Goal: Task Accomplishment & Management: Complete application form

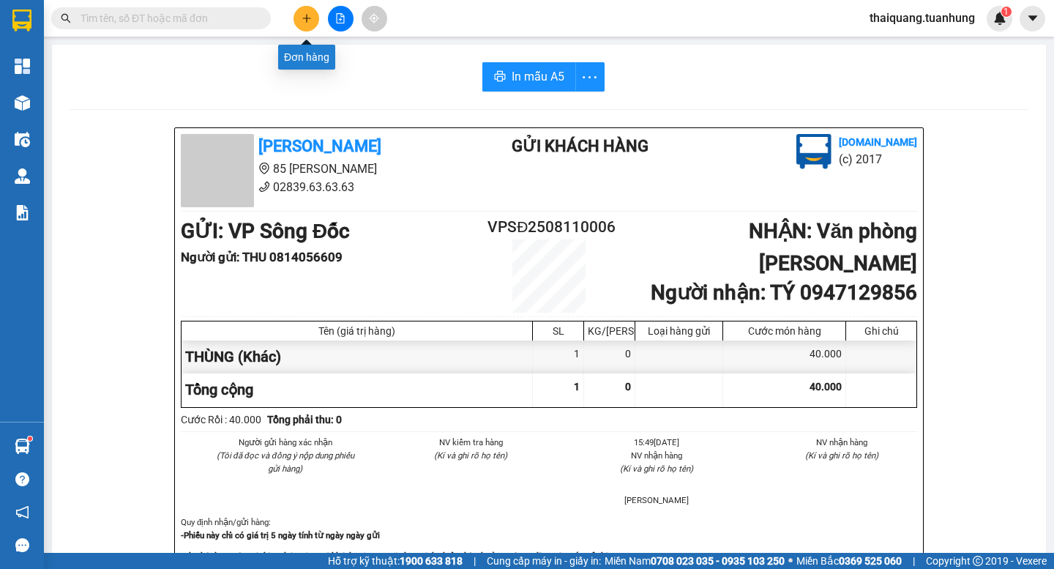
click at [307, 23] on button at bounding box center [307, 19] width 26 height 26
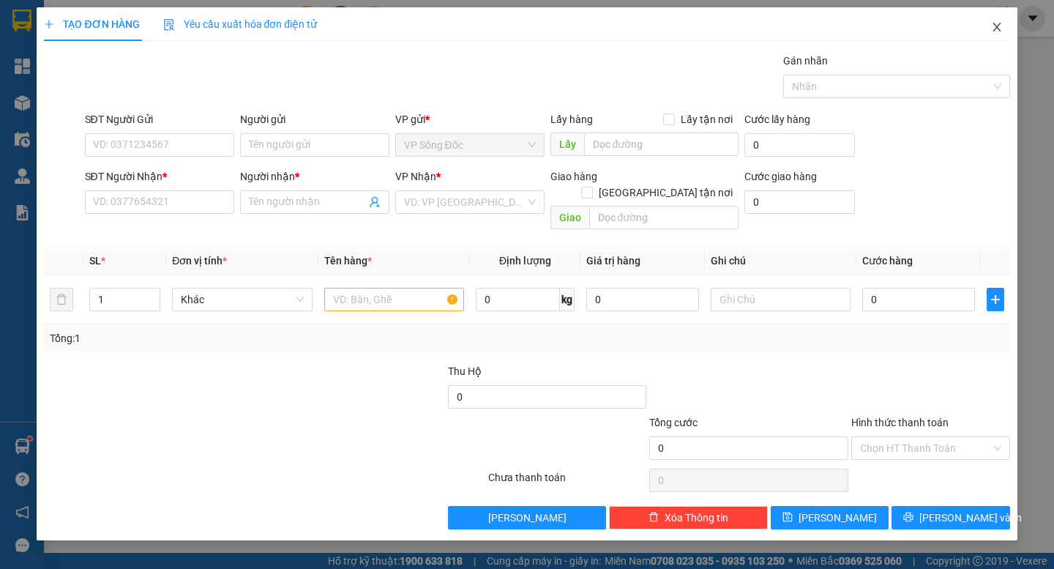
click at [996, 31] on icon "close" at bounding box center [997, 27] width 12 height 12
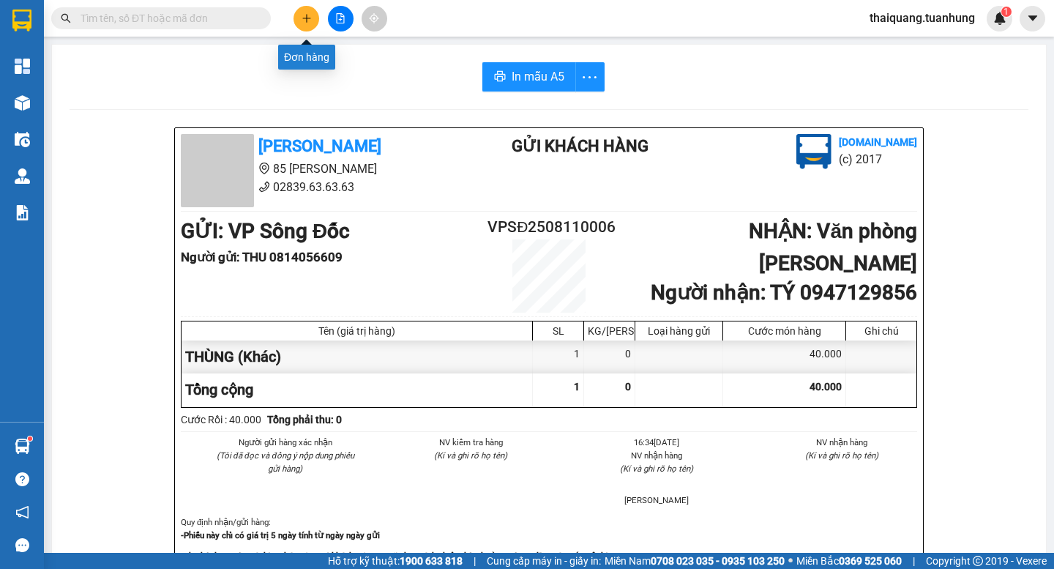
click at [307, 24] on button at bounding box center [307, 19] width 26 height 26
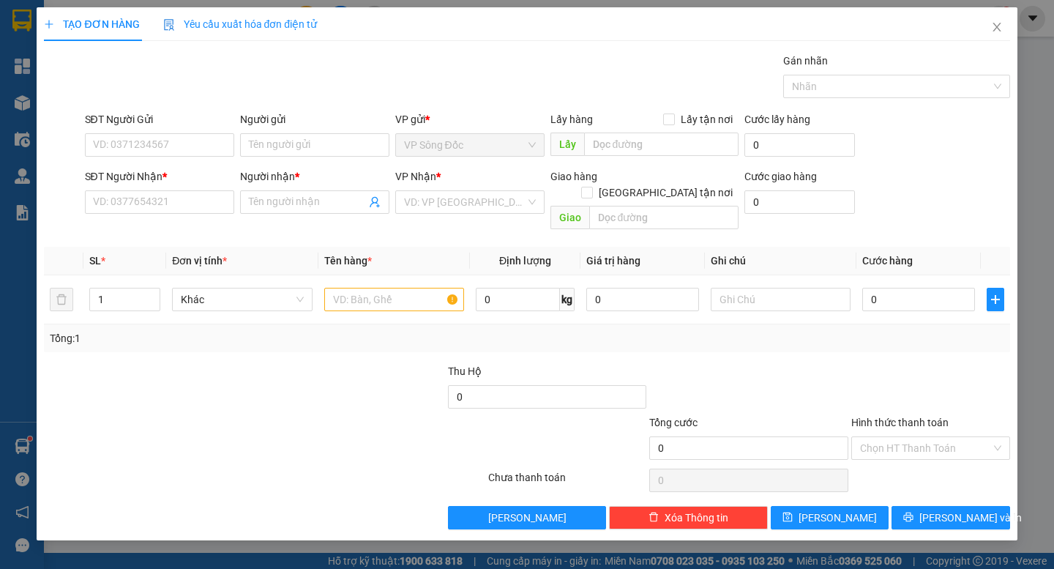
click at [340, 389] on div at bounding box center [345, 388] width 202 height 51
click at [451, 214] on div "VP Nhận * VD: VP Sài Gòn" at bounding box center [469, 193] width 149 height 51
click at [453, 180] on div "VP Nhận *" at bounding box center [469, 176] width 149 height 16
click at [458, 193] on input "search" at bounding box center [465, 202] width 122 height 22
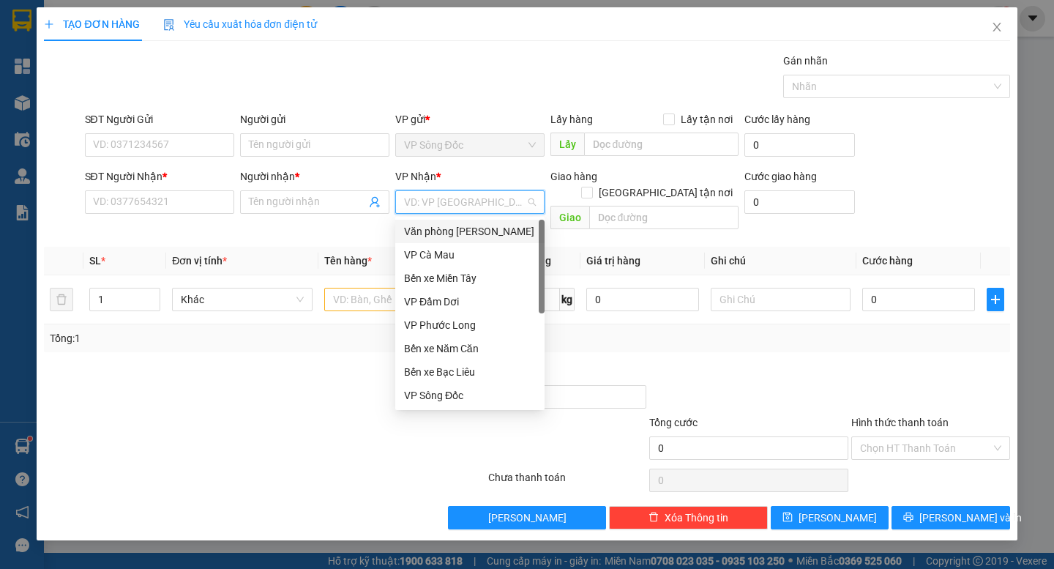
click at [482, 228] on div "Văn phòng [PERSON_NAME]" at bounding box center [470, 231] width 132 height 16
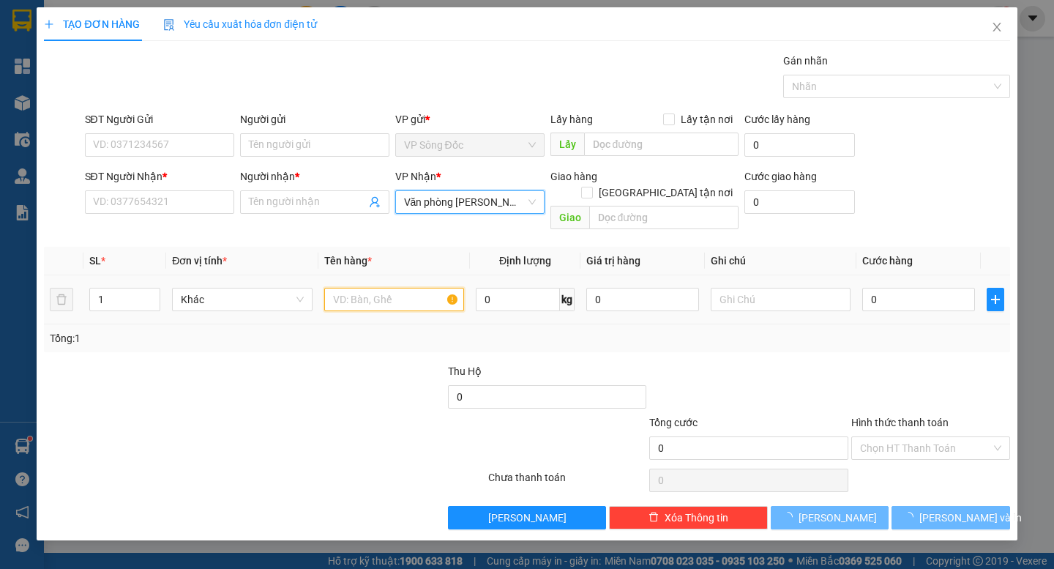
click at [369, 288] on input "text" at bounding box center [394, 299] width 140 height 23
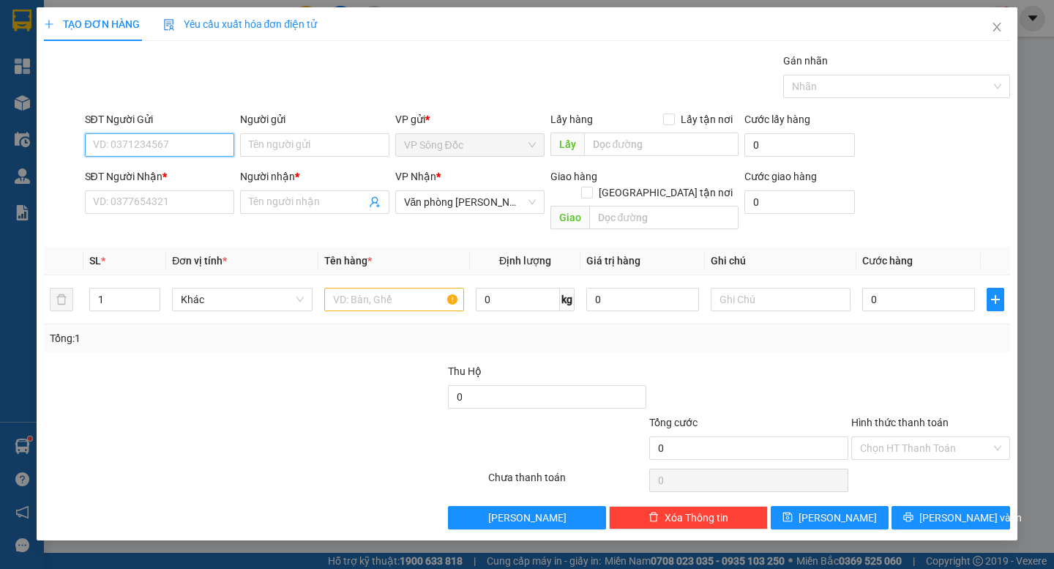
click at [170, 142] on input "SĐT Người Gửi" at bounding box center [159, 144] width 149 height 23
click at [146, 203] on input "SĐT Người Nhận *" at bounding box center [159, 201] width 149 height 23
type input "0913191348"
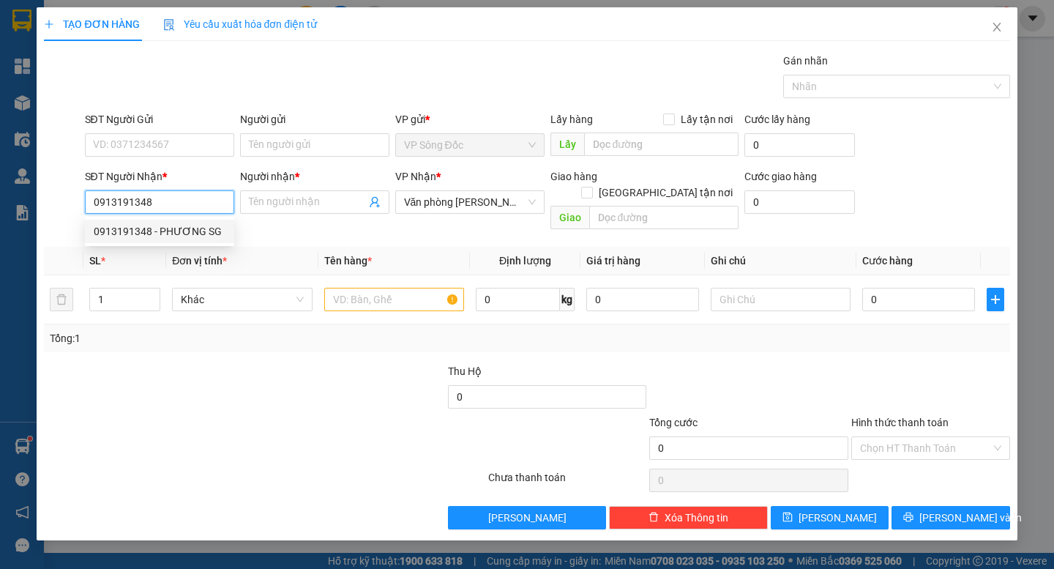
click at [203, 236] on div "0913191348 - PHƯƠNG SG" at bounding box center [160, 231] width 132 height 16
type input "PHƯƠNG SG"
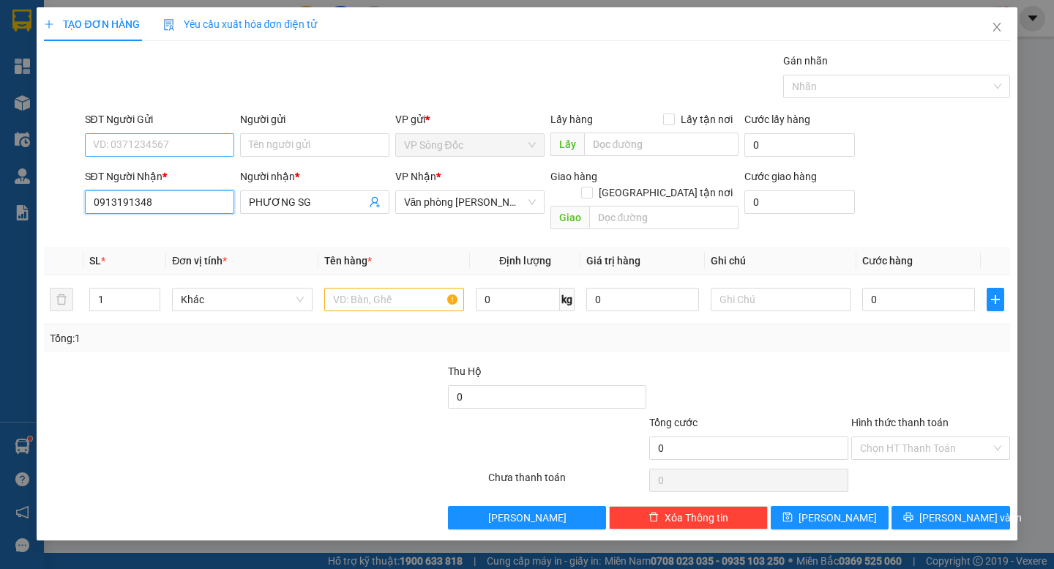
type input "0913191348"
click at [168, 155] on input "SĐT Người Gửi" at bounding box center [159, 144] width 149 height 23
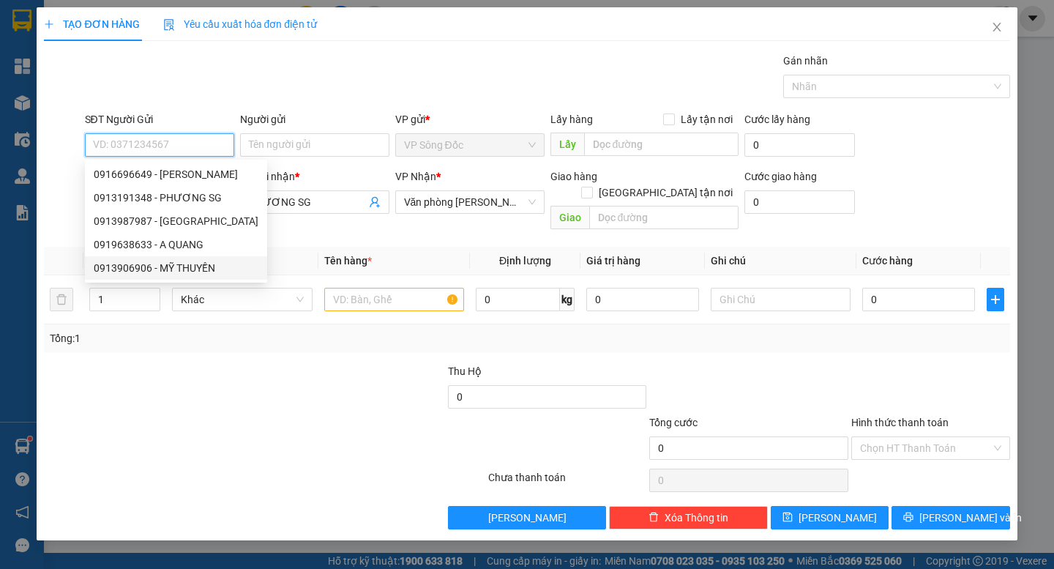
click at [190, 264] on div "0913906906 - MỸ THUYỀN" at bounding box center [176, 268] width 165 height 16
type input "0913906906"
type input "MỸ THUYỀN"
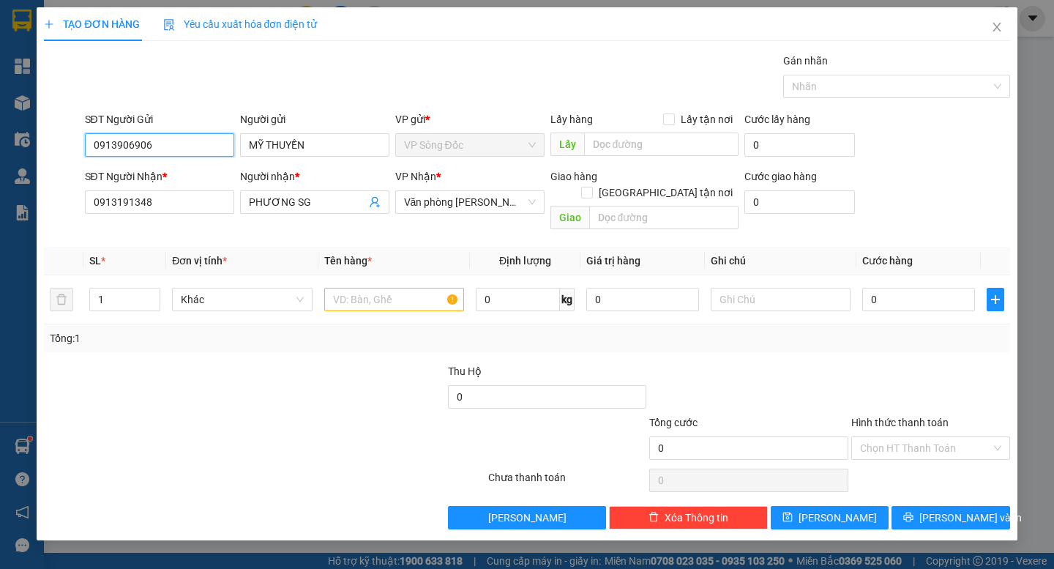
drag, startPoint x: 166, startPoint y: 143, endPoint x: 37, endPoint y: 150, distance: 129.0
click at [37, 150] on div "TẠO ĐƠN HÀNG Yêu cầu xuất hóa đơn điện tử Transit Pickup Surcharge Ids Transit …" at bounding box center [527, 273] width 980 height 533
type input "0916696649"
click at [189, 171] on div "0916696649 - C HẰNG" at bounding box center [166, 174] width 144 height 16
type input "C HẰNG"
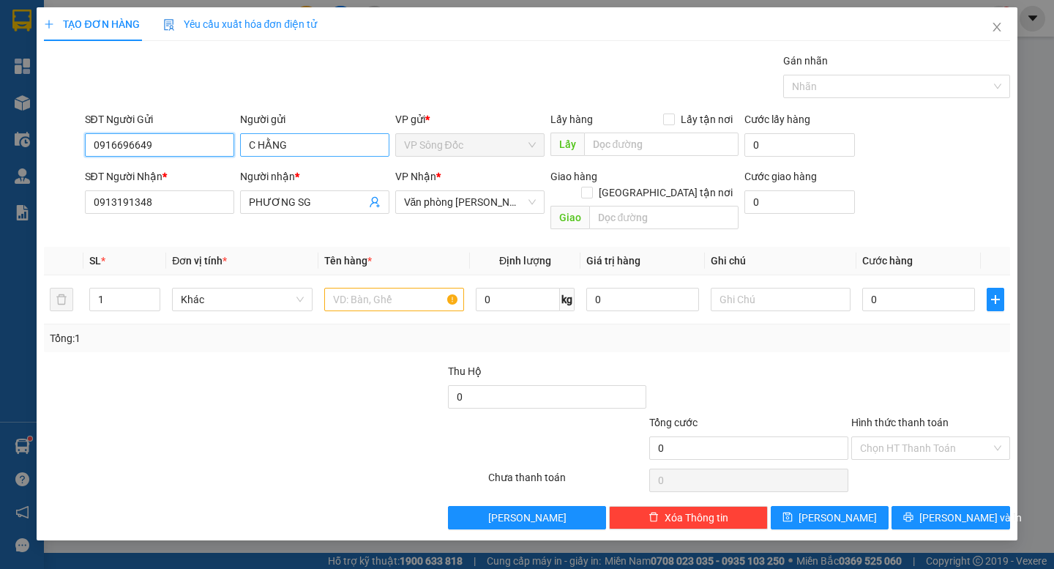
type input "0916696649"
drag, startPoint x: 324, startPoint y: 144, endPoint x: 209, endPoint y: 151, distance: 115.1
click at [209, 151] on div "SĐT Người Gửi 0916696649 Người gửi C HẰNG C HẰNG VP gửi * VP Sông Đốc Lấy hàng …" at bounding box center [547, 136] width 931 height 51
type input "MỸ THUYỀN"
click at [236, 363] on div at bounding box center [143, 388] width 202 height 51
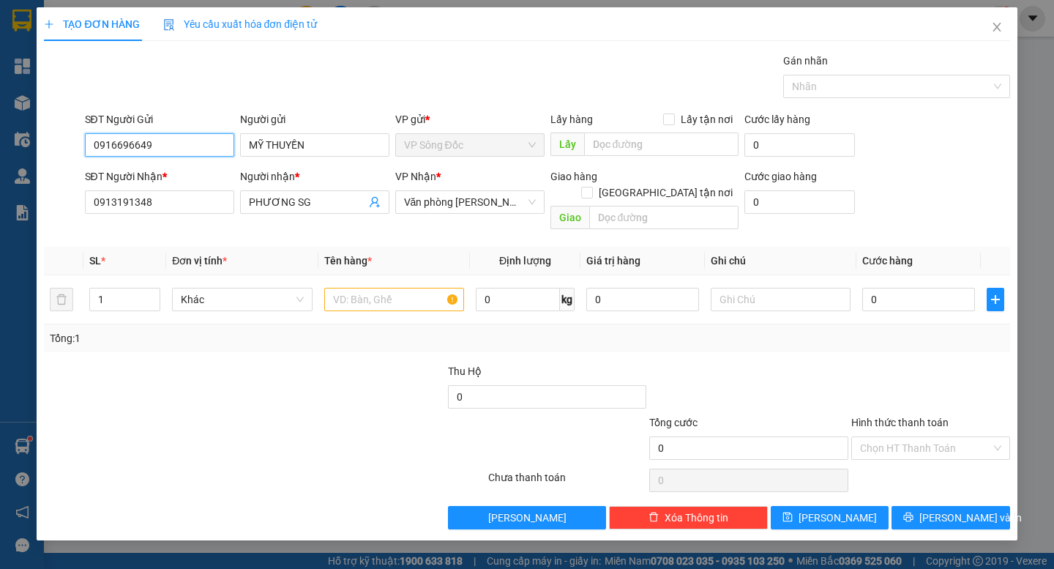
click at [177, 150] on input "0916696649" at bounding box center [159, 144] width 149 height 23
click at [219, 385] on div at bounding box center [143, 388] width 202 height 51
click at [372, 288] on input "text" at bounding box center [394, 299] width 140 height 23
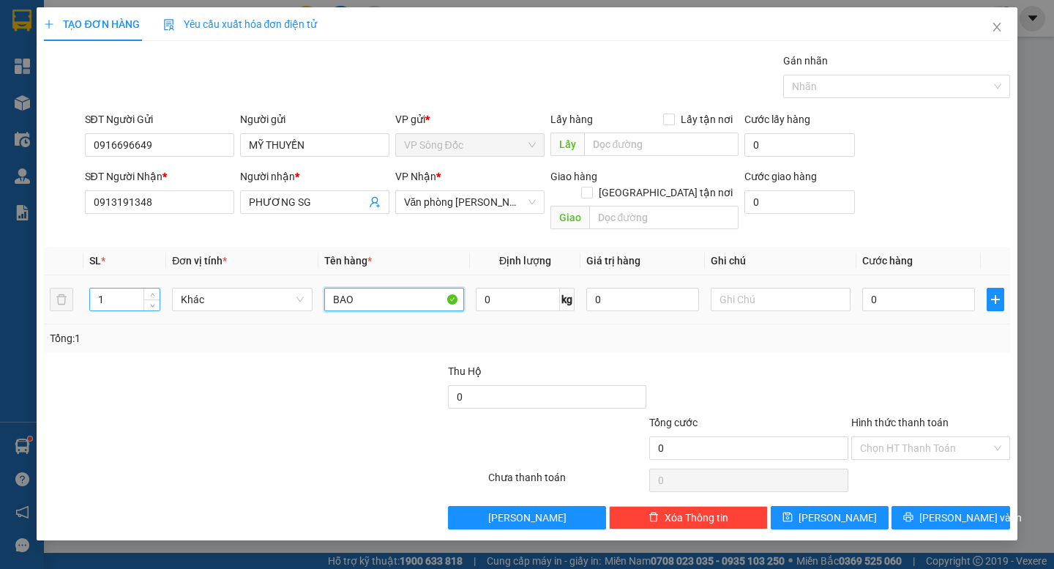
type input "BAO"
drag, startPoint x: 119, startPoint y: 289, endPoint x: 68, endPoint y: 298, distance: 52.0
click at [68, 298] on tr "1 Khác BAO 0 kg 0 0" at bounding box center [527, 299] width 966 height 49
type input "28"
click at [196, 395] on div at bounding box center [143, 388] width 202 height 51
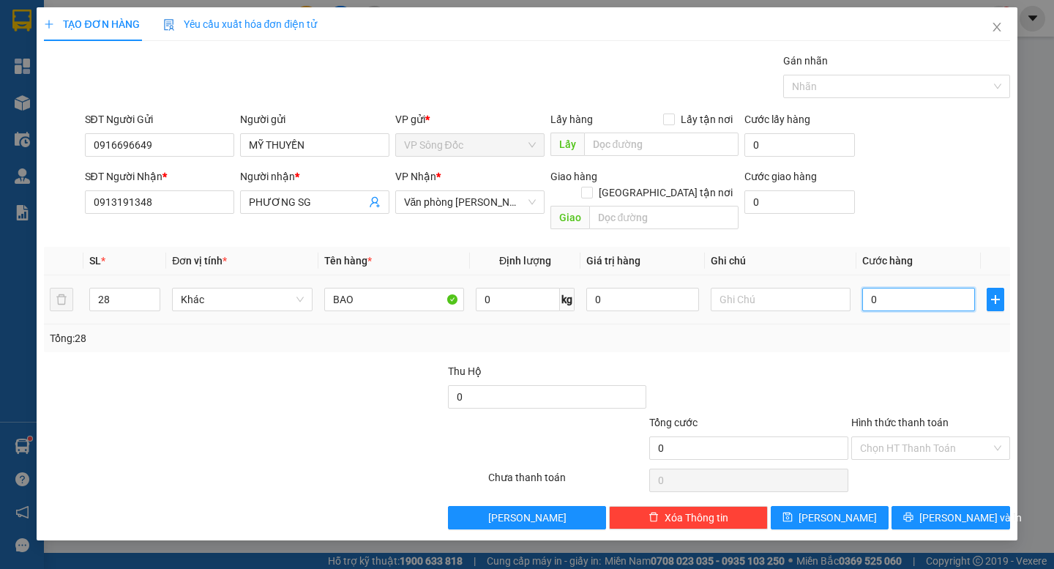
click at [882, 288] on input "0" at bounding box center [918, 299] width 113 height 23
type input "1"
type input "14"
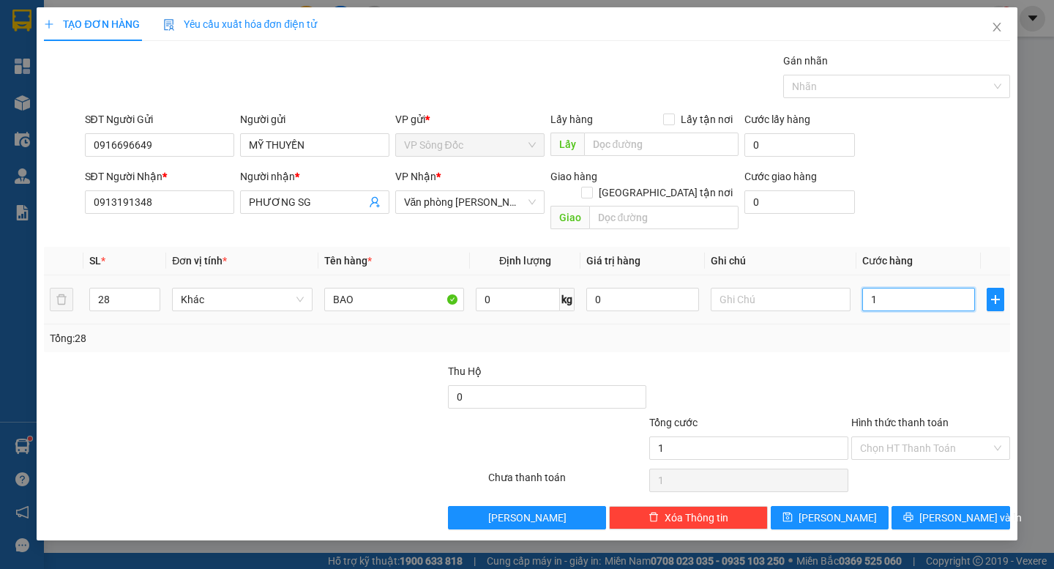
type input "14"
type input "140"
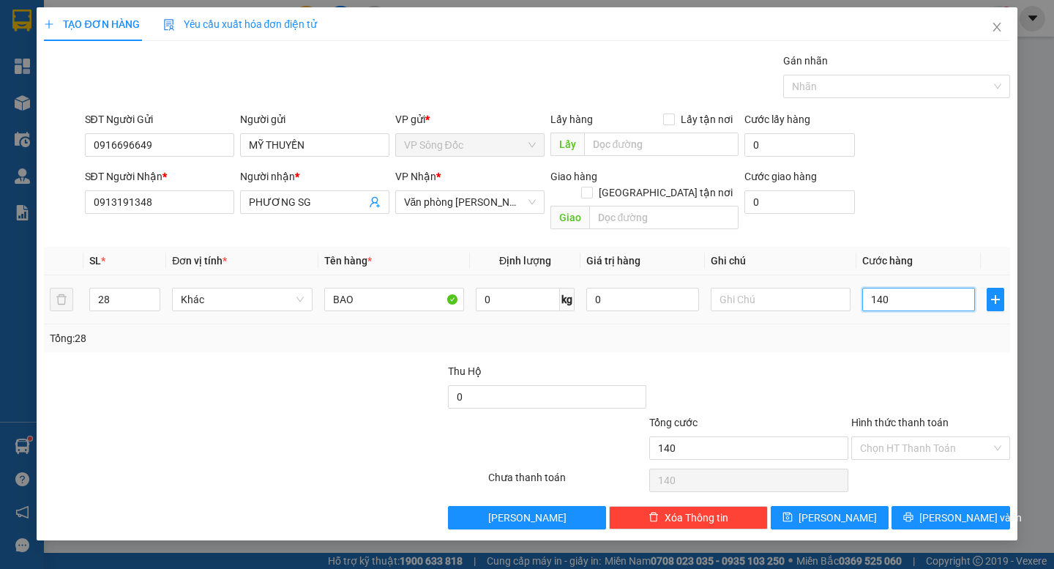
type input "1.400"
type input "1.400.000"
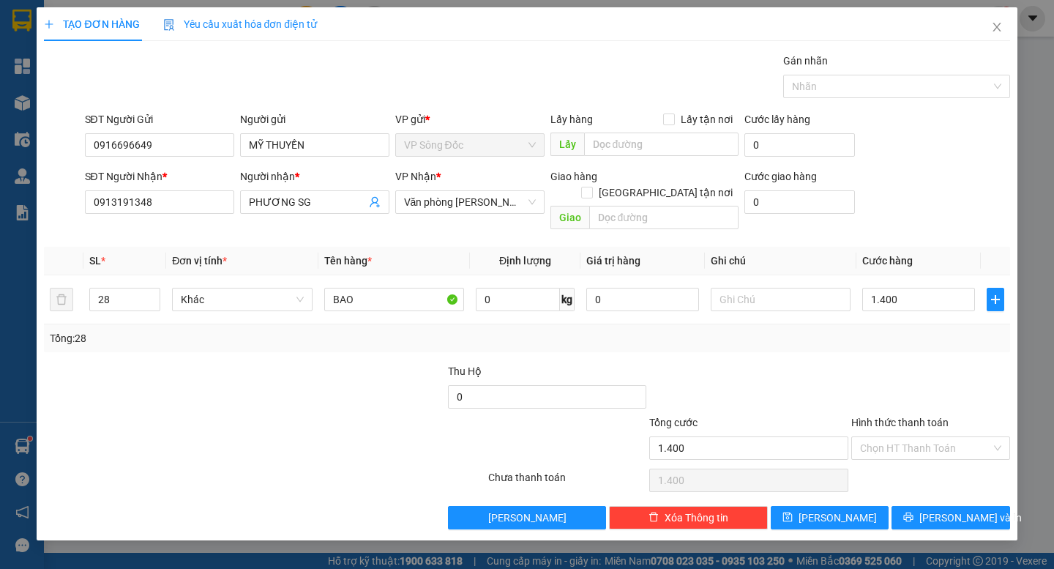
type input "1.400.000"
click at [860, 341] on div "Transit Pickup Surcharge Ids Transit Deliver Surcharge Ids Transit Deliver Surc…" at bounding box center [527, 291] width 966 height 477
click at [936, 506] on button "[PERSON_NAME] và In" at bounding box center [951, 517] width 118 height 23
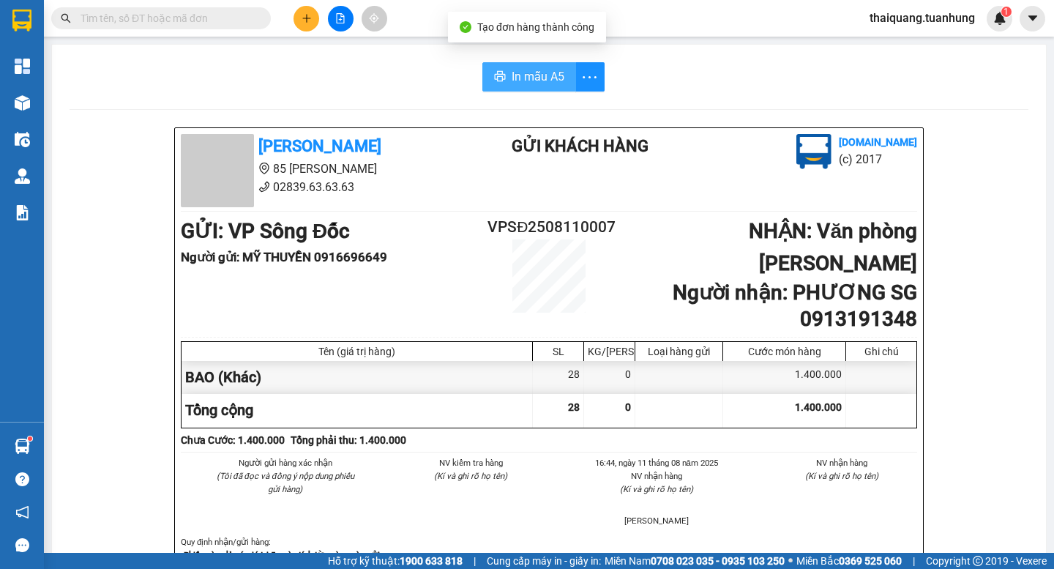
click at [529, 72] on span "In mẫu A5" at bounding box center [538, 76] width 53 height 18
click at [548, 78] on span "In mẫu A5" at bounding box center [538, 76] width 53 height 18
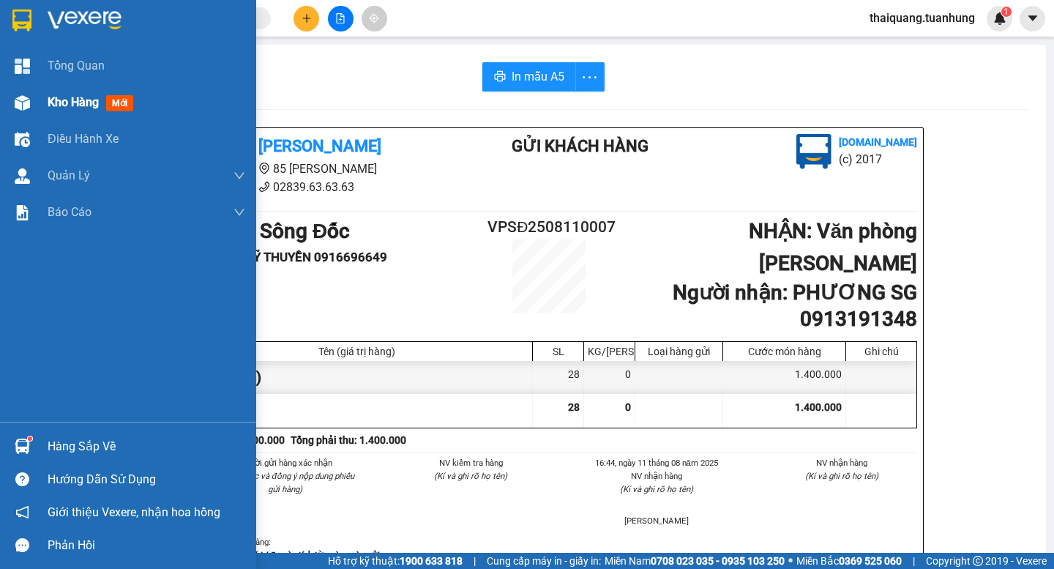
click at [40, 109] on div "Kho hàng mới" at bounding box center [128, 102] width 256 height 37
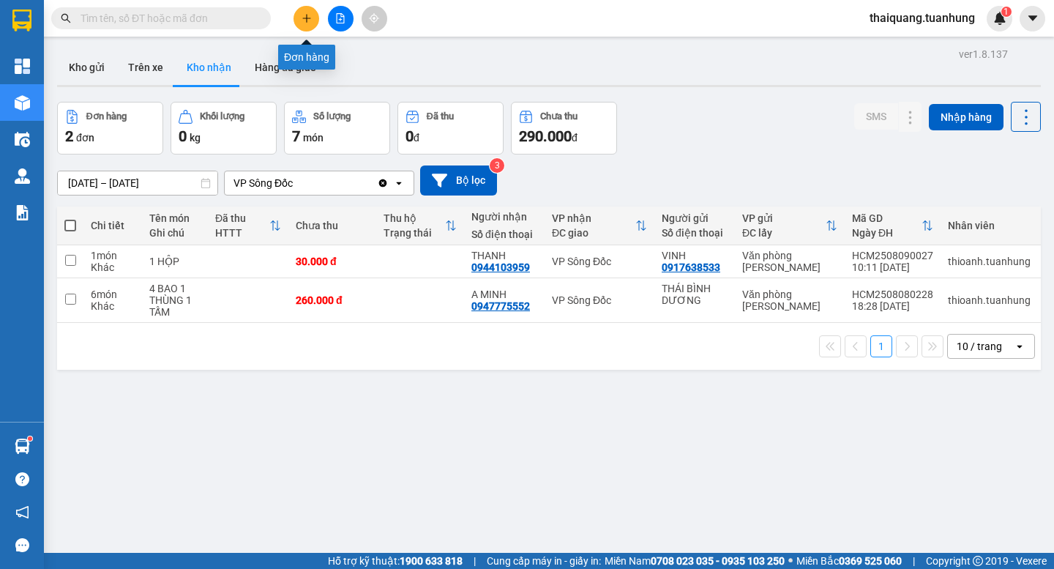
click at [307, 12] on button at bounding box center [307, 19] width 26 height 26
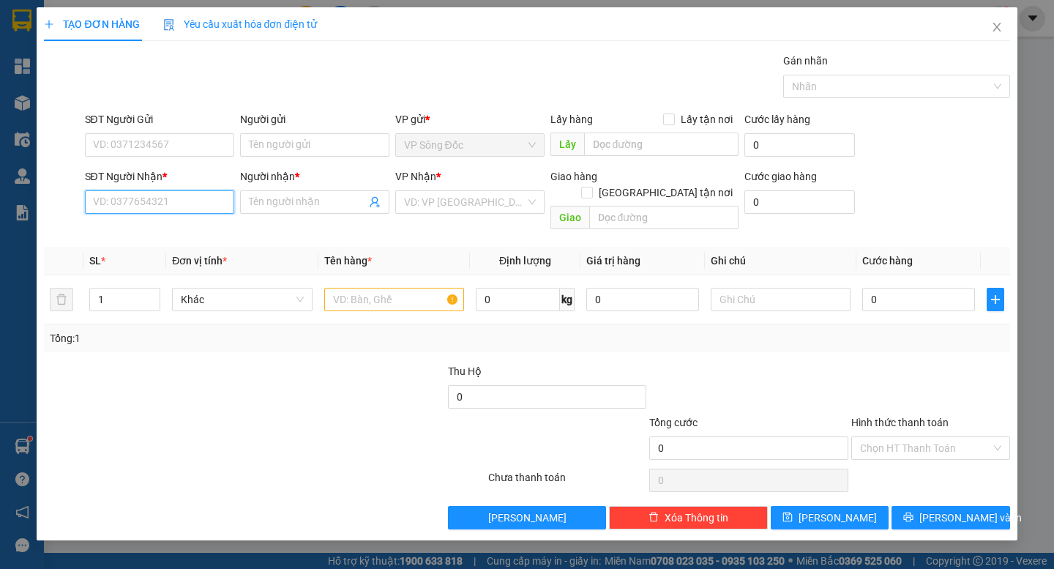
click at [149, 205] on input "SĐT Người Nhận *" at bounding box center [159, 201] width 149 height 23
type input "0989924924"
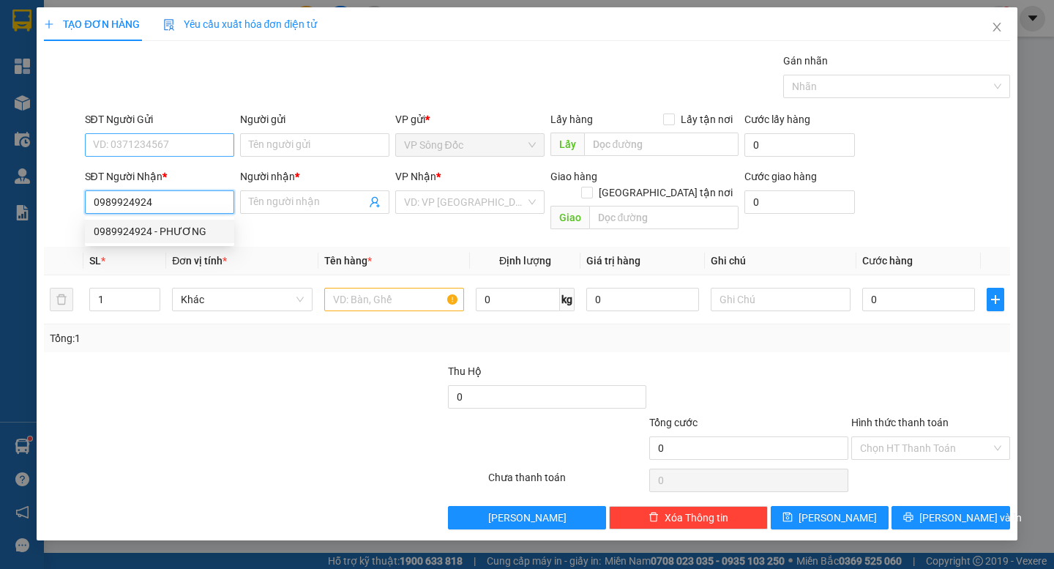
drag, startPoint x: 152, startPoint y: 240, endPoint x: 191, endPoint y: 146, distance: 102.1
click at [153, 240] on div "0989924924 - PHƯƠNG" at bounding box center [159, 231] width 149 height 23
type input "PHƯƠNG"
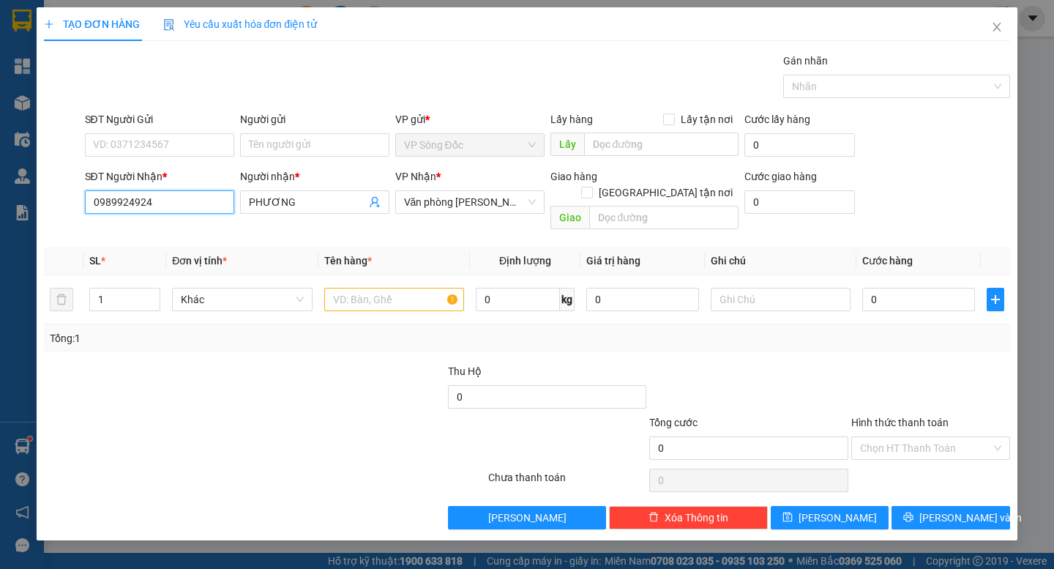
type input "0989924924"
click at [172, 160] on div "SĐT Người Gửi VD: 0371234567" at bounding box center [159, 136] width 149 height 51
click at [182, 146] on input "SĐT Người Gửi" at bounding box center [159, 144] width 149 height 23
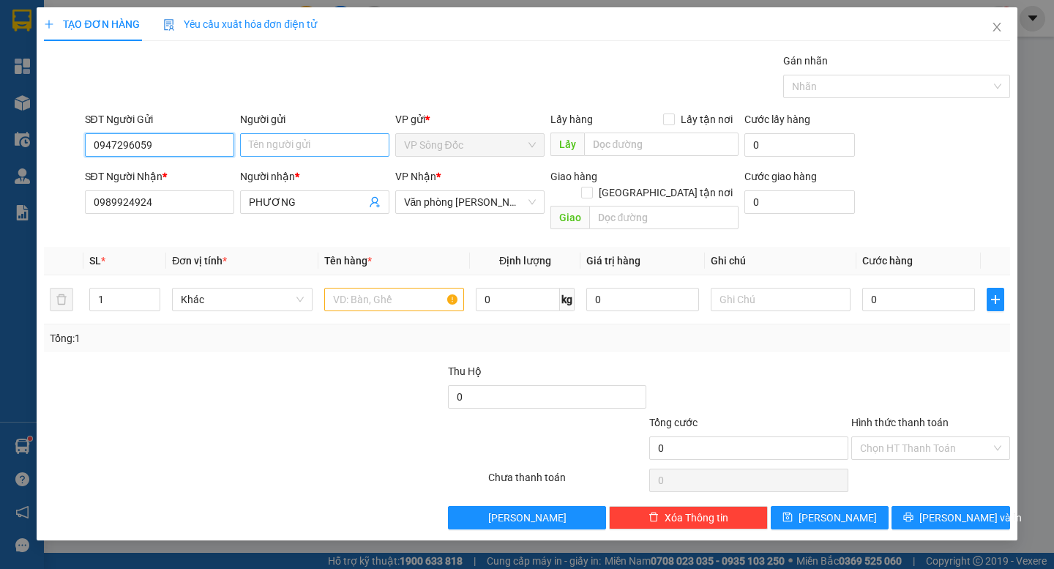
type input "0947296059"
click at [292, 149] on input "Người gửi" at bounding box center [314, 144] width 149 height 23
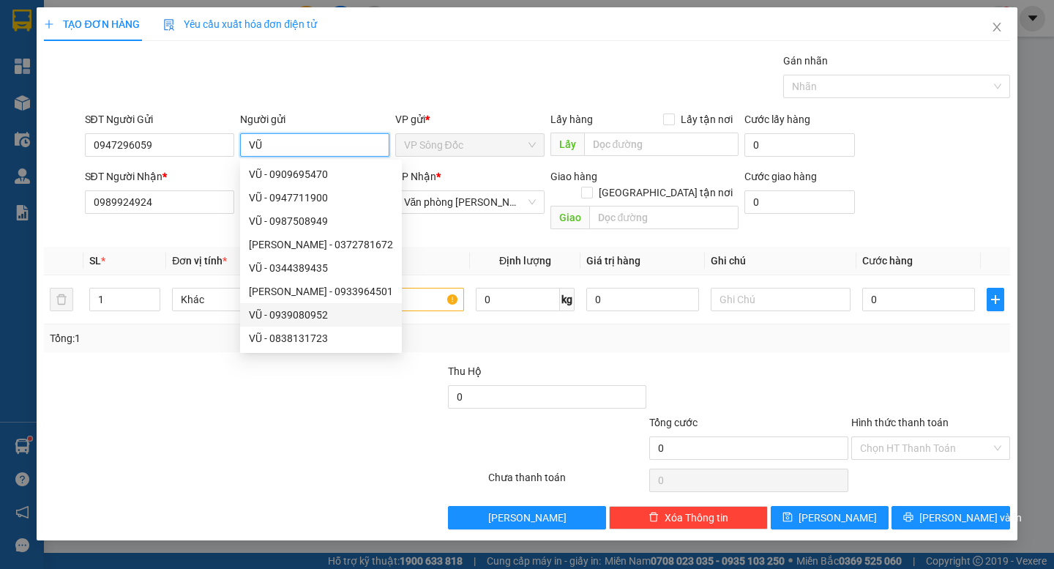
click at [341, 141] on input "VŨ" at bounding box center [314, 144] width 149 height 23
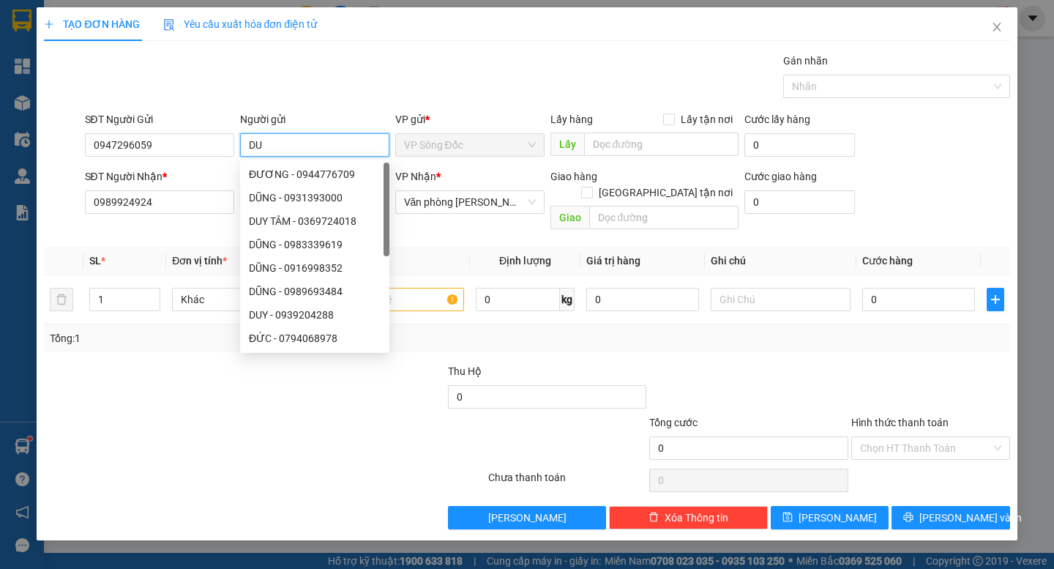
type input "D"
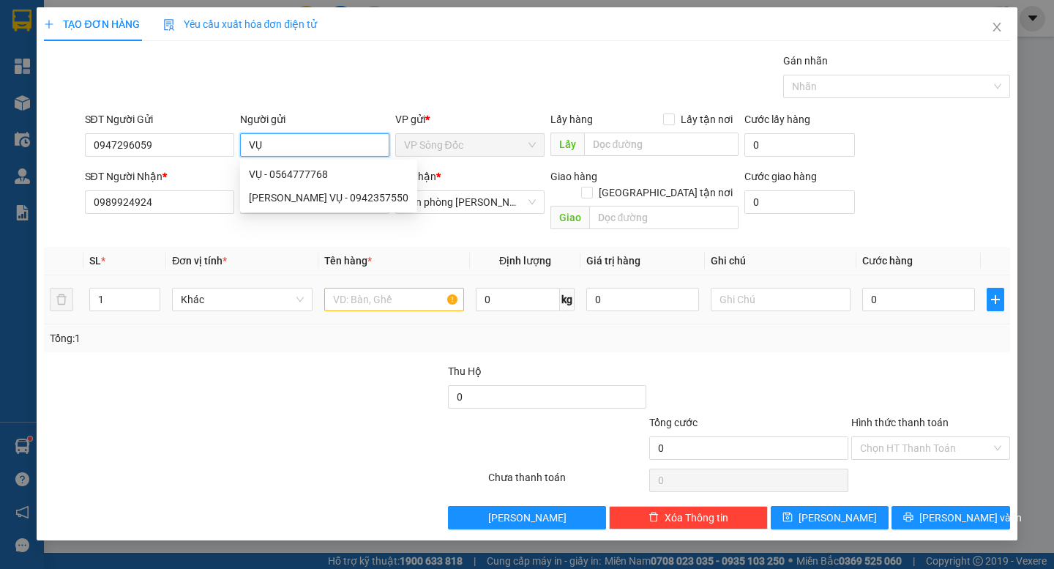
type input "VỤ"
click at [419, 288] on input "text" at bounding box center [394, 299] width 140 height 23
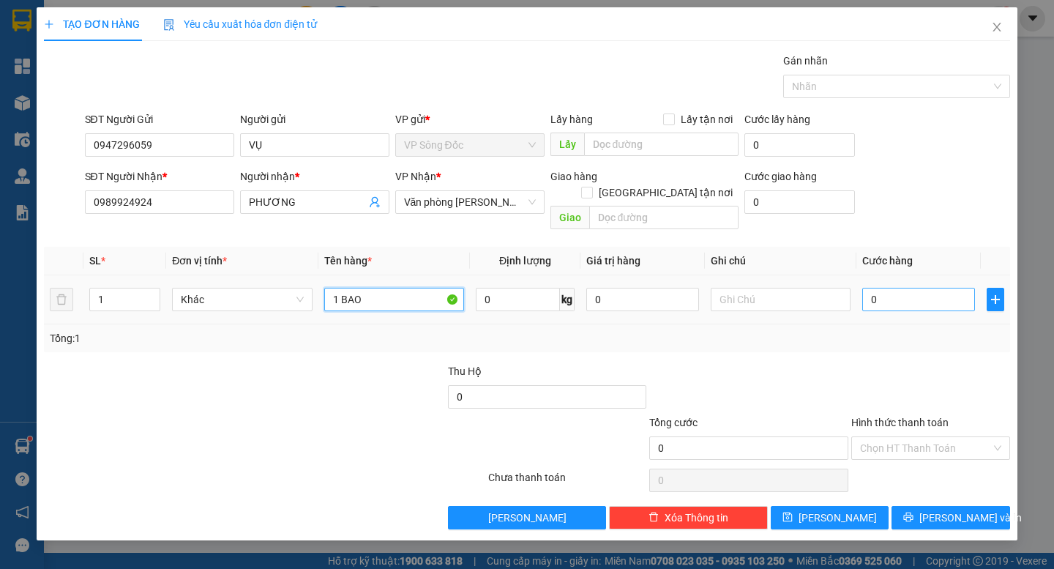
type input "1 BAO"
click at [883, 288] on input "0" at bounding box center [918, 299] width 113 height 23
type input "3"
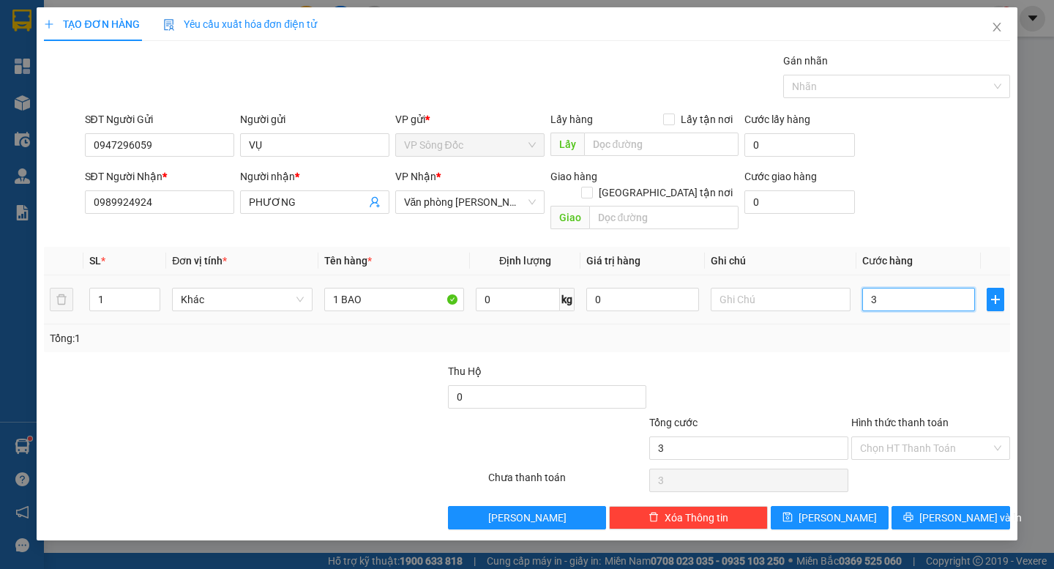
type input "30"
type input "300"
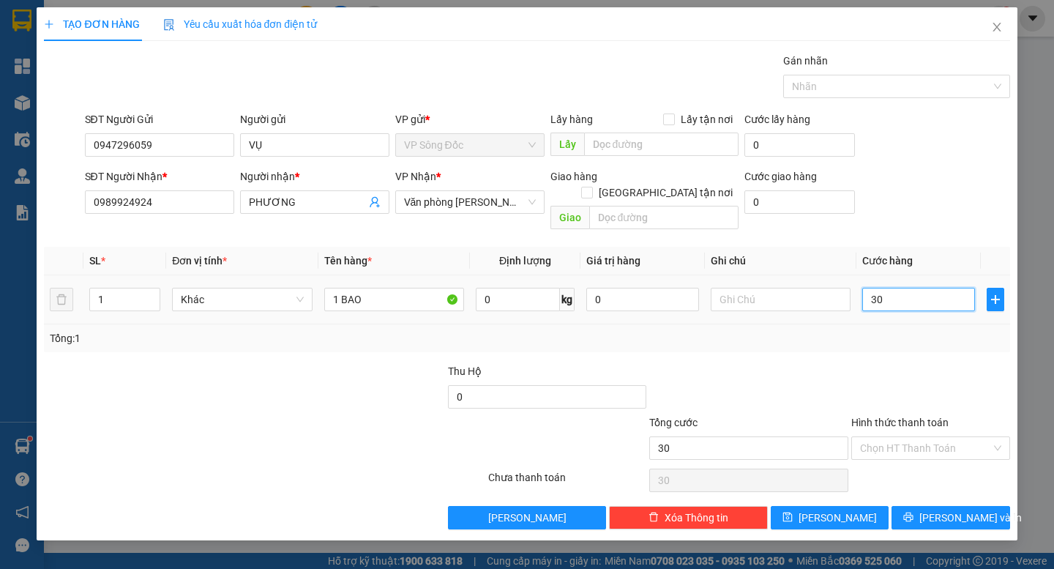
type input "300"
type input "3.000"
type input "30.000"
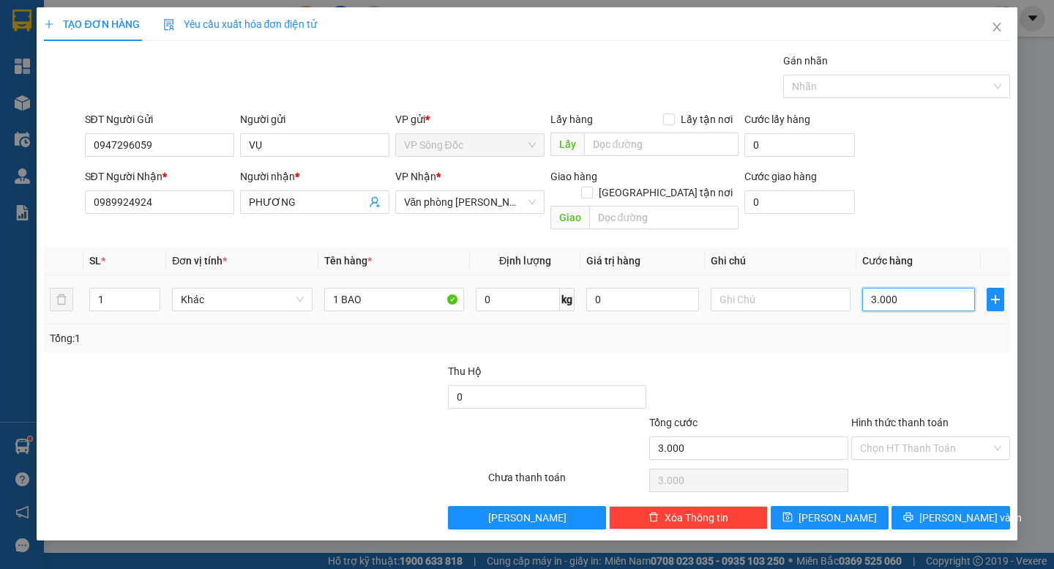
type input "30.000"
click at [938, 509] on span "[PERSON_NAME] và In" at bounding box center [970, 517] width 102 height 16
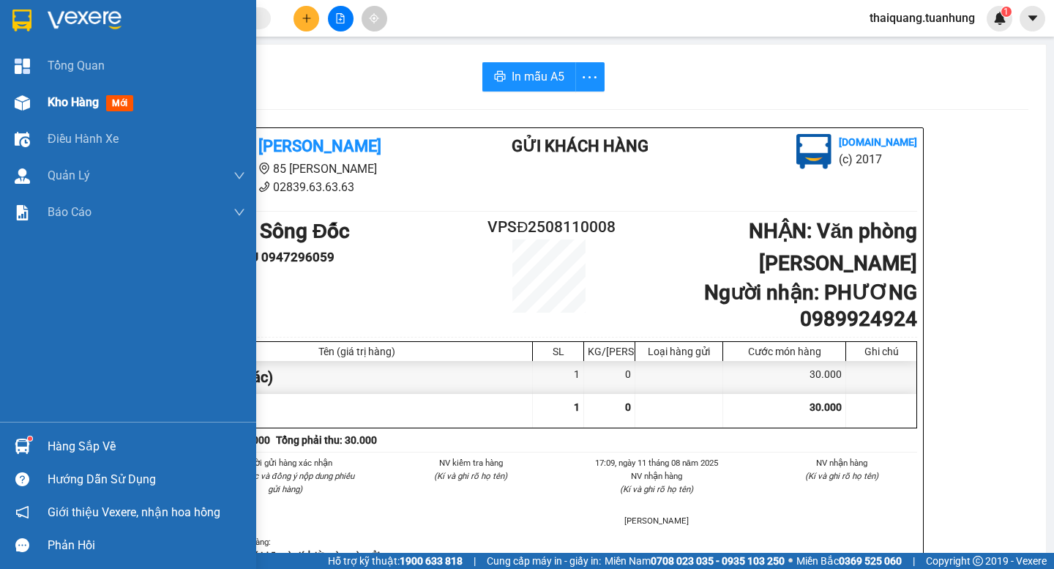
click at [92, 104] on span "Kho hàng" at bounding box center [73, 102] width 51 height 14
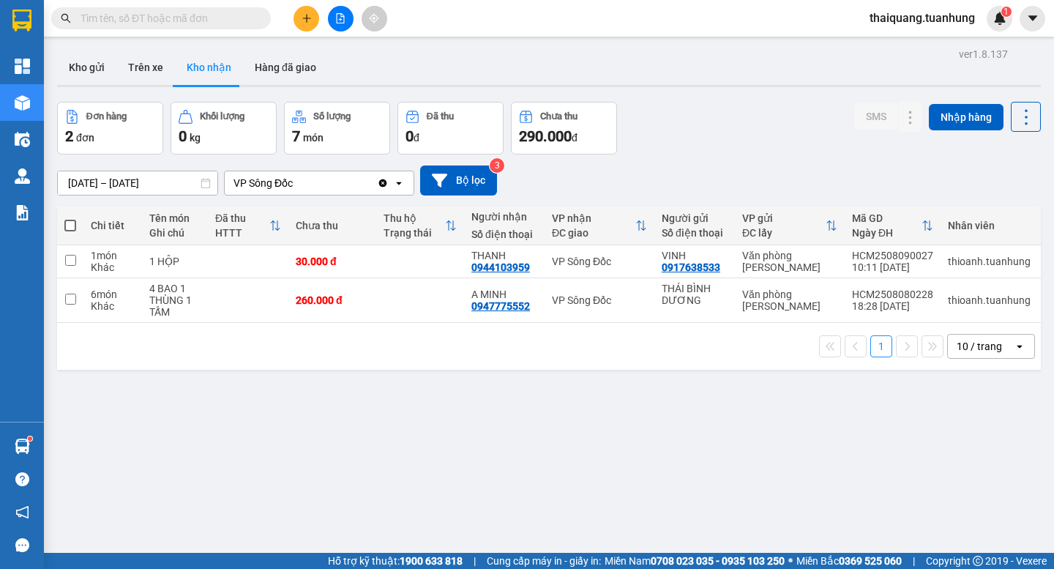
click at [707, 140] on div "Đơn hàng 2 đơn Khối lượng 0 kg Số lượng 7 món Đã thu 0 đ Chưa thu 290.000 đ SMS…" at bounding box center [549, 128] width 984 height 53
click at [86, 67] on button "Kho gửi" at bounding box center [86, 67] width 59 height 35
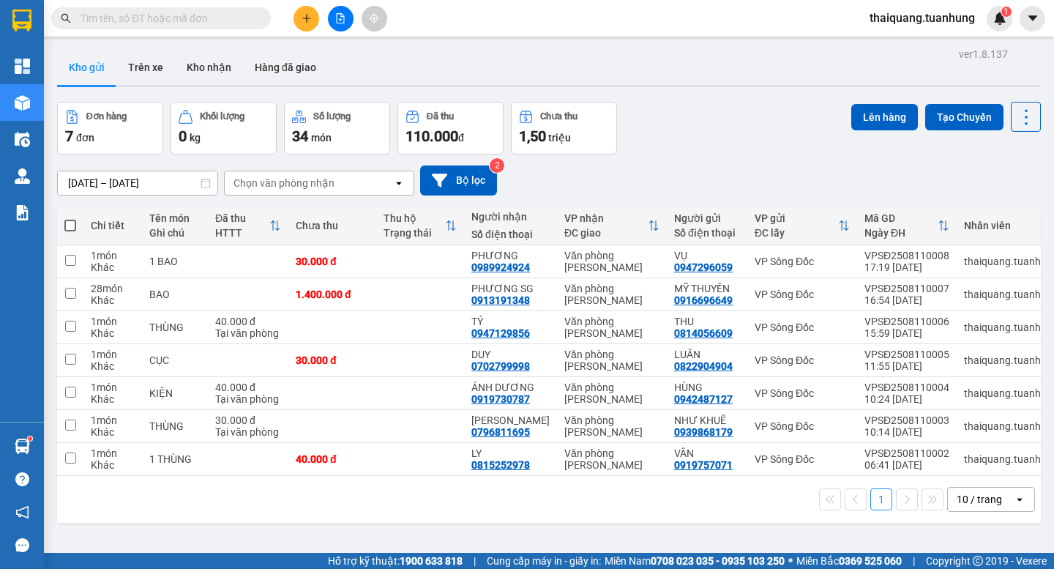
click at [703, 127] on div "Đơn hàng 7 đơn Khối lượng 0 kg Số lượng 34 món Đã thu 110.000 đ Chưa thu 1,50 t…" at bounding box center [549, 128] width 984 height 53
click at [949, 266] on icon at bounding box center [954, 261] width 10 height 10
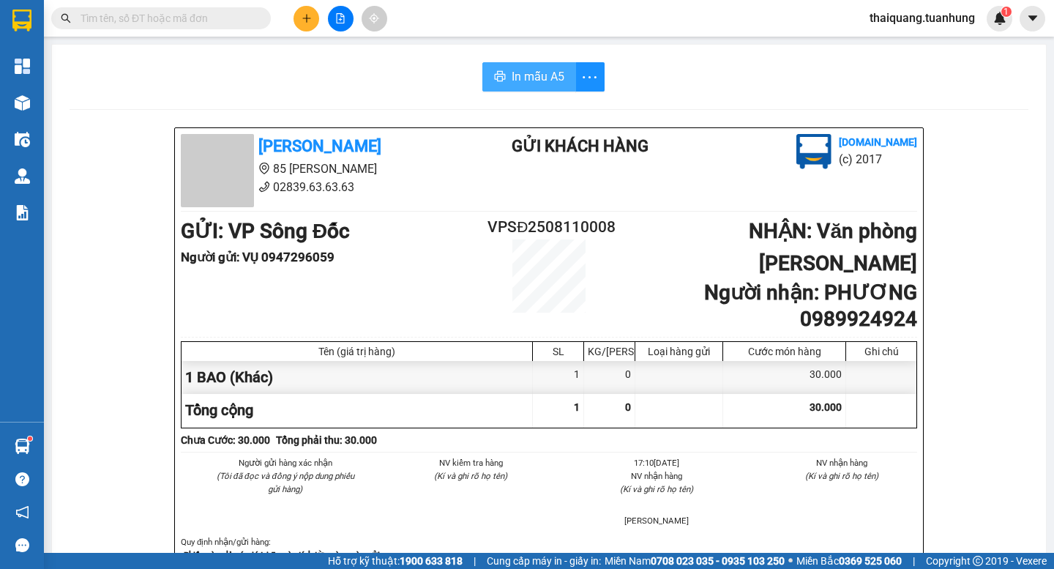
click at [498, 76] on icon "printer" at bounding box center [500, 76] width 12 height 12
click at [421, 171] on li "85 [PERSON_NAME]" at bounding box center [317, 169] width 272 height 18
click at [308, 19] on icon "plus" at bounding box center [307, 18] width 10 height 10
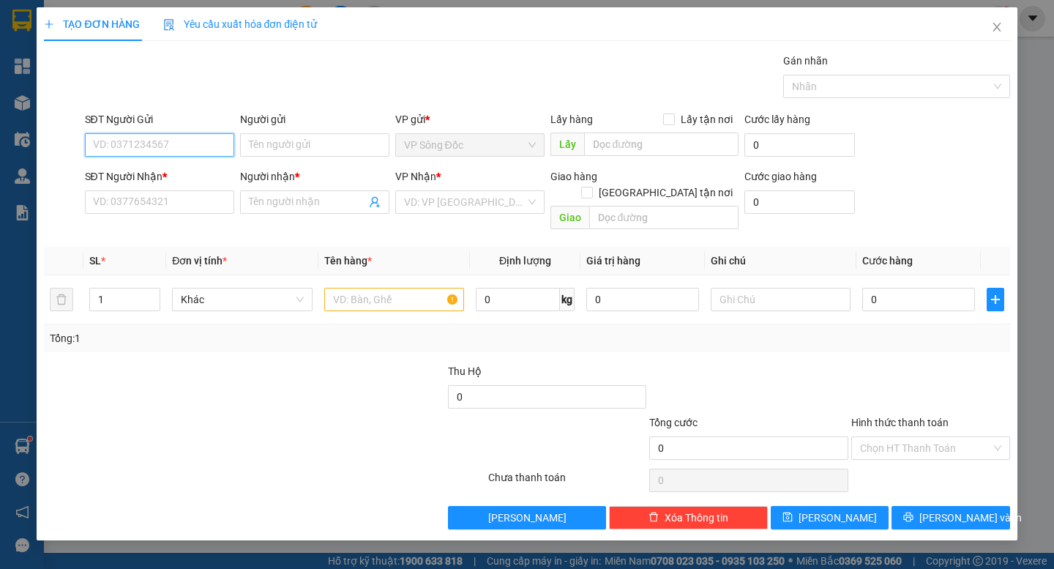
click at [171, 144] on input "SĐT Người Gửi" at bounding box center [159, 144] width 149 height 23
type input "0947274147"
drag, startPoint x: 173, startPoint y: 171, endPoint x: 182, endPoint y: 181, distance: 14.0
click at [176, 175] on div "0947274147 - NGUYÊN" at bounding box center [160, 174] width 132 height 16
type input "NGUYÊN"
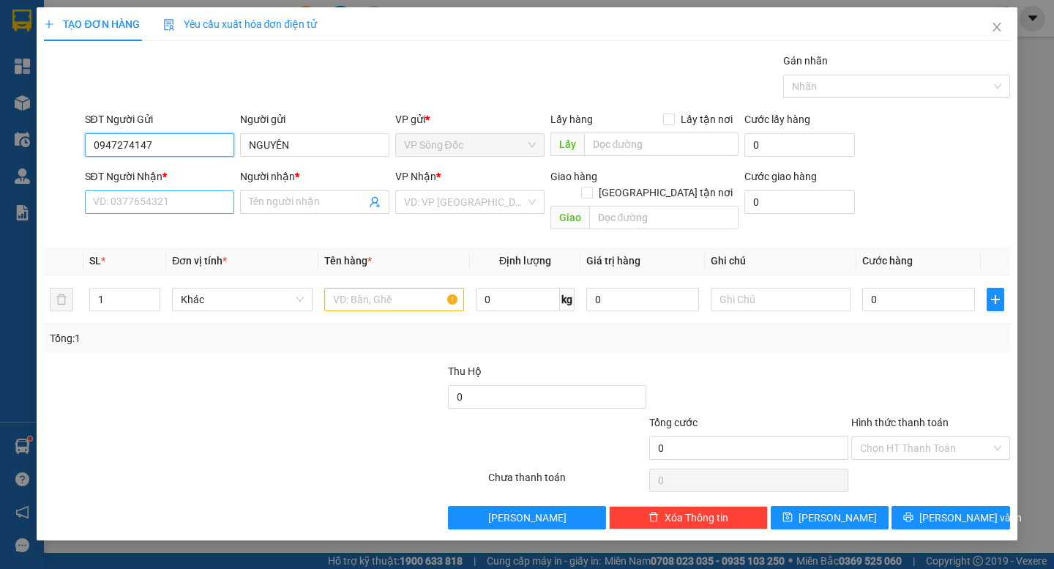
type input "0947274147"
click at [179, 203] on input "SĐT Người Nhận *" at bounding box center [159, 201] width 149 height 23
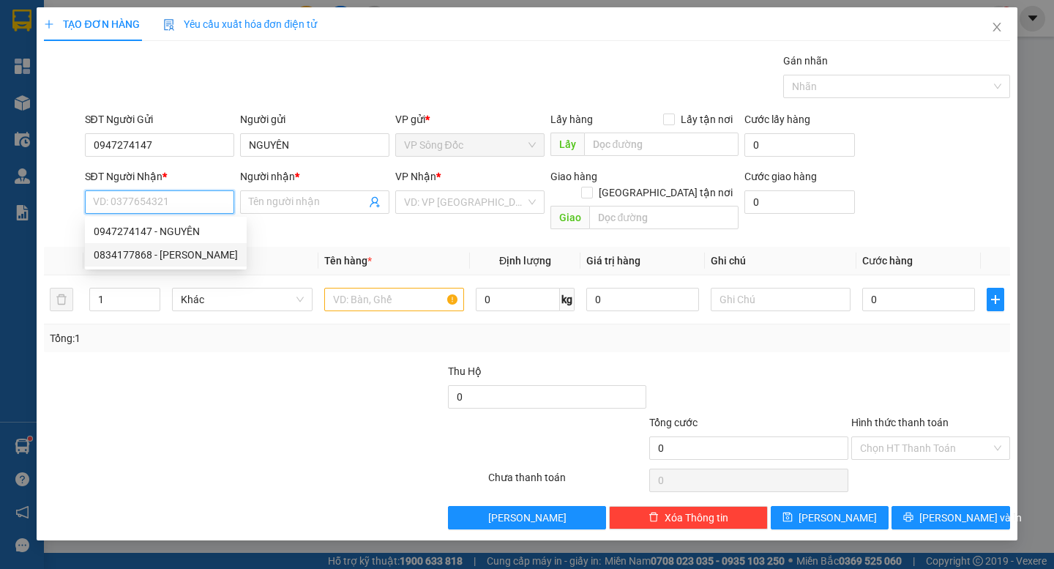
click at [173, 257] on div "0834177868 - C THANH" at bounding box center [166, 255] width 144 height 16
type input "0834177868"
type input "[PERSON_NAME]"
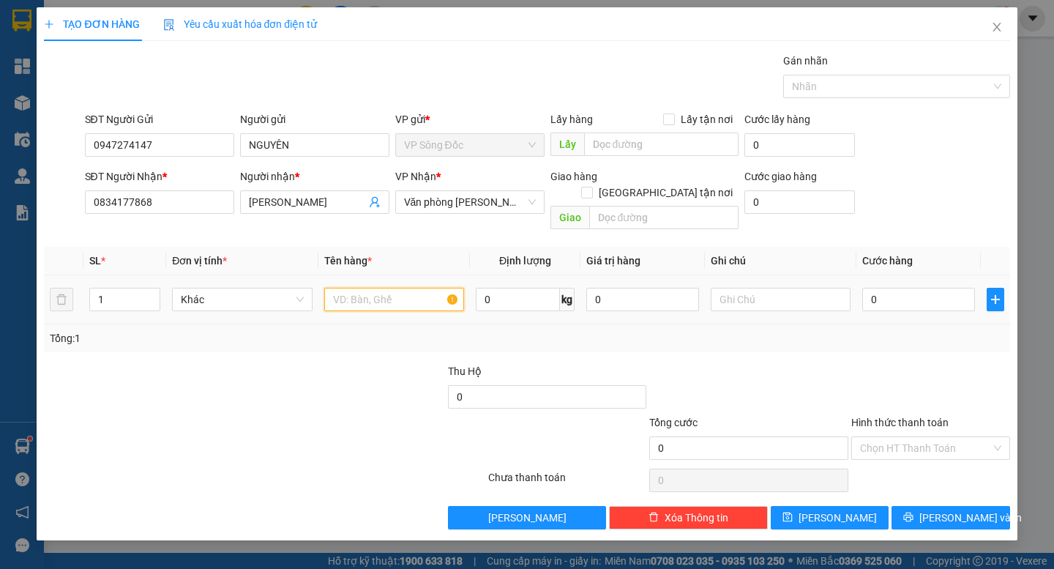
click at [348, 288] on input "text" at bounding box center [394, 299] width 140 height 23
type input "1 THÙNG"
click at [915, 288] on input "0" at bounding box center [918, 299] width 113 height 23
type input "5"
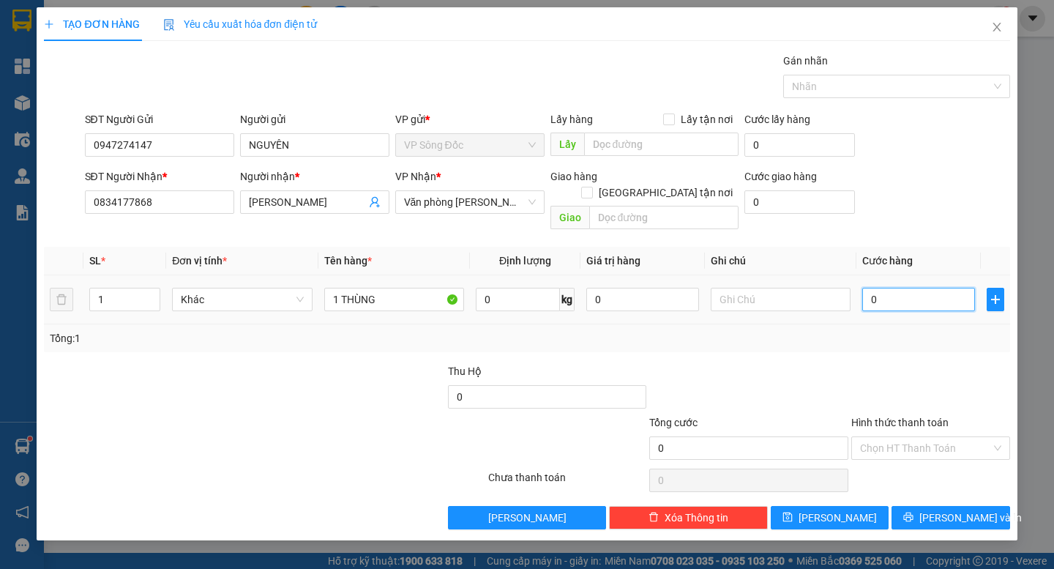
type input "5"
type input "50"
type input "500"
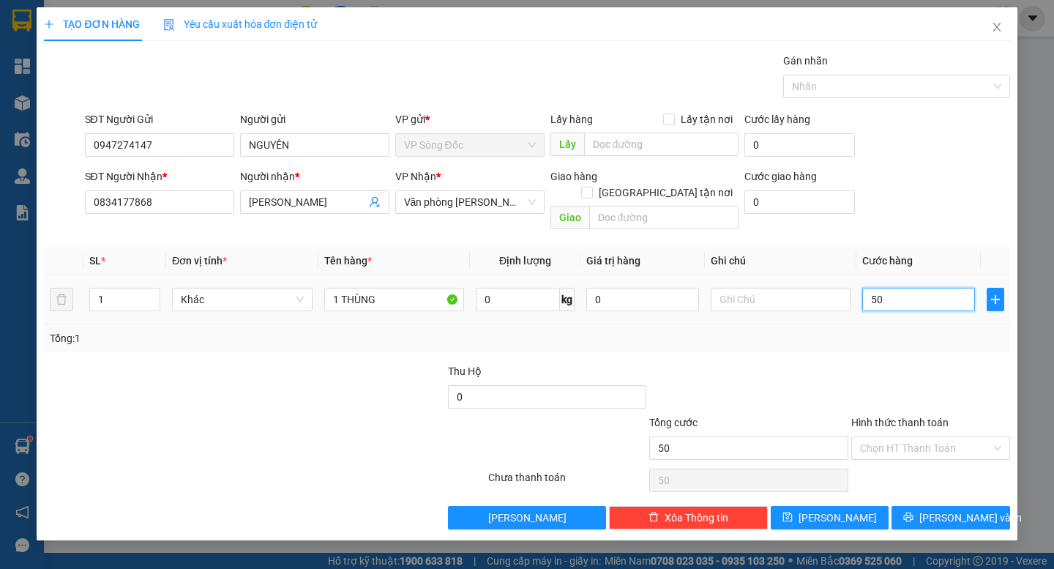
type input "500"
type input "5.000"
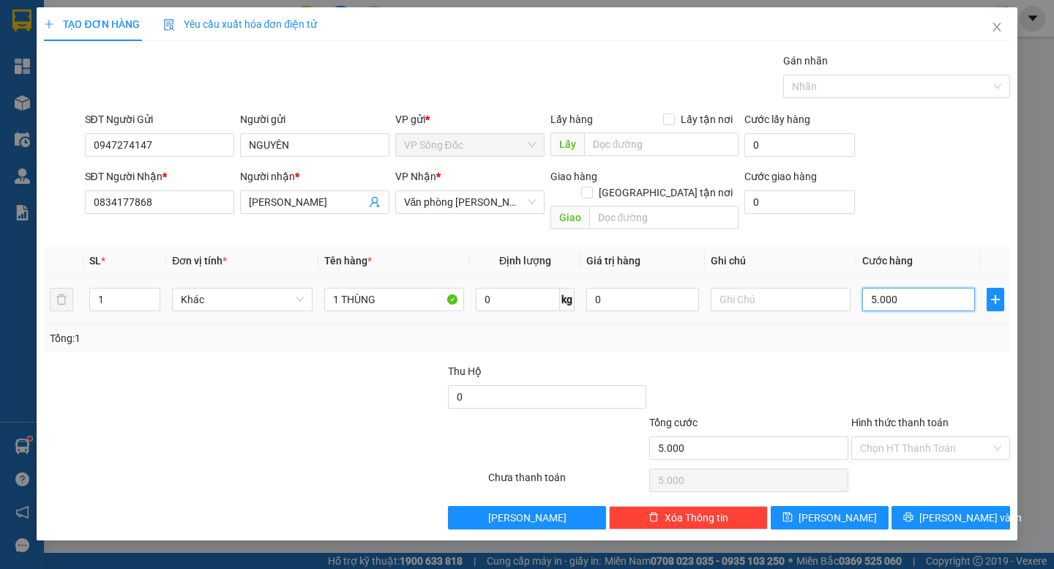
type input "50.000"
click at [944, 509] on span "[PERSON_NAME] và In" at bounding box center [970, 517] width 102 height 16
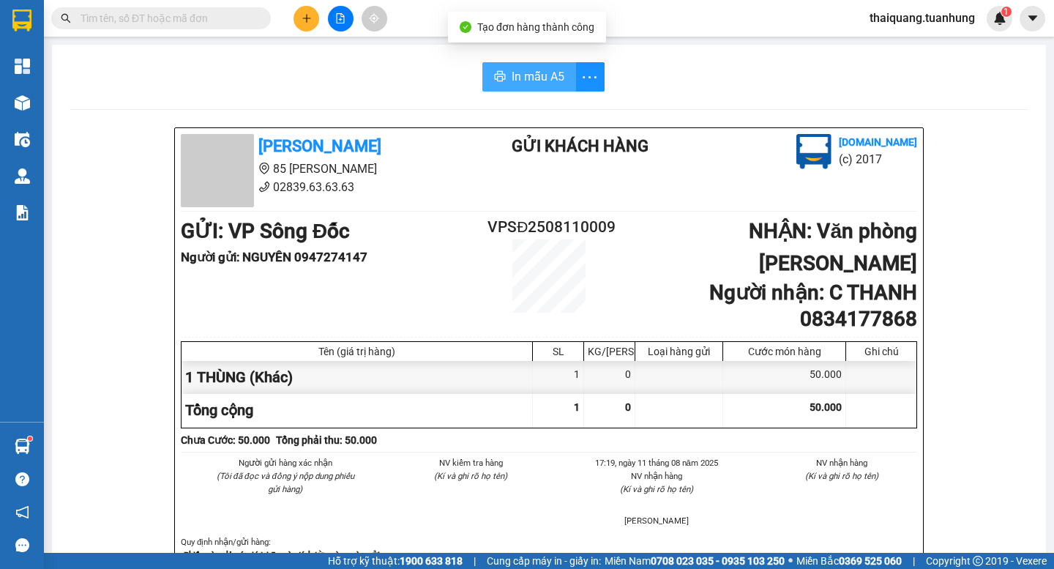
click at [525, 84] on span "In mẫu A5" at bounding box center [538, 76] width 53 height 18
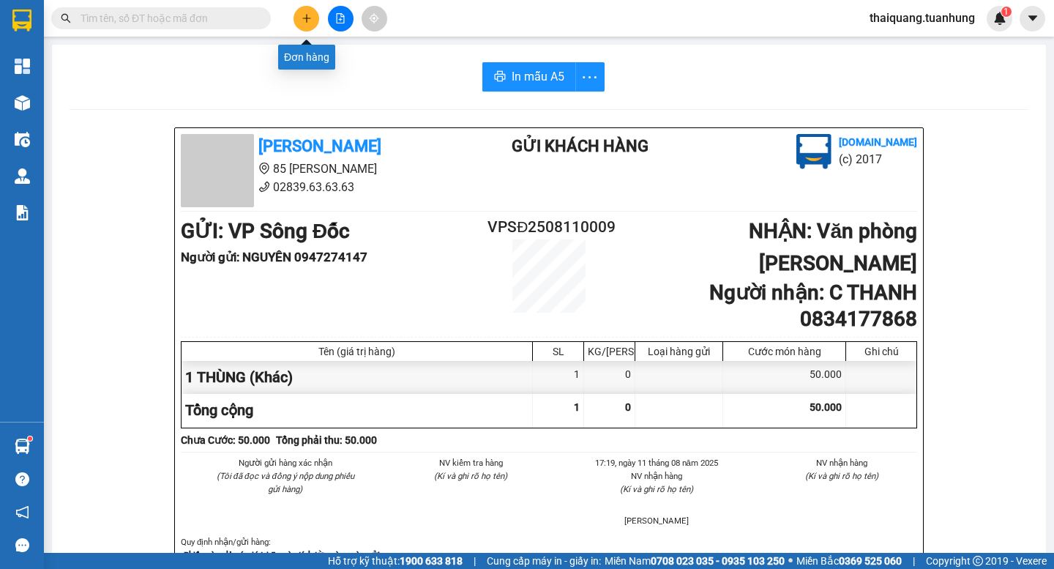
click at [305, 23] on icon "plus" at bounding box center [307, 18] width 10 height 10
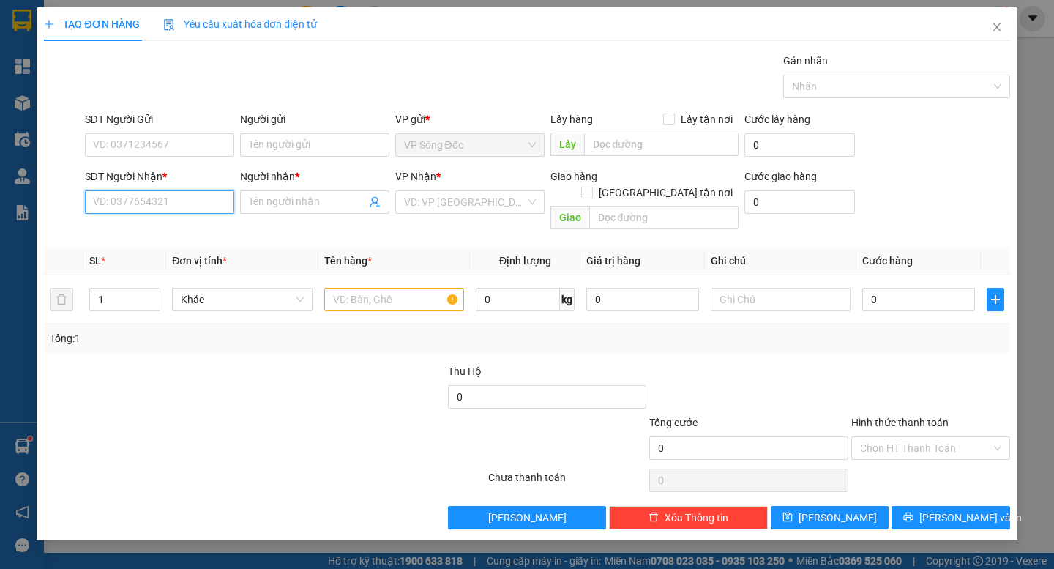
click at [189, 208] on input "SĐT Người Nhận *" at bounding box center [159, 201] width 149 height 23
type input "0919909015"
click at [175, 236] on div "0919909015 - CHƯƠNG" at bounding box center [160, 231] width 132 height 16
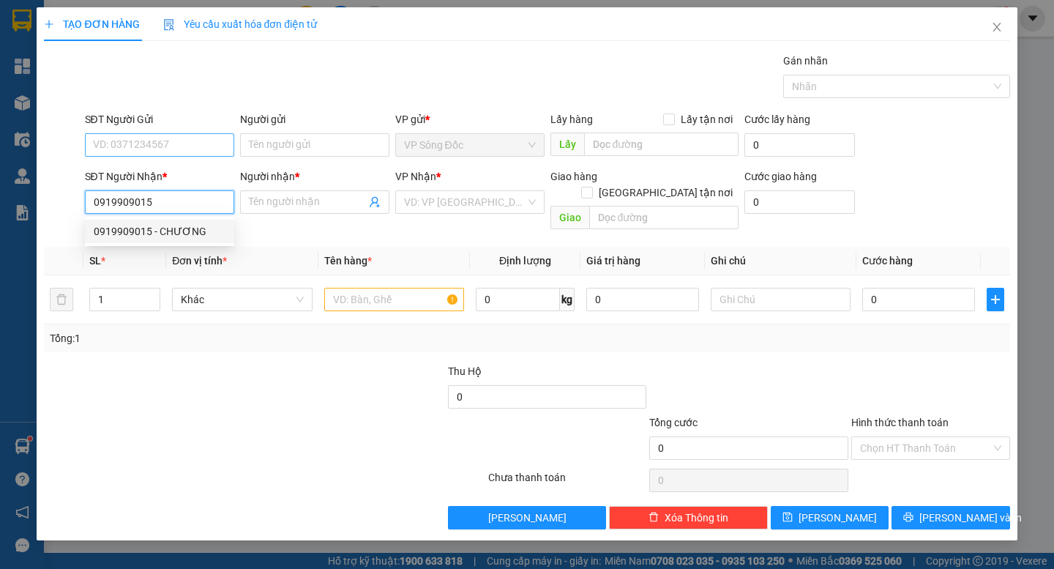
type input "CHƯƠNG"
type input "0919909015"
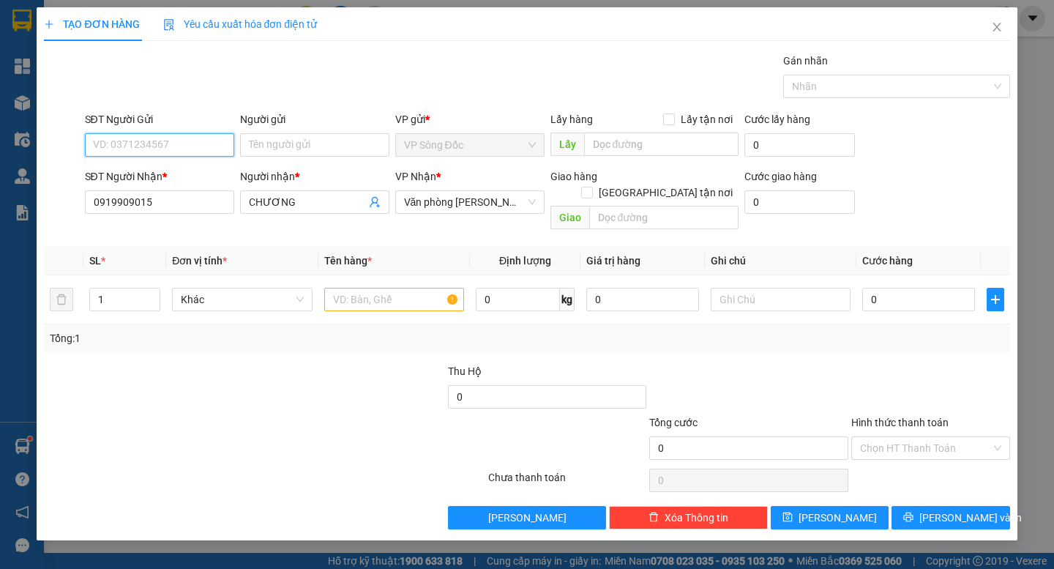
click at [219, 143] on input "SĐT Người Gửi" at bounding box center [159, 144] width 149 height 23
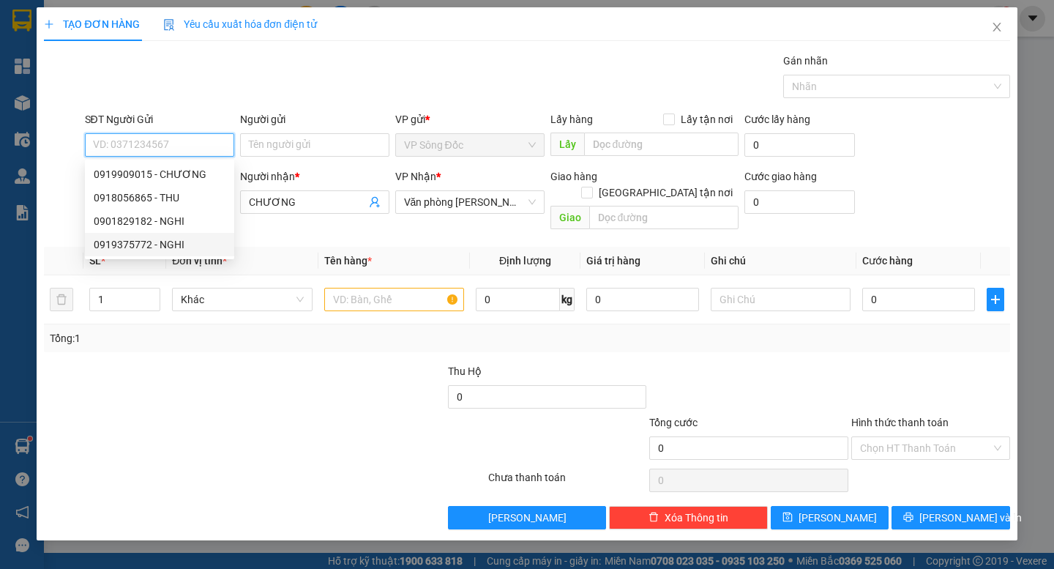
click at [166, 247] on div "0919375772 - NGHI" at bounding box center [160, 244] width 132 height 16
type input "0919375772"
type input "NGHI"
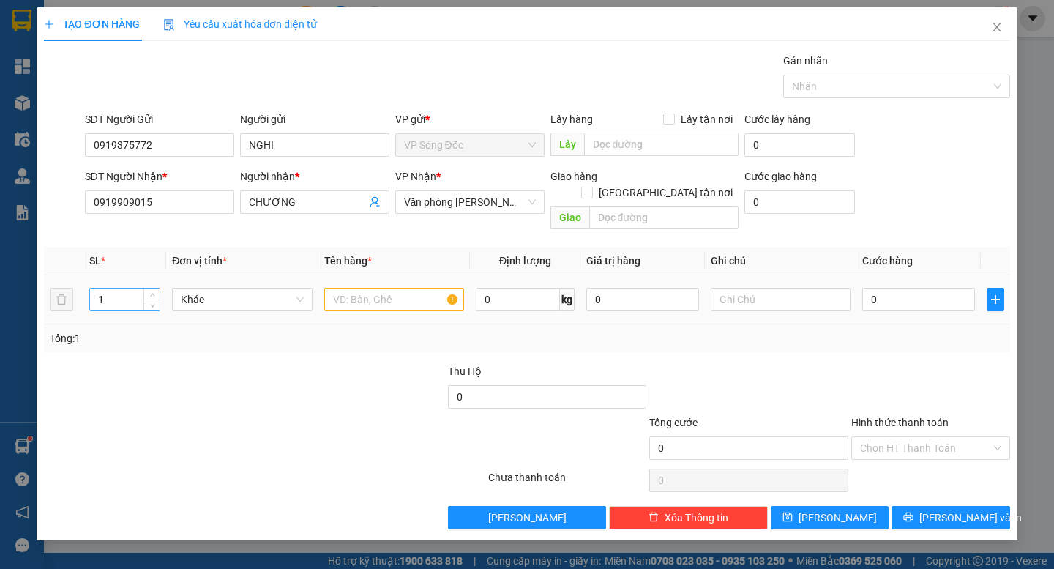
click at [118, 288] on input "1" at bounding box center [125, 299] width 70 height 22
type input "2"
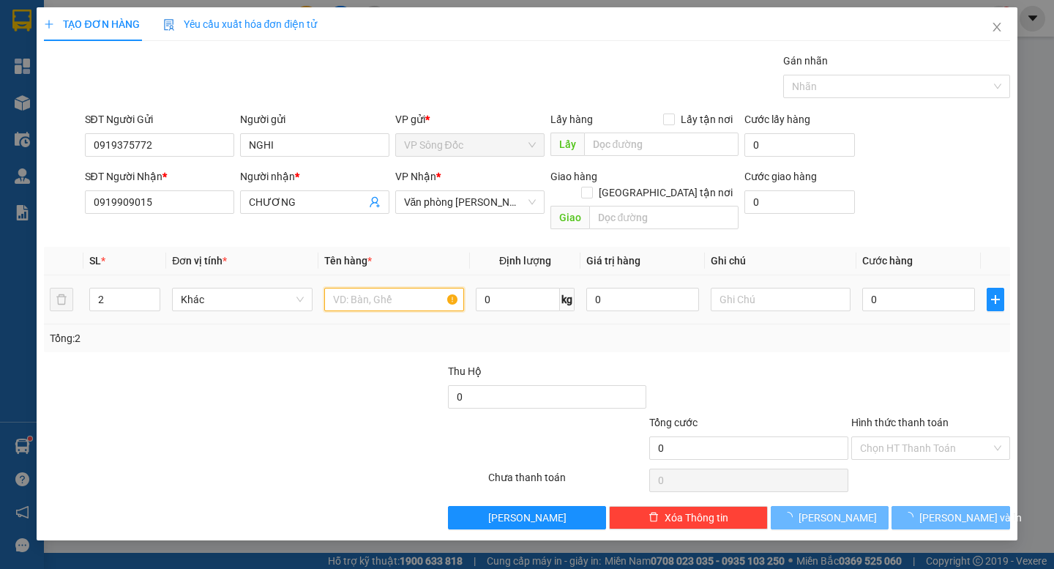
click at [345, 288] on input "text" at bounding box center [394, 299] width 140 height 23
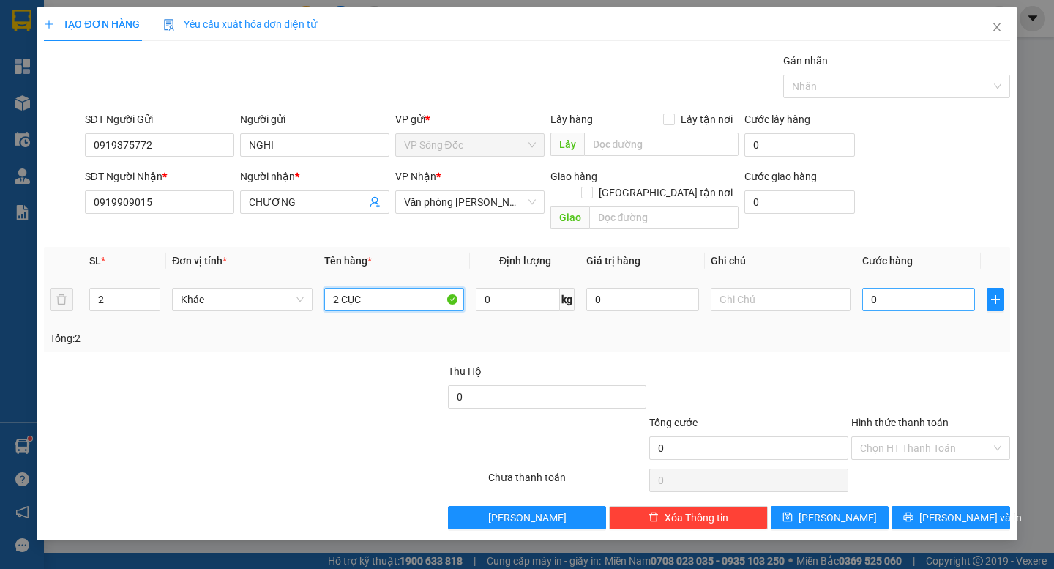
type input "2 CỤC"
click at [889, 288] on input "0" at bounding box center [918, 299] width 113 height 23
type input "1"
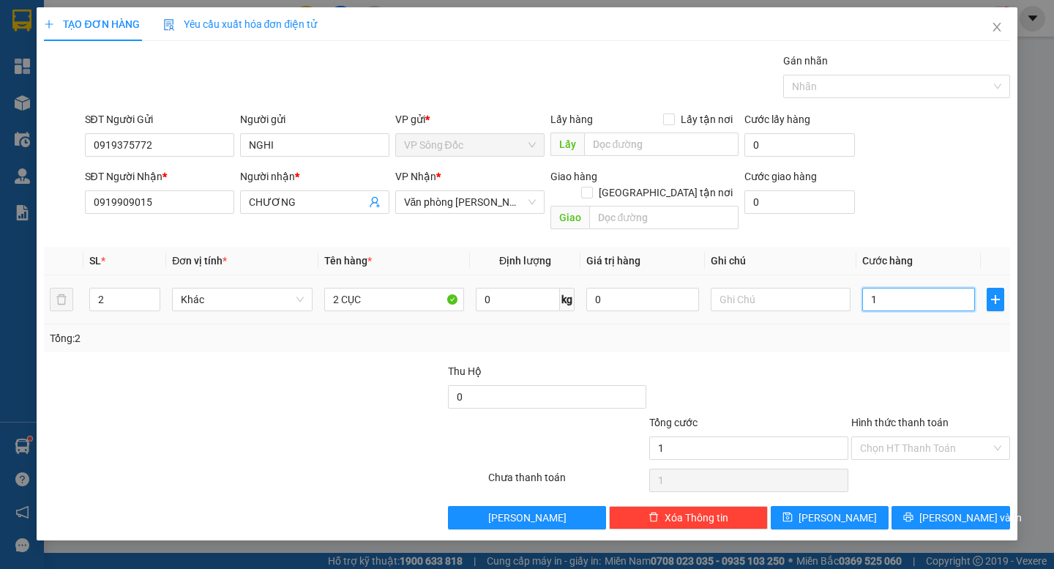
type input "10"
type input "100"
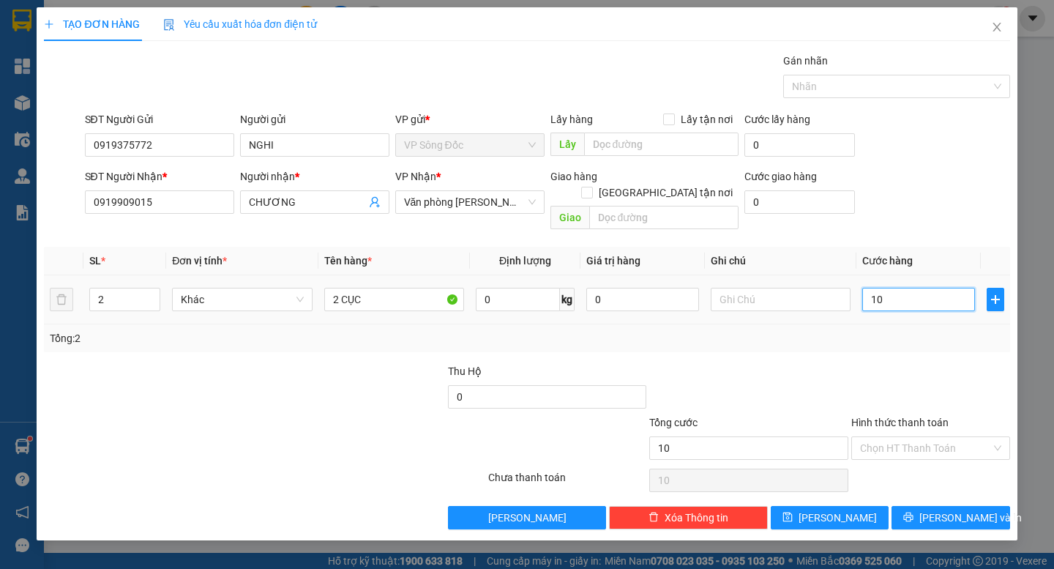
type input "100"
type input "1.000"
type input "10.000"
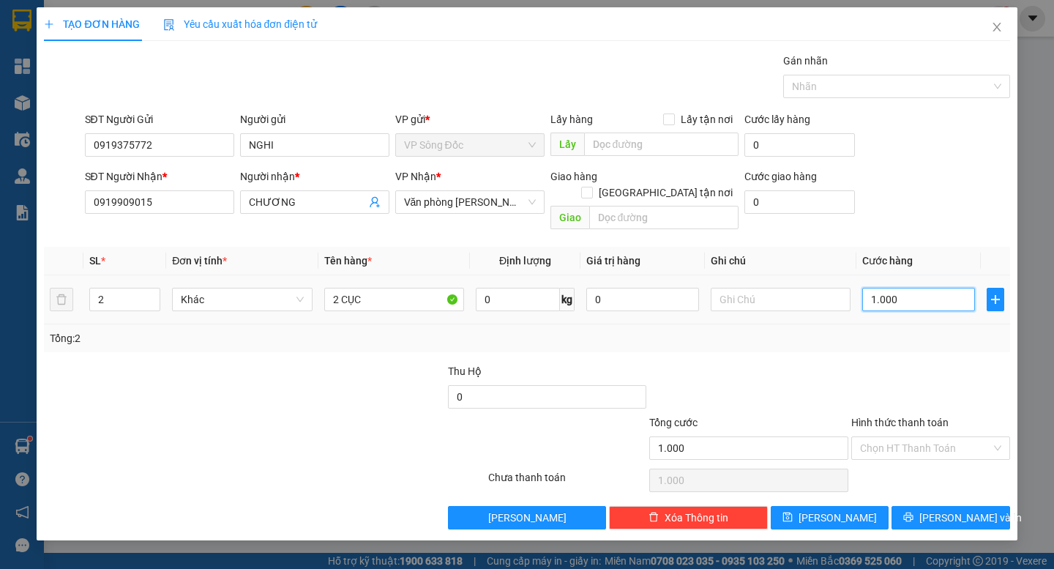
type input "10.000"
type input "100.000"
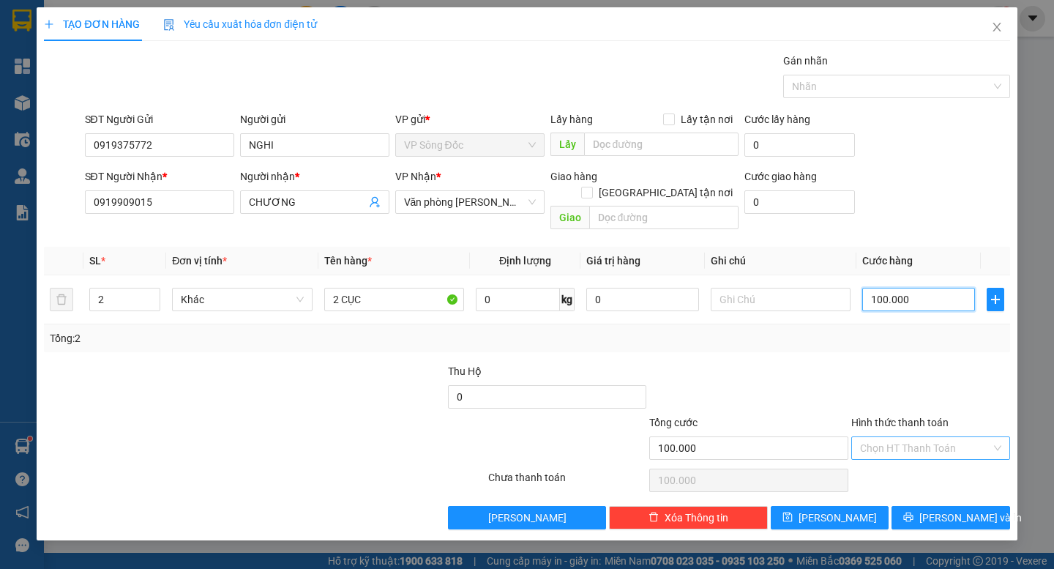
type input "100.000"
drag, startPoint x: 926, startPoint y: 430, endPoint x: 924, endPoint y: 466, distance: 35.9
click at [925, 437] on input "Hình thức thanh toán" at bounding box center [925, 448] width 131 height 22
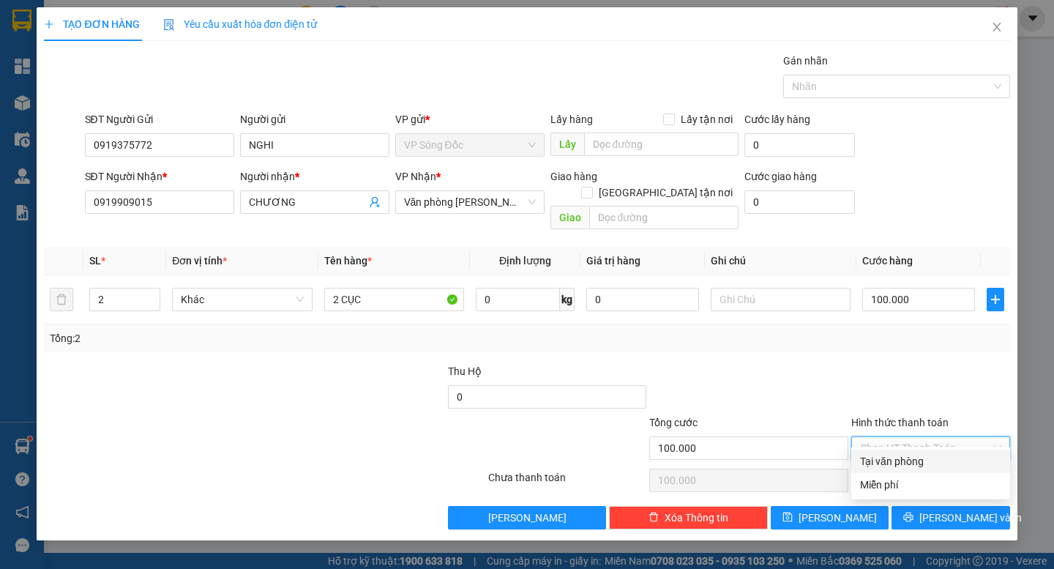
click at [924, 466] on div "Tại văn phòng" at bounding box center [930, 461] width 141 height 16
type input "0"
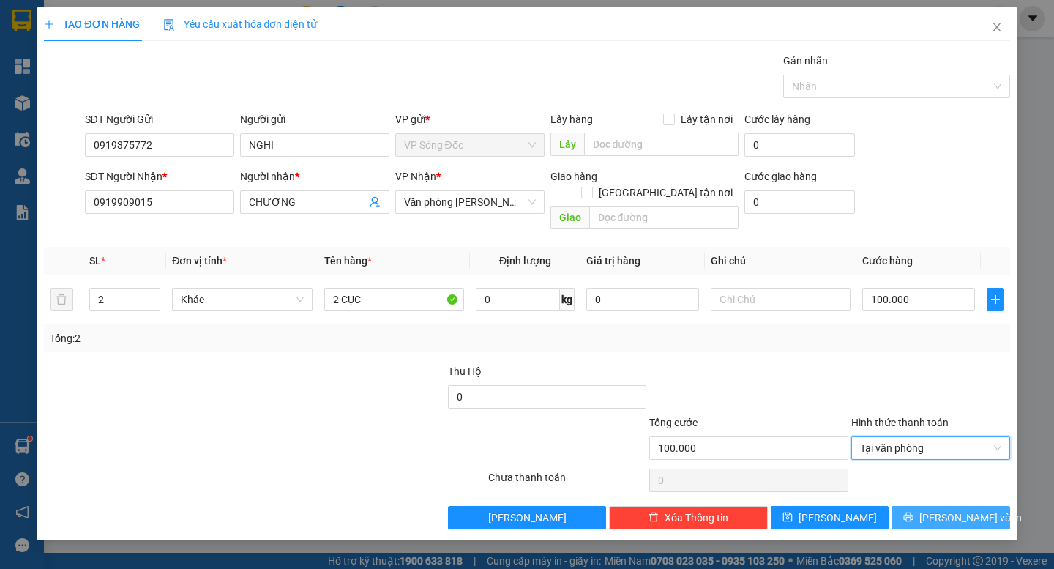
click at [938, 509] on span "[PERSON_NAME] và In" at bounding box center [970, 517] width 102 height 16
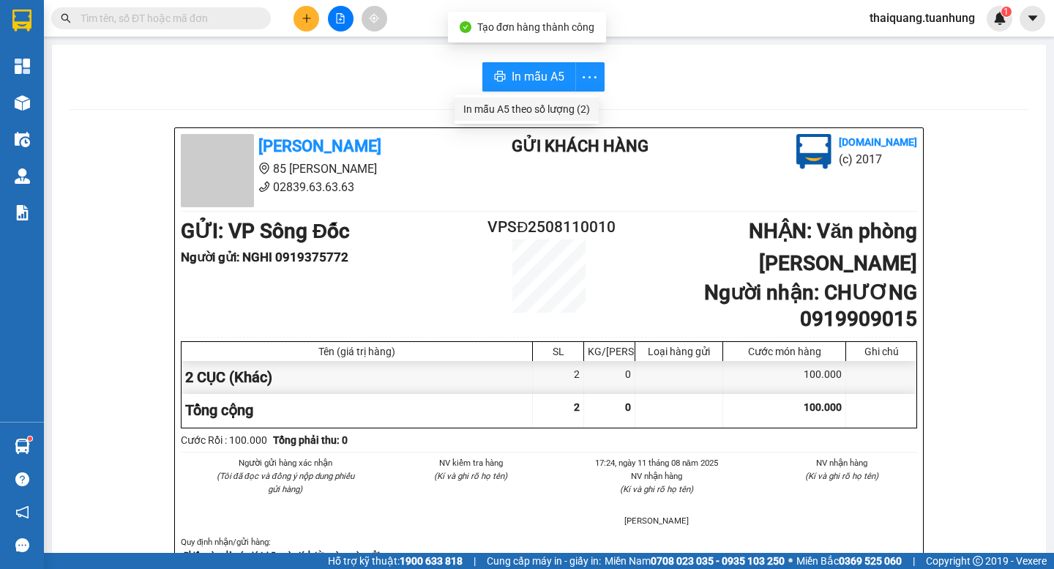
click at [562, 111] on div "In mẫu A5 theo số lượng (2)" at bounding box center [526, 109] width 127 height 16
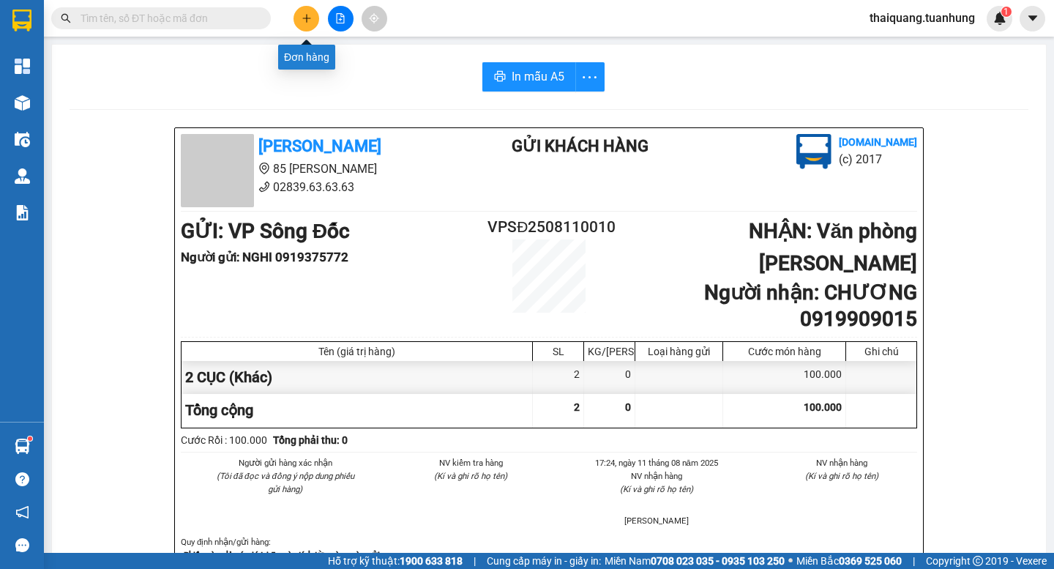
click at [303, 18] on icon "plus" at bounding box center [306, 18] width 8 height 1
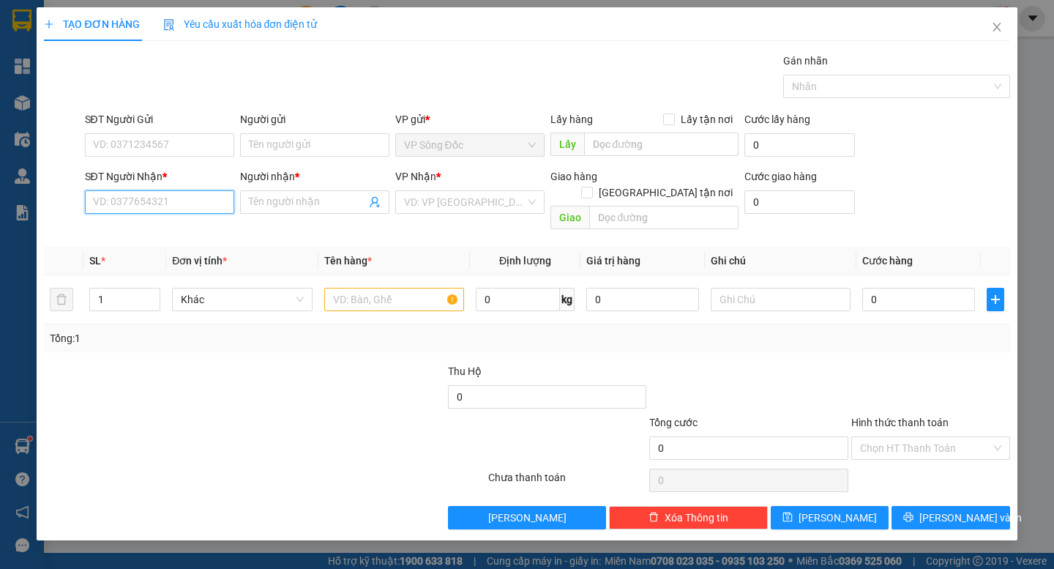
click at [145, 202] on input "SĐT Người Nhận *" at bounding box center [159, 201] width 149 height 23
type input "0905049299"
click at [168, 231] on div "0905049299 - PHƯỚC" at bounding box center [160, 231] width 132 height 16
type input "PHƯỚC"
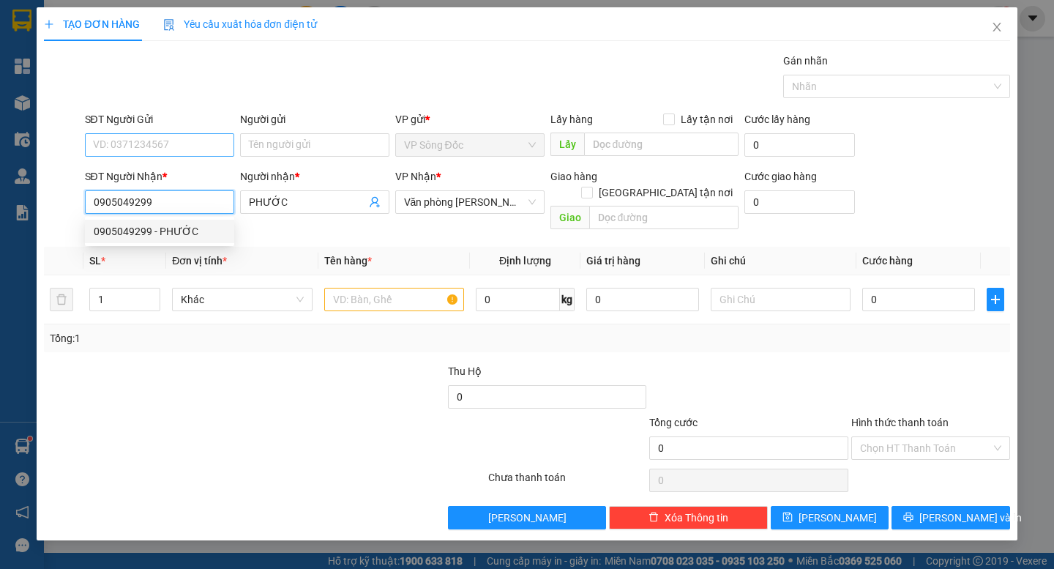
type input "0905049299"
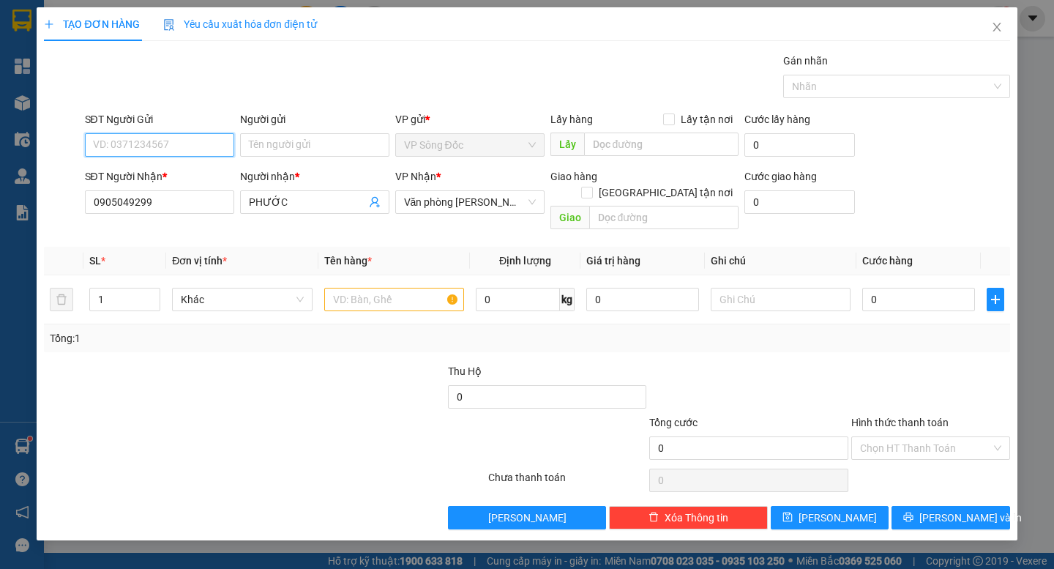
click at [178, 146] on input "SĐT Người Gửi" at bounding box center [159, 144] width 149 height 23
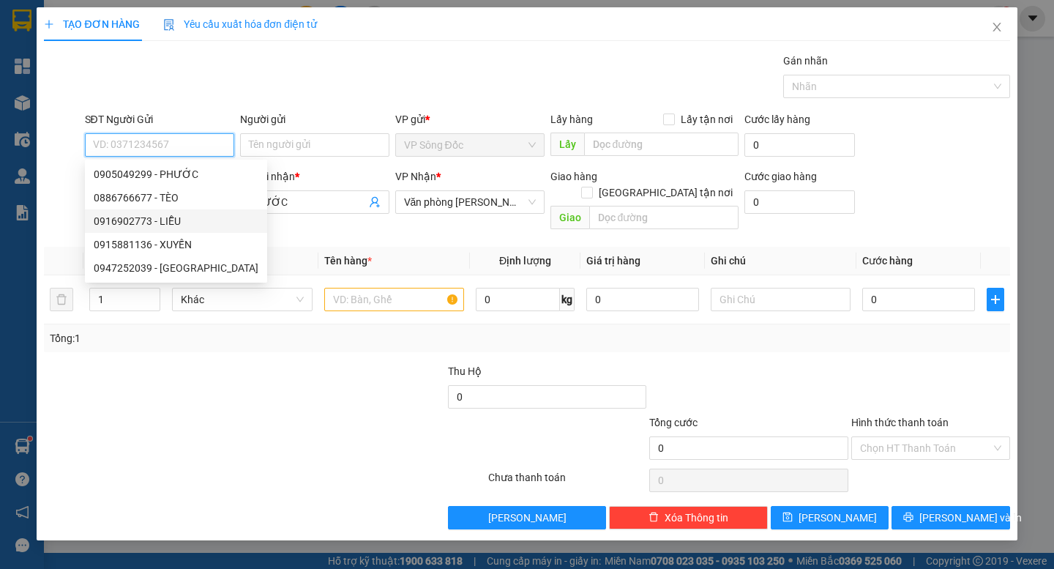
click at [158, 222] on div "0916902773 - LIỄU" at bounding box center [176, 221] width 165 height 16
type input "0916902773"
type input "LIỄU"
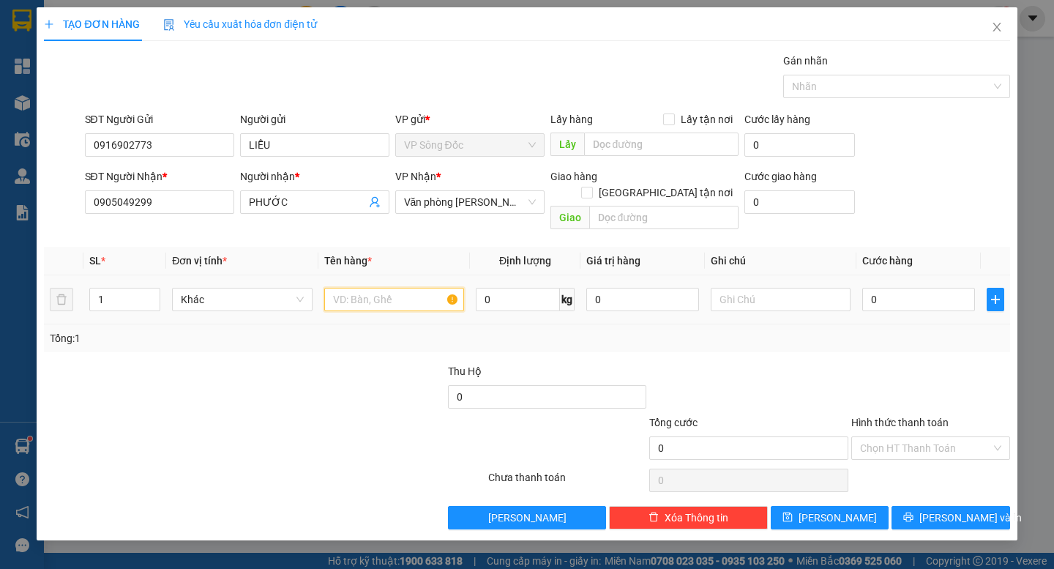
drag, startPoint x: 365, startPoint y: 292, endPoint x: 347, endPoint y: 299, distance: 19.7
click at [365, 293] on input "text" at bounding box center [394, 299] width 140 height 23
type input "1 THÙNG"
drag, startPoint x: 885, startPoint y: 293, endPoint x: 871, endPoint y: 305, distance: 18.7
click at [886, 293] on input "0" at bounding box center [918, 299] width 113 height 23
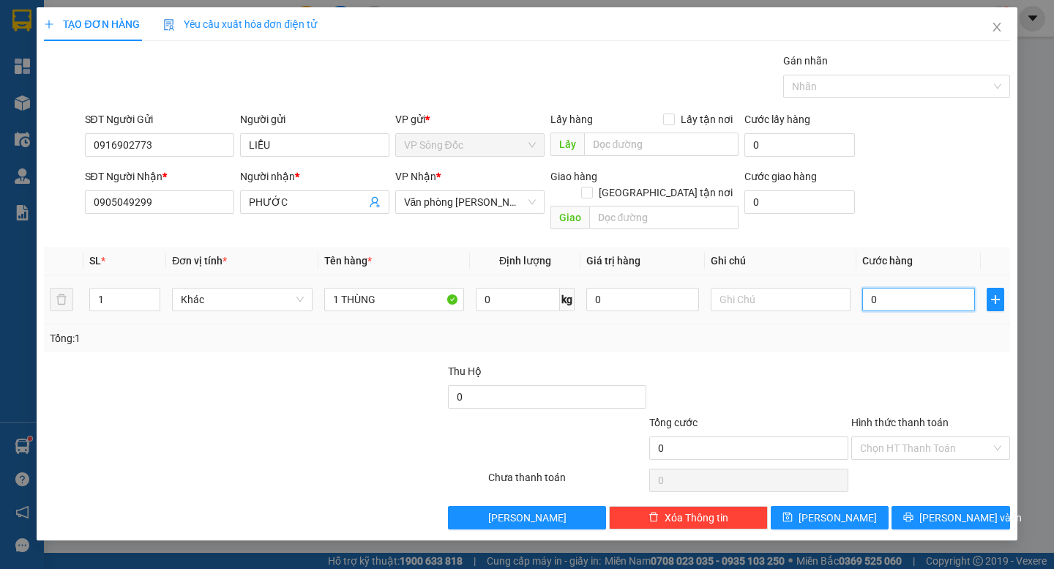
type input "7"
type input "70"
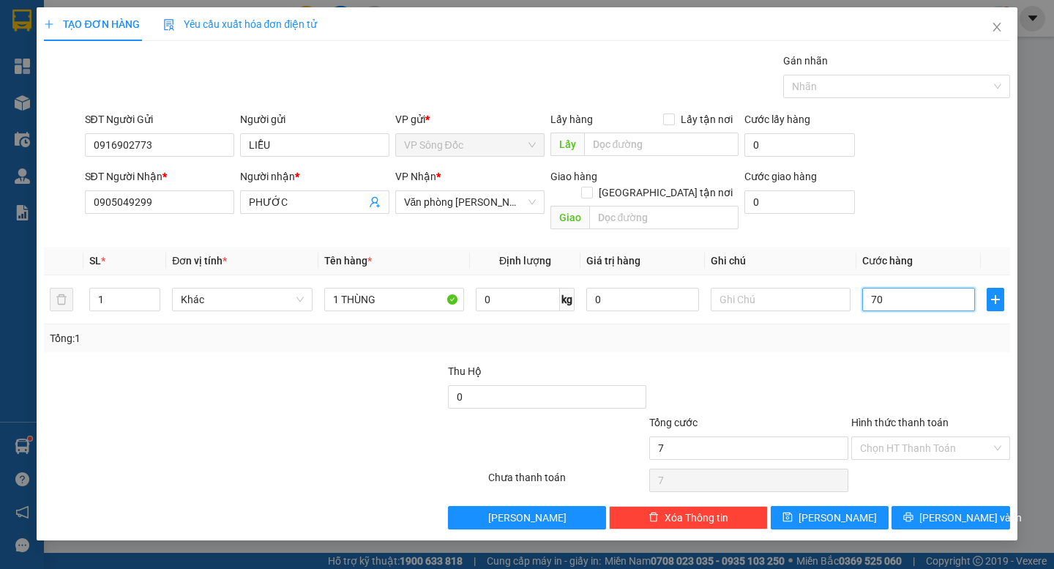
type input "70"
type input "700"
type input "7.000"
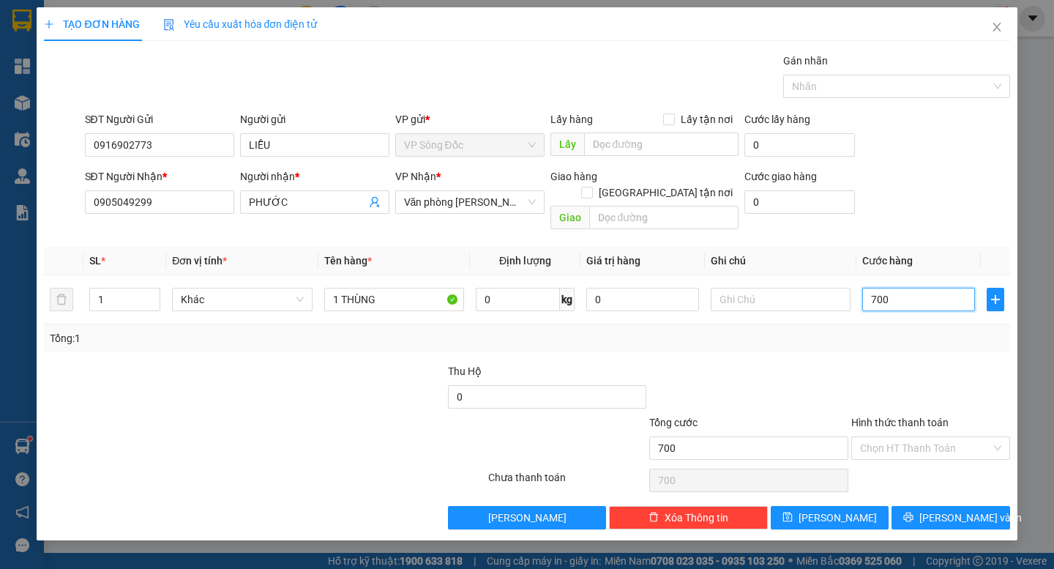
type input "7.000"
type input "70.000"
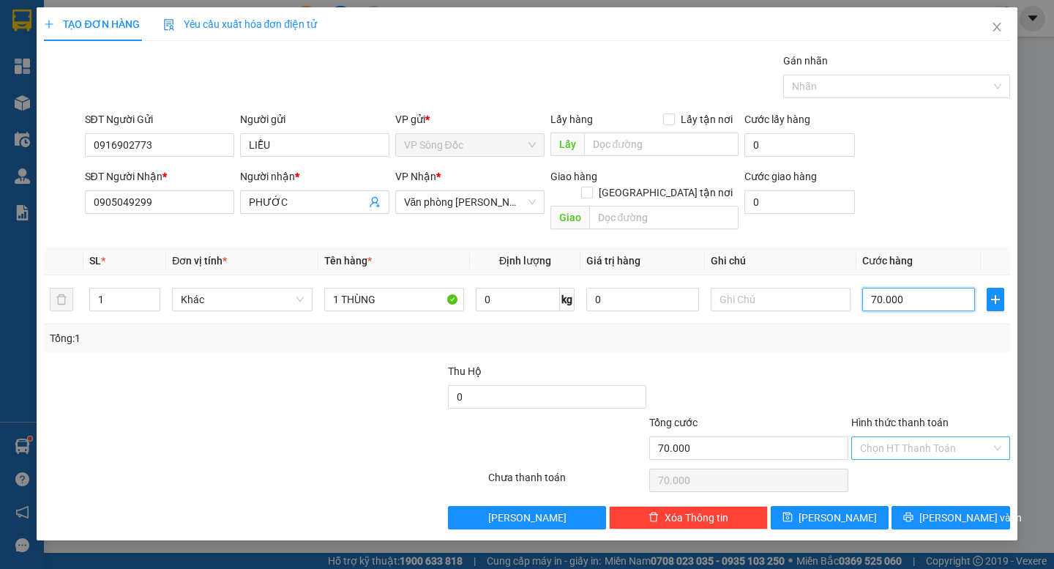
type input "70.000"
click at [914, 437] on input "Hình thức thanh toán" at bounding box center [925, 448] width 131 height 22
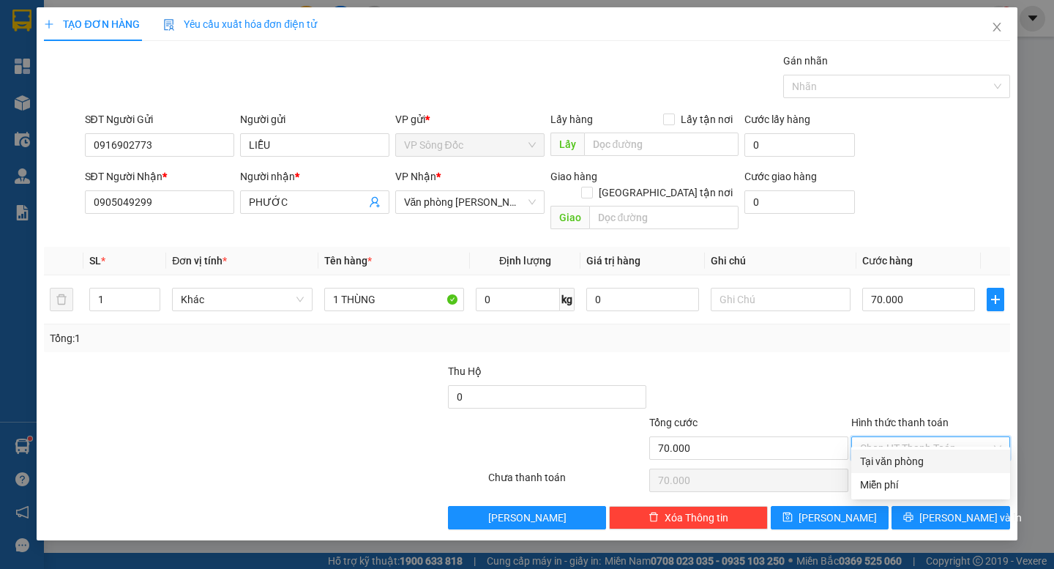
click at [925, 462] on div "Tại văn phòng" at bounding box center [930, 461] width 141 height 16
type input "0"
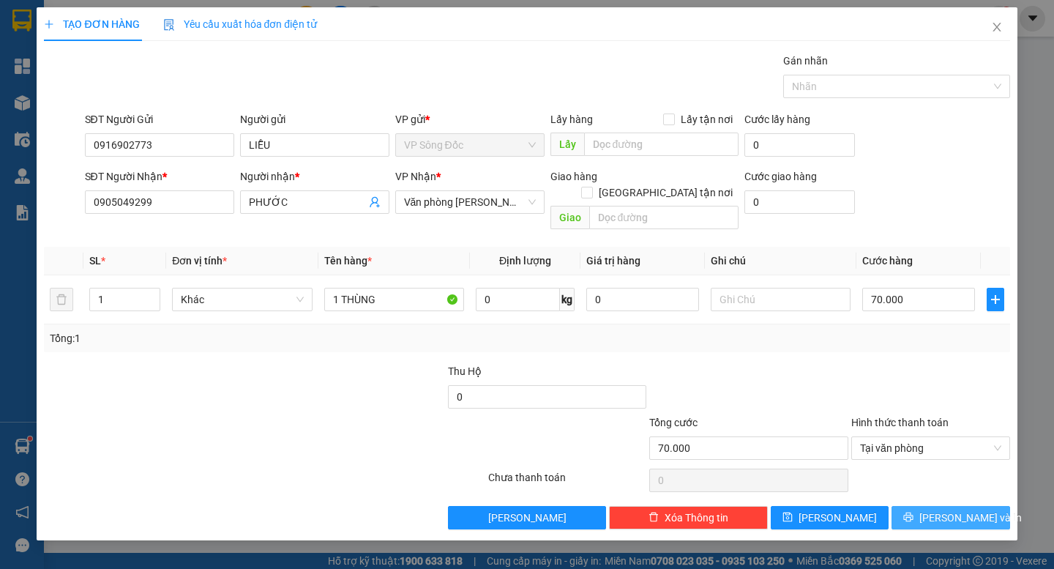
click at [936, 506] on button "[PERSON_NAME] và In" at bounding box center [951, 517] width 118 height 23
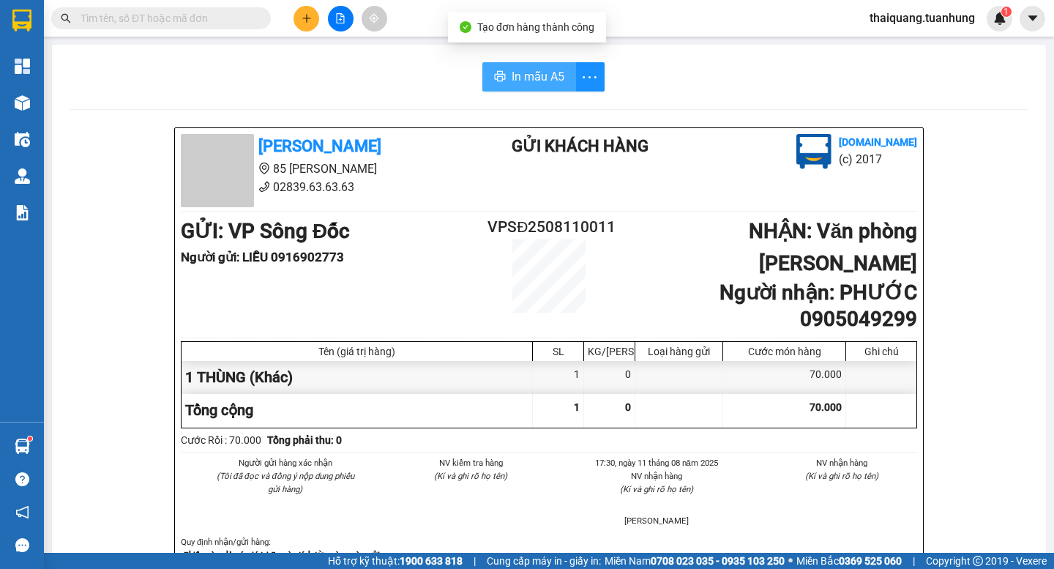
click at [547, 73] on span "In mẫu A5" at bounding box center [538, 76] width 53 height 18
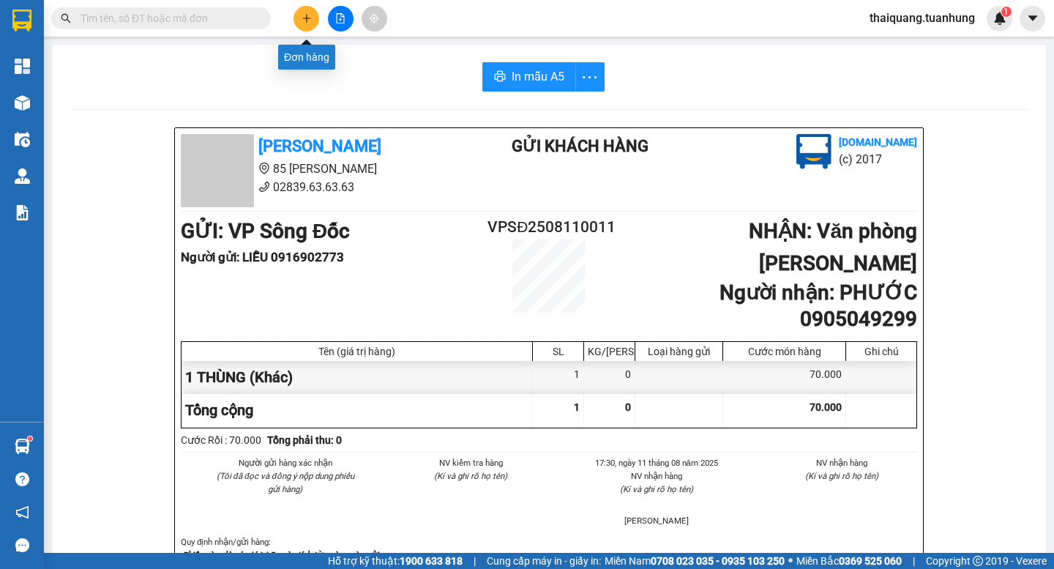
click at [311, 13] on icon "plus" at bounding box center [307, 18] width 10 height 10
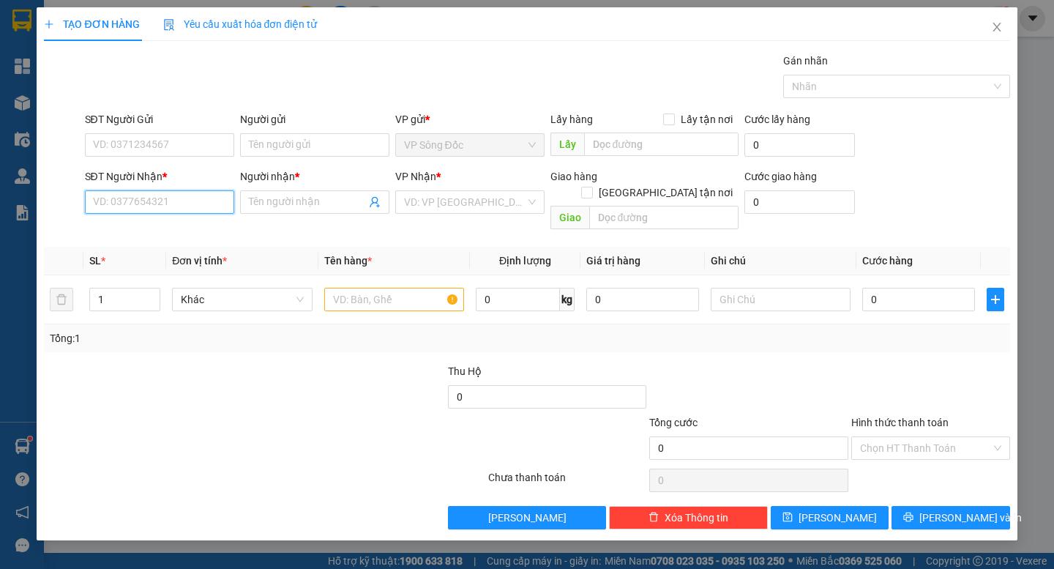
click at [146, 210] on input "SĐT Người Nhận *" at bounding box center [159, 201] width 149 height 23
type input "0704011711"
click at [190, 231] on div "0704011711 - BÉ PHƯƠNG" at bounding box center [166, 231] width 144 height 16
type input "BÉ PHƯƠNG"
type input "0704011711"
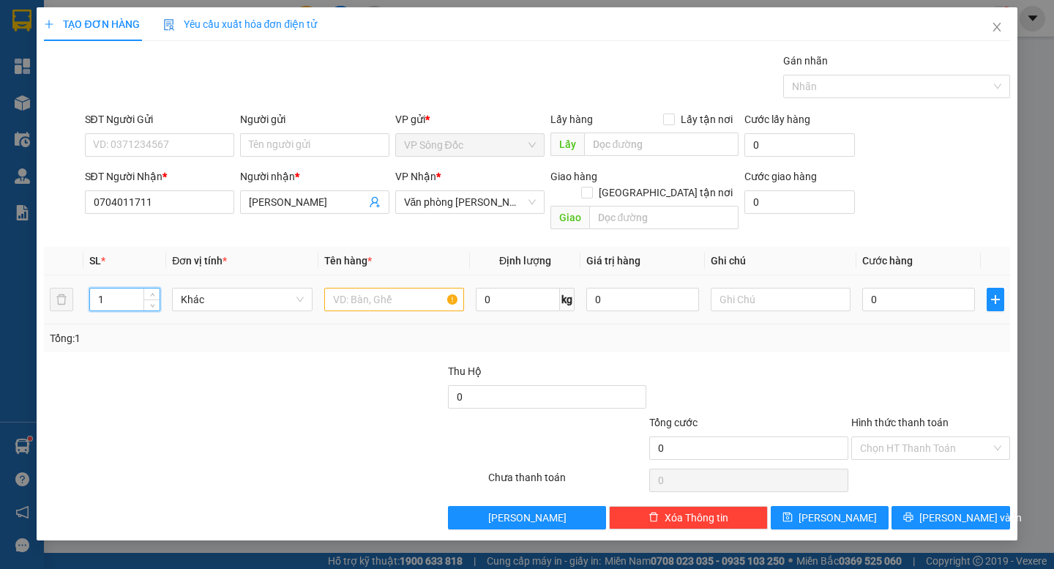
click at [122, 288] on input "1" at bounding box center [125, 299] width 70 height 22
type input "2"
click at [340, 288] on input "text" at bounding box center [394, 299] width 140 height 23
click at [140, 150] on input "SĐT Người Gửi" at bounding box center [159, 144] width 149 height 23
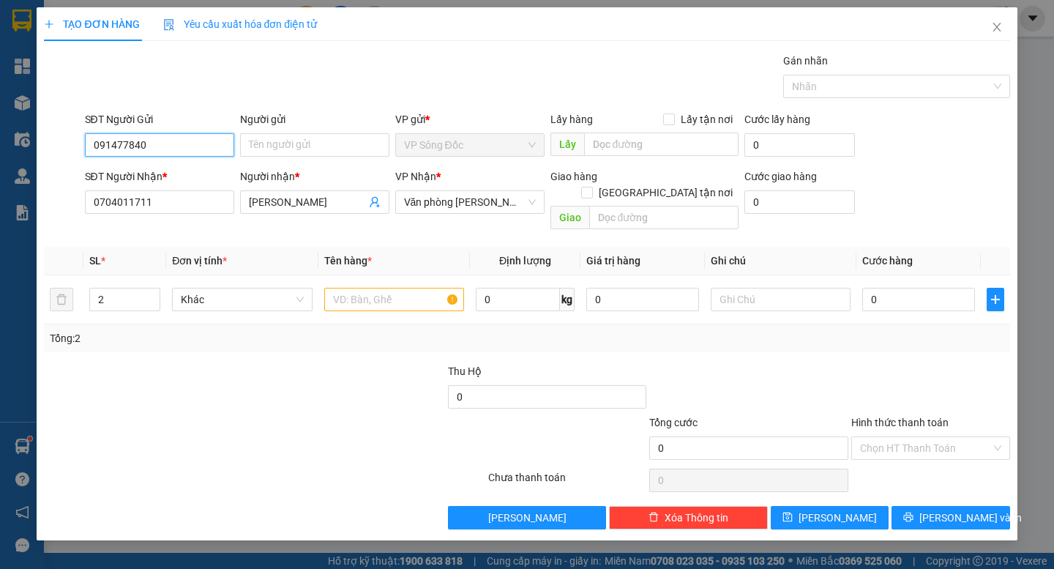
type input "0914778404"
click at [181, 173] on div "0914778404 - VÂN" at bounding box center [166, 174] width 144 height 16
type input "VÂN"
type input "0914778404"
click at [370, 288] on input "text" at bounding box center [394, 299] width 140 height 23
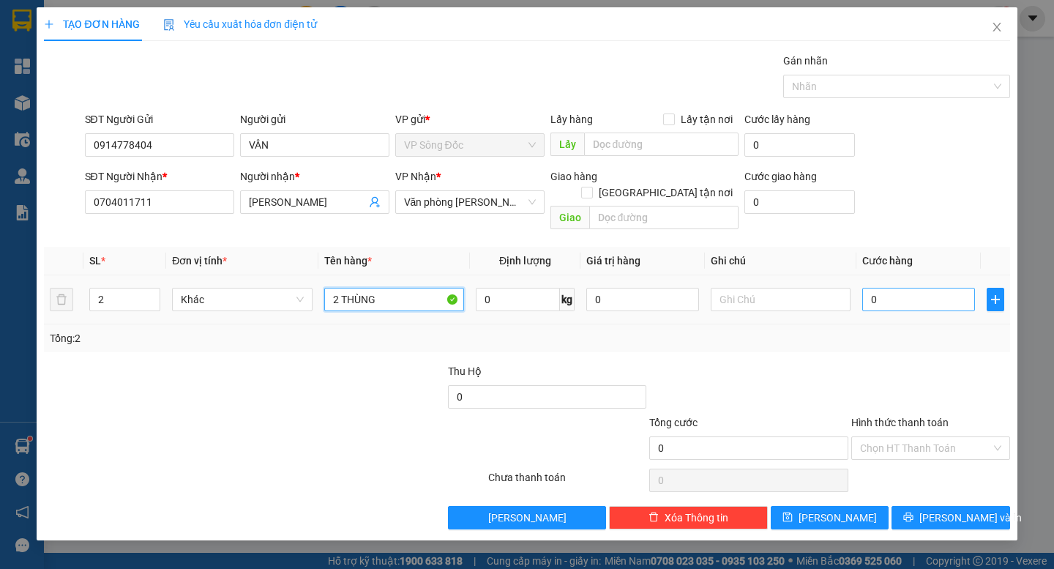
type input "2 THÙNG"
click at [902, 288] on input "0" at bounding box center [918, 299] width 113 height 23
type input "5"
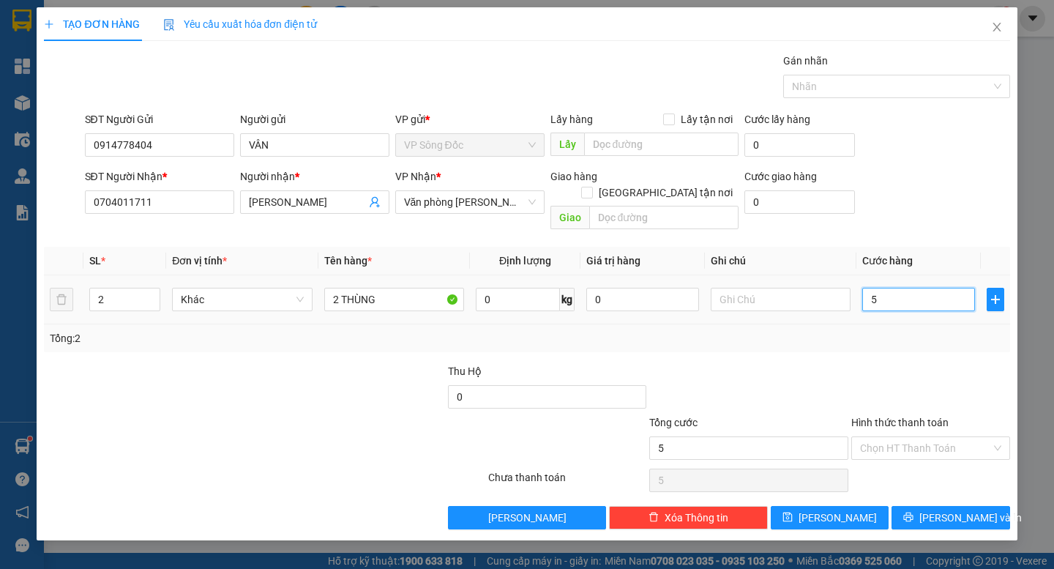
type input "50"
type input "500"
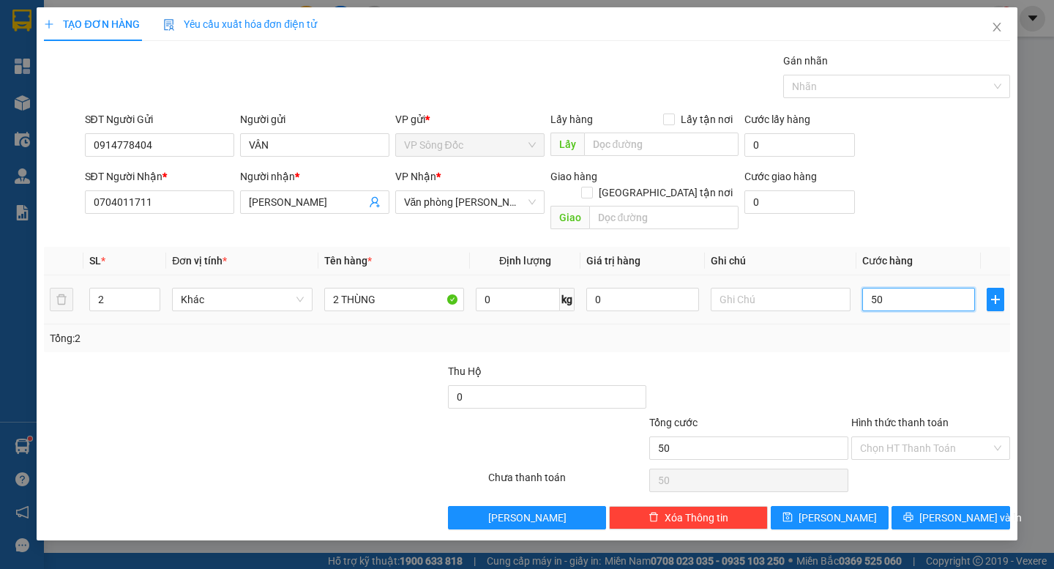
type input "500"
type input "5.000"
type input "50.000"
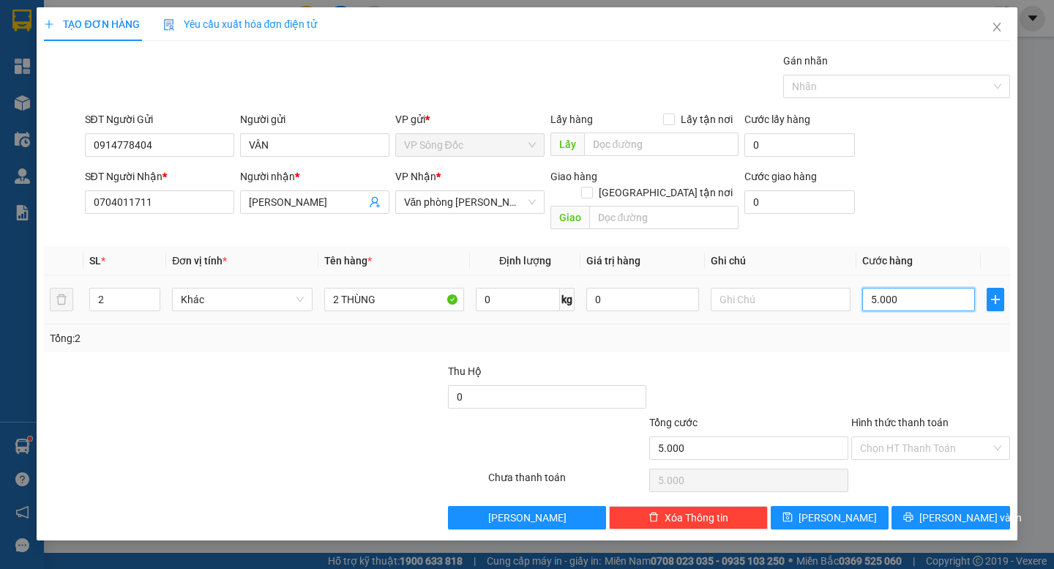
type input "50.000"
click at [954, 509] on span "[PERSON_NAME] và In" at bounding box center [970, 517] width 102 height 16
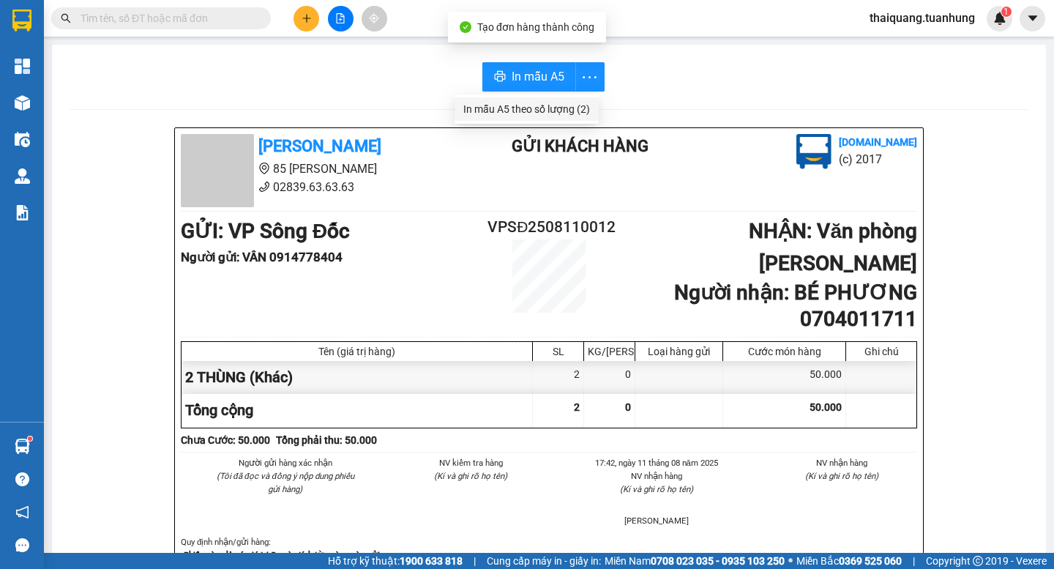
click at [560, 108] on div "In mẫu A5 theo số lượng (2)" at bounding box center [526, 109] width 127 height 16
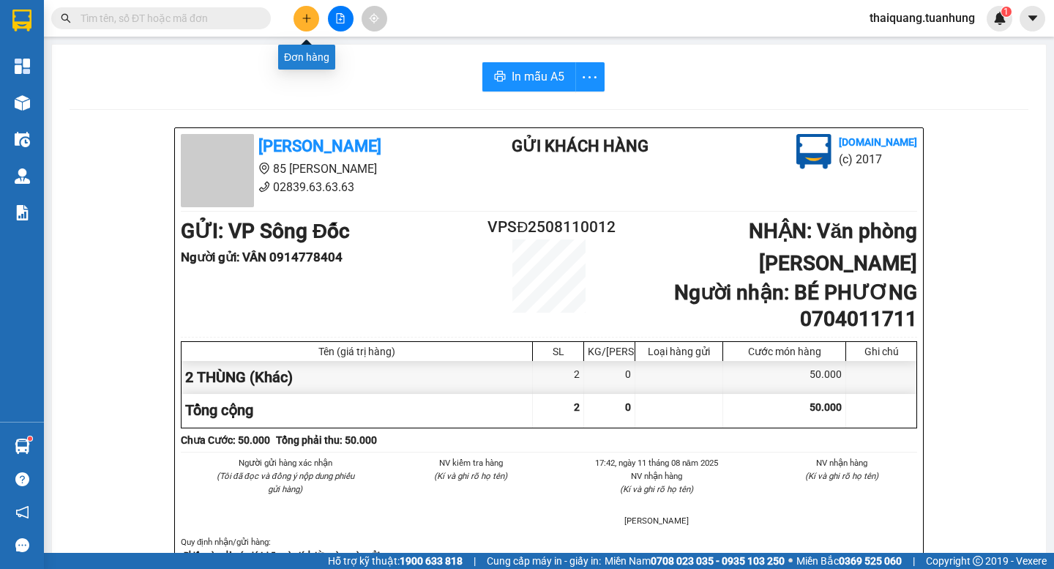
click at [306, 21] on icon "plus" at bounding box center [307, 18] width 10 height 10
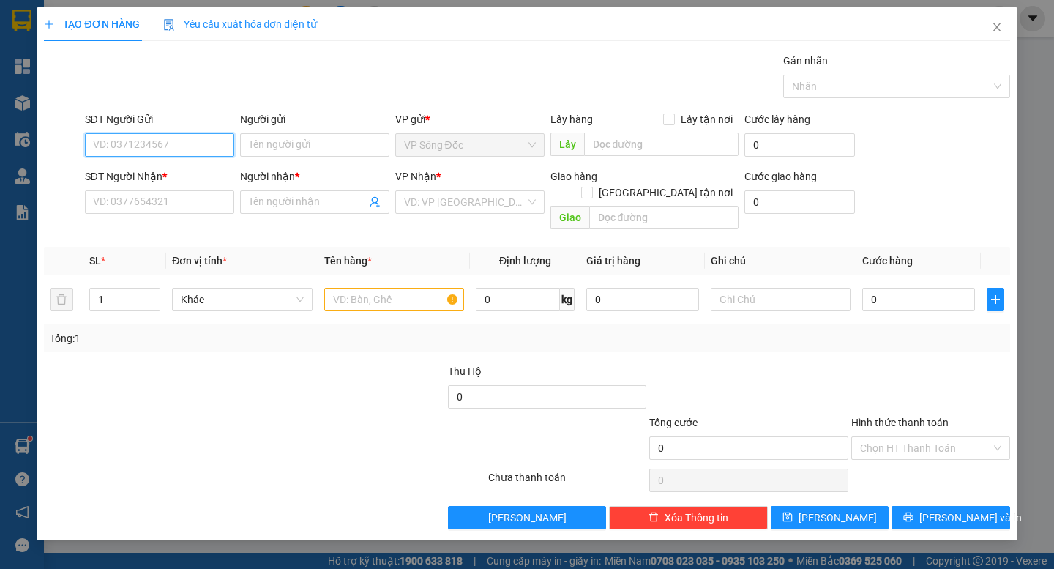
click at [157, 146] on input "SĐT Người Gửi" at bounding box center [159, 144] width 149 height 23
click at [175, 148] on input "0945484348" at bounding box center [159, 144] width 149 height 23
type input "0"
click at [163, 177] on div "0945984348 - LINH" at bounding box center [160, 174] width 132 height 16
type input "0945984348"
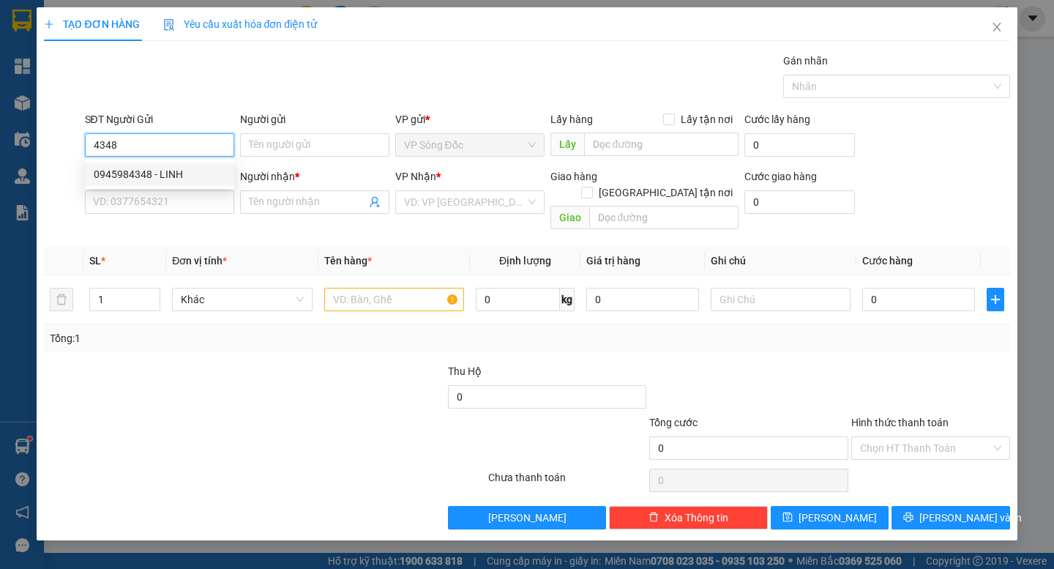
type input "LINH"
type input "0945984348"
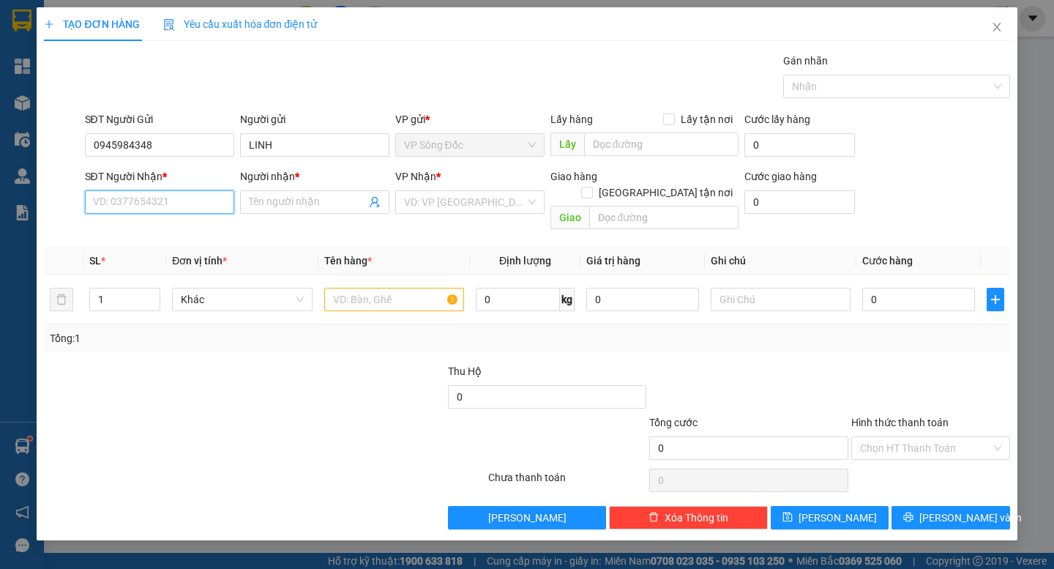
click at [168, 197] on input "SĐT Người Nhận *" at bounding box center [159, 201] width 149 height 23
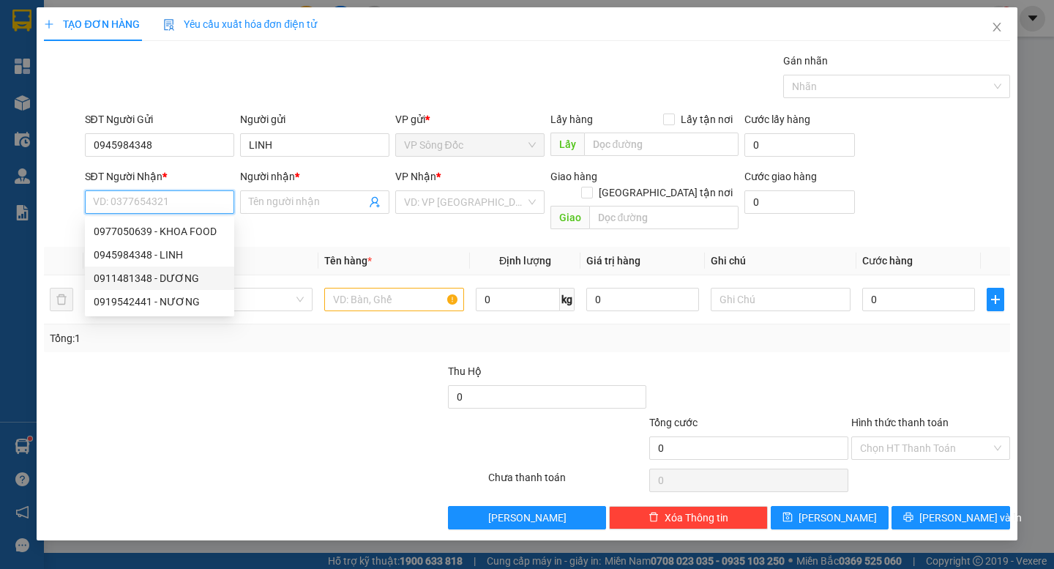
click at [182, 274] on div "0911481348 - DƯƠNG" at bounding box center [160, 278] width 132 height 16
type input "0911481348"
type input "DƯƠNG"
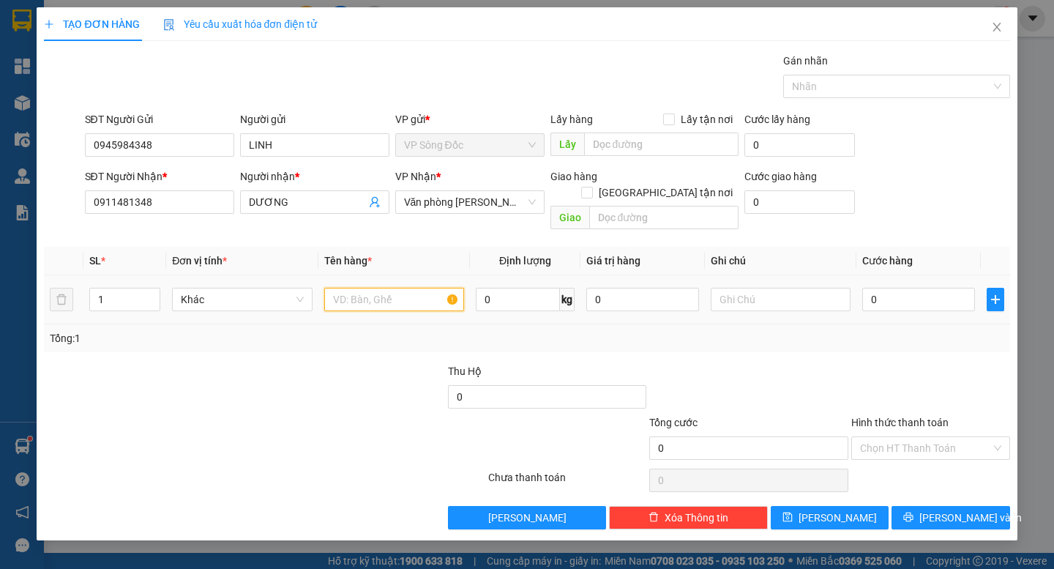
click at [383, 288] on input "text" at bounding box center [394, 299] width 140 height 23
type input "CỤC"
click at [914, 288] on input "0" at bounding box center [918, 299] width 113 height 23
type input "3"
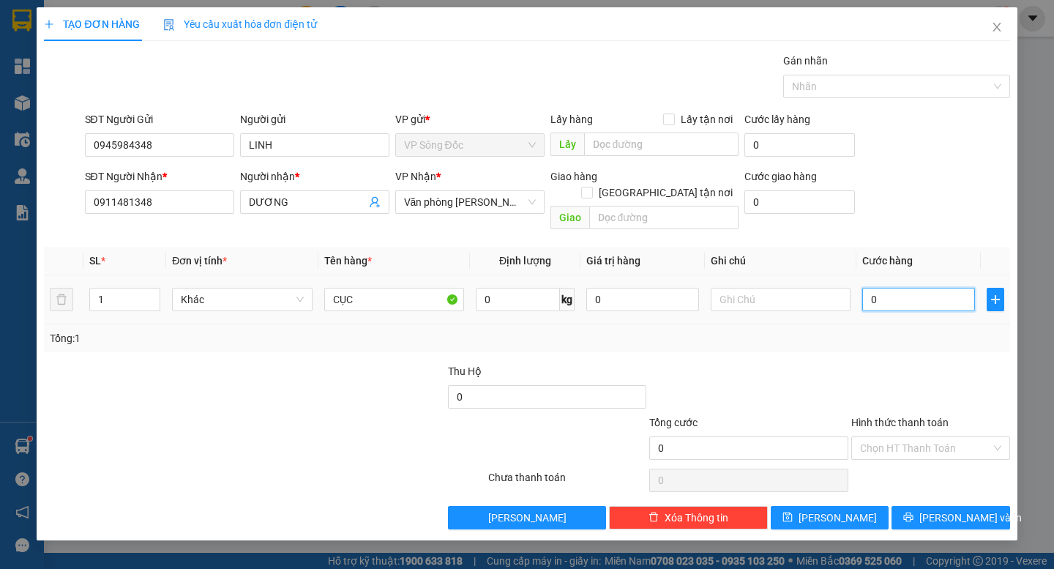
type input "3"
type input "30"
type input "30.000"
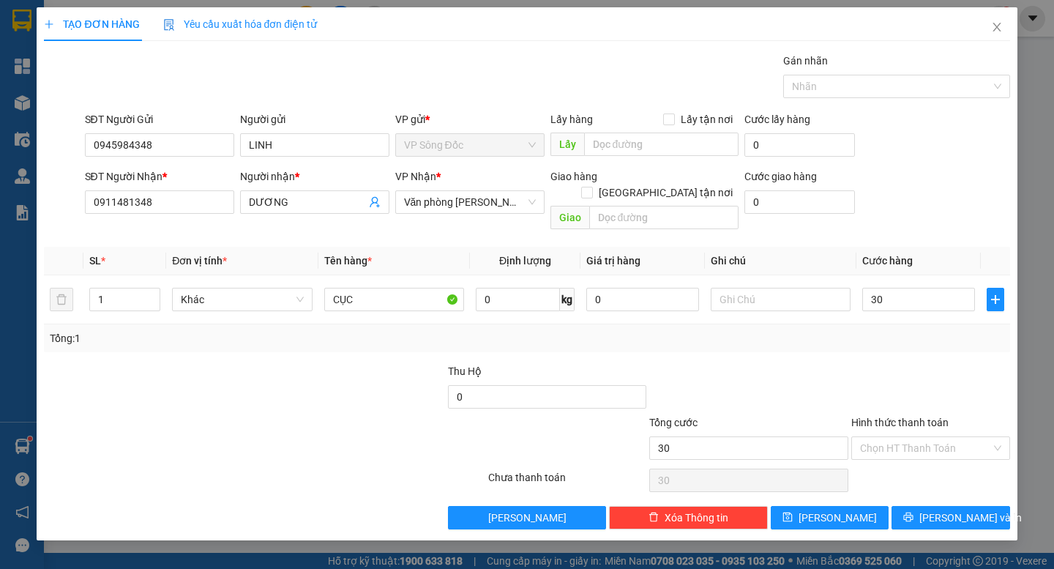
type input "30.000"
click at [895, 363] on div at bounding box center [931, 388] width 162 height 51
click at [950, 509] on span "[PERSON_NAME] và In" at bounding box center [970, 517] width 102 height 16
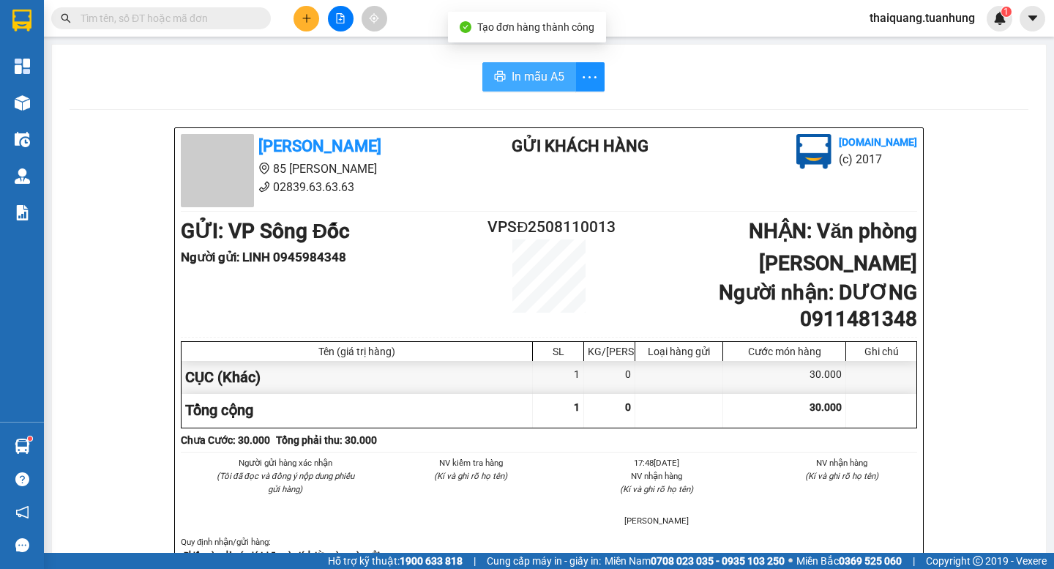
click at [533, 79] on span "In mẫu A5" at bounding box center [538, 76] width 53 height 18
click at [301, 16] on button at bounding box center [307, 19] width 26 height 26
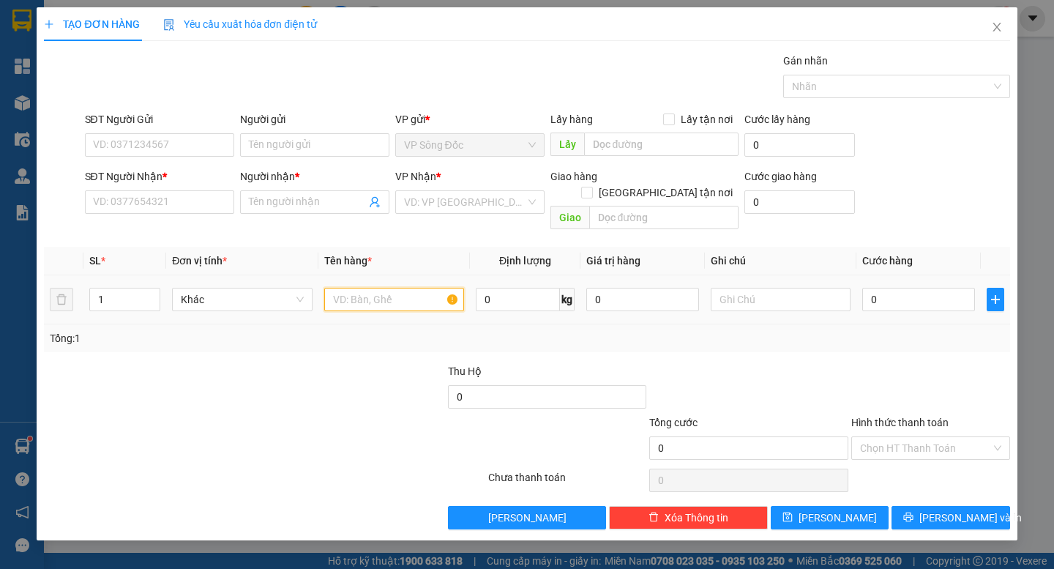
click at [406, 288] on input "text" at bounding box center [394, 299] width 140 height 23
type input "BAO"
click at [463, 208] on input "search" at bounding box center [465, 202] width 122 height 22
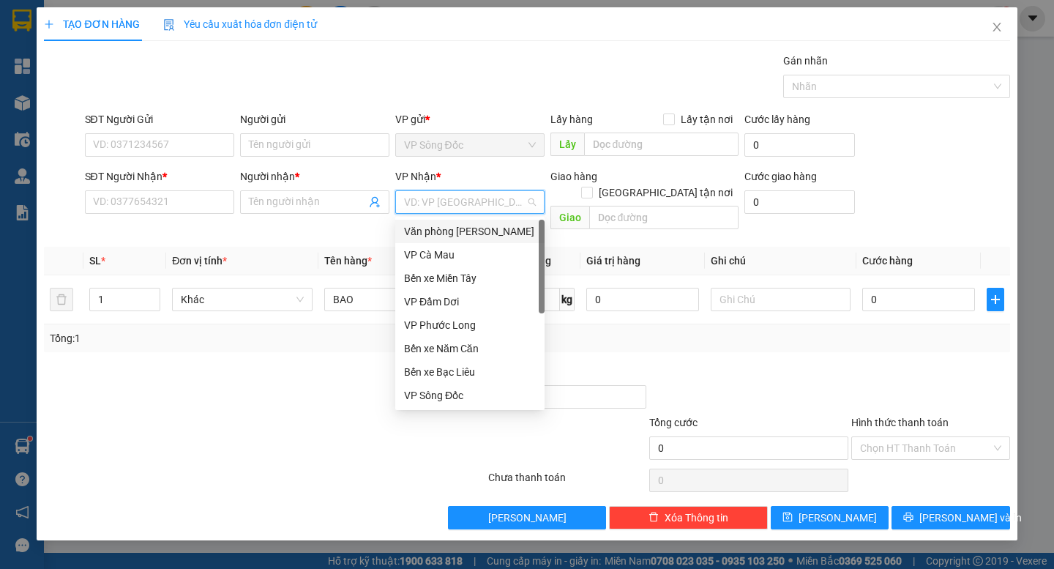
click at [482, 235] on div "Văn phòng [PERSON_NAME]" at bounding box center [470, 231] width 132 height 16
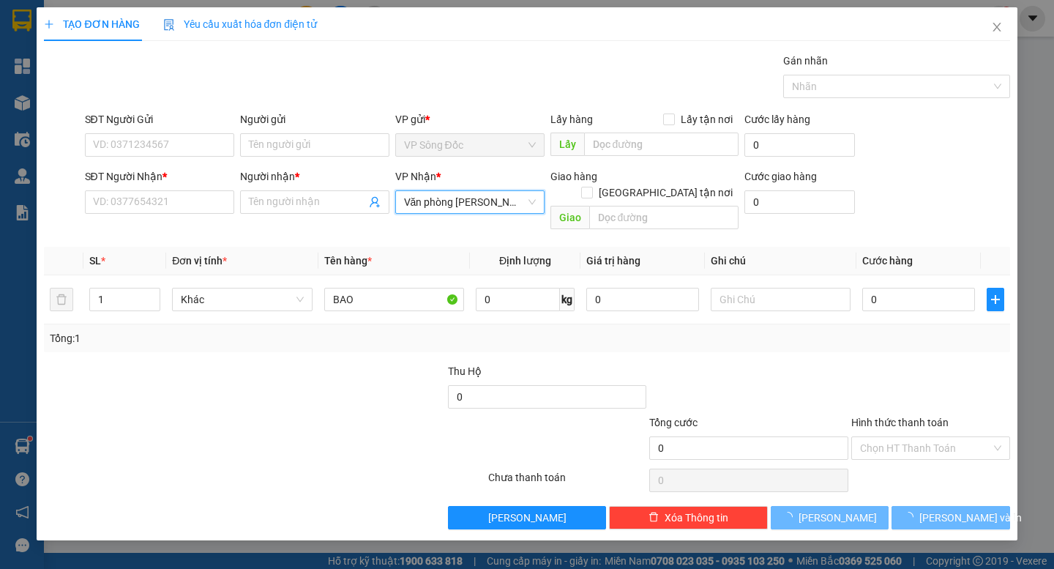
click at [306, 387] on div at bounding box center [345, 388] width 202 height 51
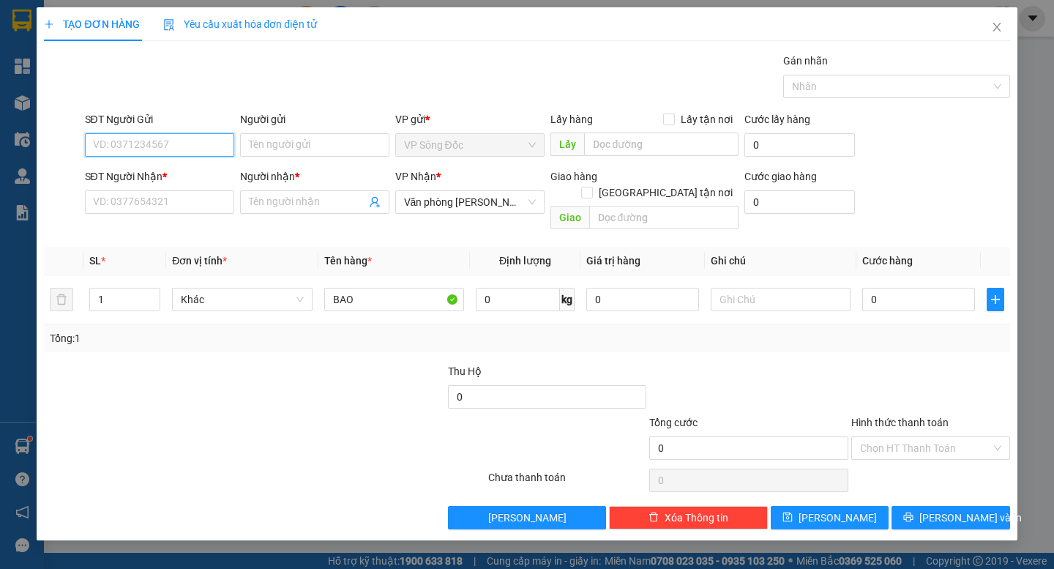
click at [137, 149] on input "SĐT Người Gửi" at bounding box center [159, 144] width 149 height 23
click at [119, 141] on input "SĐT Người Gửi" at bounding box center [159, 144] width 149 height 23
click at [206, 146] on input "SĐT Người Gửi" at bounding box center [159, 144] width 149 height 23
click at [283, 143] on input "Người gửi" at bounding box center [314, 144] width 149 height 23
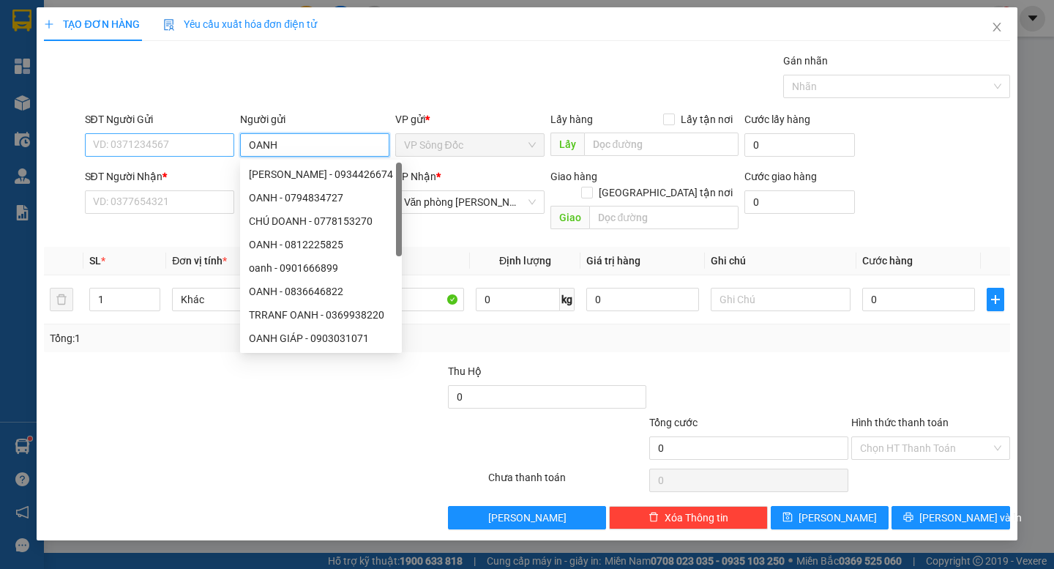
type input "OANH"
click at [184, 148] on input "SĐT Người Gửi" at bounding box center [159, 144] width 149 height 23
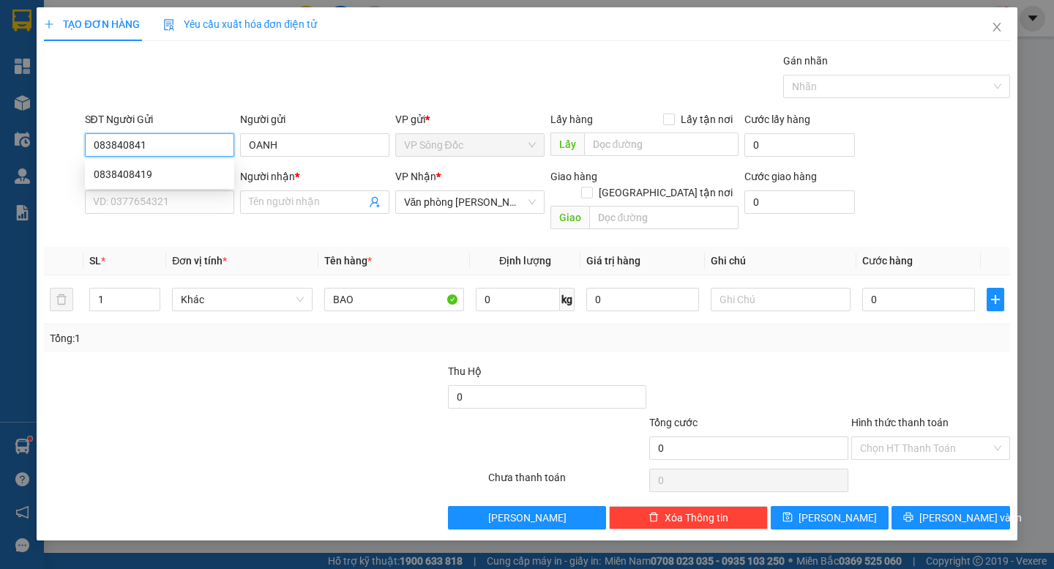
type input "0838408419"
click at [143, 169] on div "0838408419" at bounding box center [160, 174] width 132 height 16
type input "0838408419"
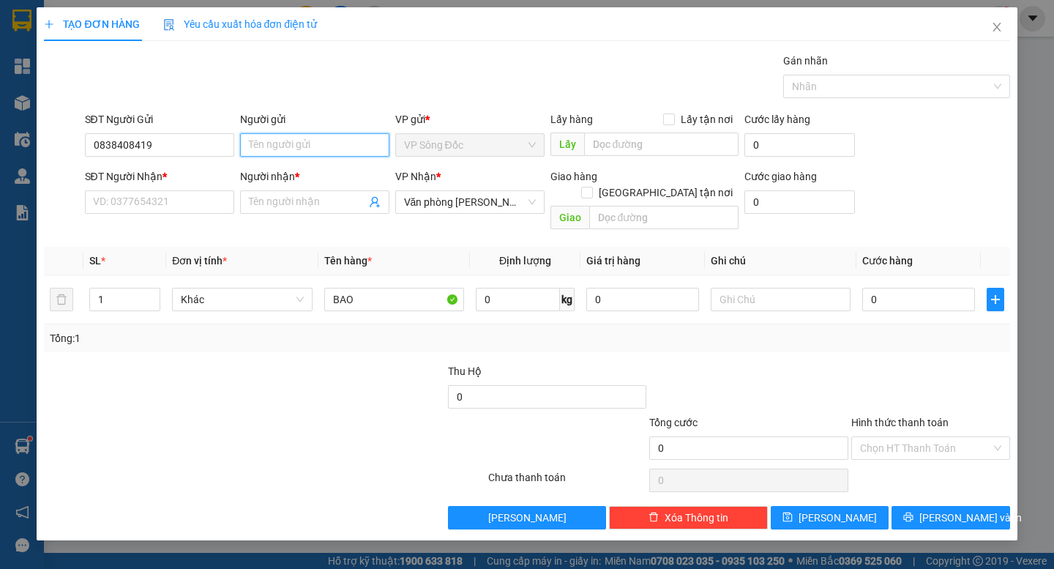
click at [296, 150] on input "Người gửi" at bounding box center [314, 144] width 149 height 23
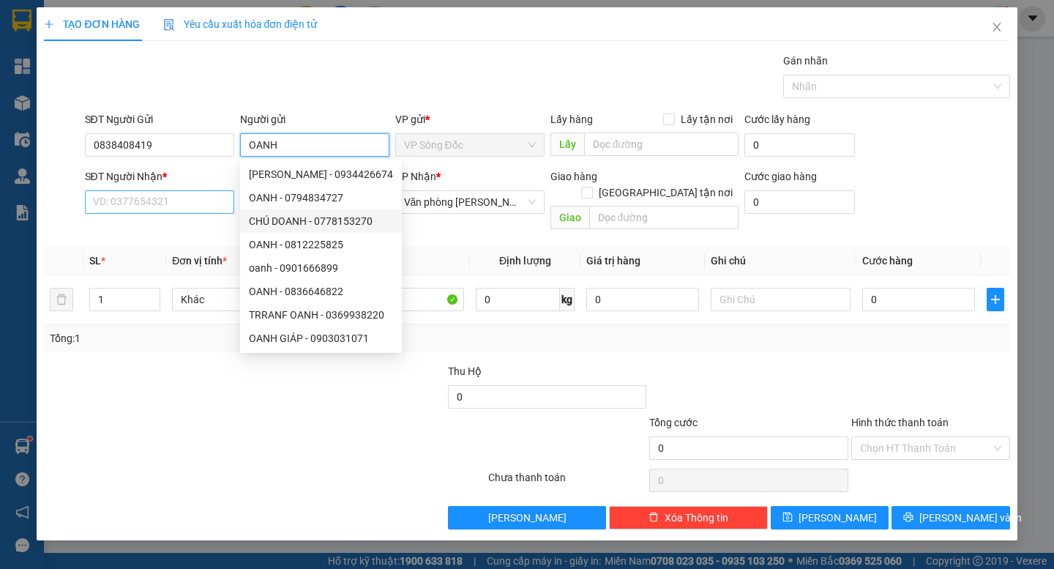
type input "OANH"
click at [189, 212] on input "SĐT Người Nhận *" at bounding box center [159, 201] width 149 height 23
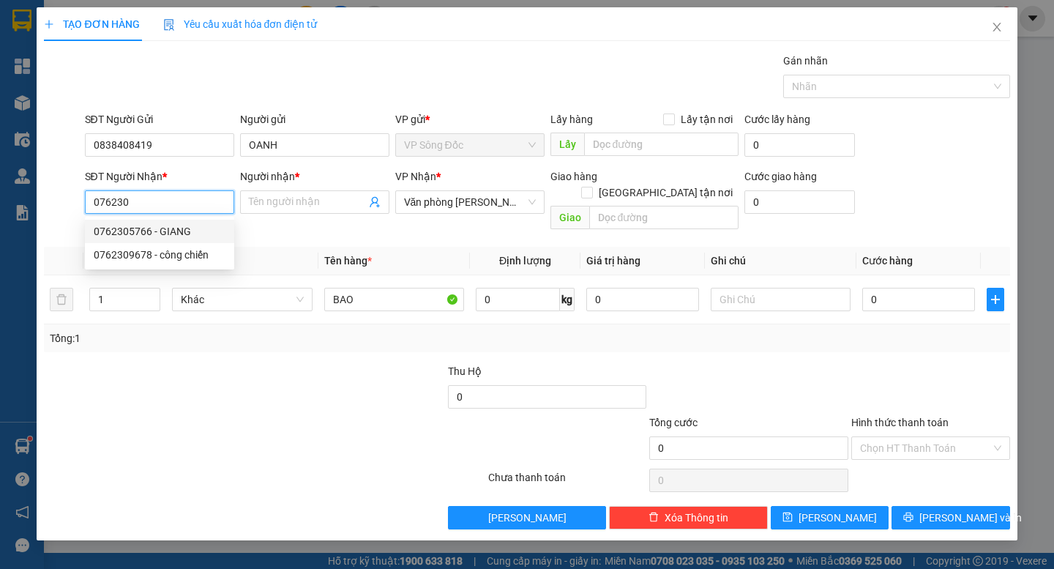
click at [165, 233] on div "0762305766 - GIANG" at bounding box center [160, 231] width 132 height 16
type input "0762305766"
type input "GIANG"
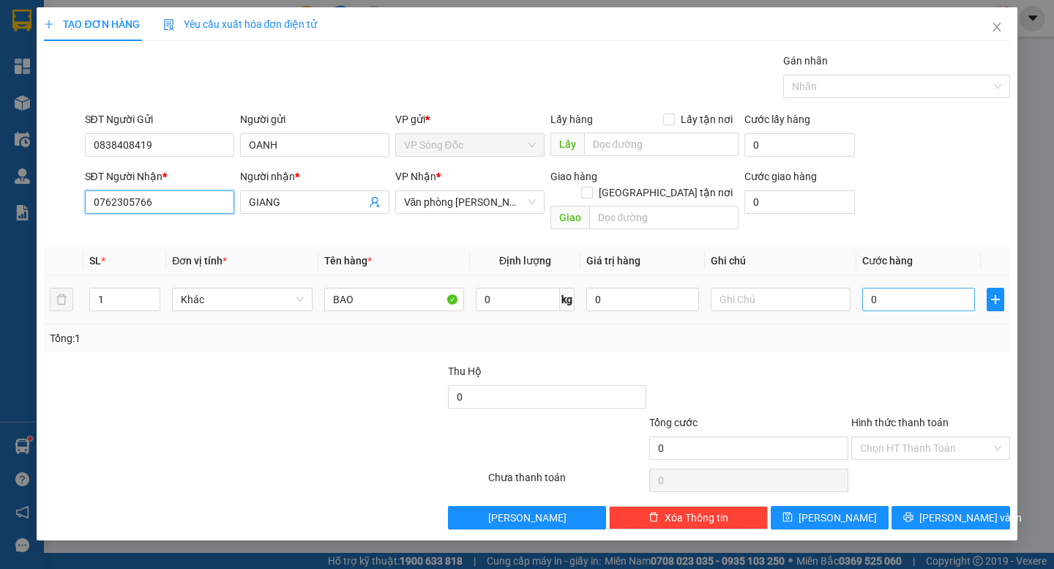
type input "0762305766"
click at [915, 288] on input "0" at bounding box center [918, 299] width 113 height 23
type input "1"
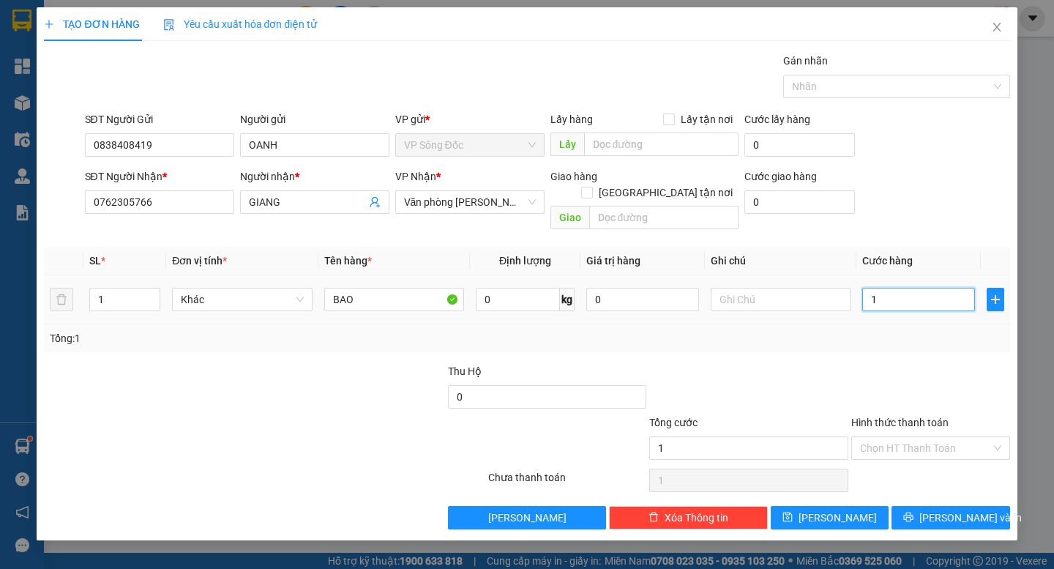
type input "10"
type input "100"
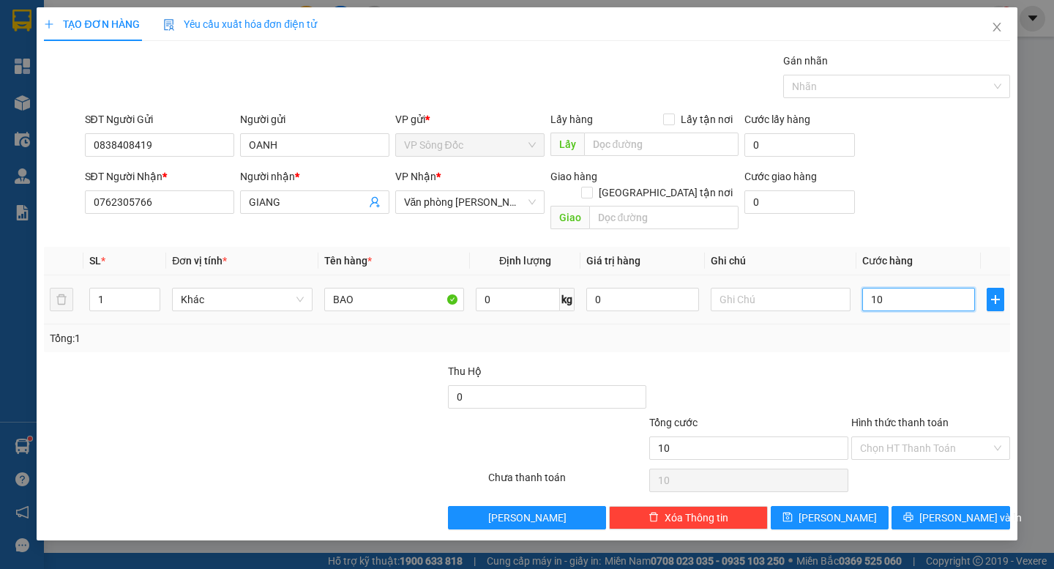
type input "100"
type input "100.000"
drag, startPoint x: 358, startPoint y: 406, endPoint x: 193, endPoint y: 314, distance: 189.1
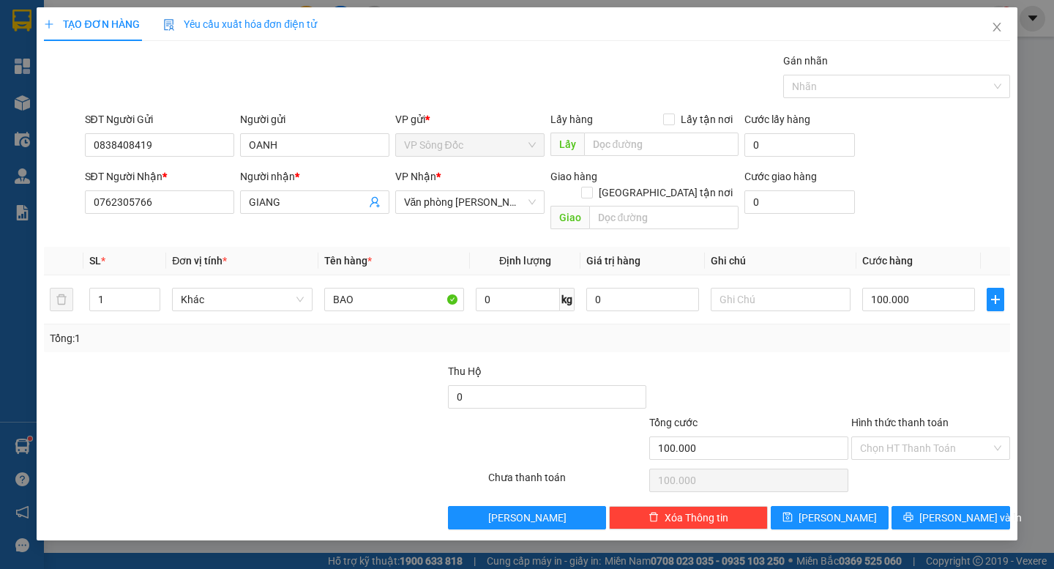
click at [355, 414] on div at bounding box center [406, 439] width 162 height 51
drag, startPoint x: 130, startPoint y: 280, endPoint x: 33, endPoint y: 307, distance: 101.1
click at [33, 307] on div "TẠO ĐƠN HÀNG Yêu cầu xuất hóa đơn điện tử Transit Pickup Surcharge Ids Transit …" at bounding box center [527, 284] width 1054 height 569
type input "2"
click at [204, 380] on div at bounding box center [143, 388] width 202 height 51
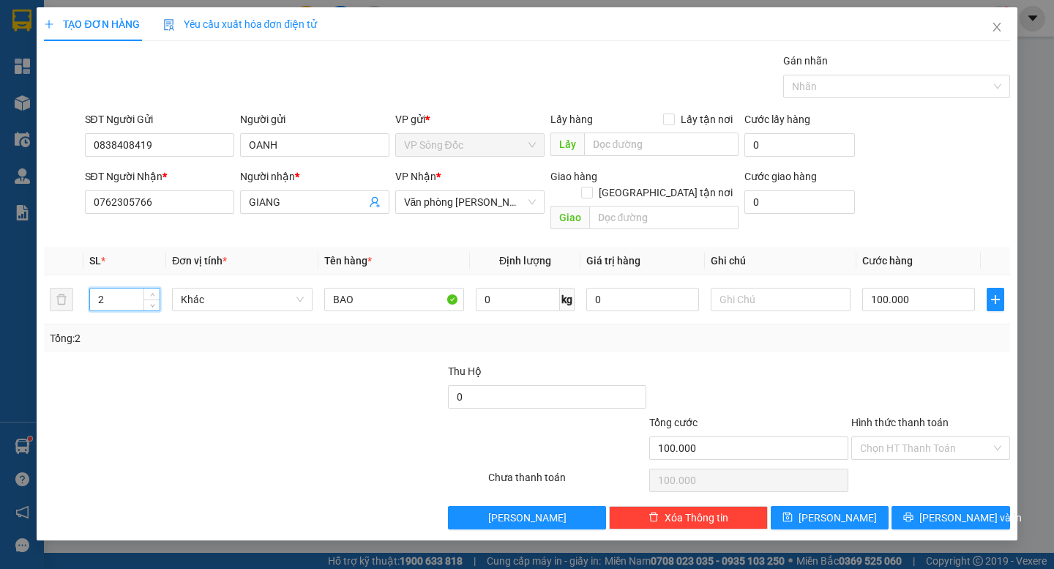
type input "0"
click at [896, 288] on input "0" at bounding box center [918, 299] width 113 height 23
type input "1"
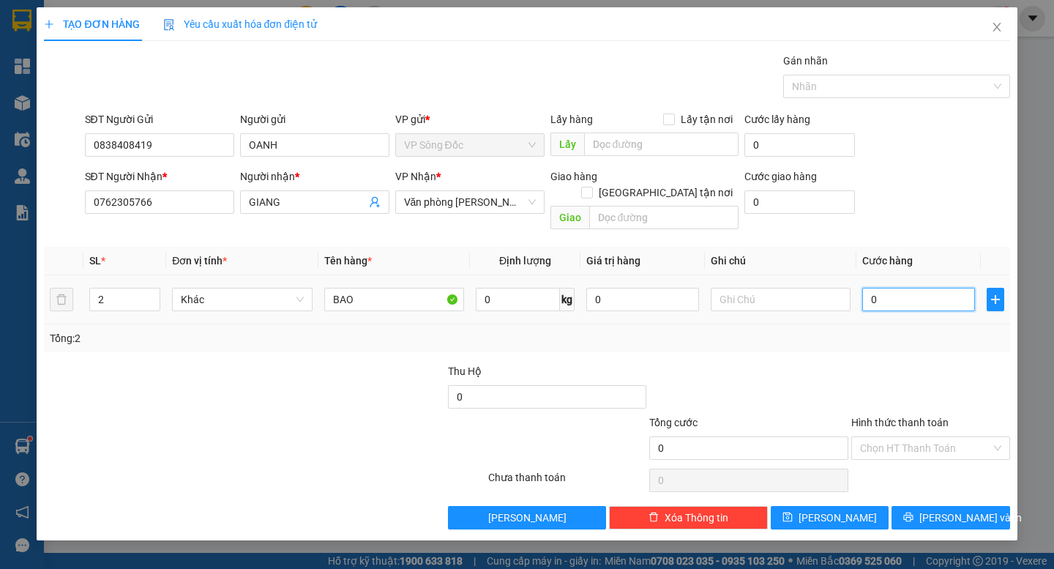
type input "1"
type input "10"
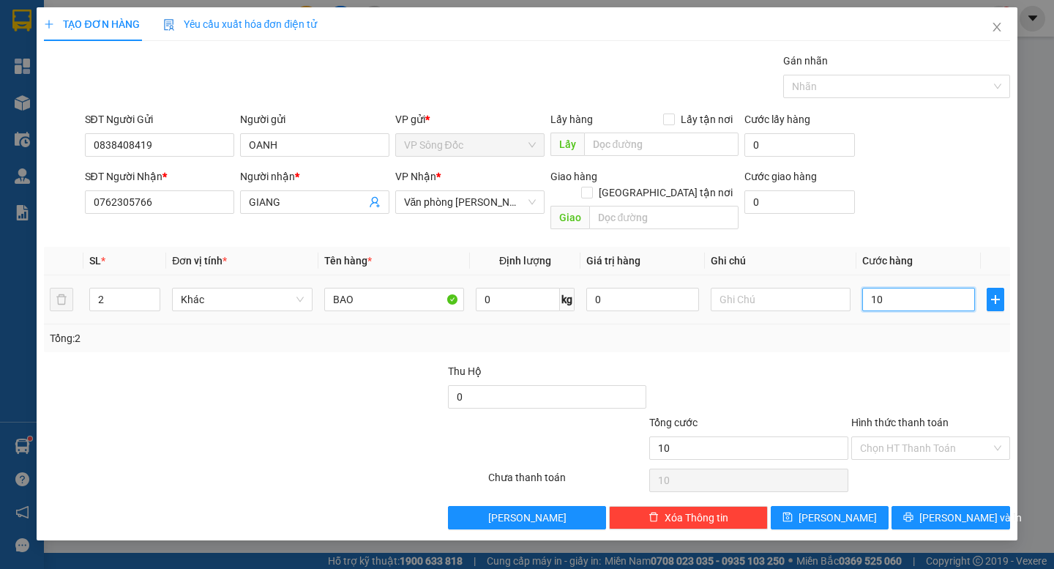
type input "100"
type input "100.000"
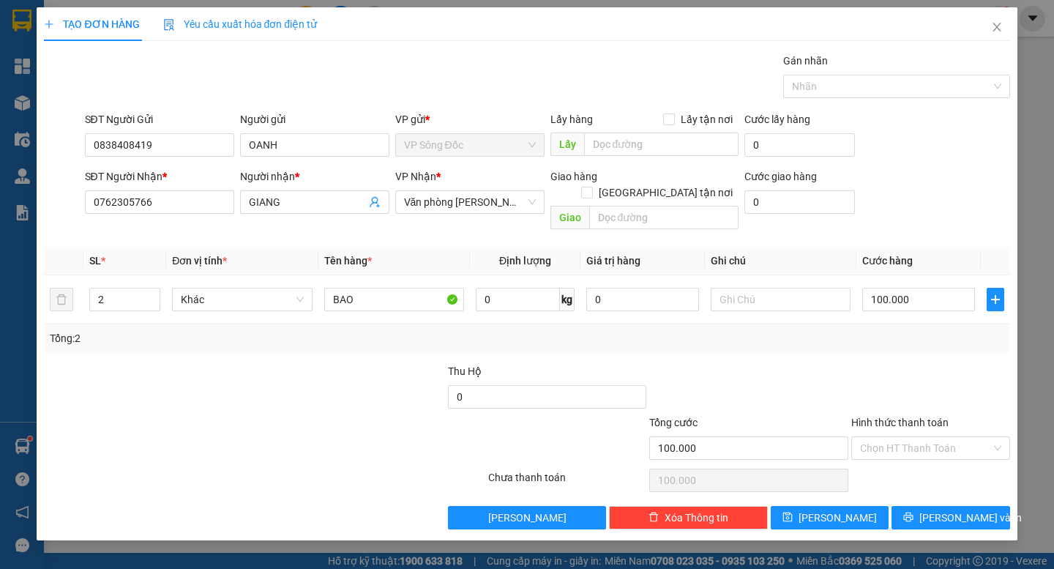
click at [877, 363] on div at bounding box center [931, 388] width 162 height 51
click at [930, 437] on input "Hình thức thanh toán" at bounding box center [925, 448] width 131 height 22
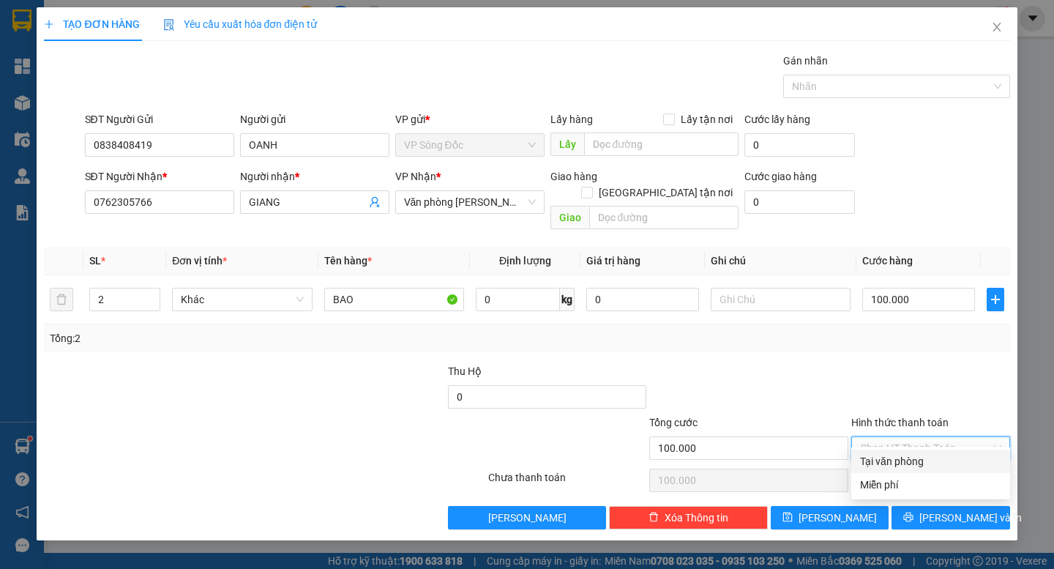
click at [918, 462] on div "Tại văn phòng" at bounding box center [930, 461] width 141 height 16
type input "0"
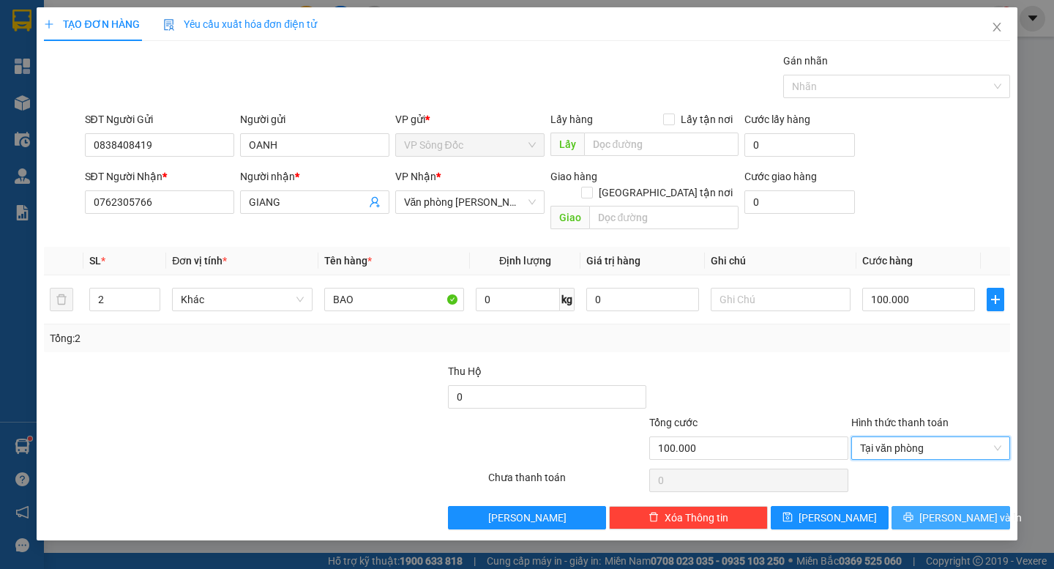
click at [953, 509] on span "[PERSON_NAME] và In" at bounding box center [970, 517] width 102 height 16
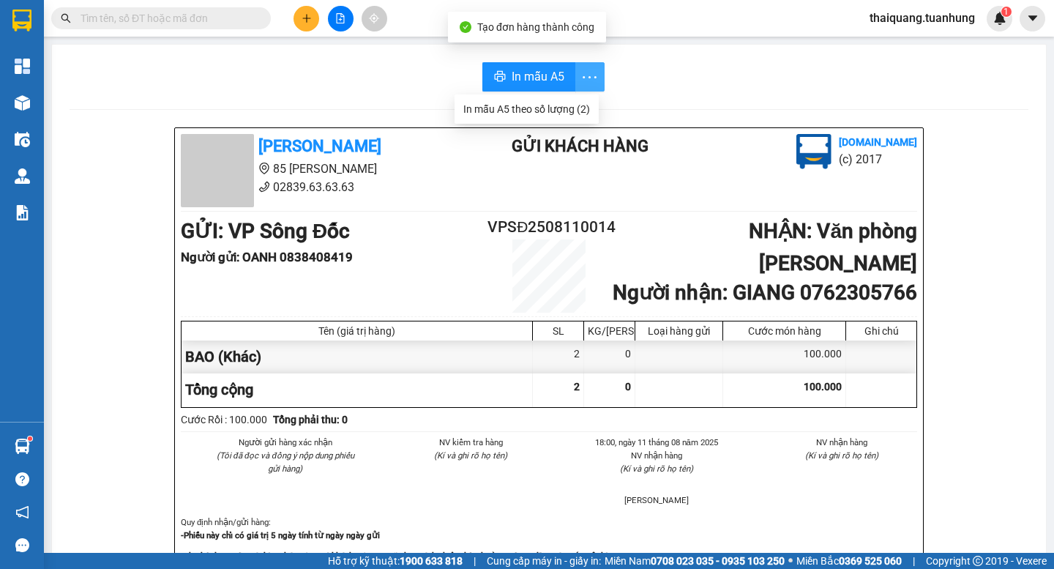
click at [585, 78] on icon "more" at bounding box center [590, 76] width 14 height 2
click at [577, 108] on div "In mẫu A5 theo số lượng (2)" at bounding box center [526, 109] width 127 height 16
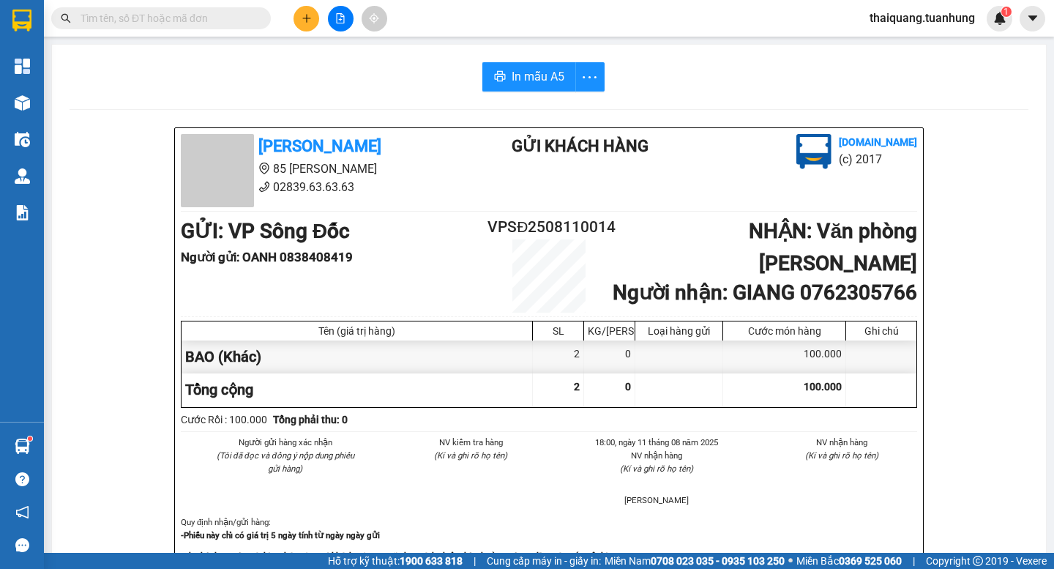
click at [305, 18] on icon "plus" at bounding box center [307, 18] width 10 height 10
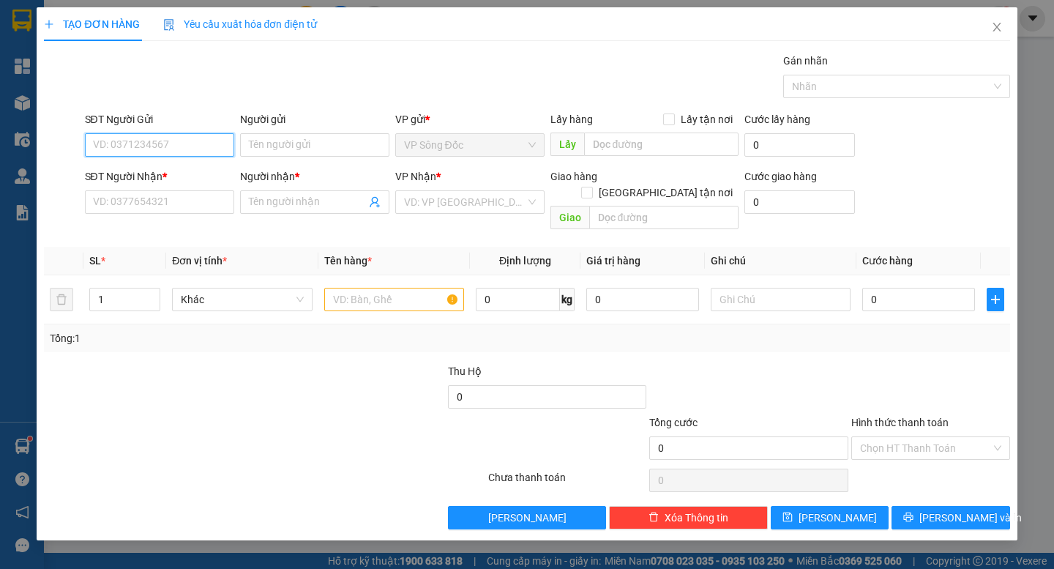
click at [163, 134] on input "SĐT Người Gửi" at bounding box center [159, 144] width 149 height 23
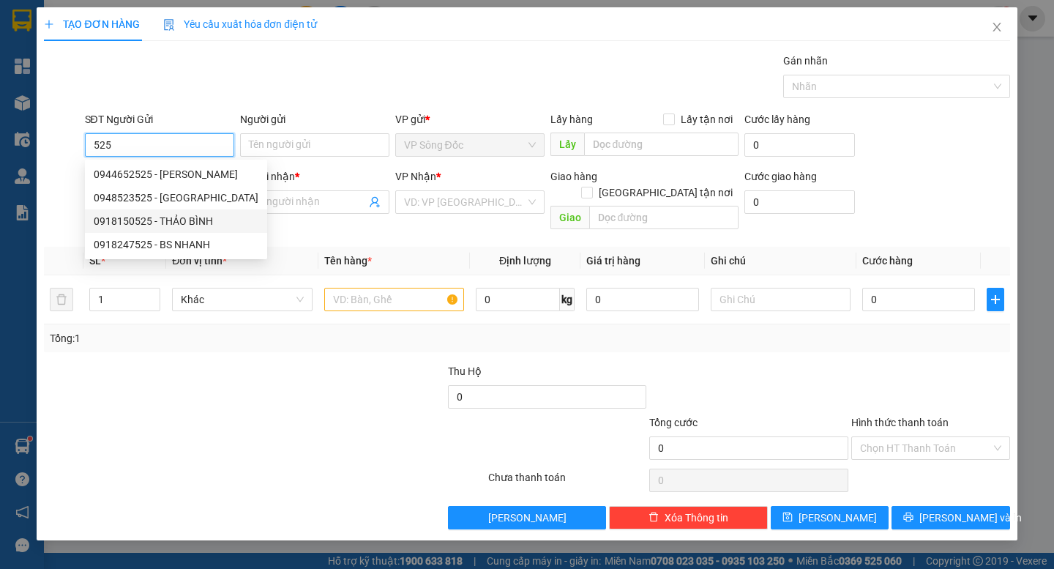
click at [190, 220] on div "0918150525 - THẢO BÌNH" at bounding box center [176, 221] width 165 height 16
type input "0918150525"
type input "THẢO BÌNH"
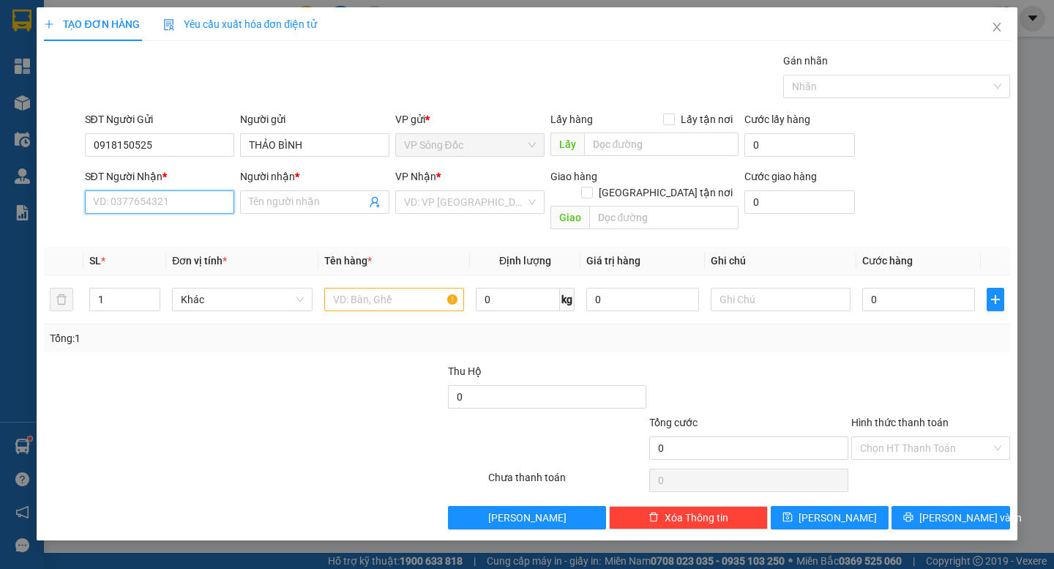
click at [195, 205] on input "SĐT Người Nhận *" at bounding box center [159, 201] width 149 height 23
click at [304, 202] on input "Người nhận *" at bounding box center [307, 202] width 117 height 16
drag, startPoint x: 120, startPoint y: 278, endPoint x: 89, endPoint y: 304, distance: 40.6
click at [89, 304] on td "1" at bounding box center [124, 299] width 83 height 49
click at [376, 288] on input "text" at bounding box center [394, 299] width 140 height 23
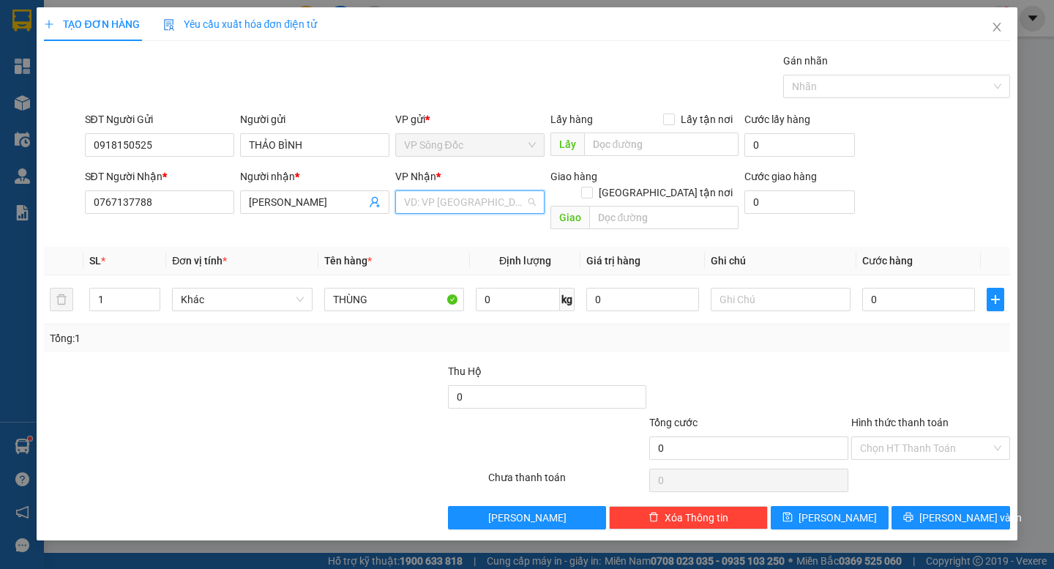
click at [426, 201] on input "search" at bounding box center [465, 202] width 122 height 22
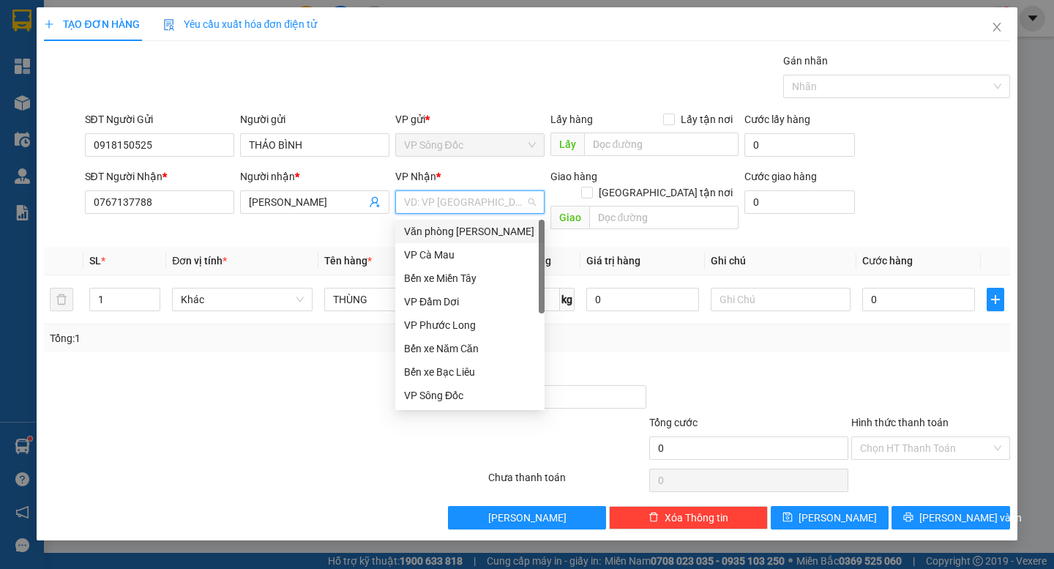
click at [458, 231] on div "Văn phòng [PERSON_NAME]" at bounding box center [470, 231] width 132 height 16
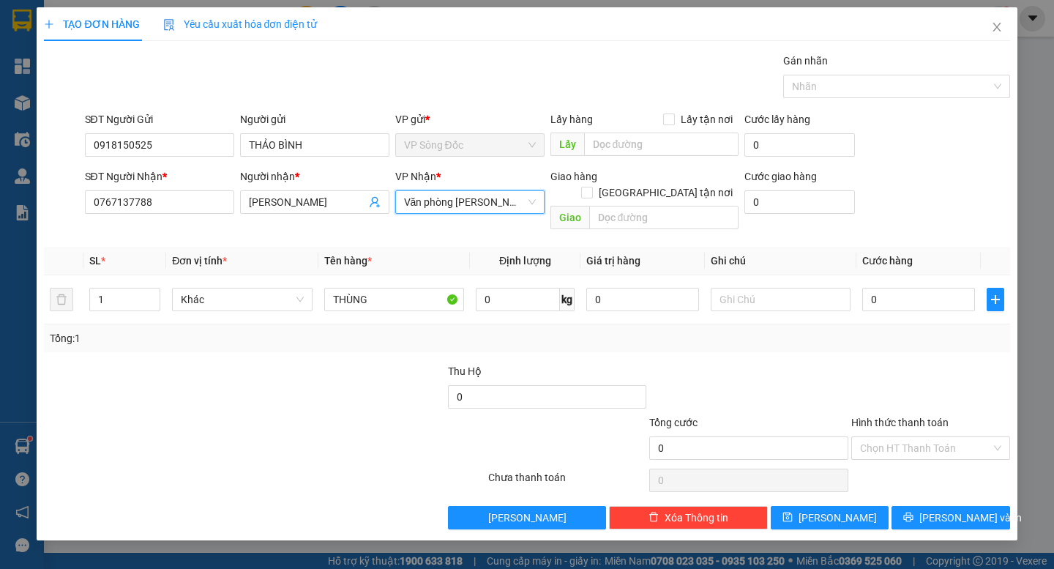
click at [362, 384] on div at bounding box center [345, 388] width 202 height 51
click at [903, 288] on input "0" at bounding box center [918, 299] width 113 height 23
click at [910, 338] on div "Transit Pickup Surcharge Ids Transit Deliver Surcharge Ids Transit Deliver Surc…" at bounding box center [527, 291] width 966 height 477
click at [958, 509] on span "[PERSON_NAME] và In" at bounding box center [970, 517] width 102 height 16
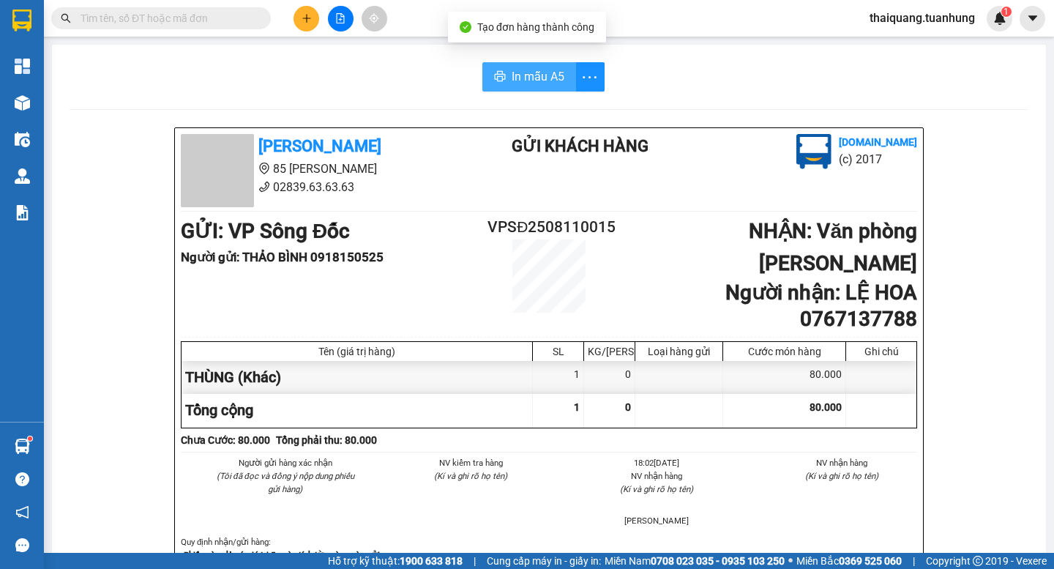
click at [541, 78] on span "In mẫu A5" at bounding box center [538, 76] width 53 height 18
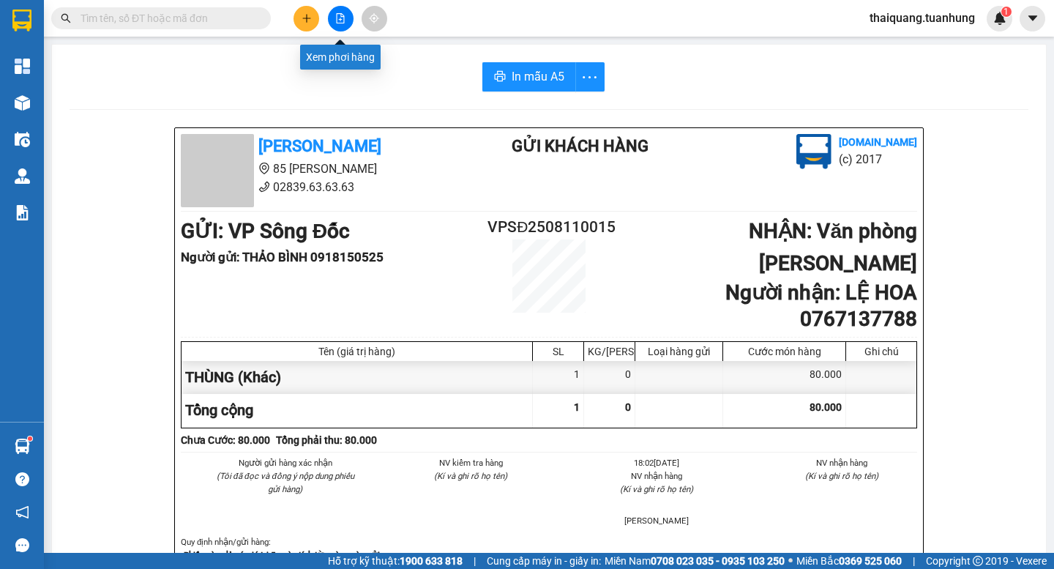
click at [306, 17] on icon "plus" at bounding box center [307, 18] width 10 height 10
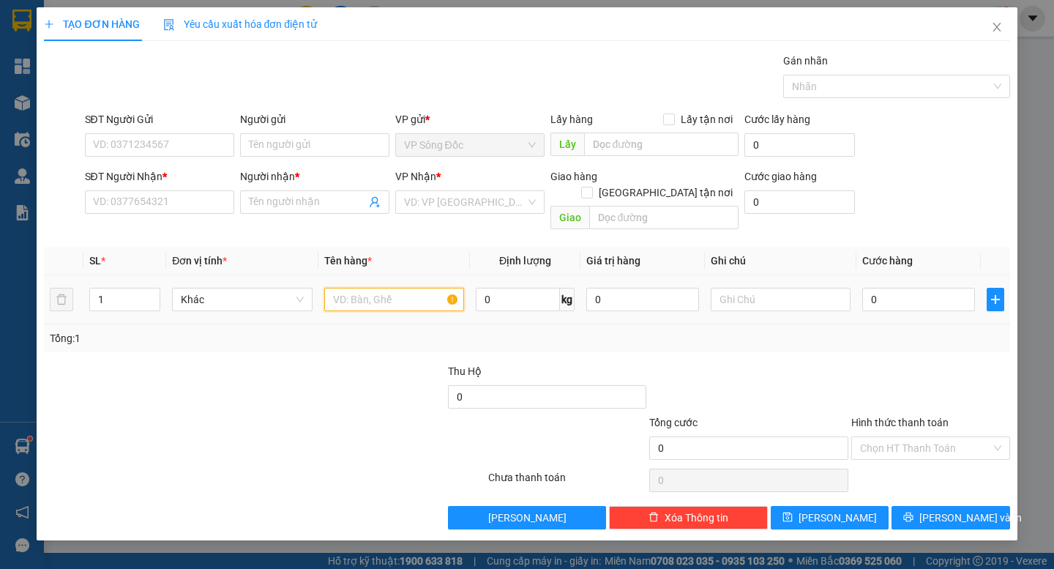
click at [347, 288] on input "text" at bounding box center [394, 299] width 140 height 23
click at [510, 192] on input "search" at bounding box center [465, 202] width 122 height 22
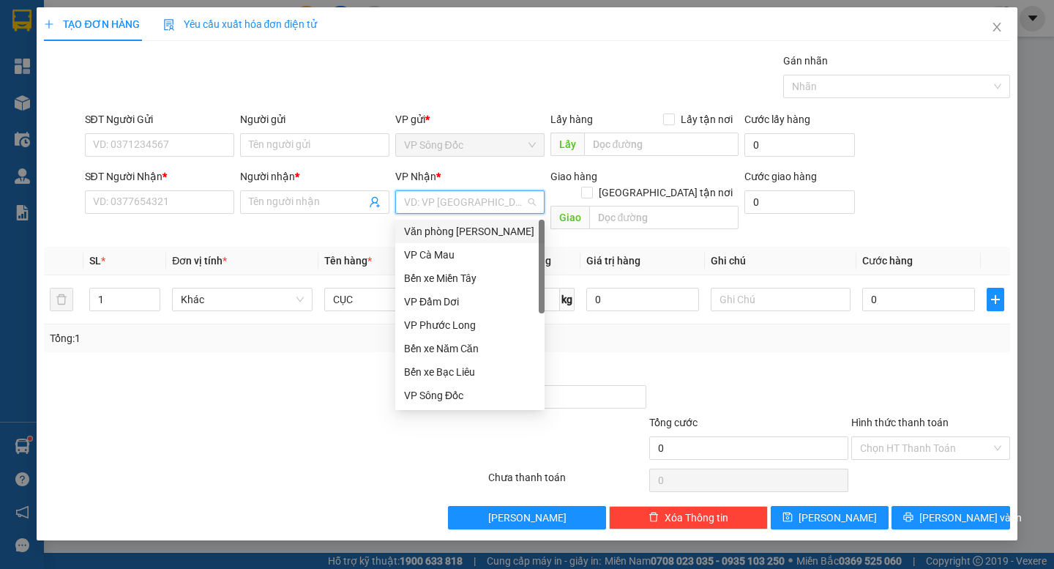
click at [483, 228] on div "Văn phòng [PERSON_NAME]" at bounding box center [470, 231] width 132 height 16
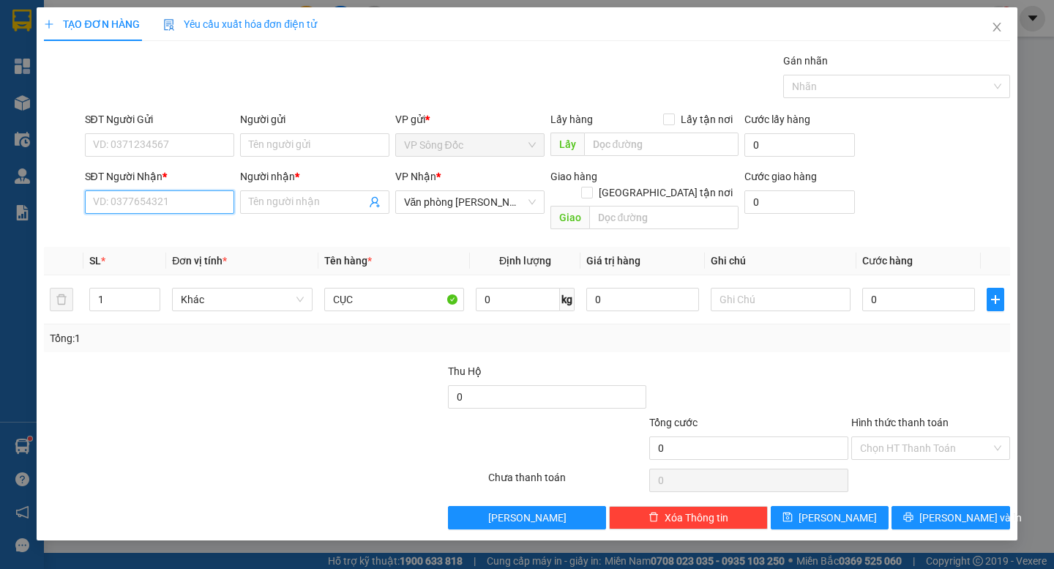
click at [195, 211] on input "SĐT Người Nhận *" at bounding box center [159, 201] width 149 height 23
click at [188, 201] on input "SĐT Người Nhận *" at bounding box center [159, 201] width 149 height 23
click at [187, 230] on div "0909443899 - LABO AN TÂM" at bounding box center [160, 231] width 132 height 16
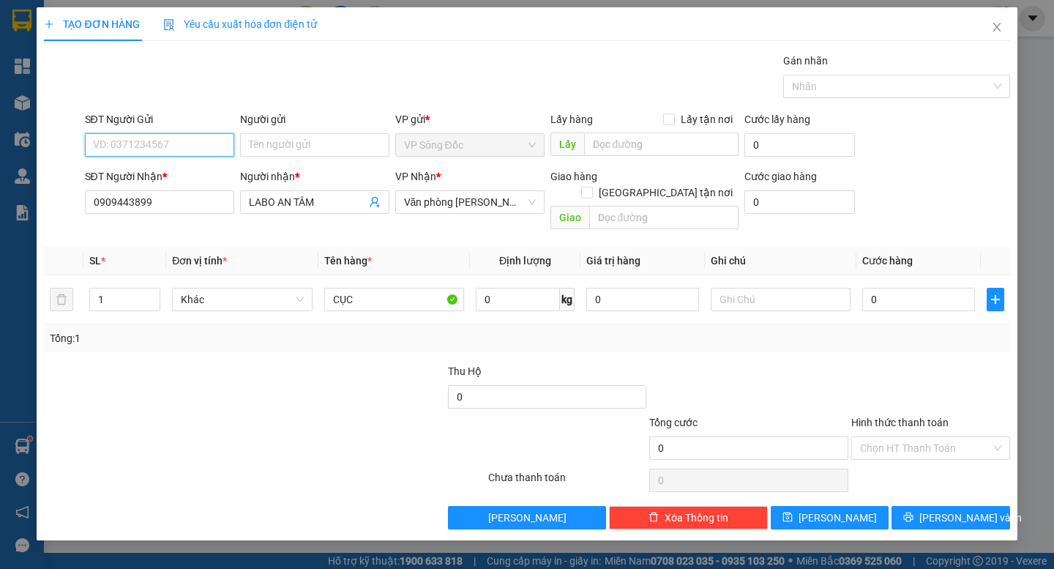
click at [193, 148] on input "SĐT Người Gửi" at bounding box center [159, 144] width 149 height 23
click at [194, 176] on div "0906974499 - PHƯƠNG NAM" at bounding box center [166, 174] width 144 height 16
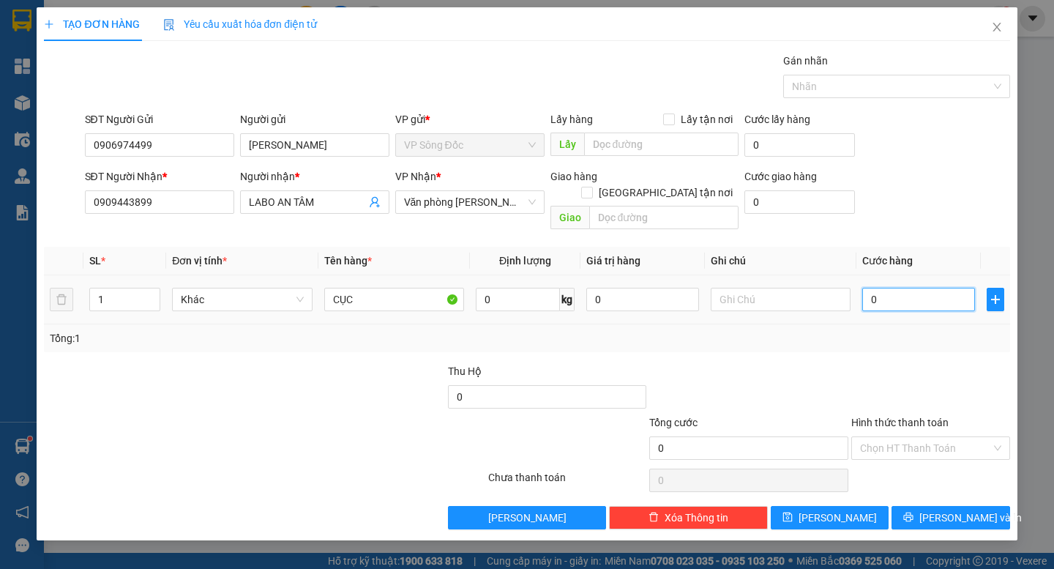
click at [904, 288] on input "0" at bounding box center [918, 299] width 113 height 23
click at [749, 324] on div "Tổng: 1" at bounding box center [527, 338] width 966 height 28
click at [905, 437] on input "Hình thức thanh toán" at bounding box center [925, 448] width 131 height 22
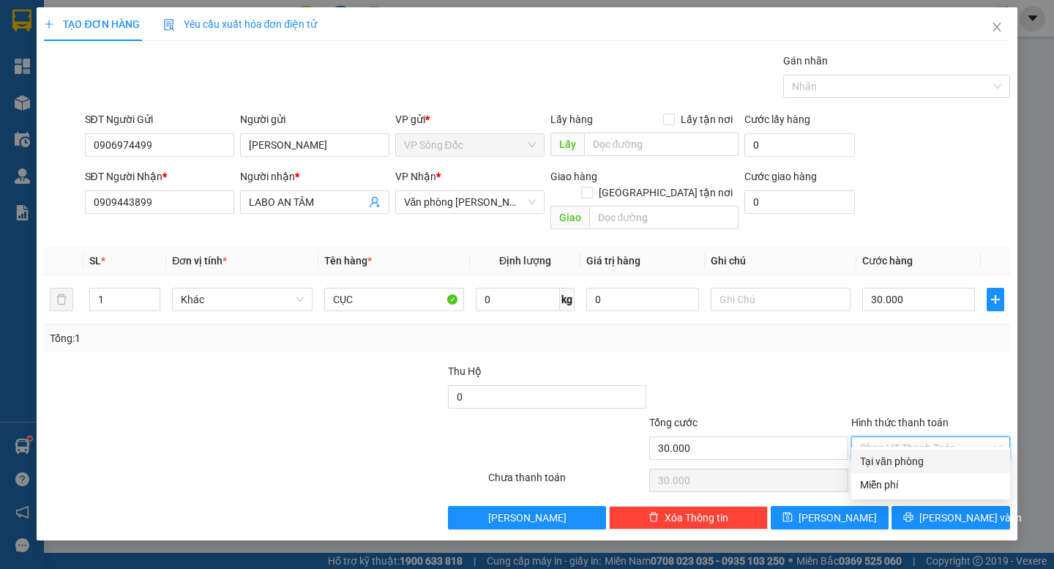
click at [912, 466] on div "Tại văn phòng" at bounding box center [930, 461] width 141 height 16
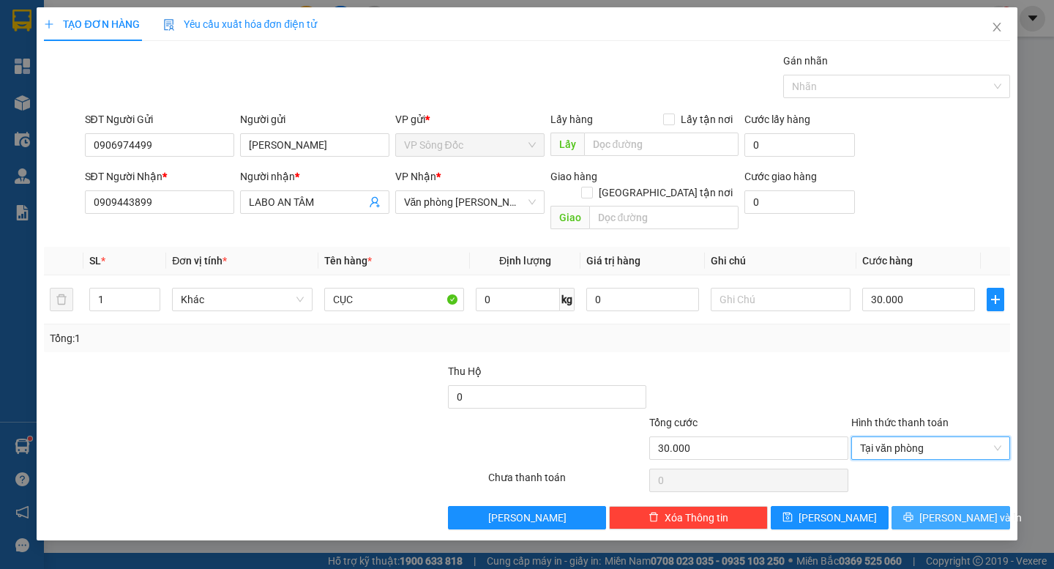
click at [939, 509] on span "[PERSON_NAME] và In" at bounding box center [970, 517] width 102 height 16
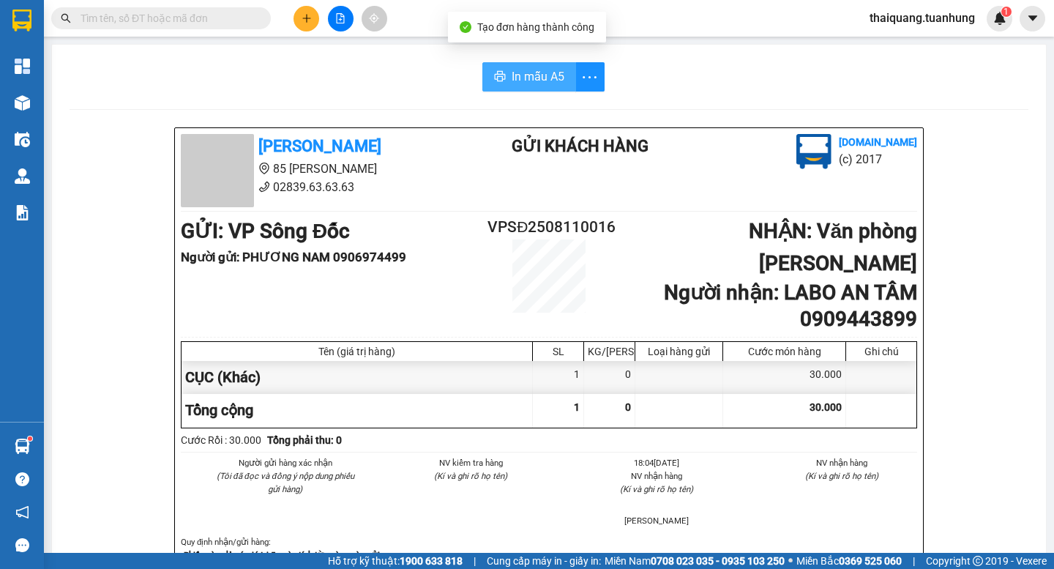
click at [546, 83] on span "In mẫu A5" at bounding box center [538, 76] width 53 height 18
click at [303, 16] on icon "plus" at bounding box center [307, 18] width 10 height 10
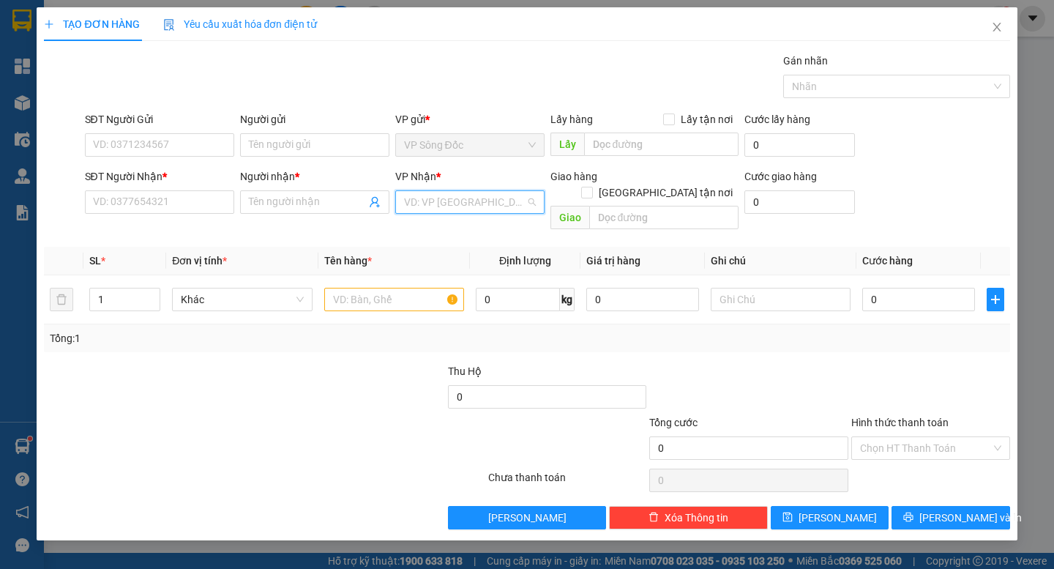
click at [426, 201] on input "search" at bounding box center [465, 202] width 122 height 22
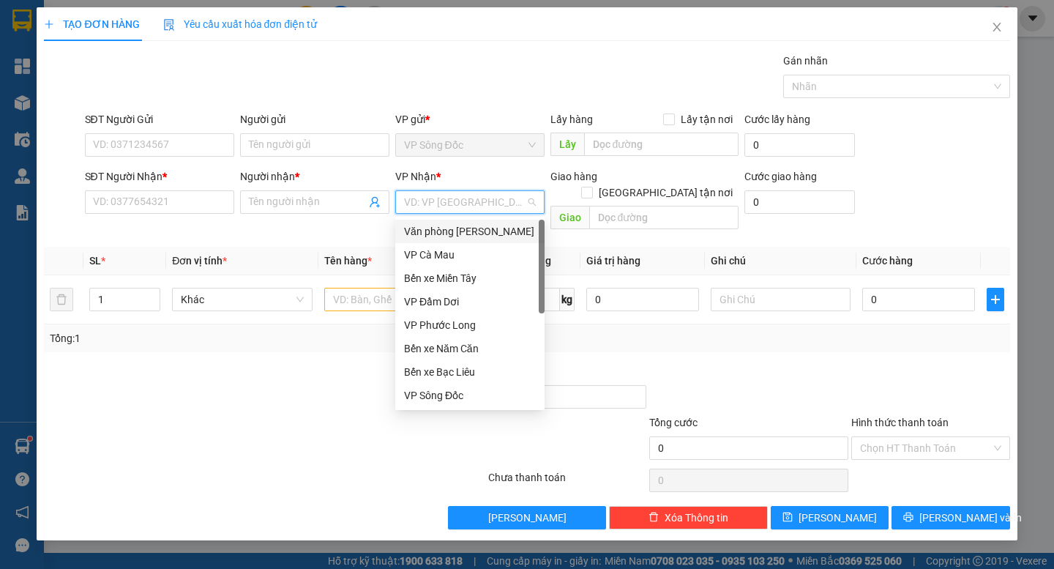
click at [477, 231] on div "Văn phòng [PERSON_NAME]" at bounding box center [470, 231] width 132 height 16
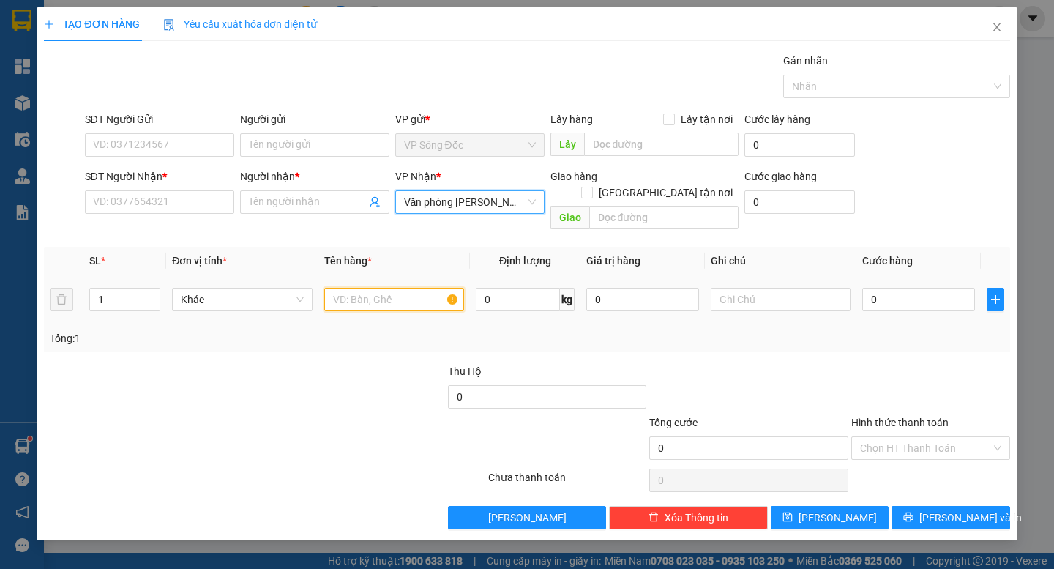
click at [356, 289] on input "text" at bounding box center [394, 299] width 140 height 23
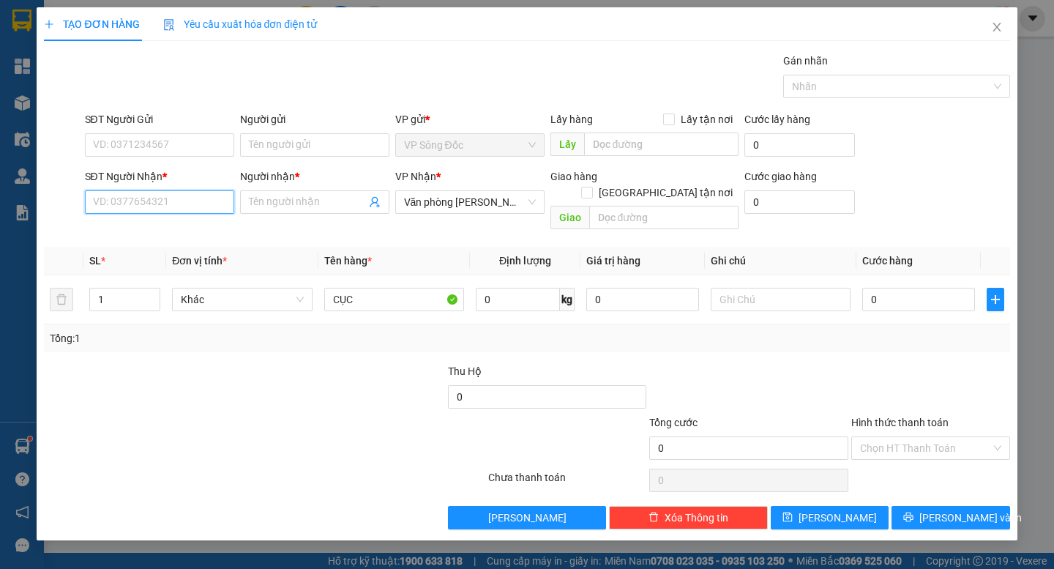
click at [194, 199] on input "SĐT Người Nhận *" at bounding box center [159, 201] width 149 height 23
click at [176, 228] on div "0913610025 - LABO DIAMOND" at bounding box center [164, 231] width 141 height 16
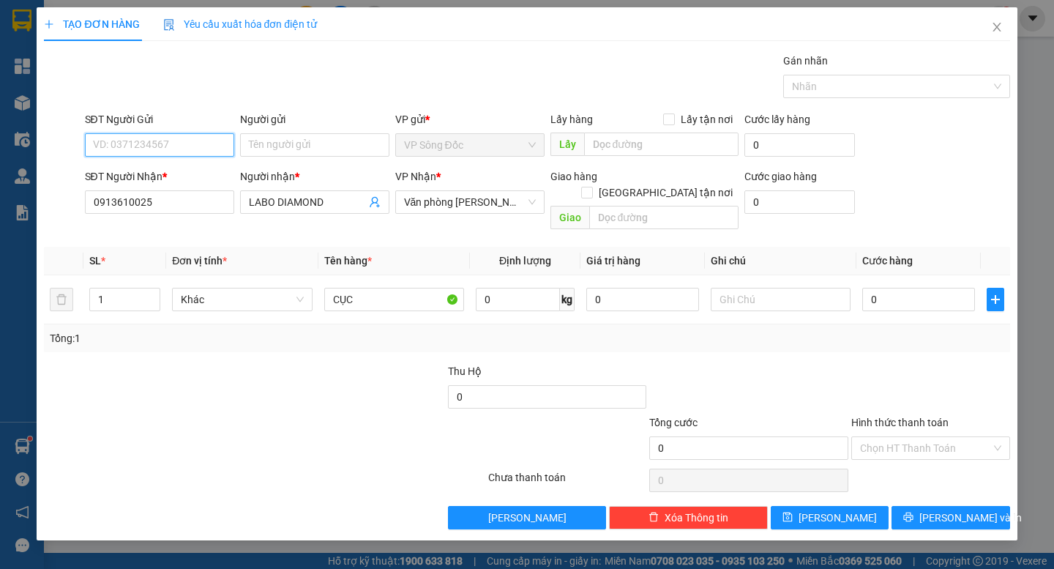
click at [160, 144] on input "SĐT Người Gửi" at bounding box center [159, 144] width 149 height 23
click at [171, 173] on div "0966230007 - NK SÀI GÒN SĐ" at bounding box center [192, 174] width 196 height 16
click at [889, 288] on input "0" at bounding box center [918, 299] width 113 height 23
drag, startPoint x: 872, startPoint y: 357, endPoint x: 884, endPoint y: 360, distance: 12.8
click at [873, 363] on div at bounding box center [931, 388] width 162 height 51
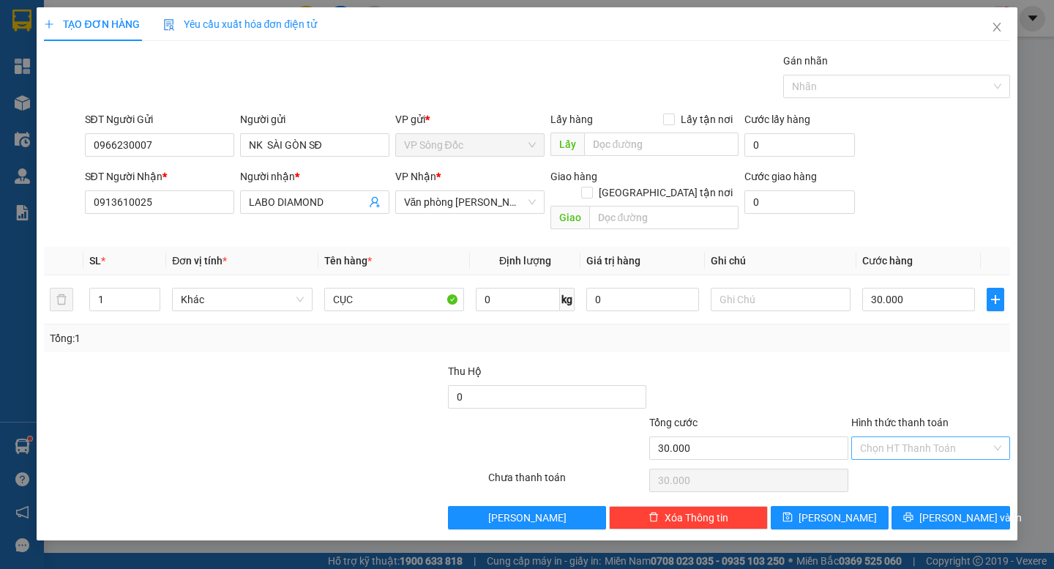
click at [933, 437] on input "Hình thức thanh toán" at bounding box center [925, 448] width 131 height 22
click at [931, 456] on div "Tại văn phòng" at bounding box center [930, 461] width 141 height 16
click at [941, 509] on span "[PERSON_NAME] và In" at bounding box center [970, 517] width 102 height 16
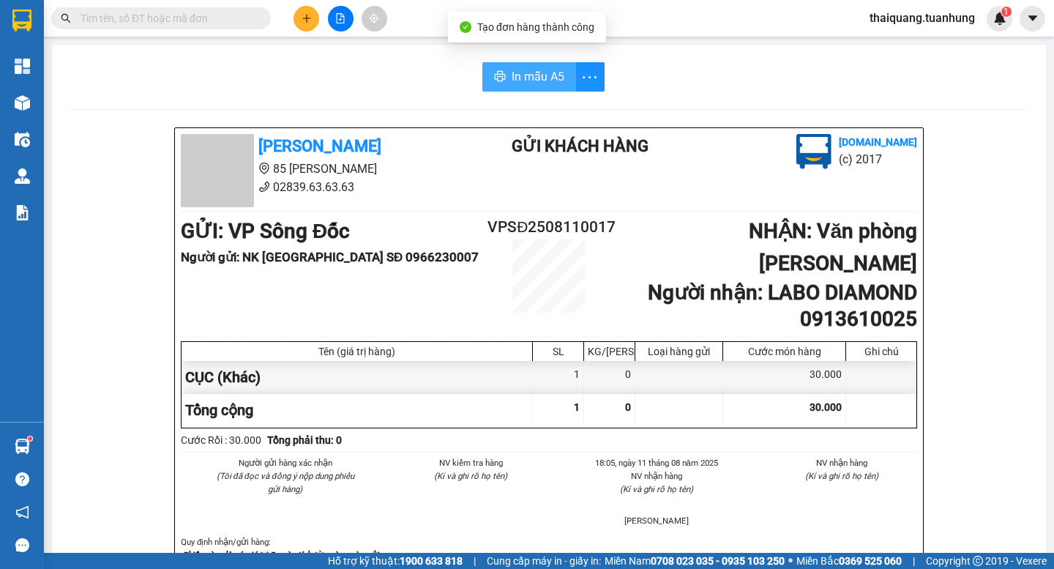
click at [534, 86] on span "In mẫu A5" at bounding box center [538, 76] width 53 height 18
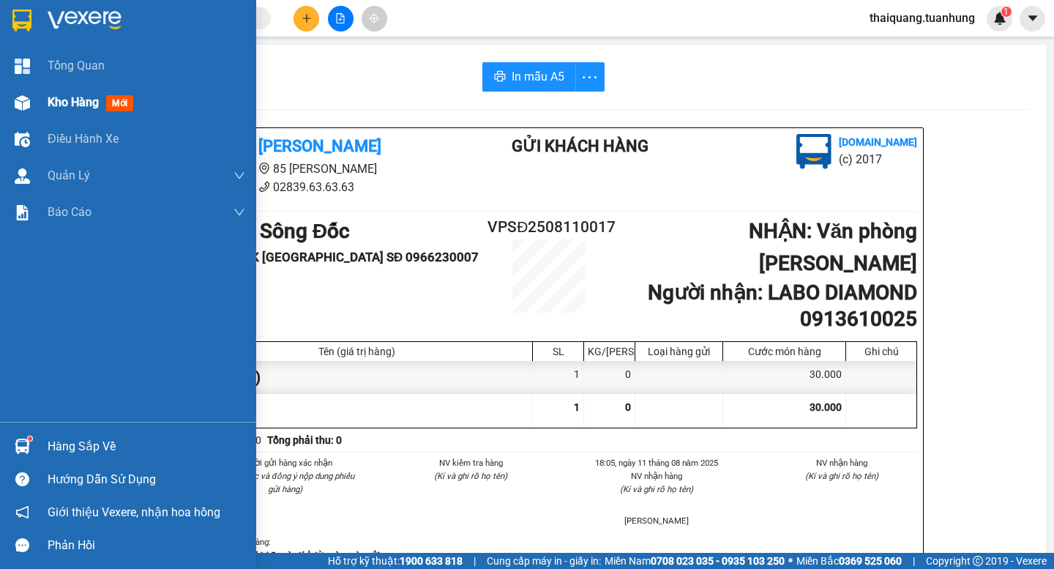
click at [43, 107] on div "Kho hàng mới" at bounding box center [128, 102] width 256 height 37
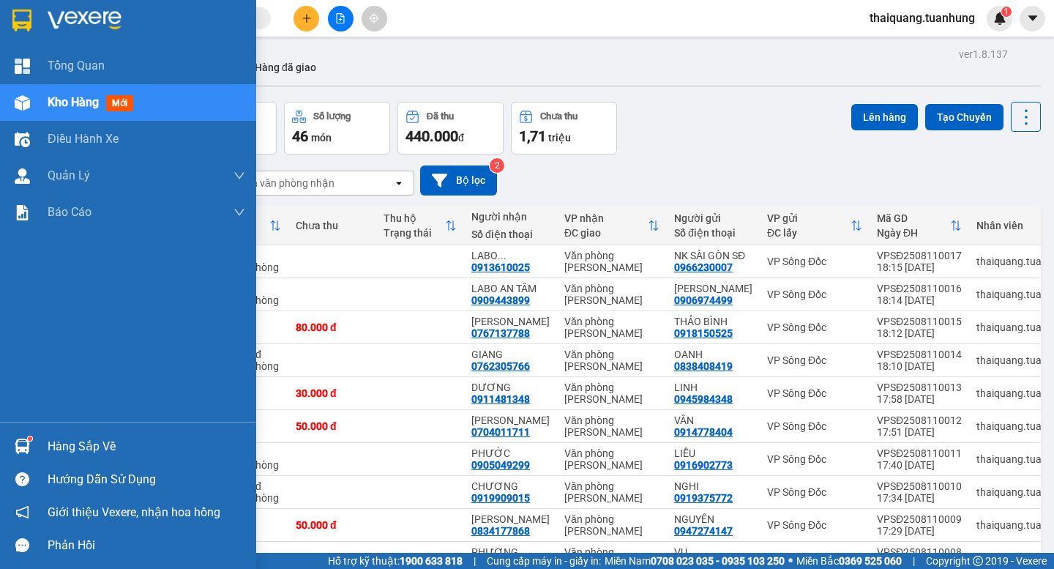
click at [93, 102] on span "Kho hàng" at bounding box center [73, 102] width 51 height 14
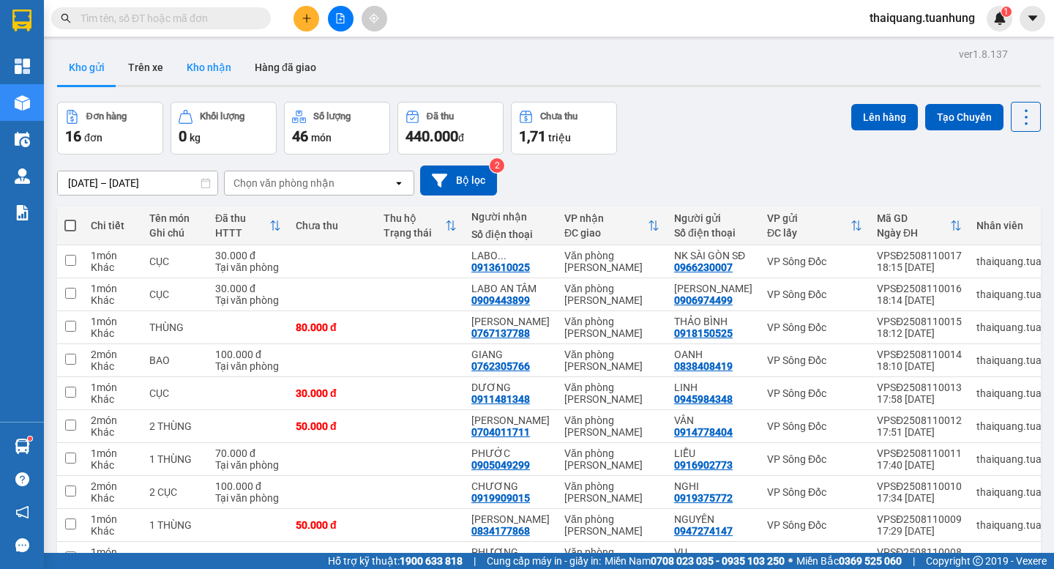
click at [214, 78] on button "Kho nhận" at bounding box center [209, 67] width 68 height 35
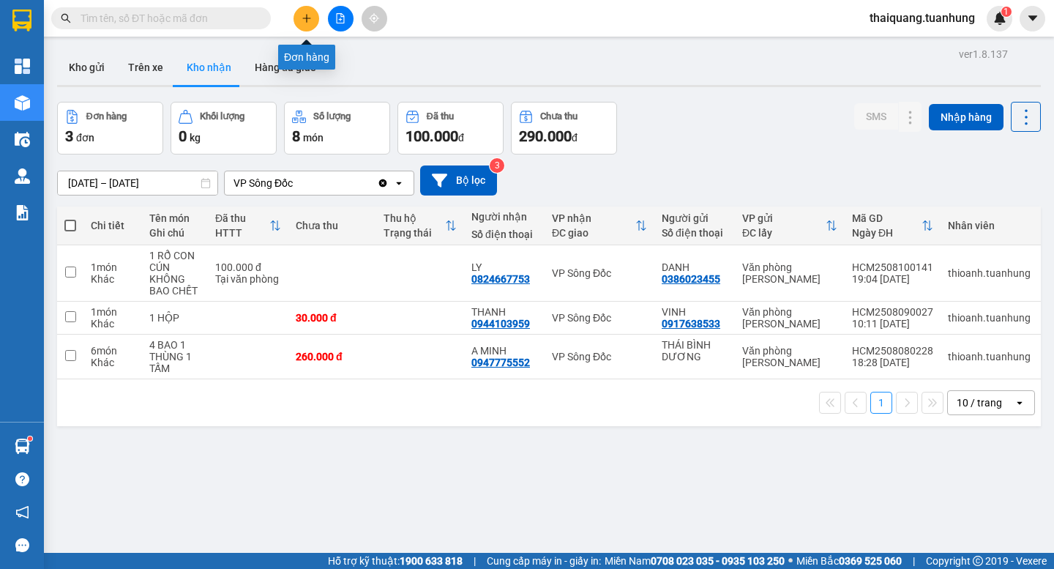
click at [308, 16] on icon "plus" at bounding box center [307, 18] width 10 height 10
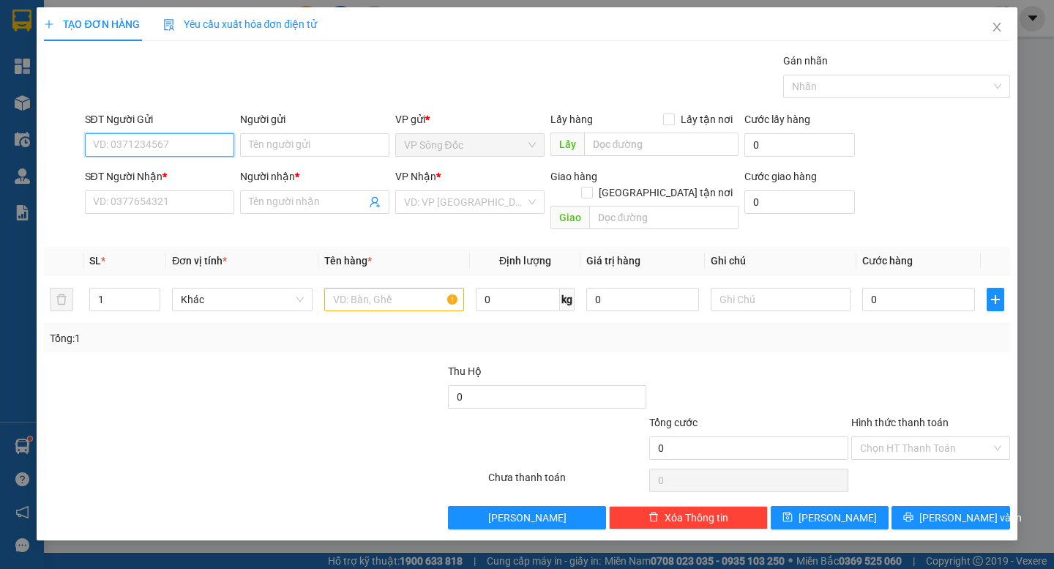
click at [178, 142] on input "SĐT Người Gửi" at bounding box center [159, 144] width 149 height 23
drag, startPoint x: 133, startPoint y: 144, endPoint x: 62, endPoint y: 149, distance: 71.1
click at [62, 149] on div "SĐT Người Gửi 34 34 Người gửi Tên người gửi VP gửi * VP Sông Đốc Lấy hàng Lấy t…" at bounding box center [526, 136] width 968 height 51
click at [143, 171] on div "0941777734 - HUYNH" at bounding box center [160, 174] width 132 height 16
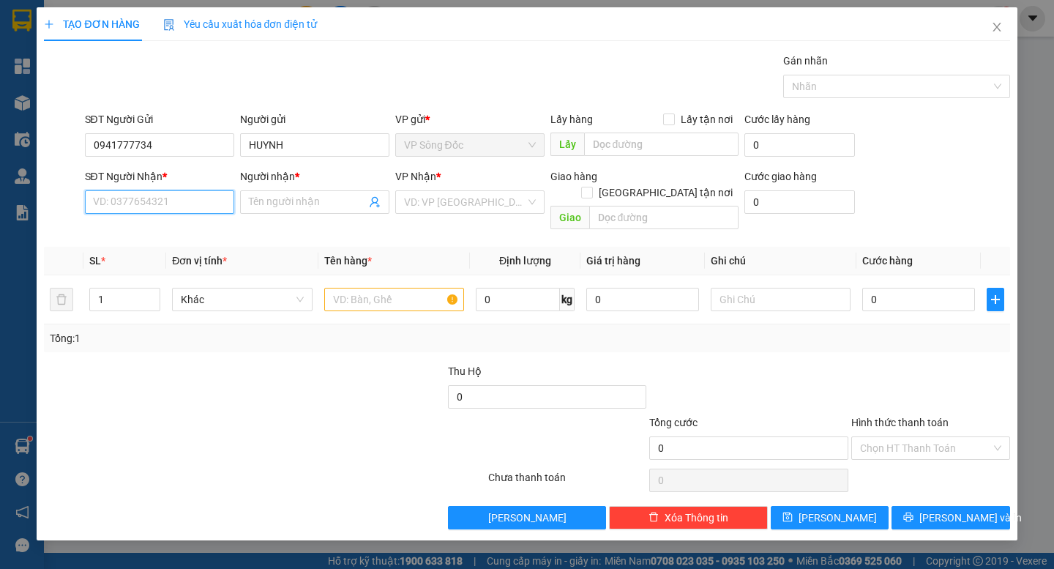
click at [152, 198] on input "SĐT Người Nhận *" at bounding box center [159, 201] width 149 height 23
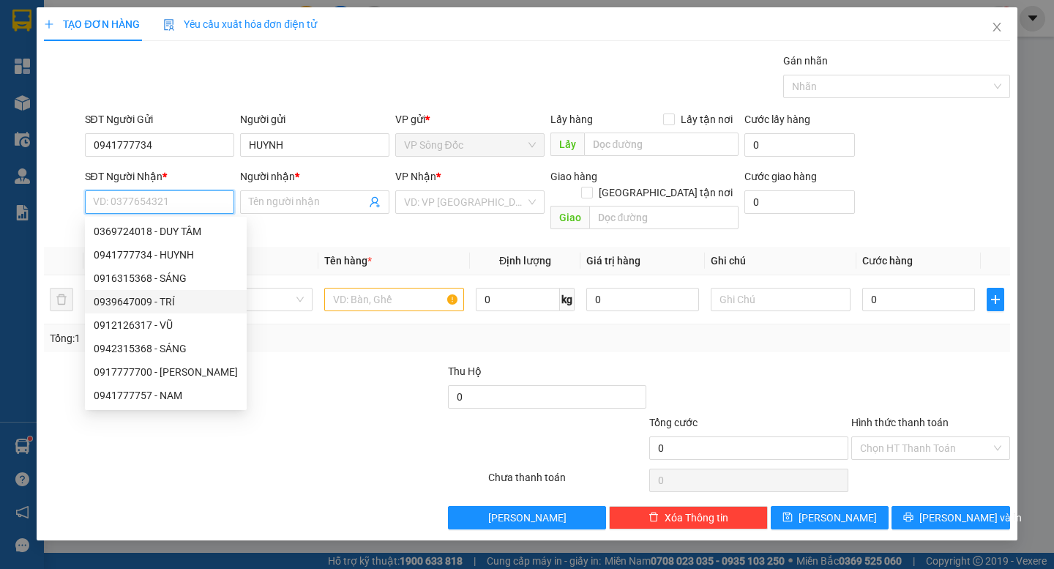
click at [171, 302] on div "0939647009 - TRÍ" at bounding box center [166, 302] width 144 height 16
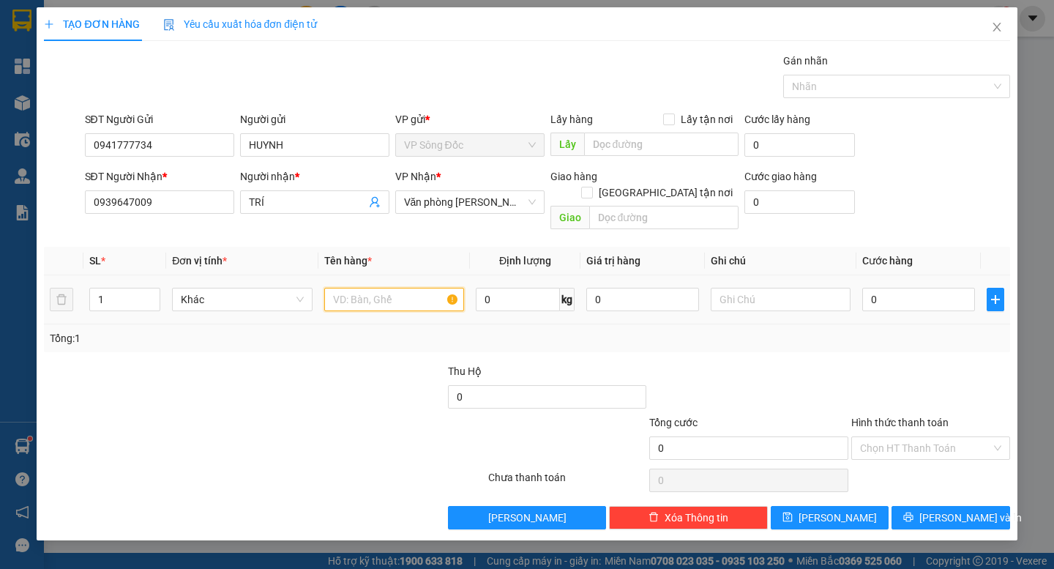
click at [367, 289] on input "text" at bounding box center [394, 299] width 140 height 23
click at [903, 288] on input "0" at bounding box center [918, 299] width 113 height 23
drag, startPoint x: 843, startPoint y: 326, endPoint x: 874, endPoint y: 343, distance: 35.1
click at [854, 332] on div "Tổng: 1" at bounding box center [527, 338] width 966 height 28
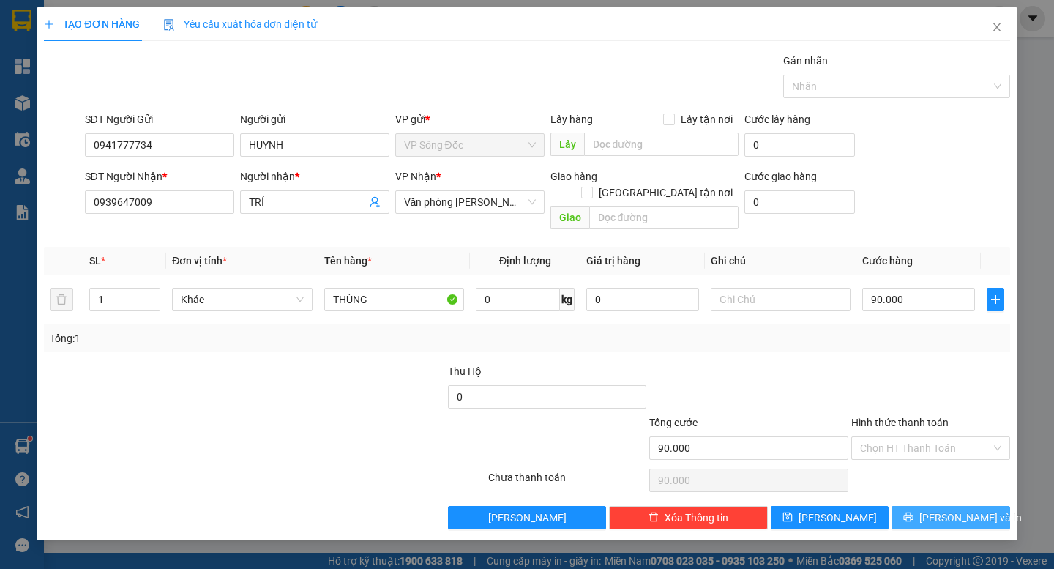
click at [958, 509] on span "[PERSON_NAME] và In" at bounding box center [970, 517] width 102 height 16
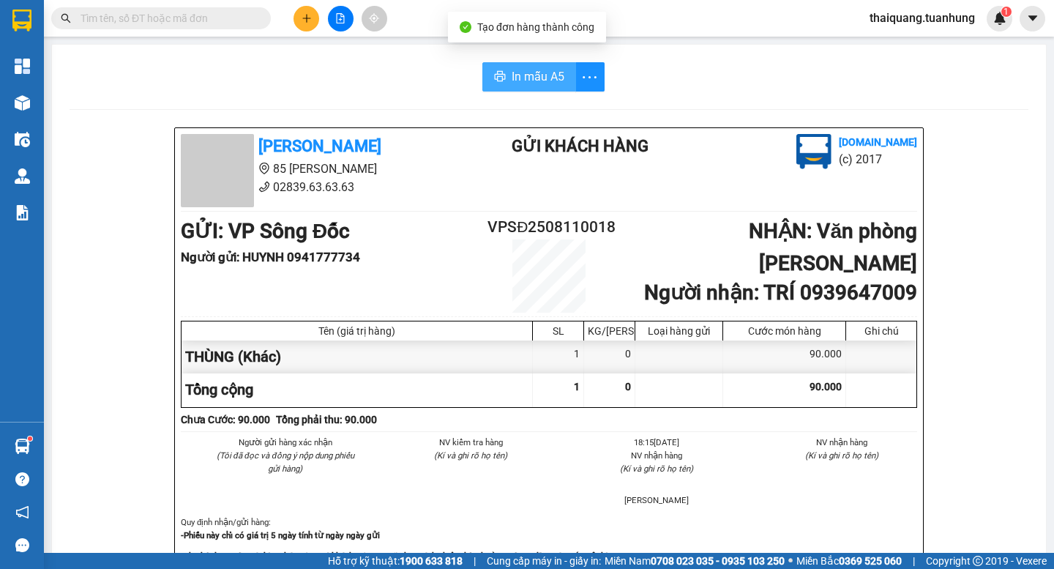
click at [500, 76] on button "In mẫu A5" at bounding box center [529, 76] width 94 height 29
click at [302, 14] on icon "plus" at bounding box center [307, 18] width 10 height 10
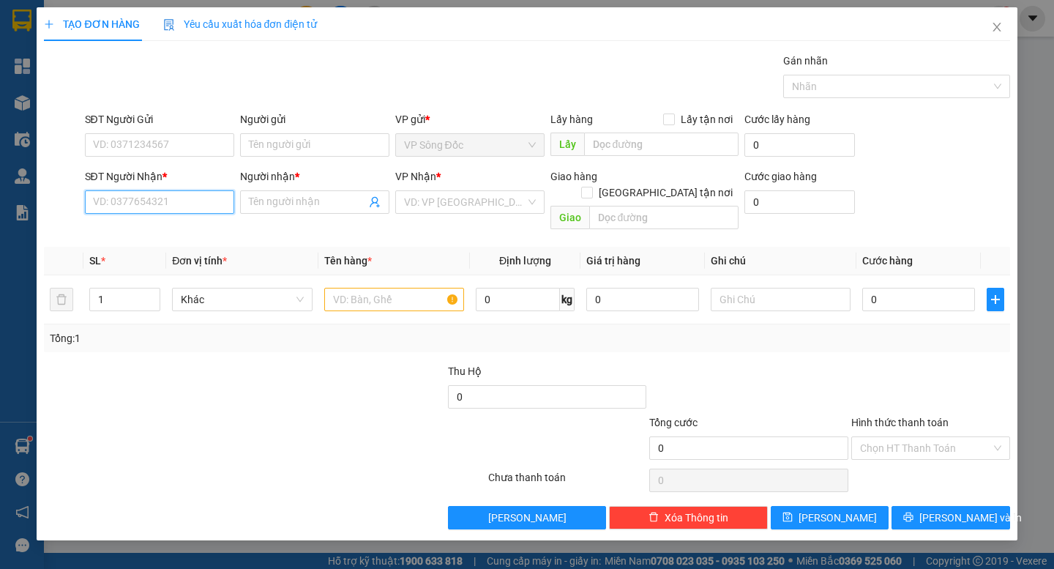
click at [160, 193] on input "SĐT Người Nhận *" at bounding box center [159, 201] width 149 height 23
click at [181, 223] on div "0943302402 - NHI" at bounding box center [160, 231] width 132 height 16
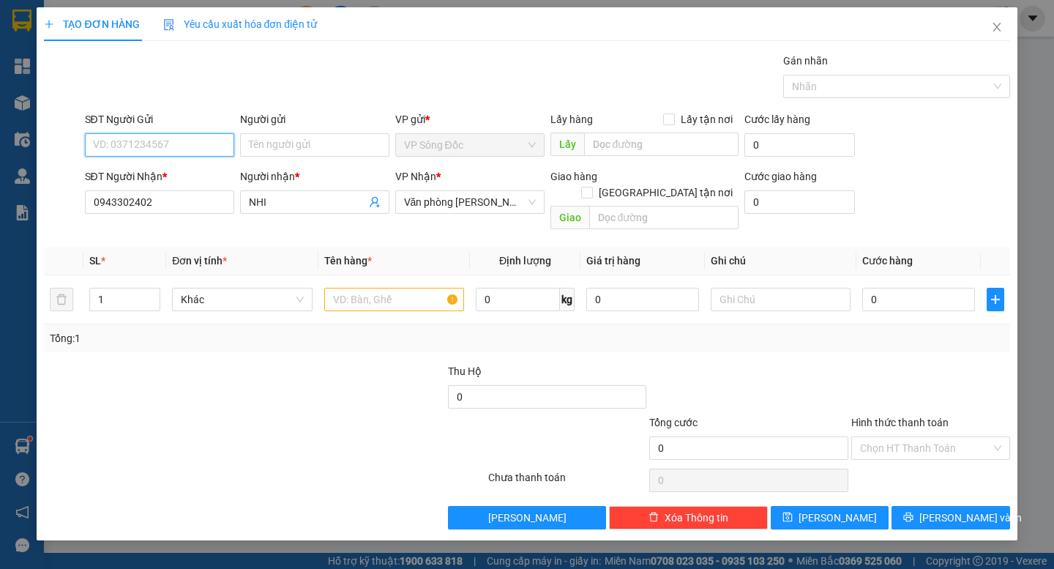
click at [190, 142] on input "SĐT Người Gửi" at bounding box center [159, 144] width 149 height 23
click at [177, 179] on div "0913803804 - XUYẾN" at bounding box center [160, 174] width 132 height 16
click at [381, 288] on input "text" at bounding box center [394, 299] width 140 height 23
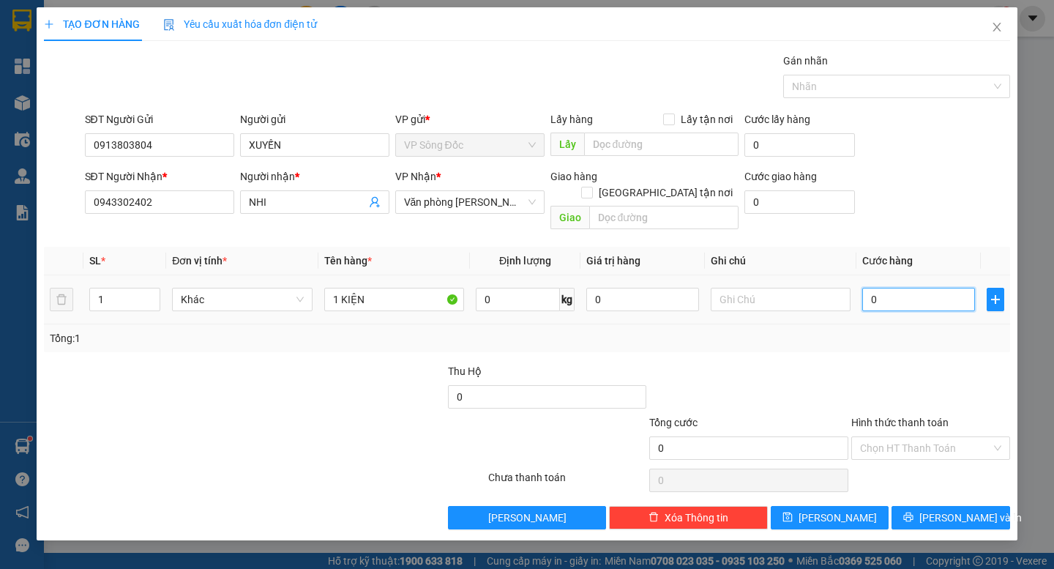
drag, startPoint x: 923, startPoint y: 277, endPoint x: 910, endPoint y: 258, distance: 22.5
click at [923, 288] on input "0" at bounding box center [918, 299] width 113 height 23
drag, startPoint x: 930, startPoint y: 425, endPoint x: 932, endPoint y: 433, distance: 8.2
click at [931, 437] on input "Hình thức thanh toán" at bounding box center [925, 448] width 131 height 22
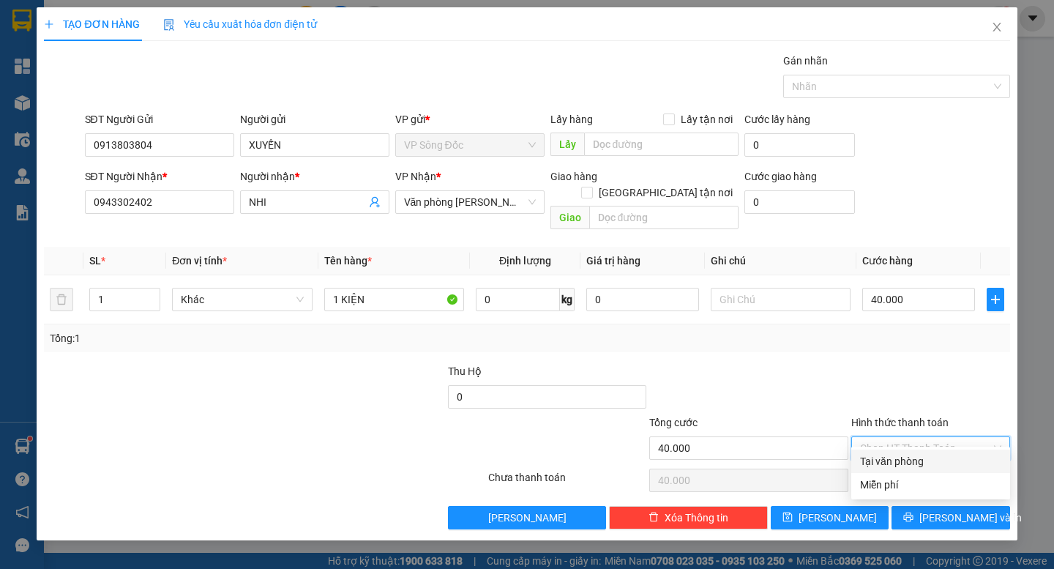
click at [932, 463] on div "Tại văn phòng" at bounding box center [930, 461] width 141 height 16
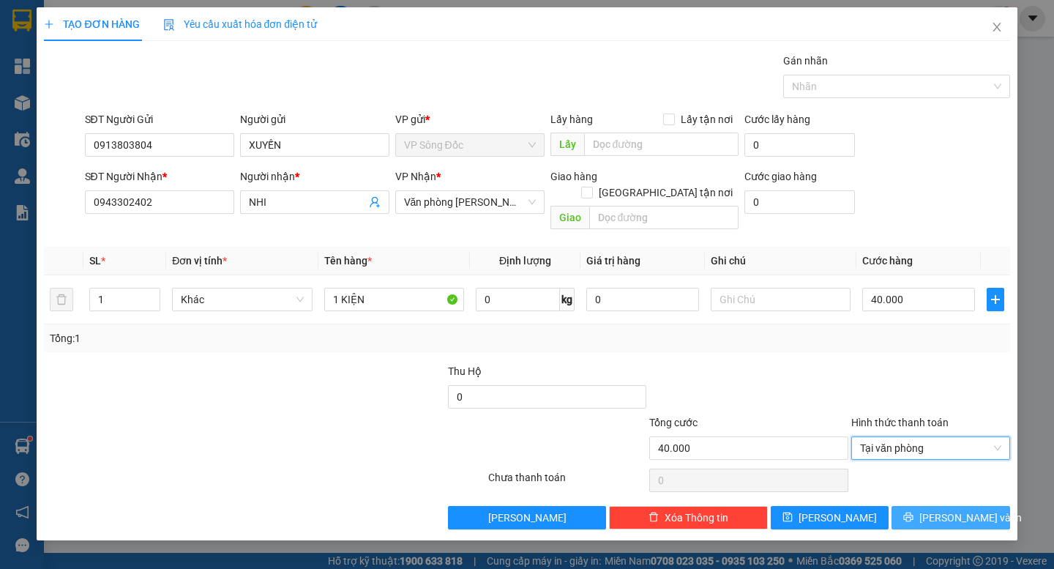
drag, startPoint x: 941, startPoint y: 498, endPoint x: 740, endPoint y: 366, distance: 240.0
click at [940, 509] on span "[PERSON_NAME] và In" at bounding box center [970, 517] width 102 height 16
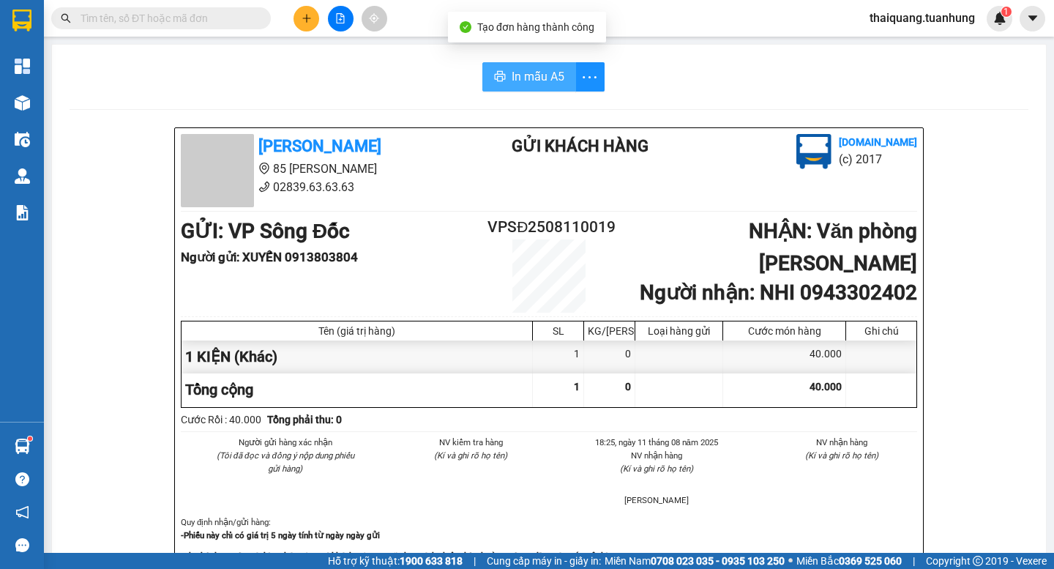
click at [512, 79] on span "In mẫu A5" at bounding box center [538, 76] width 53 height 18
click at [306, 14] on icon "plus" at bounding box center [307, 18] width 10 height 10
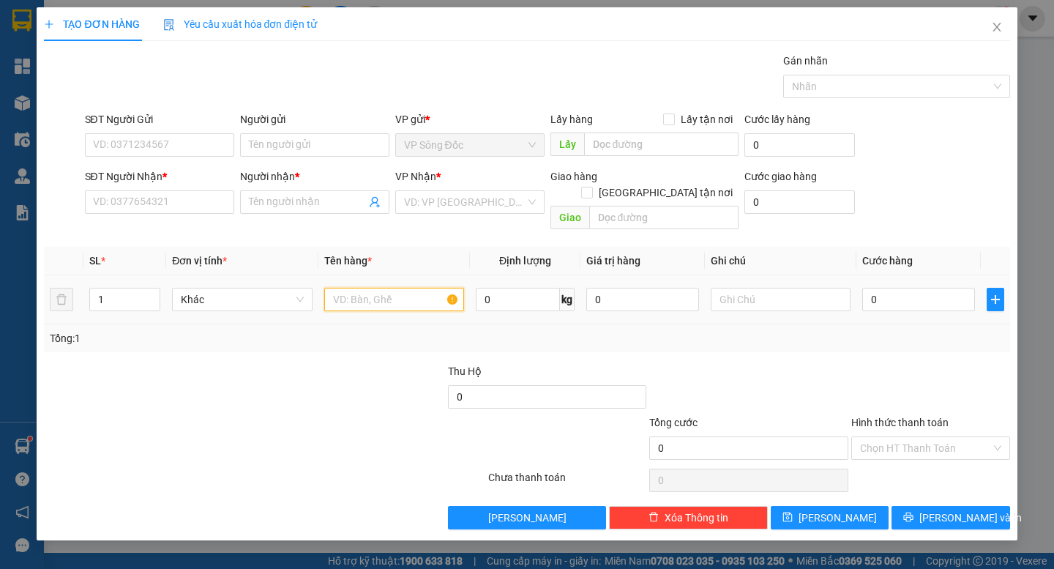
click at [373, 291] on input "text" at bounding box center [394, 299] width 140 height 23
click at [454, 198] on input "search" at bounding box center [465, 202] width 122 height 22
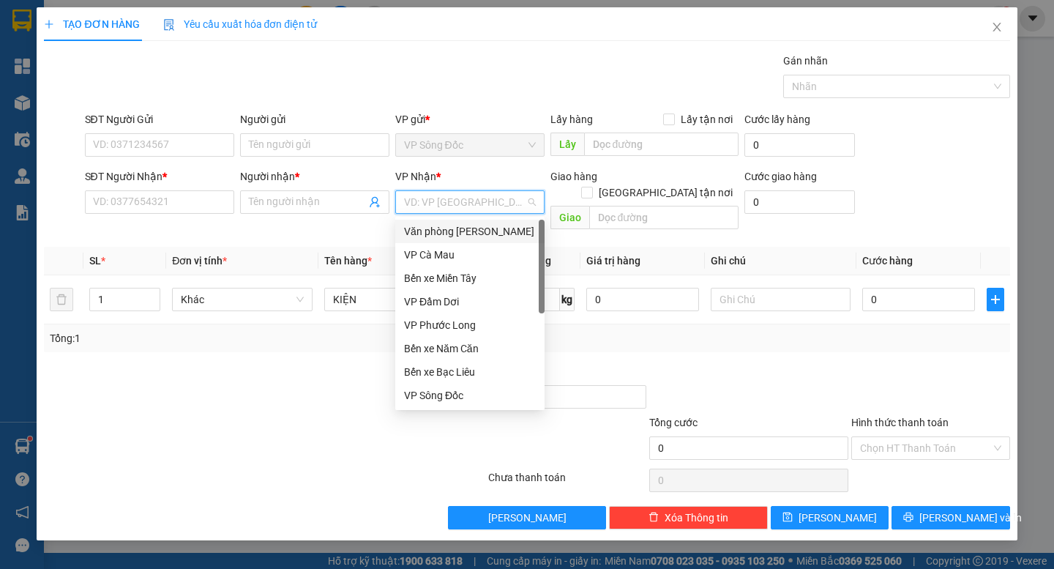
drag, startPoint x: 487, startPoint y: 238, endPoint x: 498, endPoint y: 228, distance: 14.5
click at [488, 235] on div "Văn phòng [PERSON_NAME]" at bounding box center [470, 231] width 132 height 16
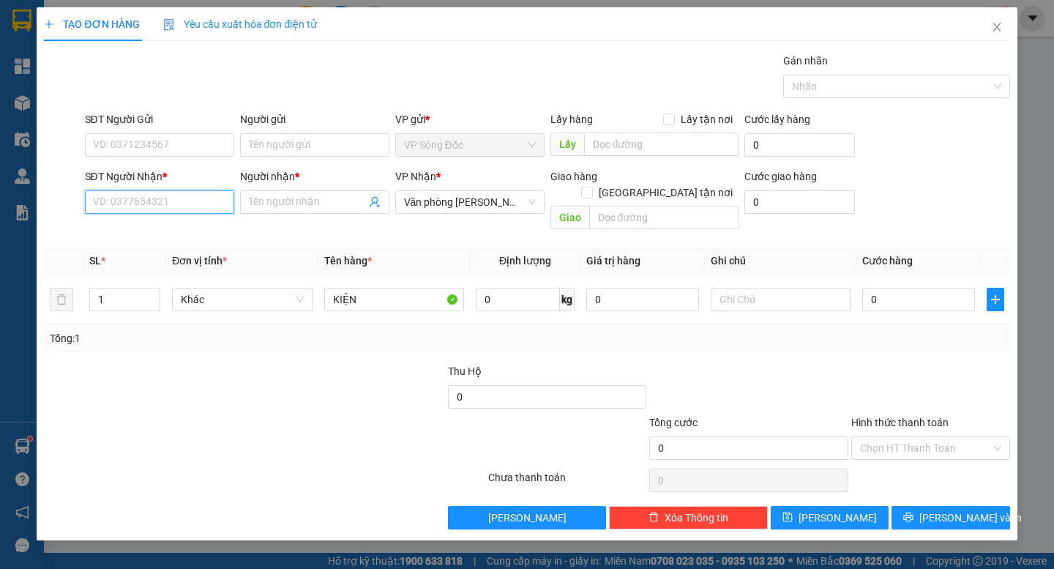
click at [173, 194] on input "SĐT Người Nhận *" at bounding box center [159, 201] width 149 height 23
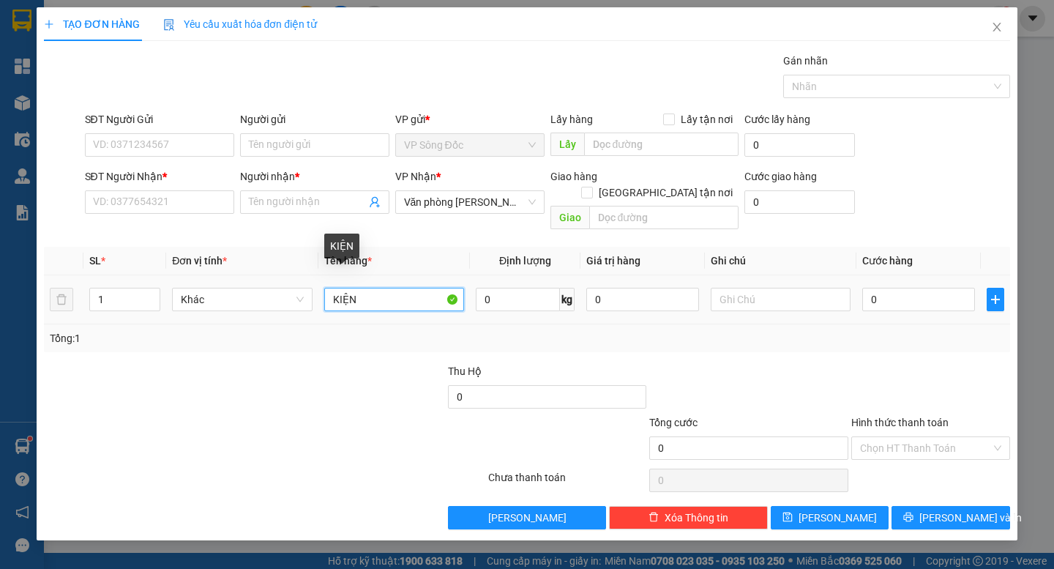
drag, startPoint x: 374, startPoint y: 289, endPoint x: 287, endPoint y: 312, distance: 90.0
click at [287, 312] on div "SL * Đơn vị tính * Tên hàng * Định lượng Giá trị hàng Ghi chú Cước hàng 1 Khác …" at bounding box center [527, 299] width 966 height 105
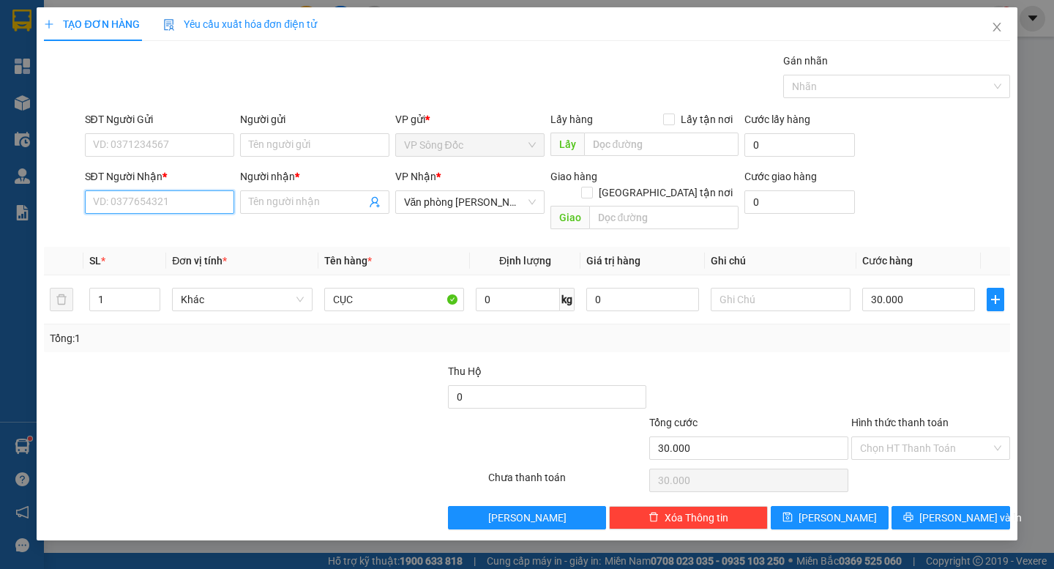
click at [125, 206] on input "SĐT Người Nhận *" at bounding box center [159, 201] width 149 height 23
click at [135, 225] on div "0919598277 - LABO CÁT TƯỜNG" at bounding box center [166, 231] width 144 height 16
click at [166, 117] on div "SĐT Người Gửi" at bounding box center [159, 119] width 149 height 16
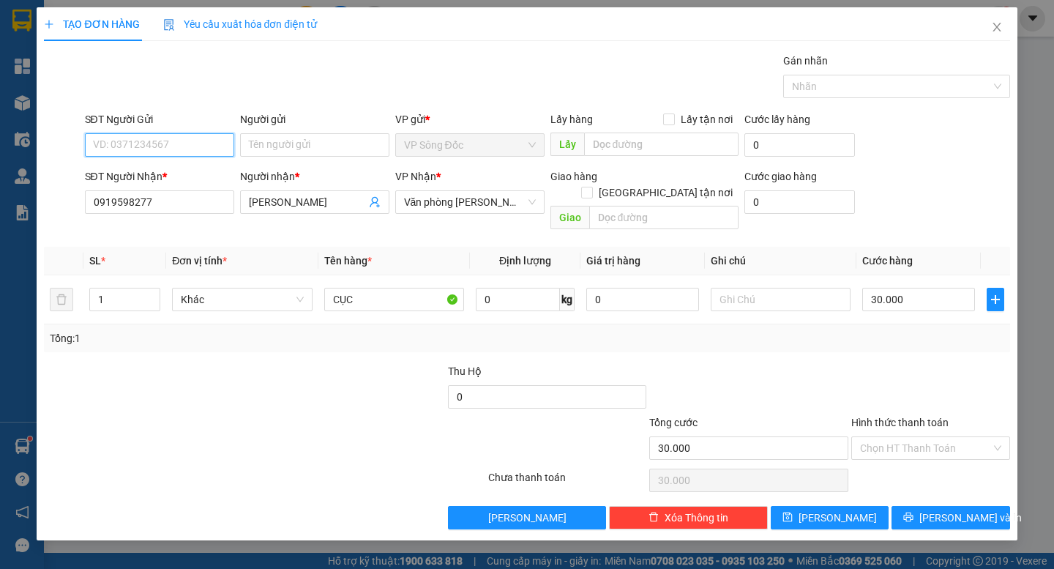
click at [166, 133] on input "SĐT Người Gửi" at bounding box center [159, 144] width 149 height 23
click at [165, 135] on input "SĐT Người Gửi" at bounding box center [159, 144] width 149 height 23
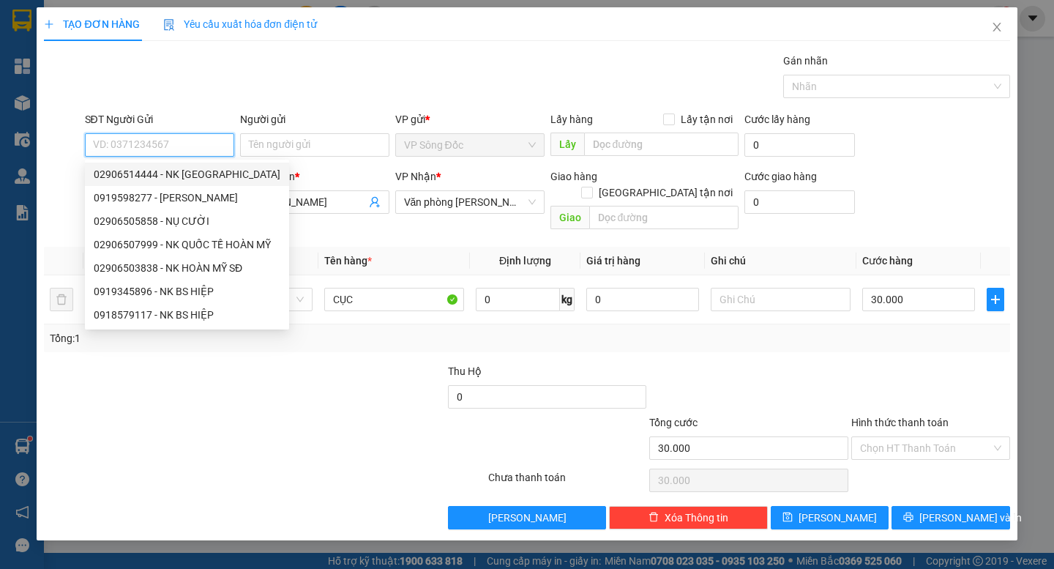
drag, startPoint x: 176, startPoint y: 147, endPoint x: 168, endPoint y: 121, distance: 27.8
click at [172, 134] on input "SĐT Người Gửi" at bounding box center [159, 144] width 149 height 23
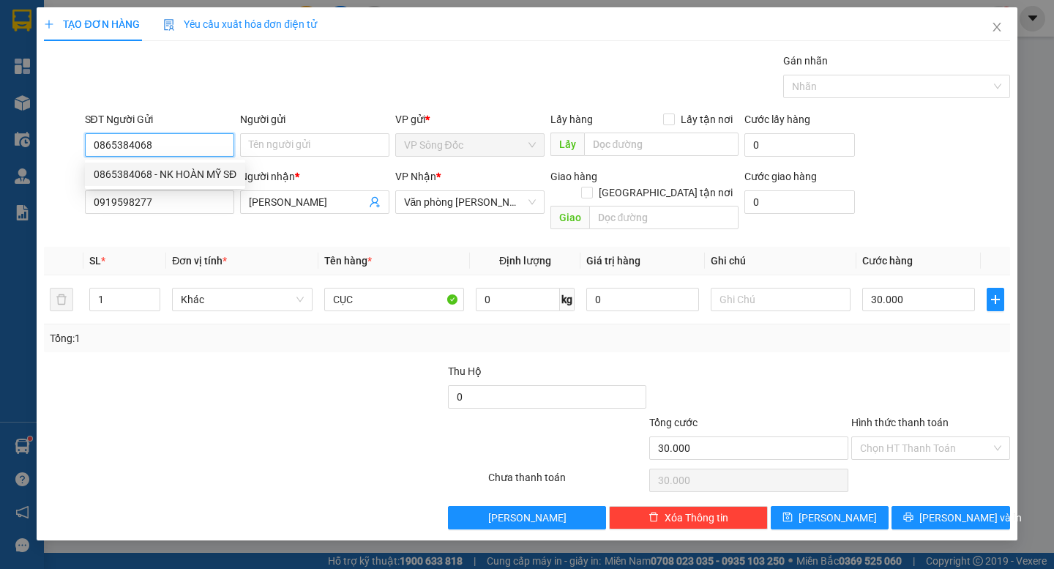
click at [135, 169] on div "0865384068 - NK HOÀN MỸ SĐ" at bounding box center [165, 174] width 143 height 16
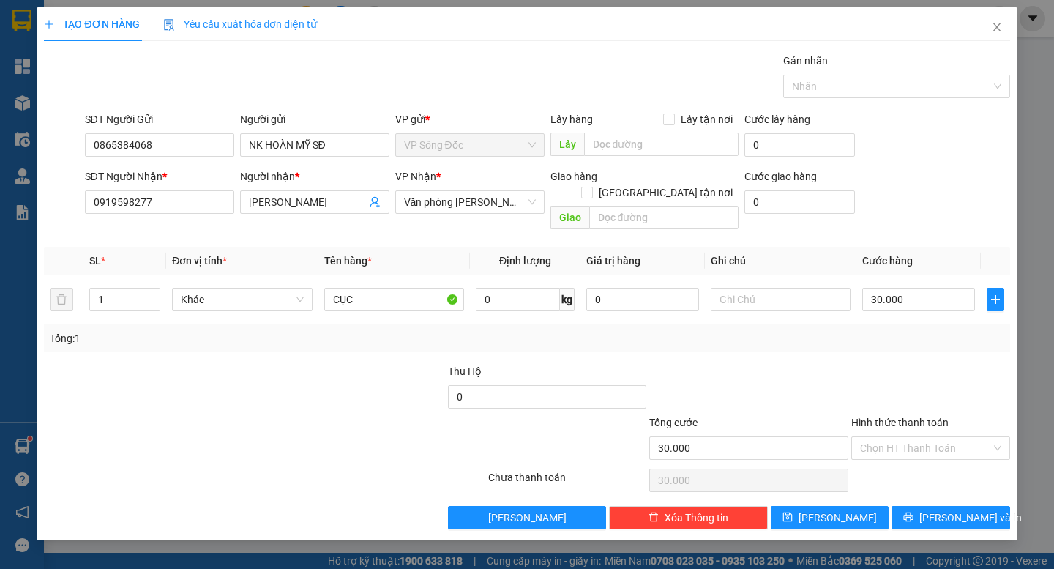
click at [269, 388] on div at bounding box center [345, 388] width 202 height 51
click at [946, 509] on span "[PERSON_NAME] và In" at bounding box center [970, 517] width 102 height 16
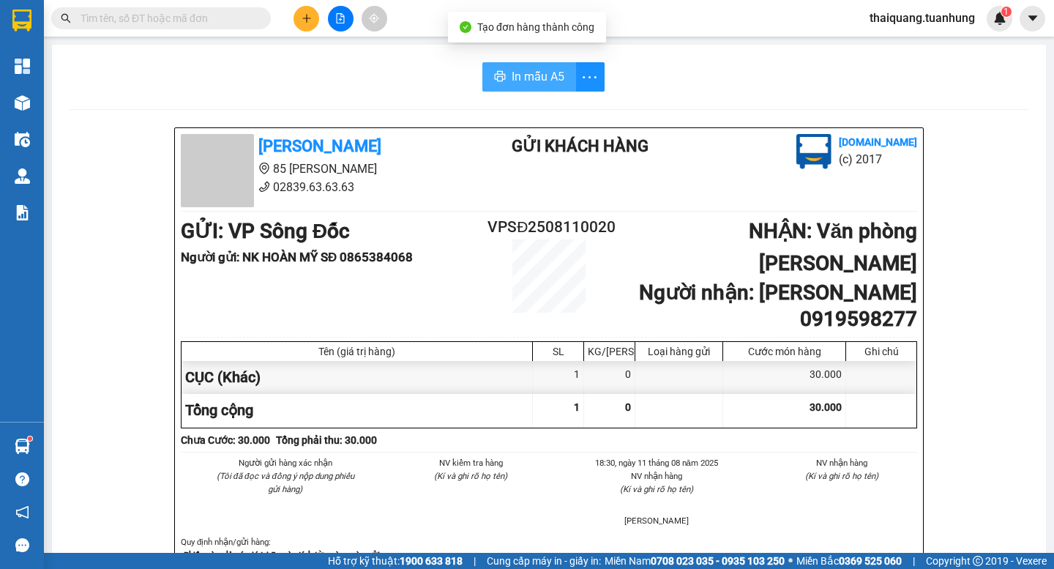
click at [526, 80] on span "In mẫu A5" at bounding box center [538, 76] width 53 height 18
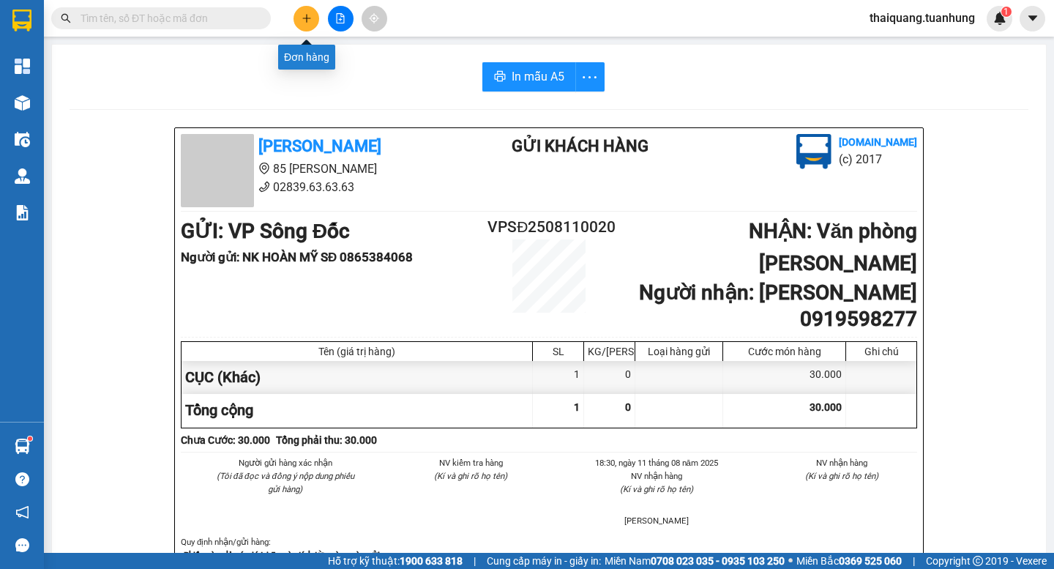
click at [302, 21] on icon "plus" at bounding box center [307, 18] width 10 height 10
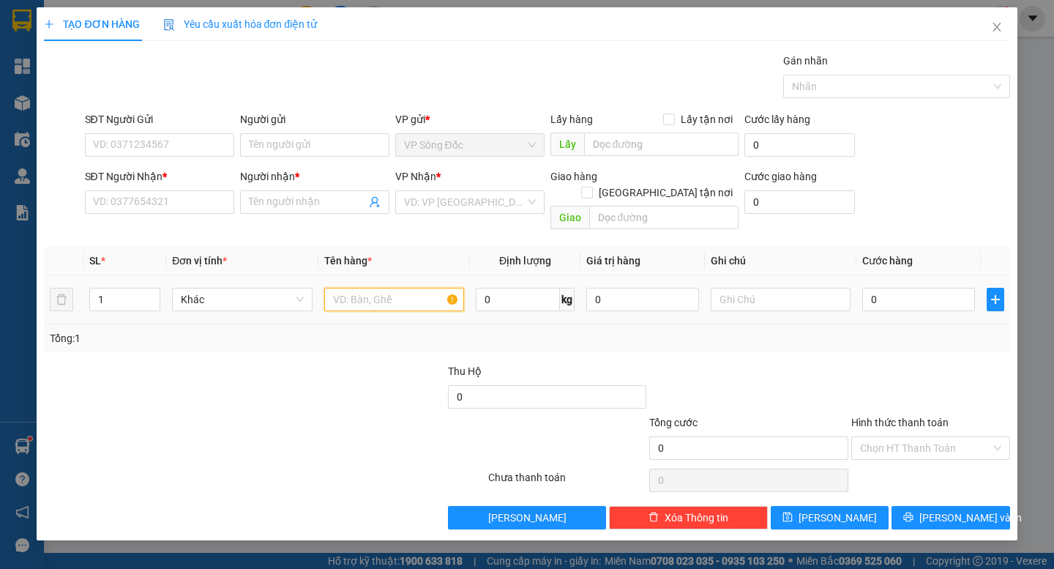
click at [378, 288] on input "text" at bounding box center [394, 299] width 140 height 23
click at [488, 204] on input "search" at bounding box center [465, 202] width 122 height 22
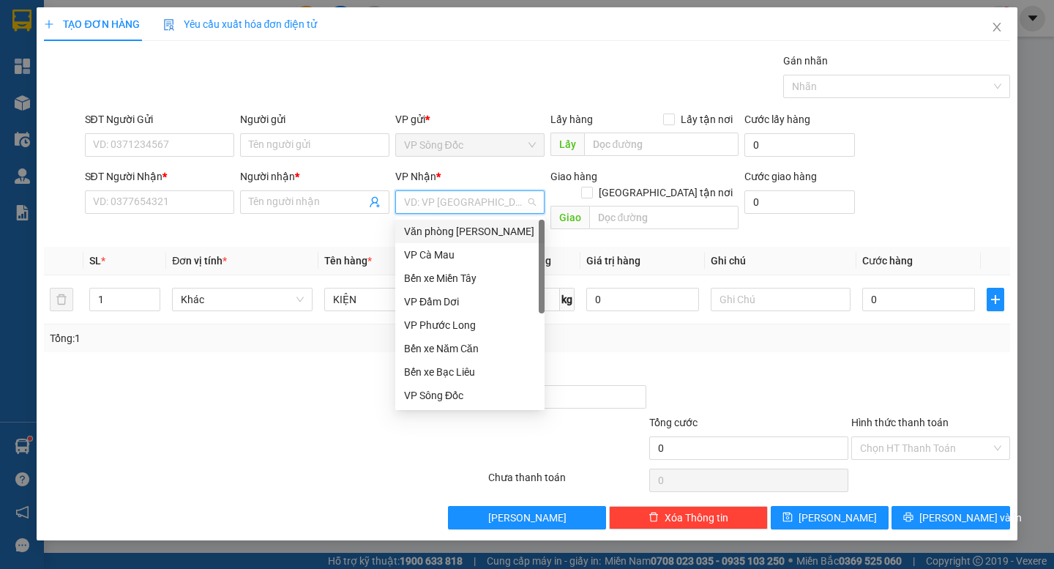
click at [496, 228] on div "Văn phòng [PERSON_NAME]" at bounding box center [470, 231] width 132 height 16
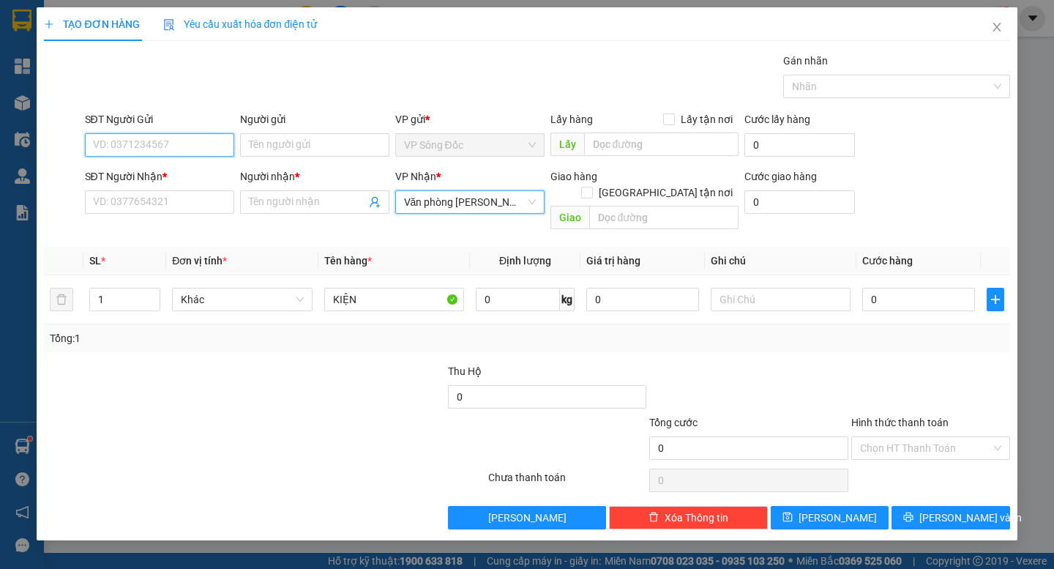
click at [181, 150] on input "SĐT Người Gửi" at bounding box center [159, 144] width 149 height 23
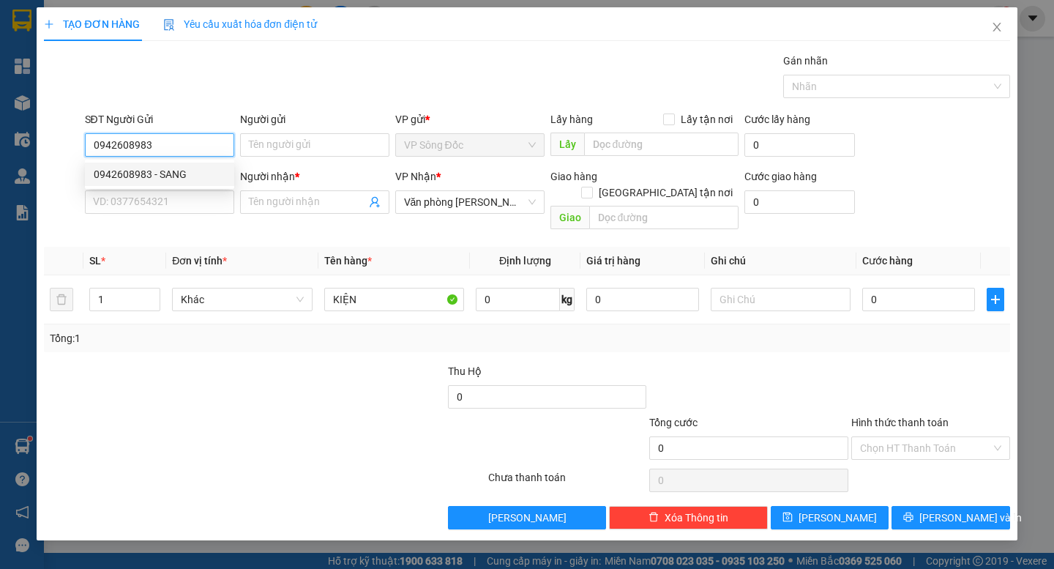
click at [177, 172] on div "0942608983 - SANG" at bounding box center [160, 174] width 132 height 16
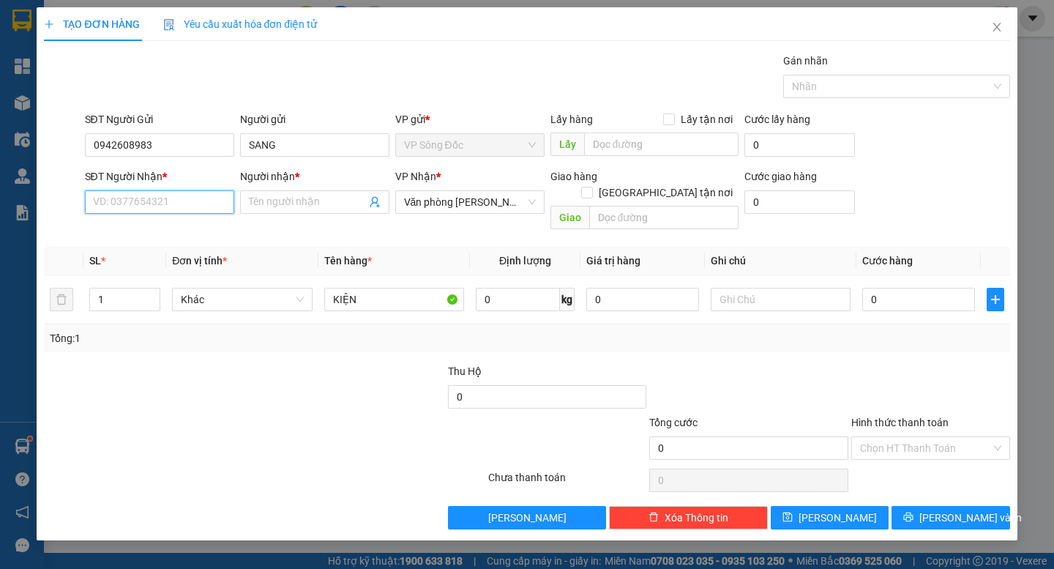
click at [171, 203] on input "SĐT Người Nhận *" at bounding box center [159, 201] width 149 height 23
click at [292, 197] on input "Người nhận *" at bounding box center [307, 202] width 117 height 16
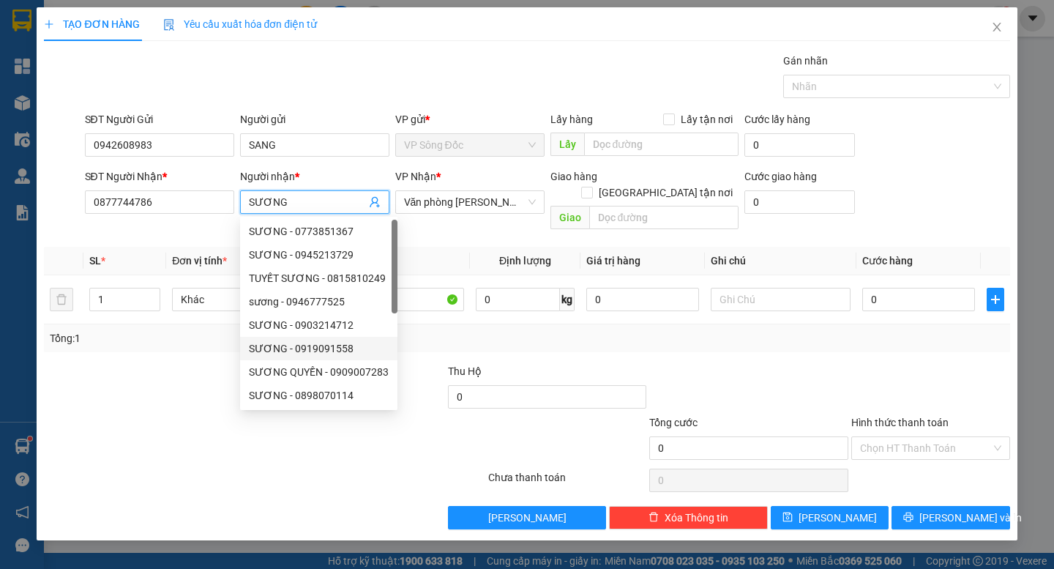
click at [154, 367] on div at bounding box center [143, 388] width 202 height 51
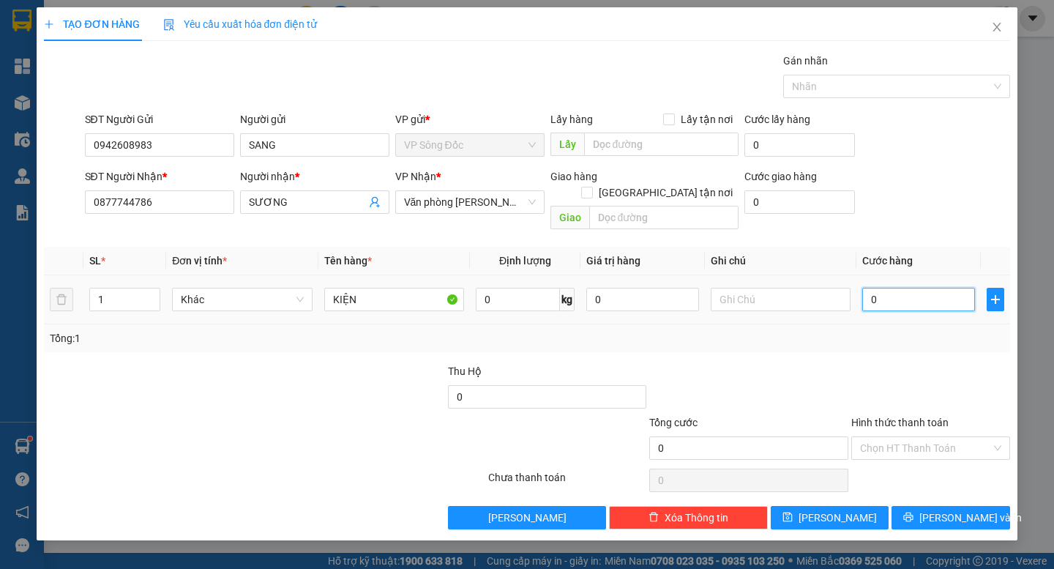
click at [916, 288] on input "0" at bounding box center [918, 299] width 113 height 23
click at [969, 338] on div "Transit Pickup Surcharge Ids Transit Deliver Surcharge Ids Transit Deliver Surc…" at bounding box center [527, 291] width 966 height 477
click at [935, 437] on input "Hình thức thanh toán" at bounding box center [925, 448] width 131 height 22
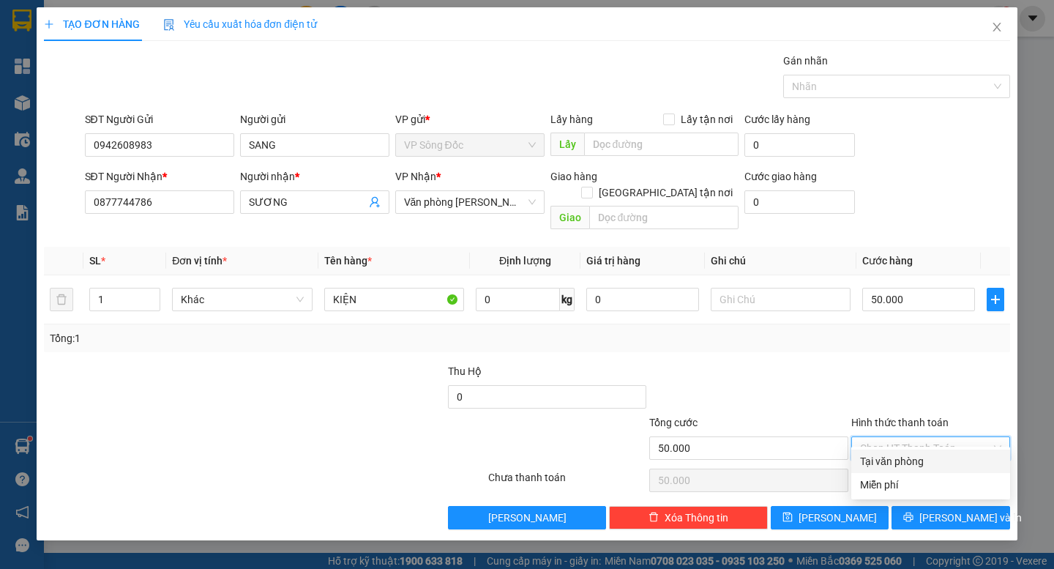
click at [943, 456] on div "Tại văn phòng" at bounding box center [930, 461] width 141 height 16
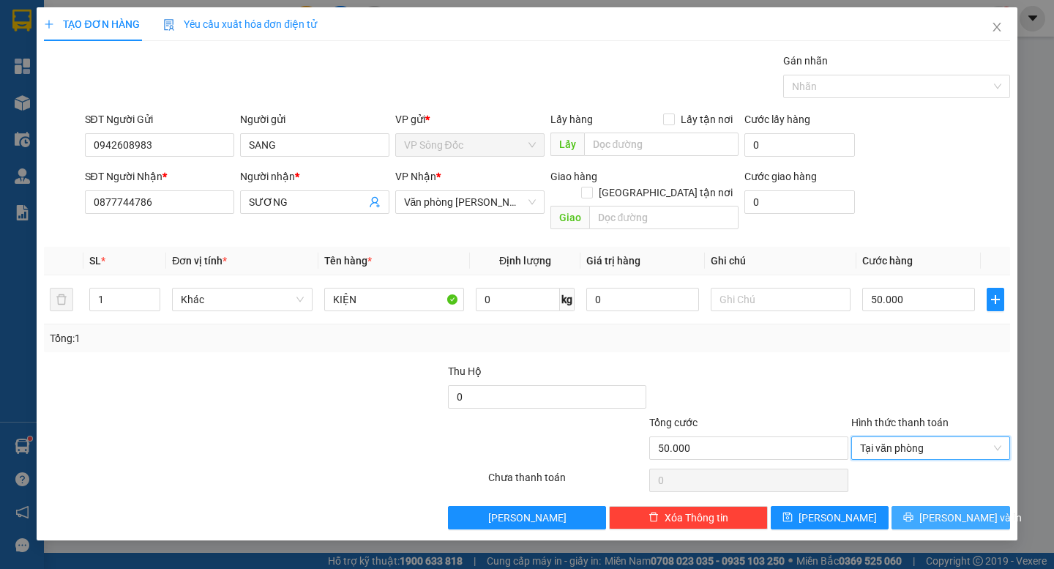
click at [949, 509] on span "[PERSON_NAME] và In" at bounding box center [970, 517] width 102 height 16
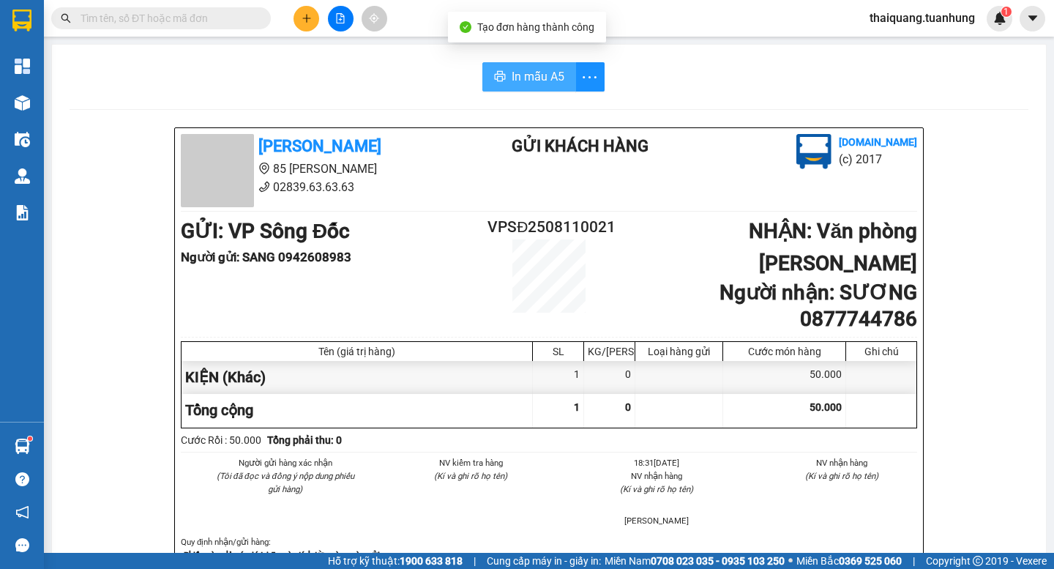
click at [544, 85] on span "In mẫu A5" at bounding box center [538, 76] width 53 height 18
click at [301, 17] on button at bounding box center [307, 19] width 26 height 26
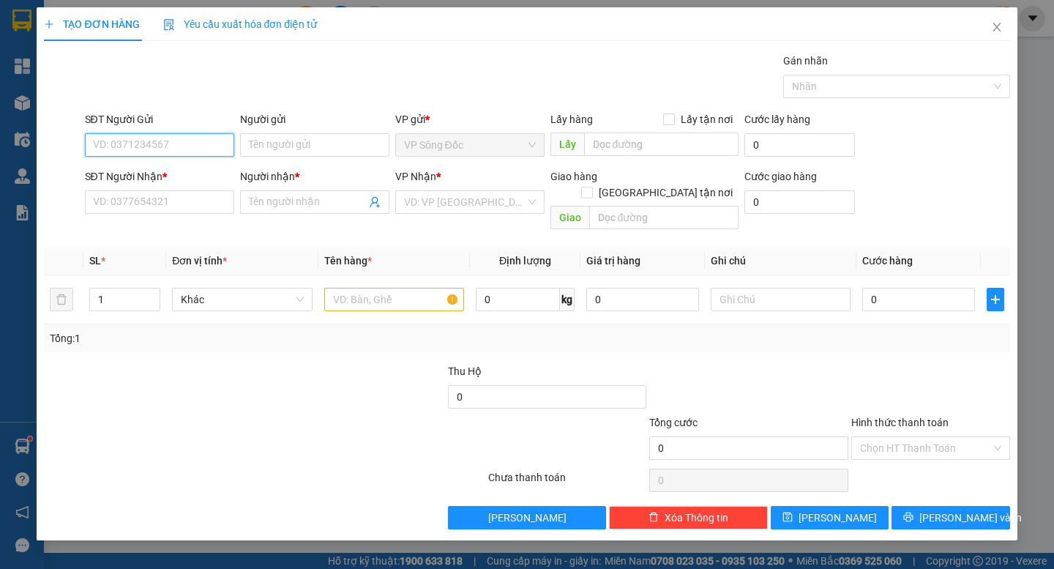
click at [201, 138] on input "SĐT Người Gửi" at bounding box center [159, 144] width 149 height 23
click at [201, 142] on input "SĐT Người Gửi" at bounding box center [159, 144] width 149 height 23
click at [193, 166] on div "0949459767 - THÁI SƠN" at bounding box center [176, 174] width 165 height 16
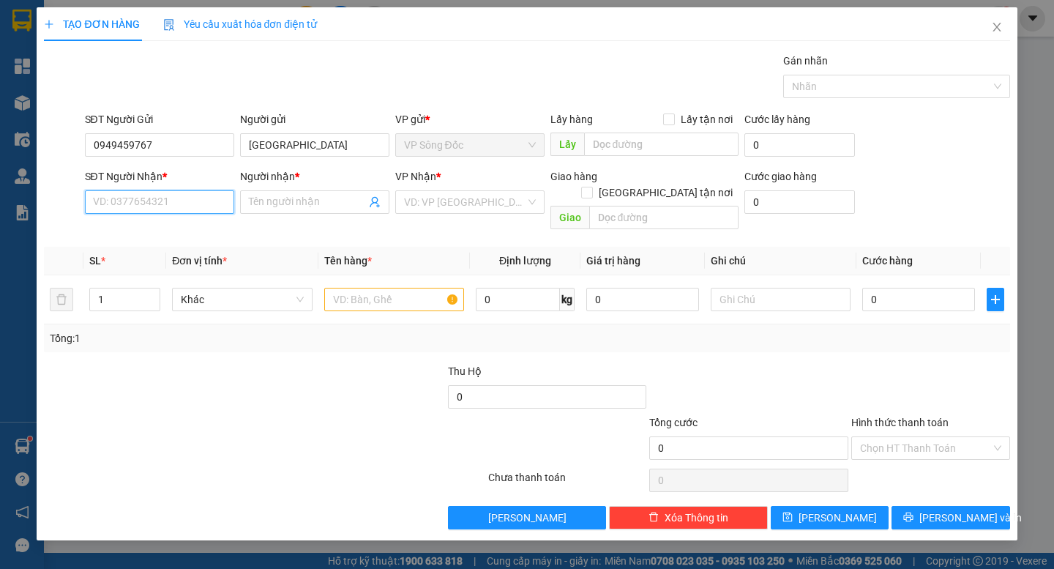
click at [185, 192] on input "SĐT Người Nhận *" at bounding box center [159, 201] width 149 height 23
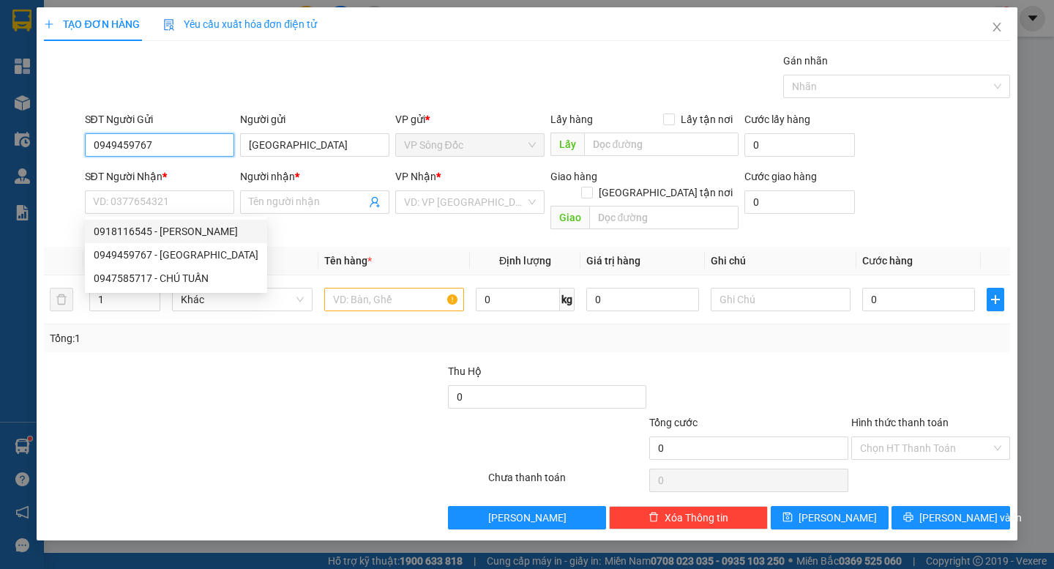
drag, startPoint x: 165, startPoint y: 144, endPoint x: 39, endPoint y: 153, distance: 126.2
click at [39, 153] on div "TẠO ĐƠN HÀNG Yêu cầu xuất hóa đơn điện tử Transit Pickup Surcharge Ids Transit …" at bounding box center [527, 273] width 980 height 533
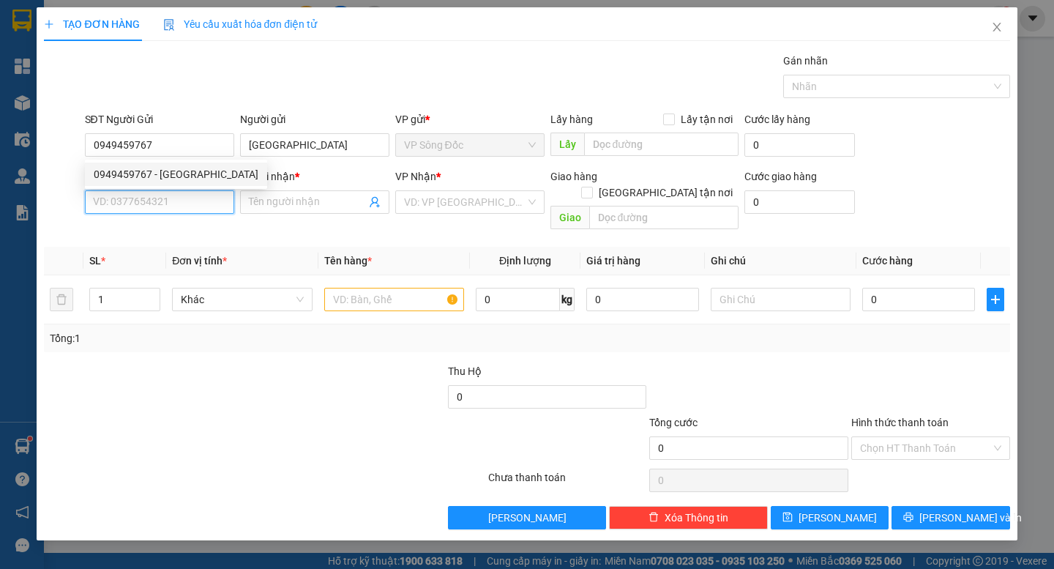
click at [130, 209] on input "SĐT Người Nhận *" at bounding box center [159, 201] width 149 height 23
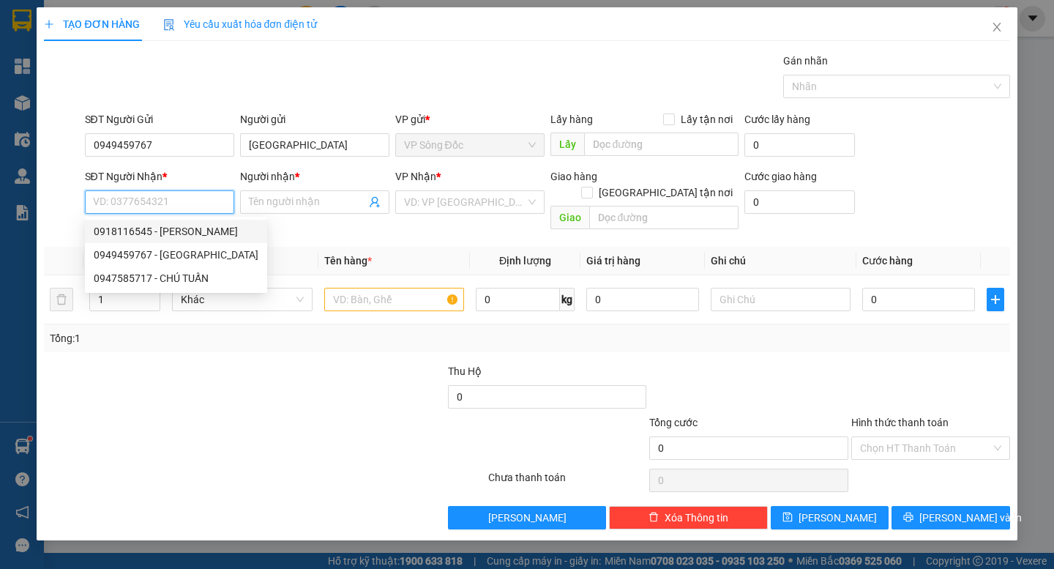
paste input "0949459767"
click at [165, 234] on div "0949459767 - THÁI SƠN" at bounding box center [176, 231] width 165 height 16
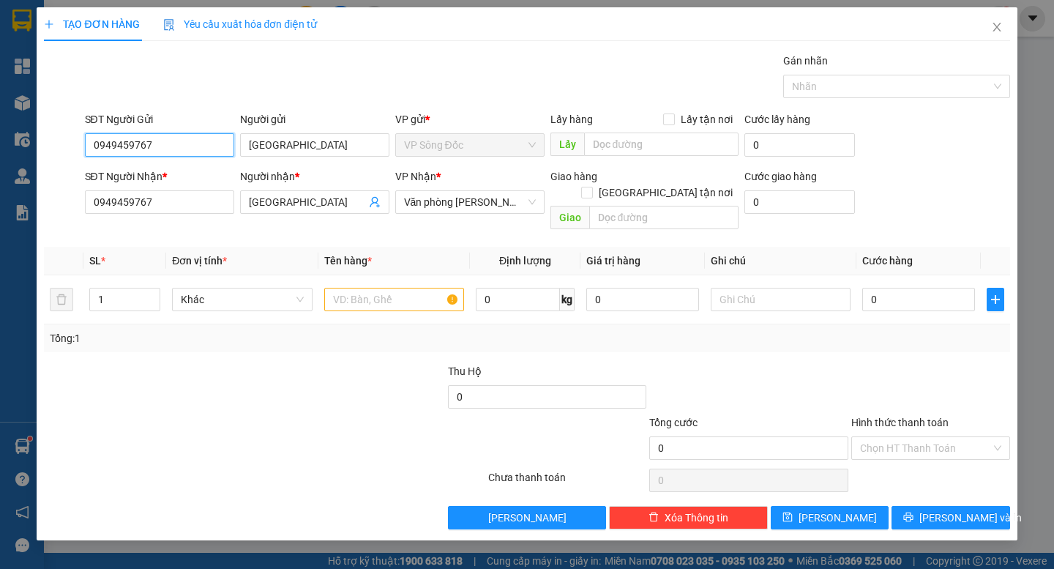
drag, startPoint x: 179, startPoint y: 146, endPoint x: 0, endPoint y: 145, distance: 178.6
click at [0, 144] on div "TẠO ĐƠN HÀNG Yêu cầu xuất hóa đơn điện tử Transit Pickup Surcharge Ids Transit …" at bounding box center [527, 284] width 1054 height 569
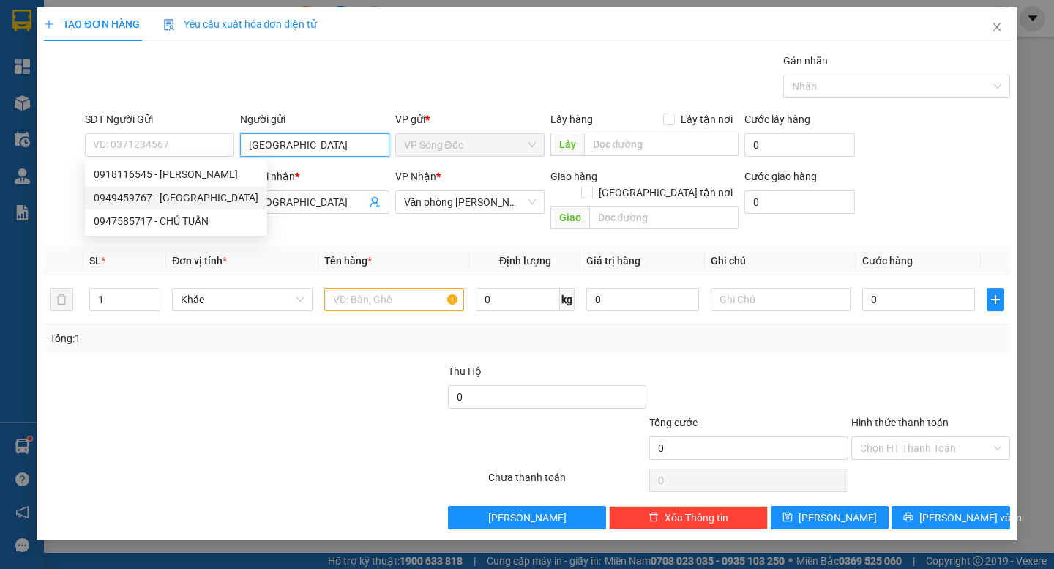
drag, startPoint x: 307, startPoint y: 141, endPoint x: 150, endPoint y: 170, distance: 159.2
click at [158, 166] on body "Kết quả tìm kiếm ( 0 ) Bộ lọc No Data thaiquang.tuanhung 1 Tổng Quan Kho hàng m…" at bounding box center [527, 284] width 1054 height 569
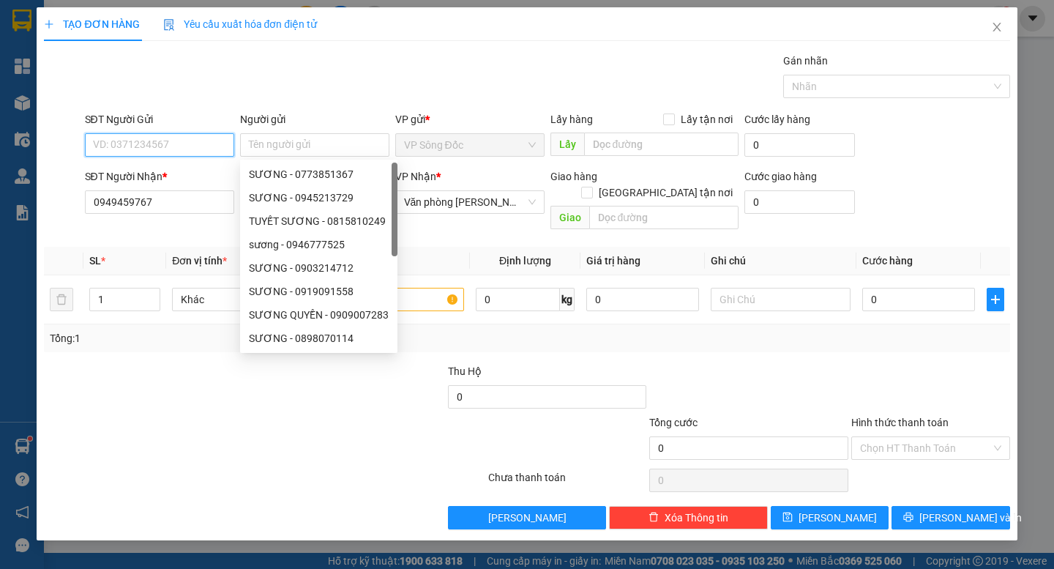
click at [162, 149] on input "SĐT Người Gửi" at bounding box center [159, 144] width 149 height 23
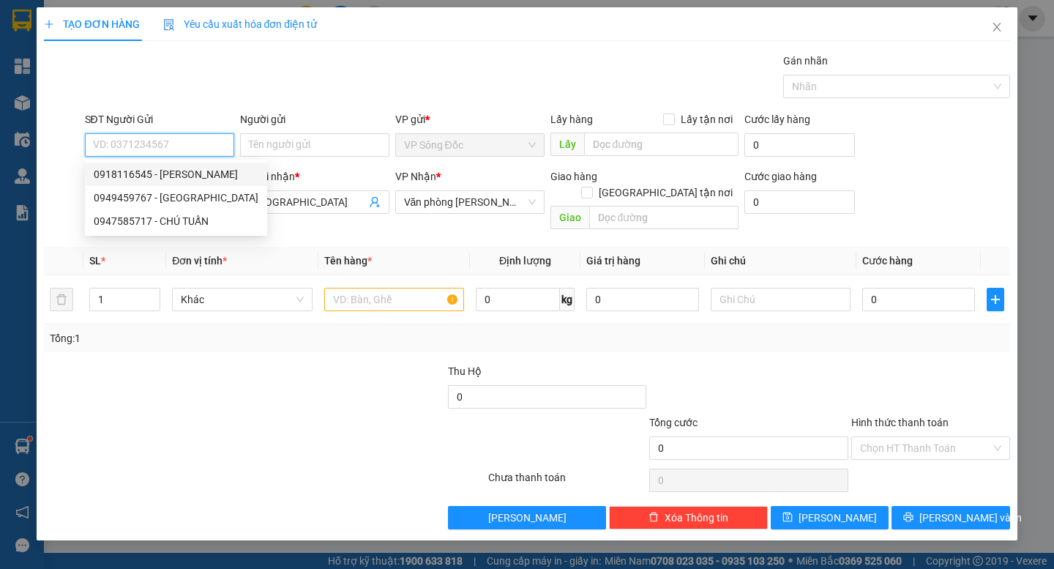
click at [168, 169] on div "0918116545 - TUẤN CHI" at bounding box center [176, 174] width 165 height 16
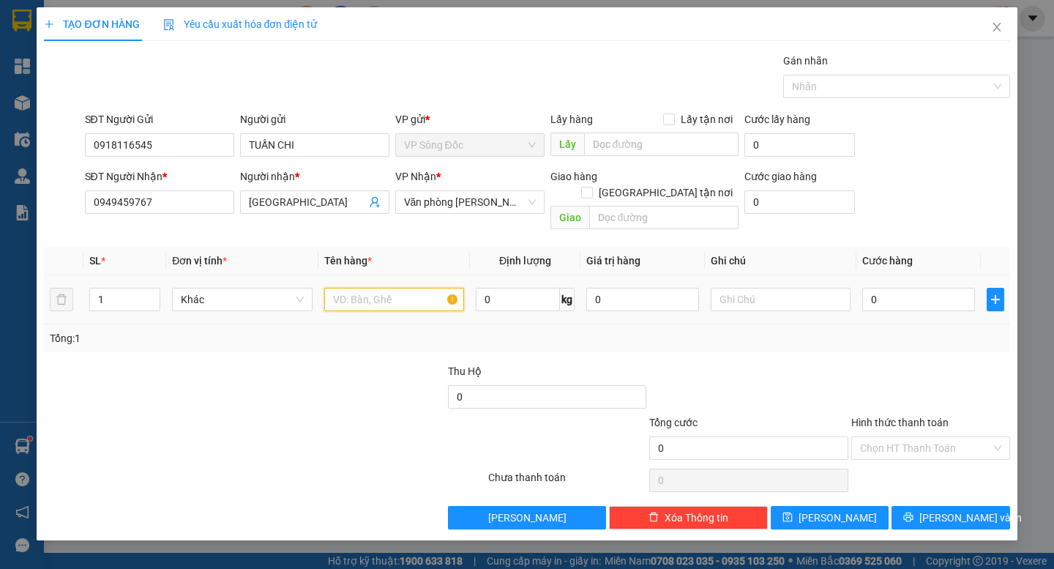
click at [373, 288] on input "text" at bounding box center [394, 299] width 140 height 23
click at [907, 288] on input "0" at bounding box center [918, 299] width 113 height 23
drag, startPoint x: 371, startPoint y: 268, endPoint x: 280, endPoint y: 328, distance: 109.4
click at [280, 328] on div "SL * Đơn vị tính * Tên hàng * Định lượng Giá trị hàng Ghi chú Cước hàng 1 Khác …" at bounding box center [527, 299] width 966 height 105
click at [428, 363] on div at bounding box center [345, 388] width 202 height 51
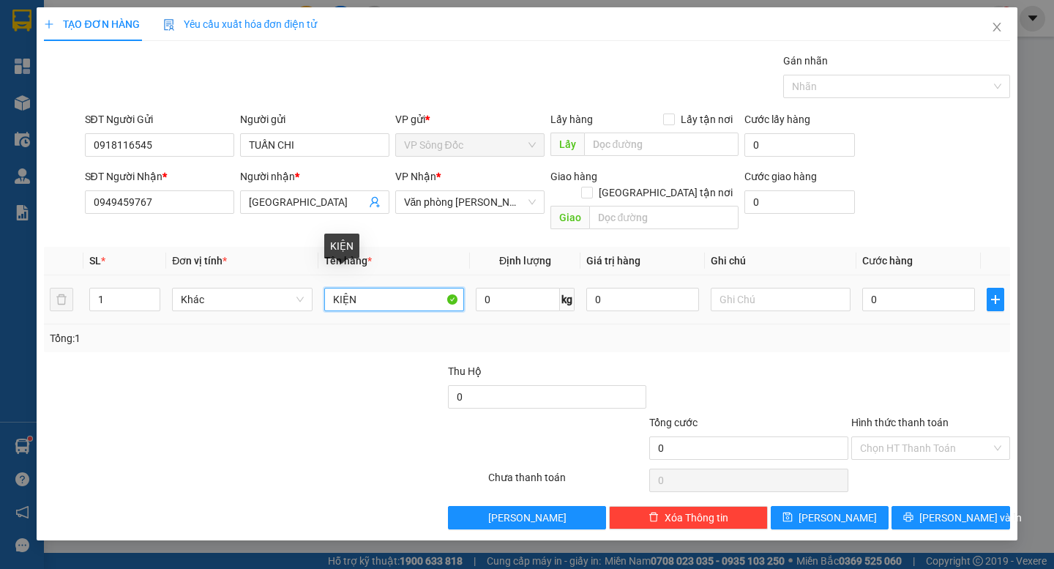
drag, startPoint x: 318, startPoint y: 284, endPoint x: 261, endPoint y: 298, distance: 59.5
click at [261, 298] on tr "1 Khác KIỆN 0 kg 0 0" at bounding box center [527, 299] width 966 height 49
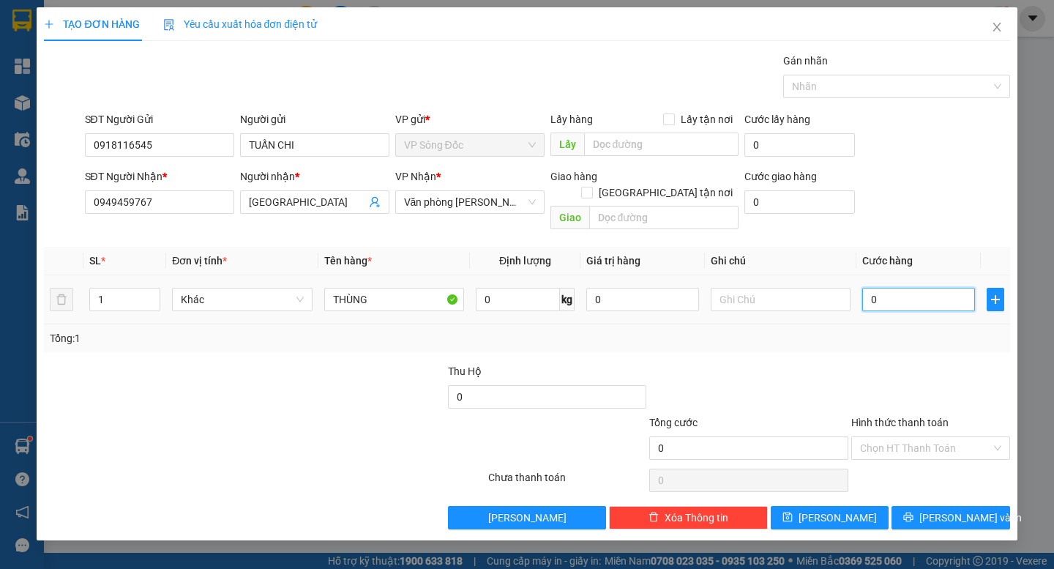
click at [911, 288] on input "0" at bounding box center [918, 299] width 113 height 23
click at [985, 343] on div "Transit Pickup Surcharge Ids Transit Deliver Surcharge Ids Transit Deliver Surc…" at bounding box center [527, 291] width 966 height 477
click at [916, 436] on div "Chọn HT Thanh Toán" at bounding box center [930, 447] width 159 height 23
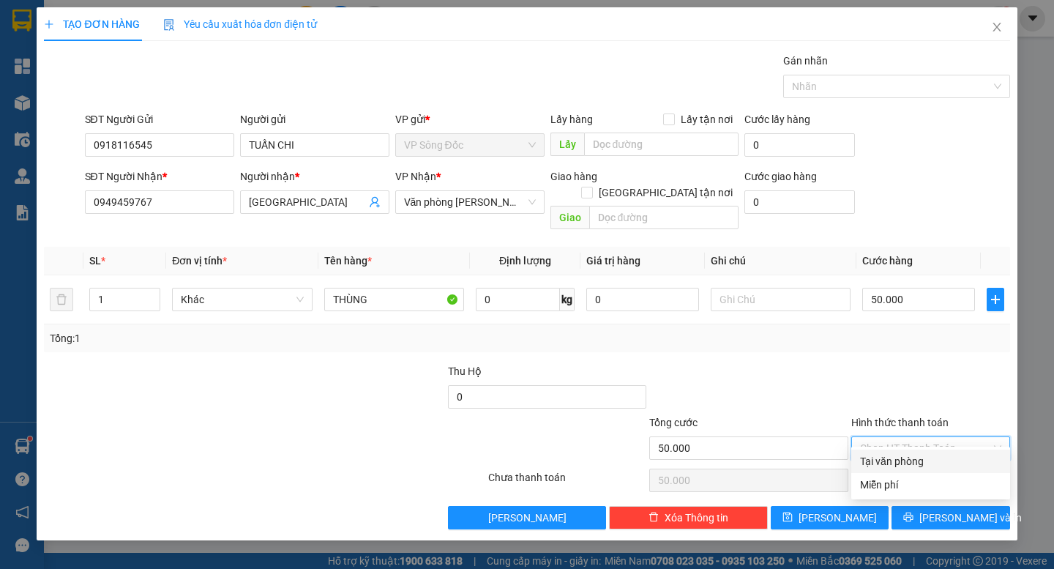
click at [927, 458] on div "Tại văn phòng" at bounding box center [930, 461] width 141 height 16
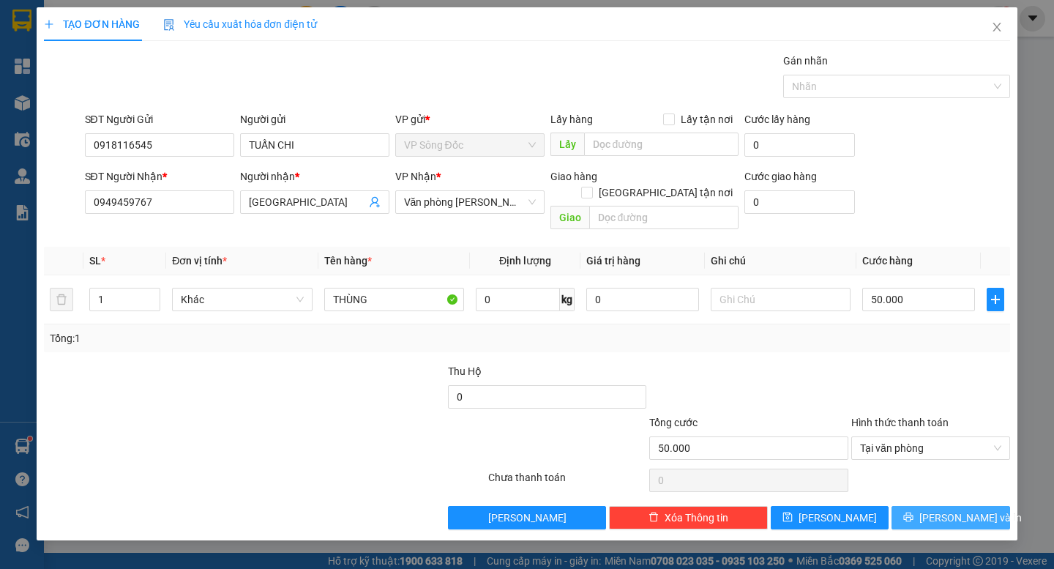
click at [956, 509] on span "[PERSON_NAME] và In" at bounding box center [970, 517] width 102 height 16
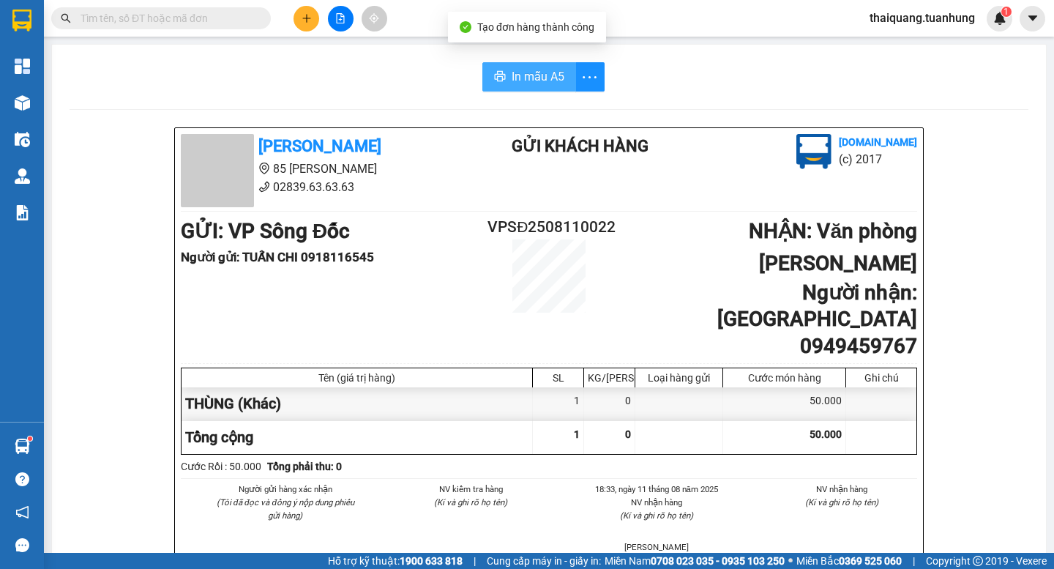
click at [546, 81] on span "In mẫu A5" at bounding box center [538, 76] width 53 height 18
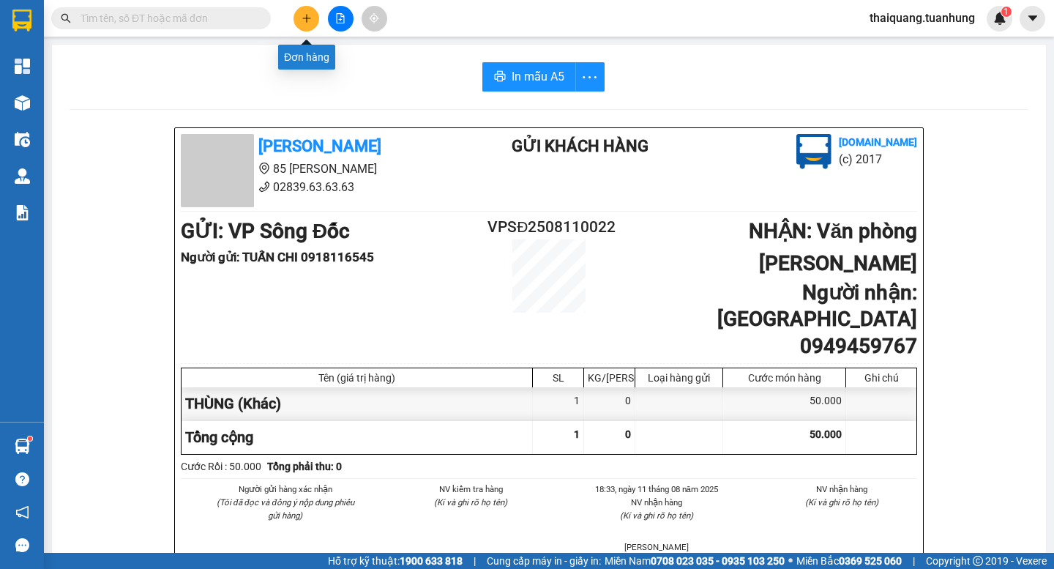
click at [322, 11] on div at bounding box center [340, 19] width 110 height 26
click at [312, 18] on button at bounding box center [307, 19] width 26 height 26
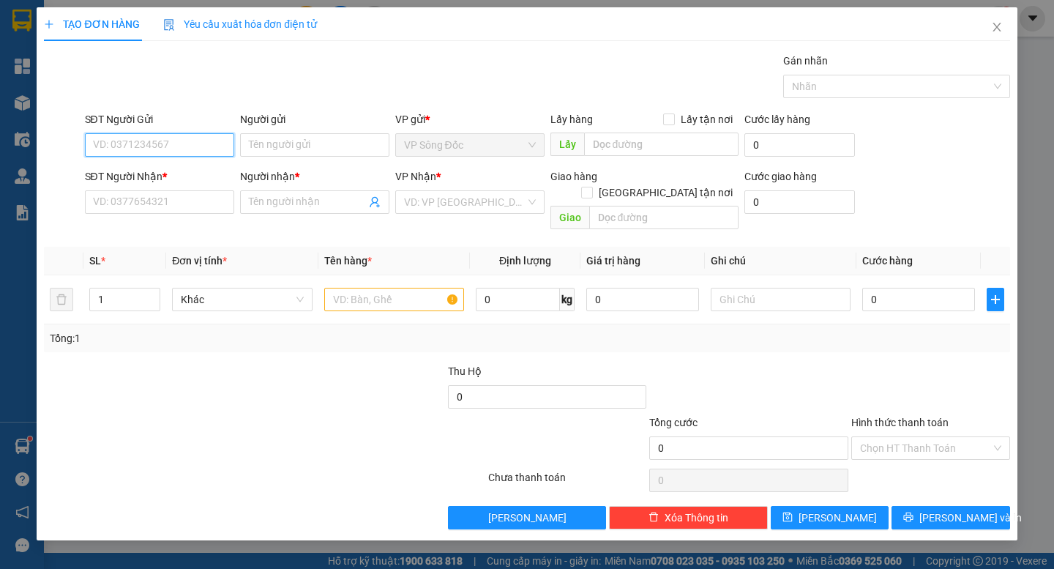
click at [150, 142] on input "SĐT Người Gửi" at bounding box center [159, 144] width 149 height 23
click at [165, 146] on input "SĐT Người Gửi" at bounding box center [159, 144] width 149 height 23
click at [201, 166] on div "0939789345 - TRẦN VĂN HAI" at bounding box center [166, 174] width 144 height 16
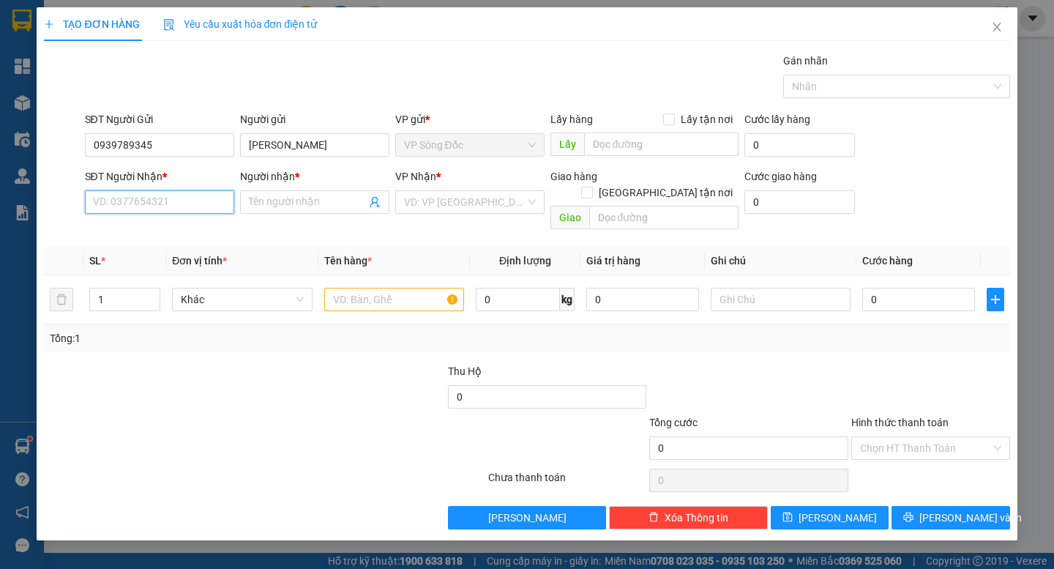
click at [203, 209] on input "SĐT Người Nhận *" at bounding box center [159, 201] width 149 height 23
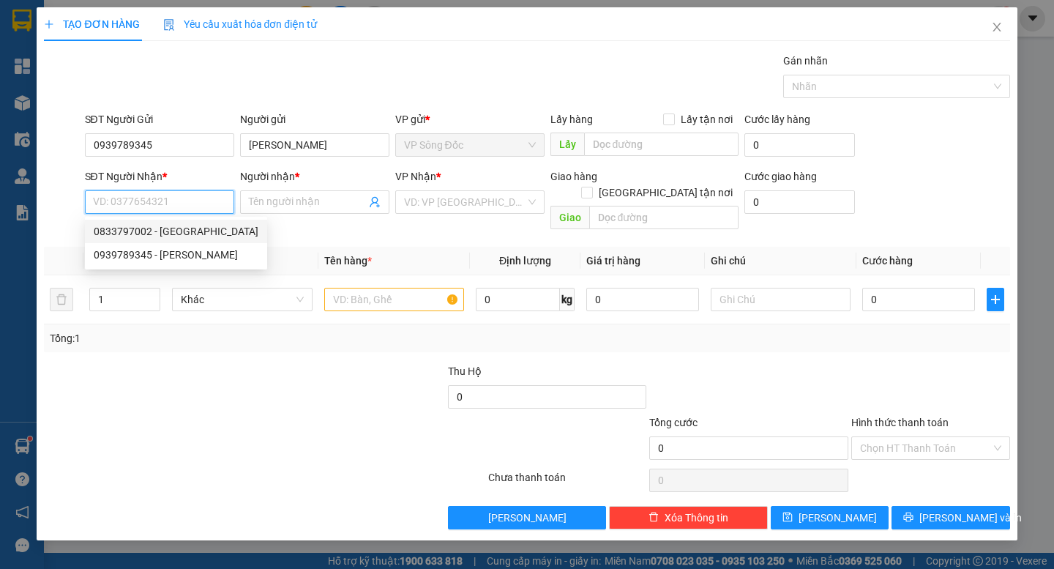
click at [190, 231] on div "0833797002 - TRUNG BẮC" at bounding box center [176, 231] width 165 height 16
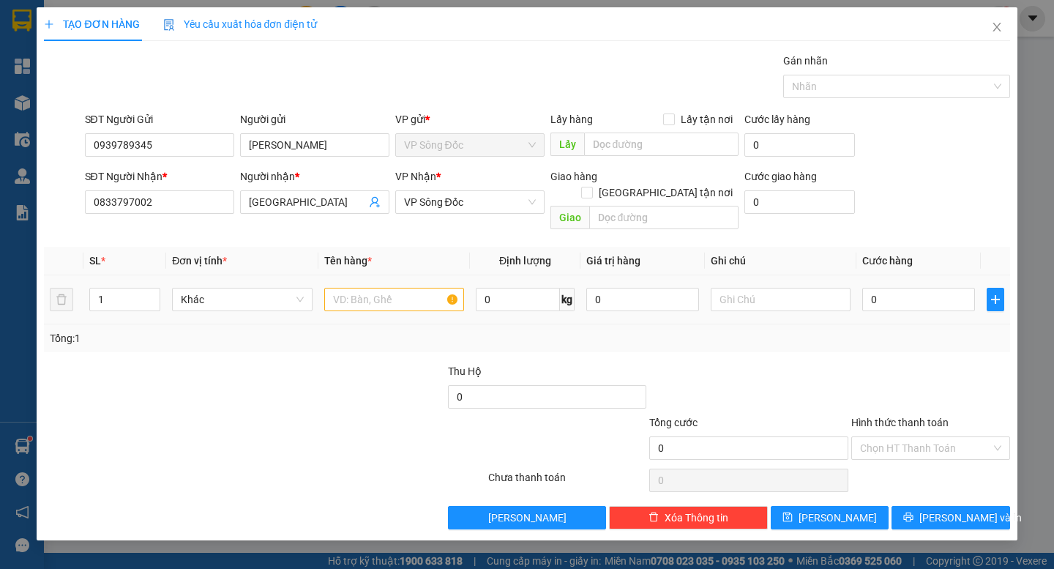
click at [400, 285] on div at bounding box center [394, 299] width 140 height 29
click at [411, 288] on input "text" at bounding box center [394, 299] width 140 height 23
click at [892, 288] on input "0" at bounding box center [918, 299] width 113 height 23
click at [908, 363] on div at bounding box center [931, 388] width 162 height 51
click at [498, 212] on span "VP Sông Đốc" at bounding box center [470, 202] width 132 height 22
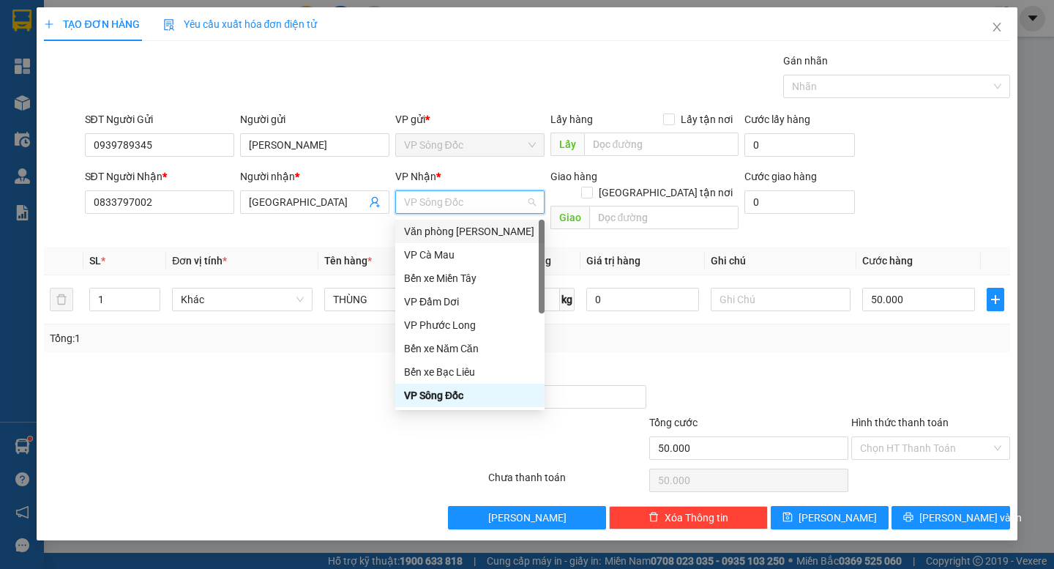
click at [508, 227] on div "Văn phòng [PERSON_NAME]" at bounding box center [470, 231] width 132 height 16
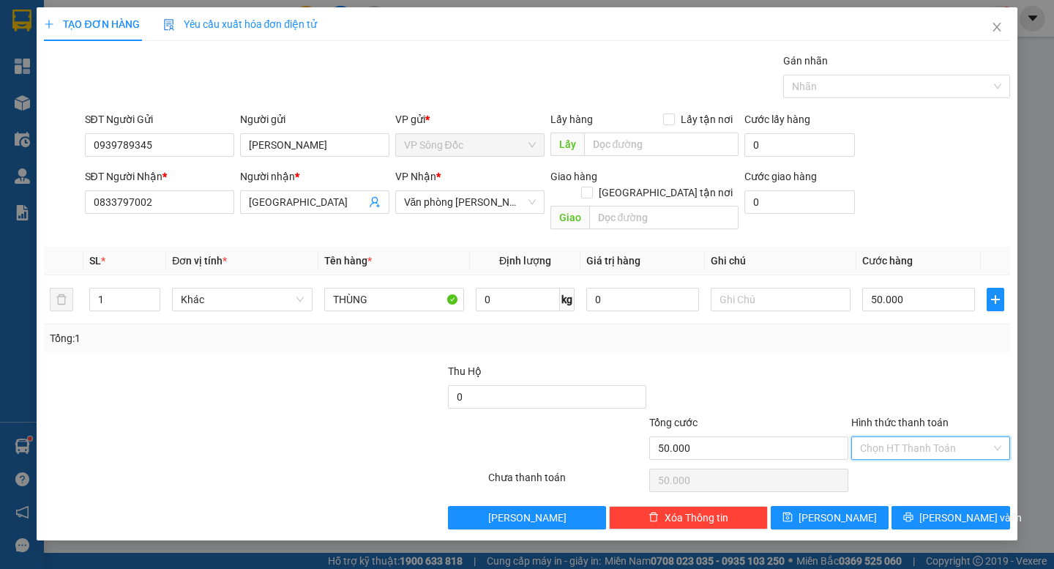
click at [920, 437] on input "Hình thức thanh toán" at bounding box center [925, 448] width 131 height 22
click at [924, 452] on div "Tại văn phòng" at bounding box center [930, 460] width 159 height 23
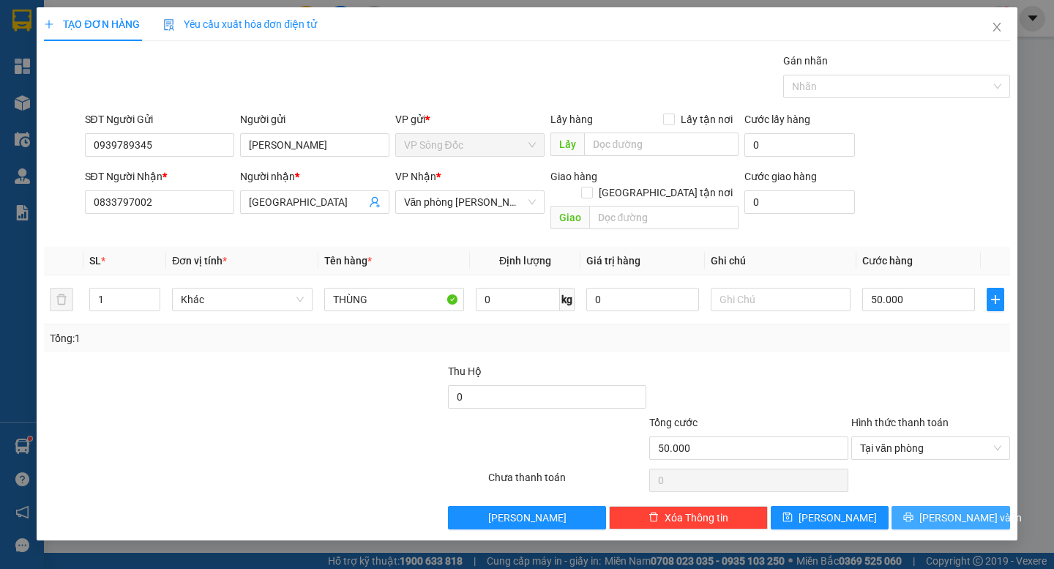
click at [936, 510] on button "[PERSON_NAME] và In" at bounding box center [951, 517] width 118 height 23
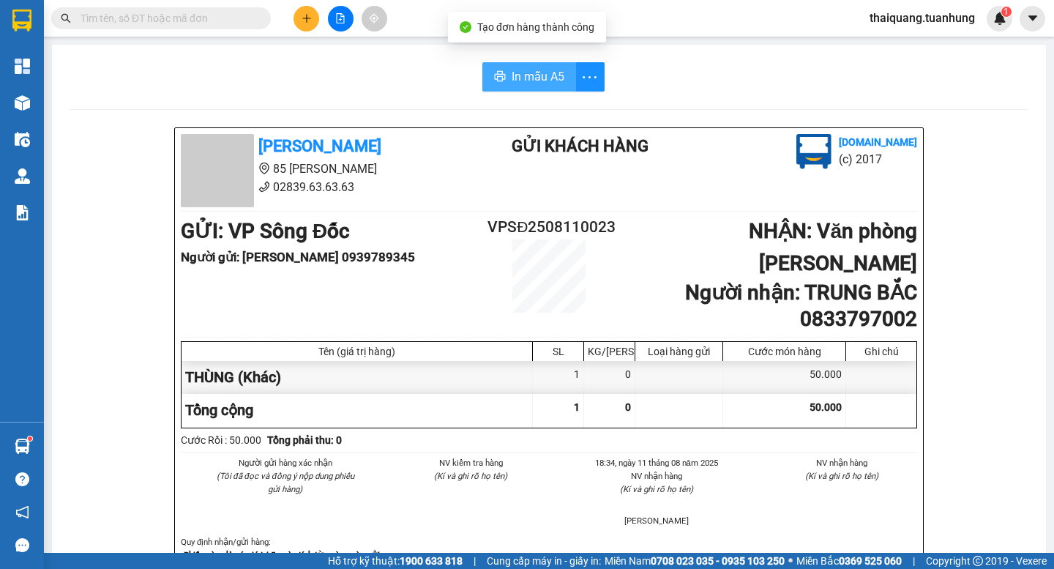
click at [504, 76] on button "In mẫu A5" at bounding box center [529, 76] width 94 height 29
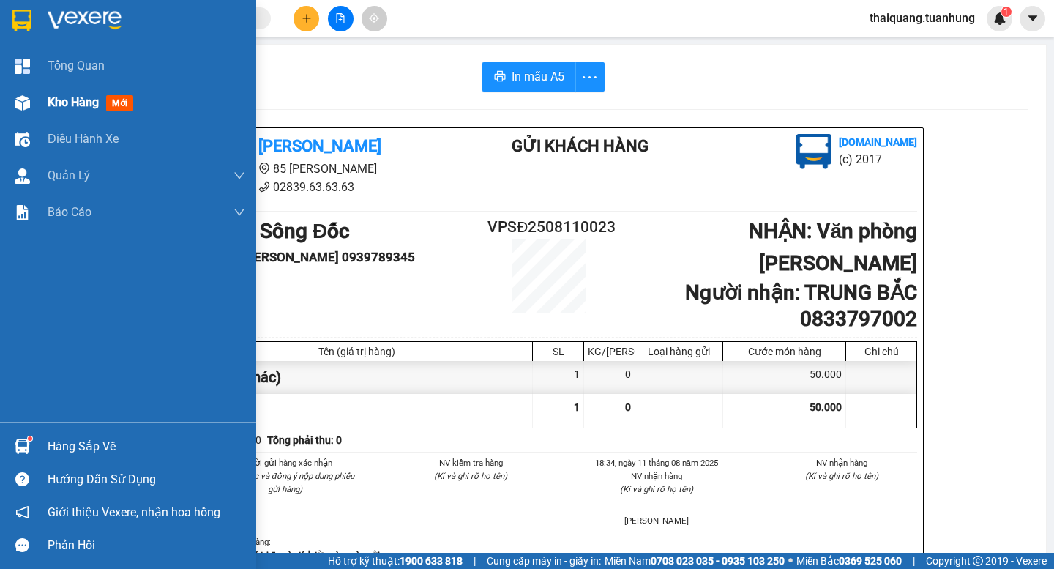
click at [55, 107] on span "Kho hàng" at bounding box center [73, 102] width 51 height 14
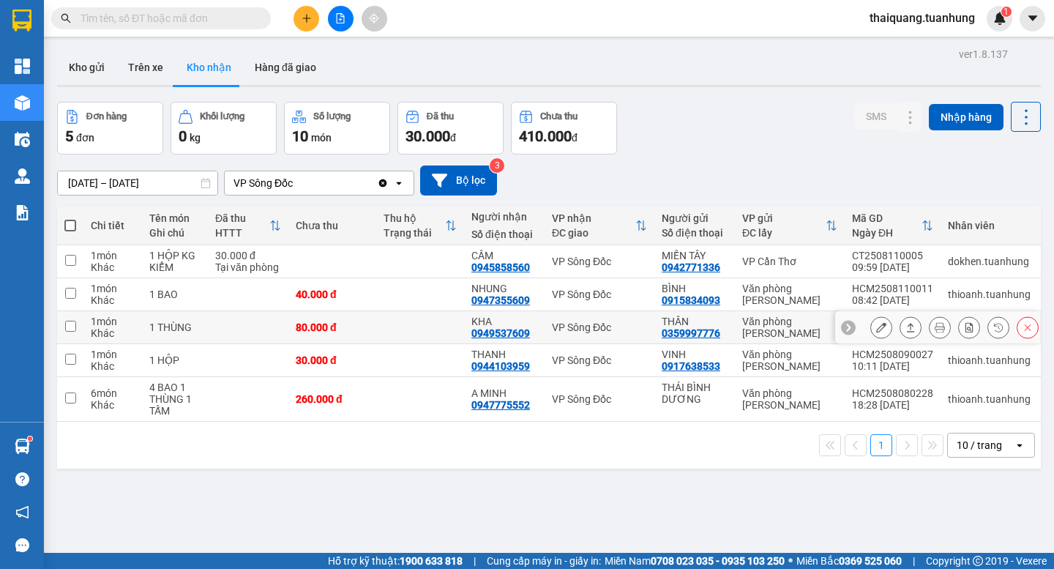
click at [876, 329] on icon at bounding box center [881, 327] width 10 height 10
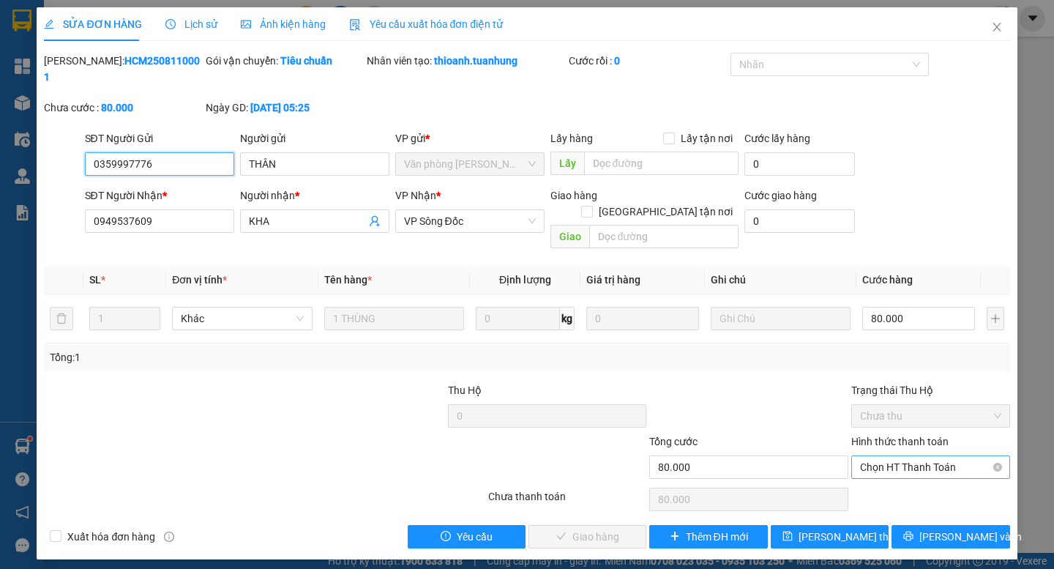
click at [919, 456] on span "Chọn HT Thanh Toán" at bounding box center [930, 467] width 141 height 22
click at [926, 468] on div "Tại văn phòng" at bounding box center [930, 464] width 141 height 16
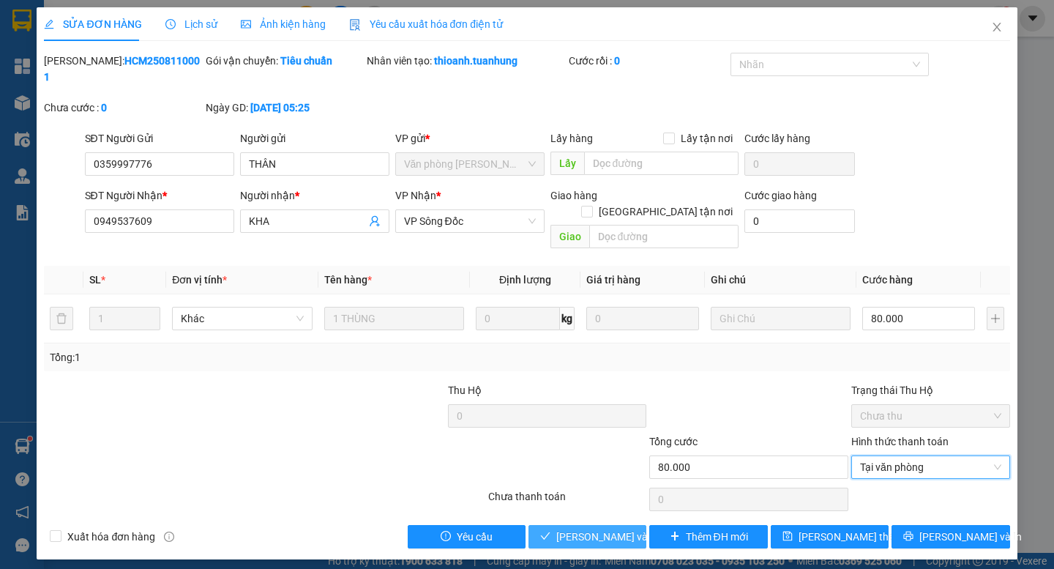
drag, startPoint x: 609, startPoint y: 507, endPoint x: 614, endPoint y: 498, distance: 9.5
click at [610, 529] on span "Lưu và Giao hàng" at bounding box center [626, 537] width 141 height 16
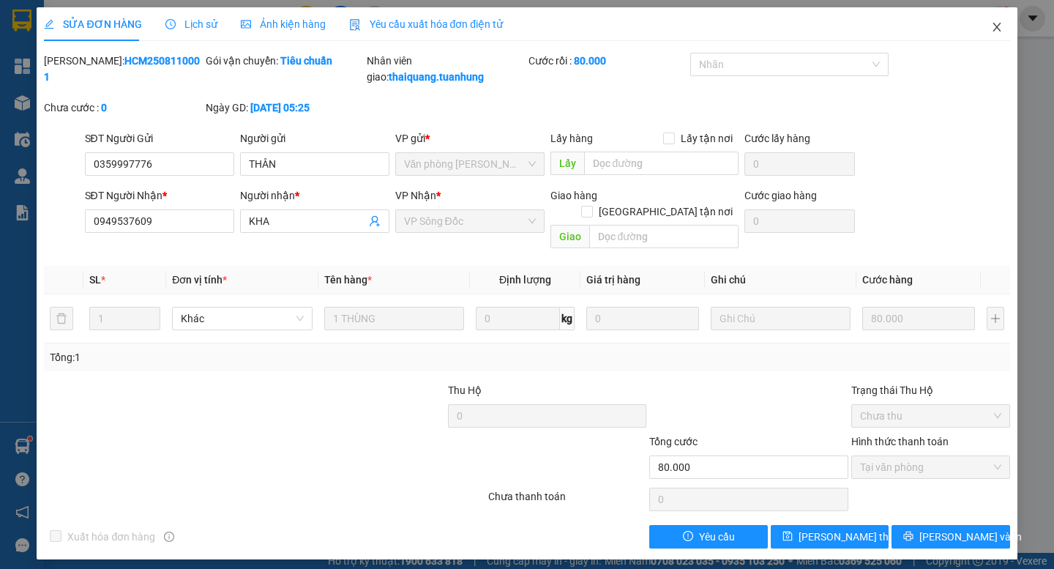
click at [998, 32] on icon "close" at bounding box center [997, 27] width 12 height 12
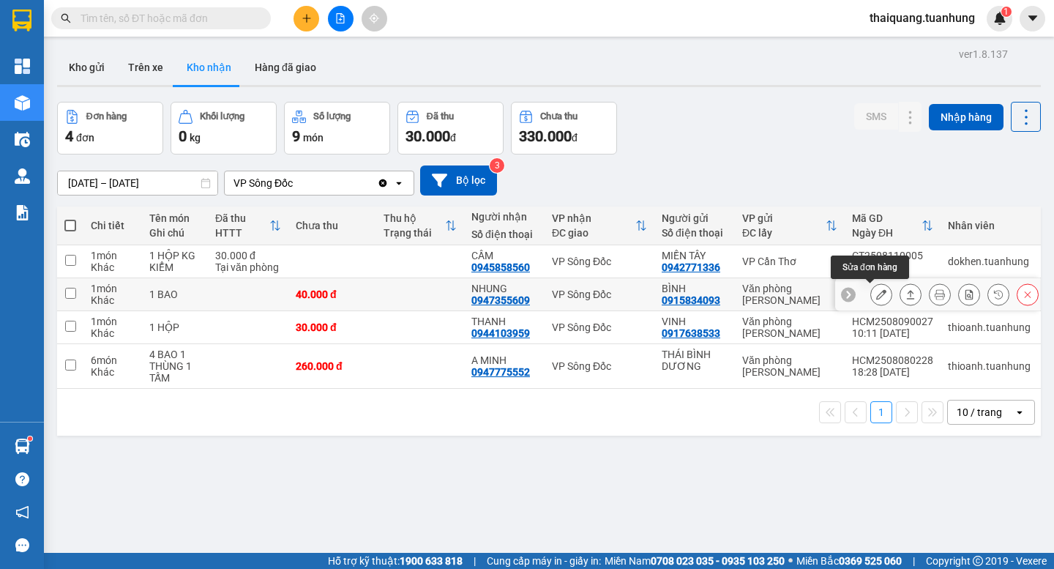
click at [876, 298] on icon at bounding box center [881, 294] width 10 height 10
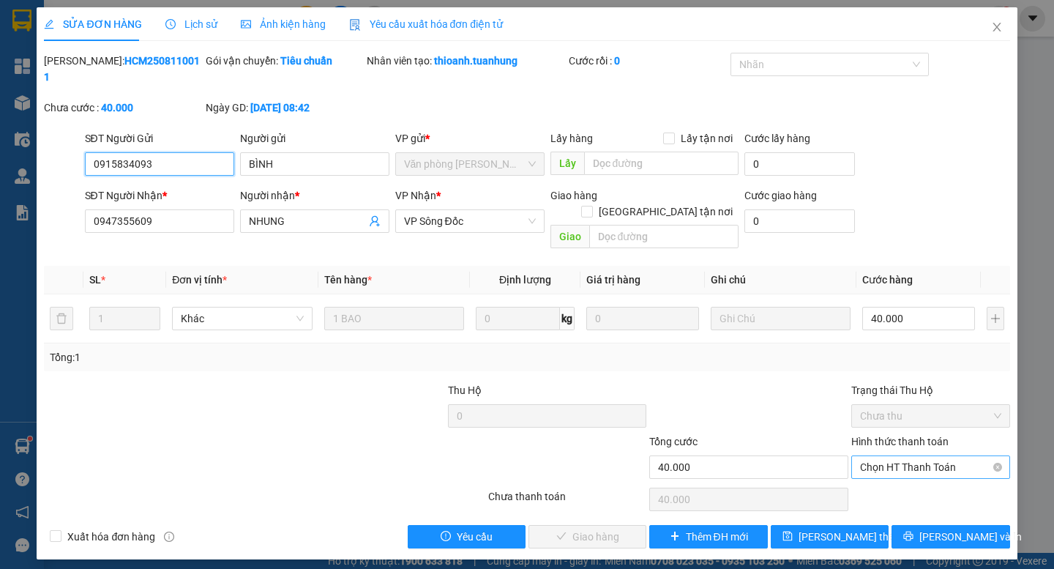
click at [912, 456] on span "Chọn HT Thanh Toán" at bounding box center [930, 467] width 141 height 22
click at [907, 463] on div "Tại văn phòng" at bounding box center [930, 464] width 141 height 16
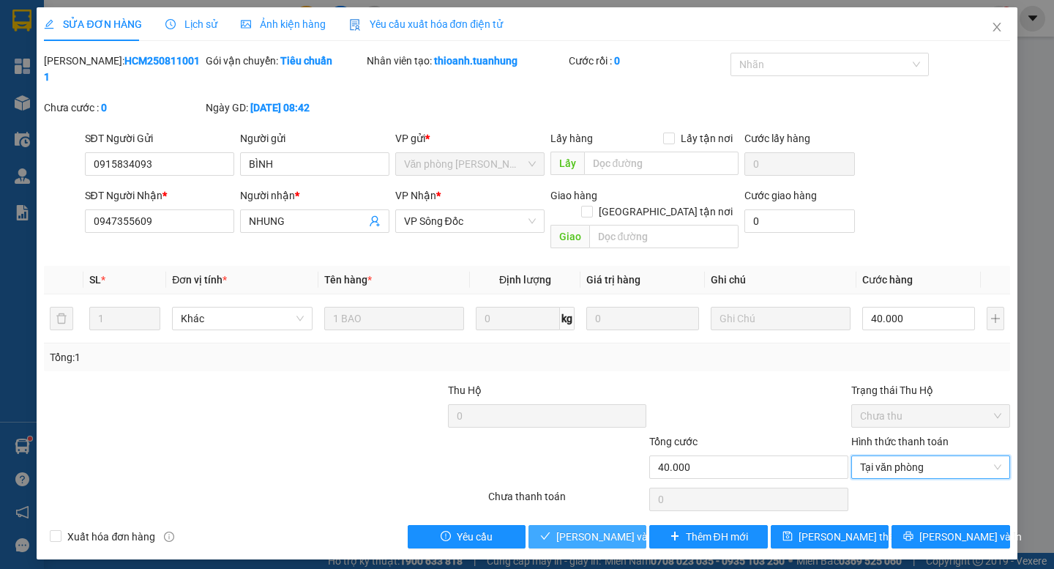
click at [603, 529] on span "Lưu và Giao hàng" at bounding box center [626, 537] width 141 height 16
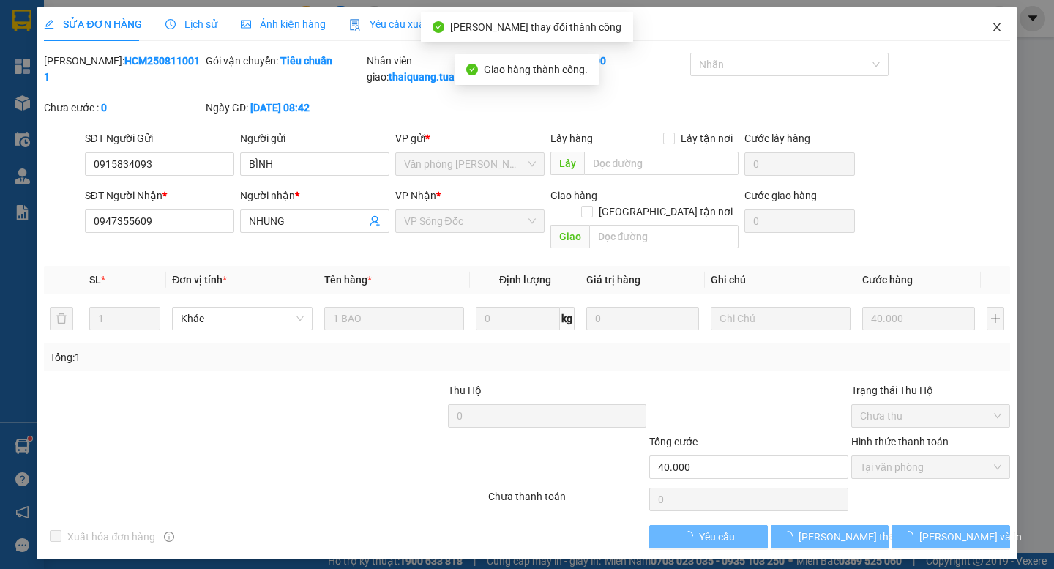
click at [1001, 29] on icon "close" at bounding box center [997, 27] width 12 height 12
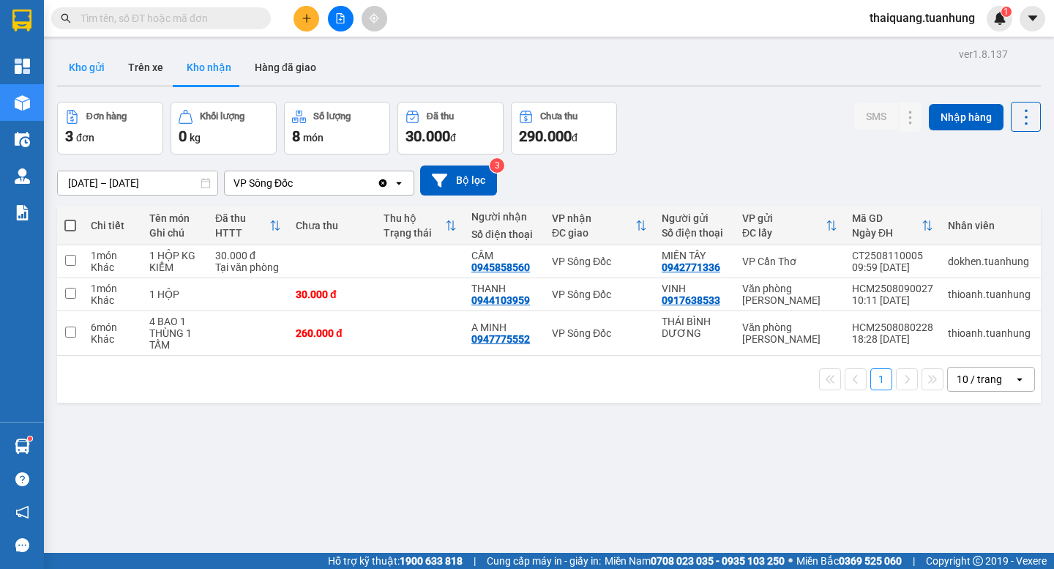
click at [84, 59] on button "Kho gửi" at bounding box center [86, 67] width 59 height 35
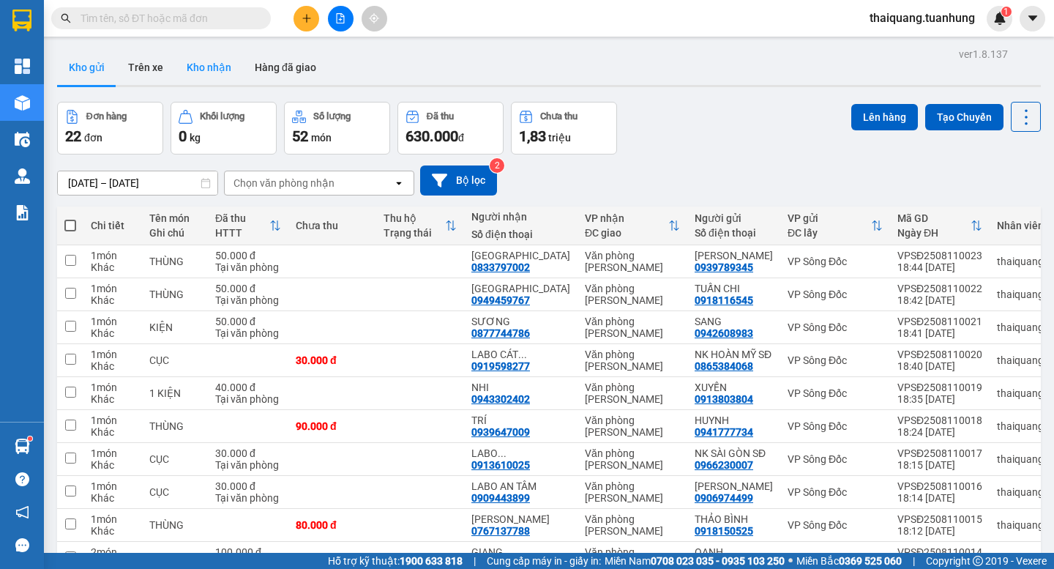
click at [225, 61] on button "Kho nhận" at bounding box center [209, 67] width 68 height 35
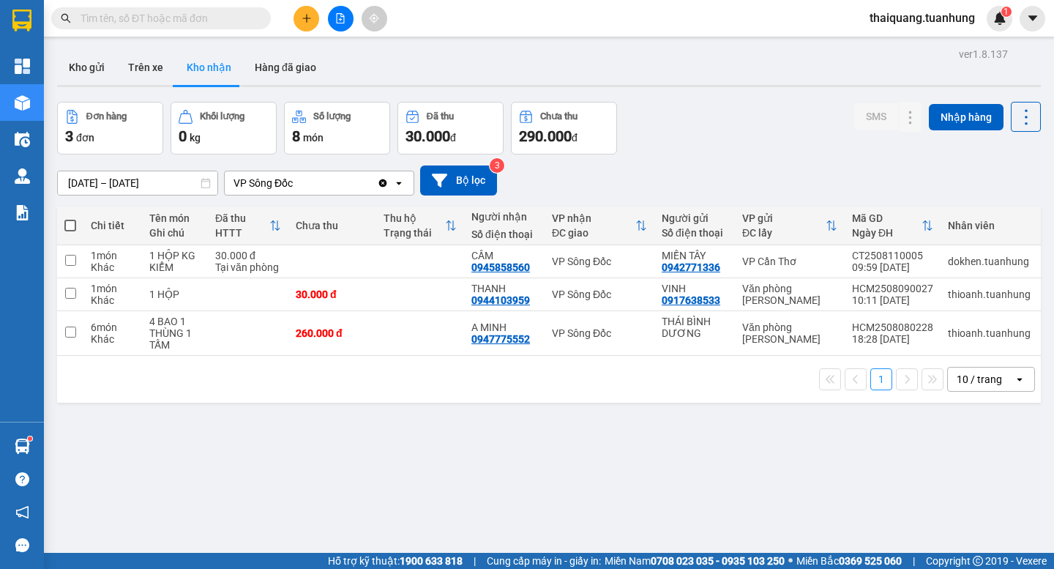
click at [315, 15] on button at bounding box center [307, 19] width 26 height 26
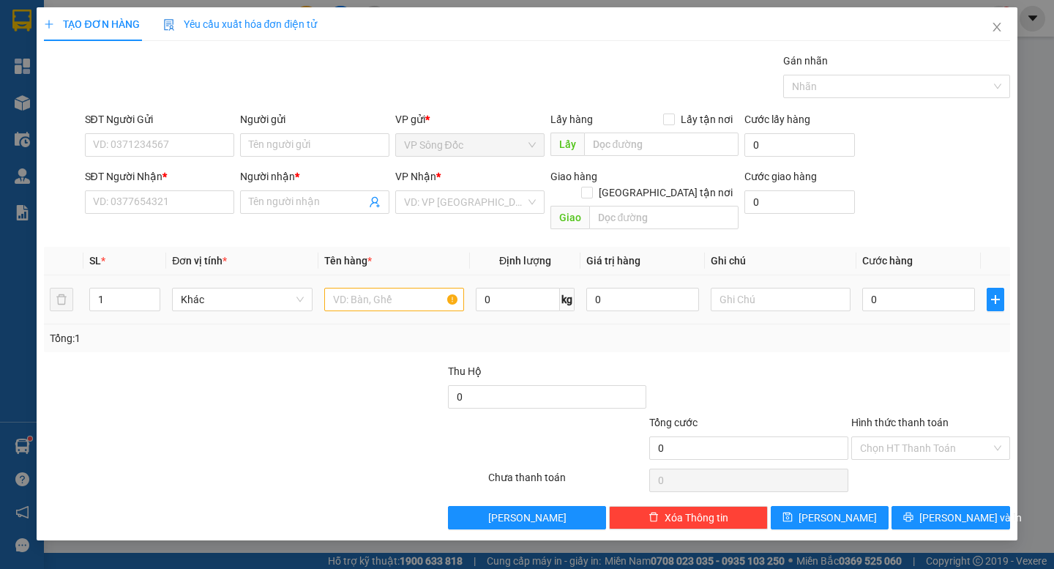
click at [371, 296] on div at bounding box center [394, 299] width 140 height 29
click at [384, 288] on input "text" at bounding box center [394, 299] width 140 height 23
click at [476, 189] on div "VP Nhận *" at bounding box center [469, 179] width 149 height 22
click at [471, 203] on input "search" at bounding box center [465, 202] width 122 height 22
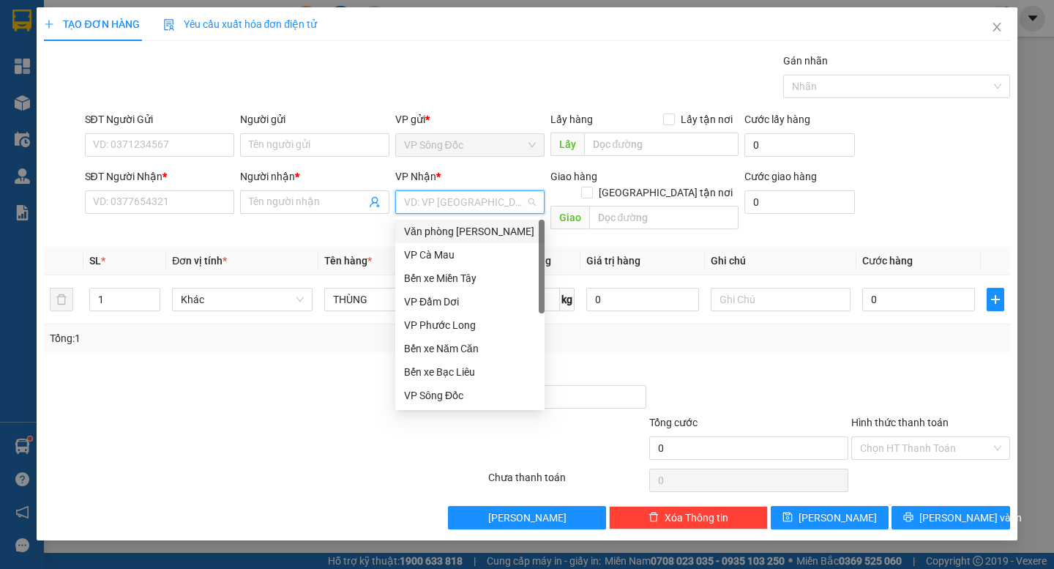
drag, startPoint x: 479, startPoint y: 237, endPoint x: 508, endPoint y: 232, distance: 29.7
click at [481, 236] on div "Văn phòng [PERSON_NAME]" at bounding box center [470, 231] width 132 height 16
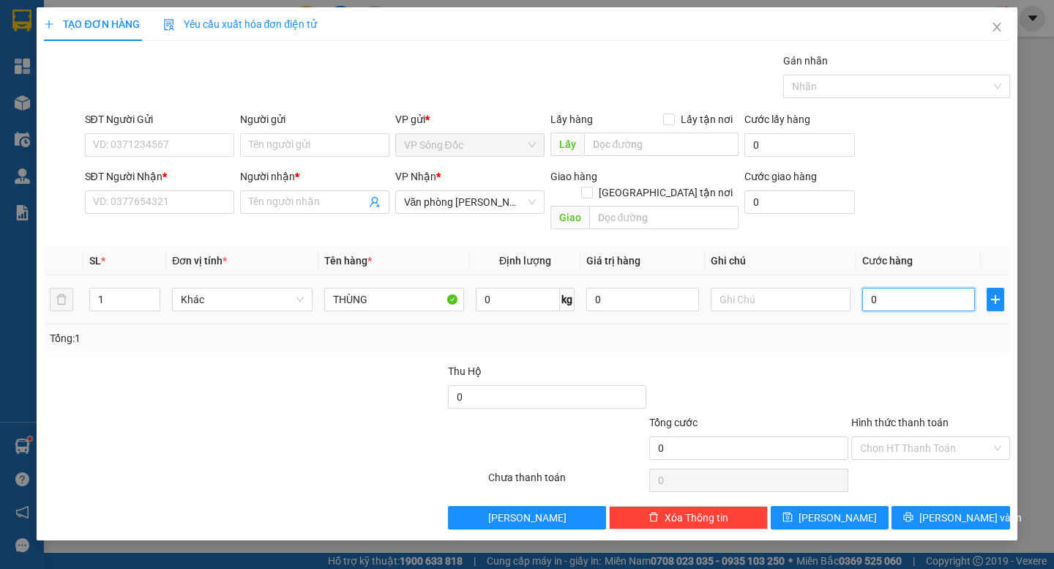
click at [905, 291] on input "0" at bounding box center [918, 299] width 113 height 23
click at [190, 207] on input "SĐT Người Nhận *" at bounding box center [159, 201] width 149 height 23
click at [311, 203] on input "Người nhận *" at bounding box center [307, 202] width 117 height 16
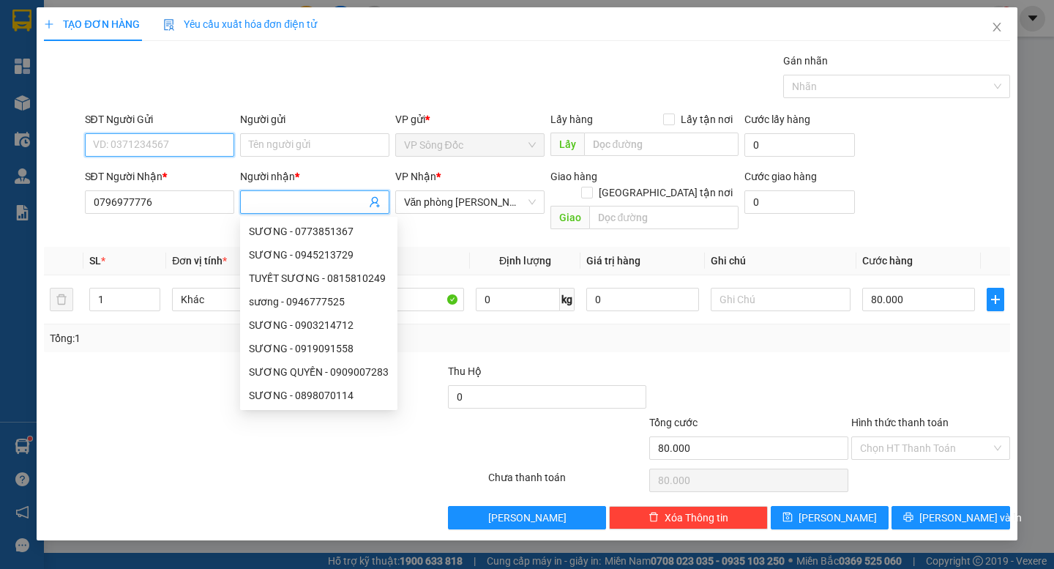
click at [193, 150] on input "SĐT Người Gửi" at bounding box center [159, 144] width 149 height 23
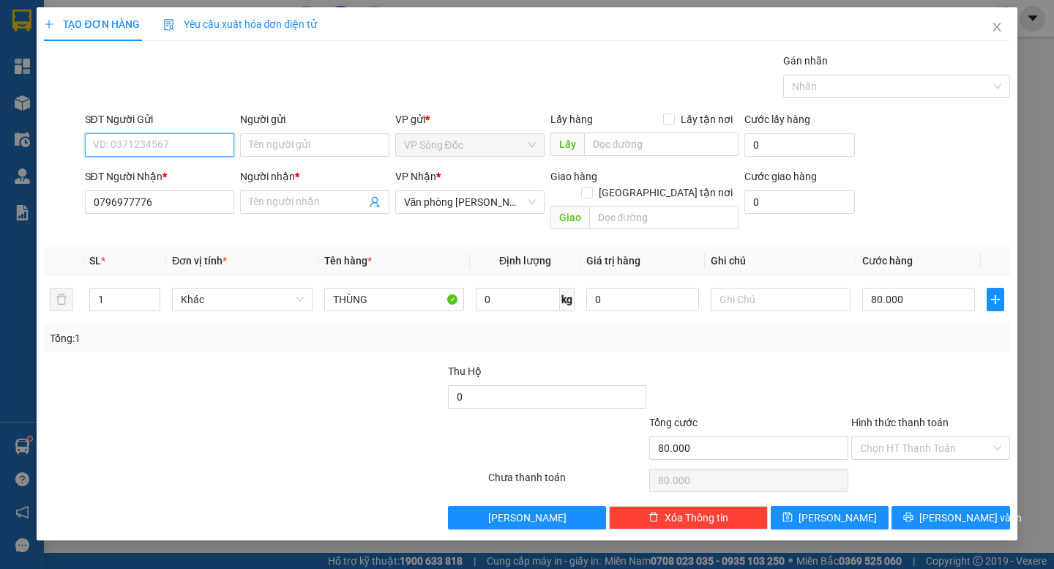
click at [168, 145] on input "SĐT Người Gửi" at bounding box center [159, 144] width 149 height 23
click at [299, 207] on input "Người nhận *" at bounding box center [307, 202] width 117 height 16
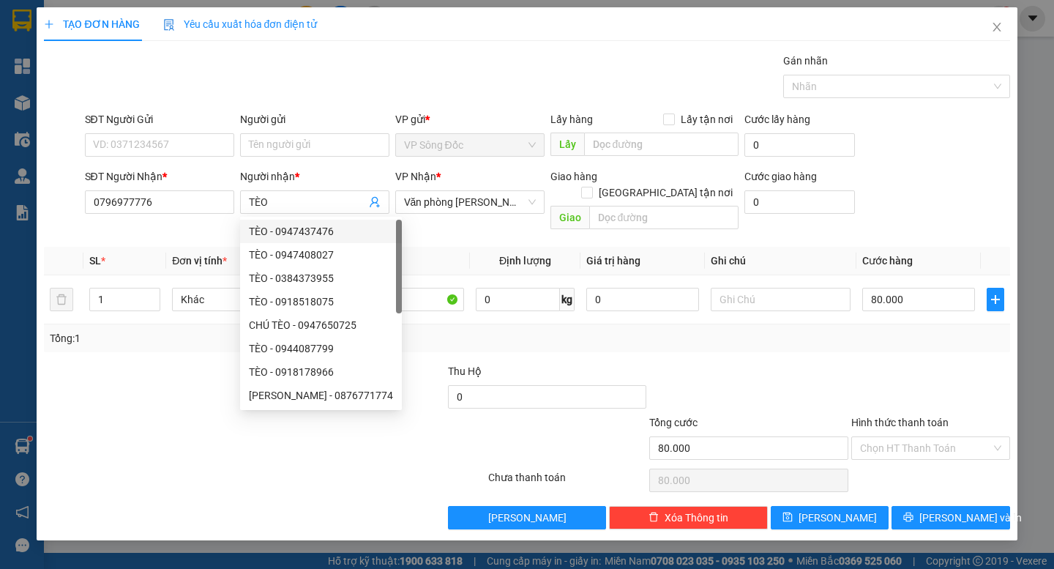
click at [143, 376] on div at bounding box center [143, 388] width 202 height 51
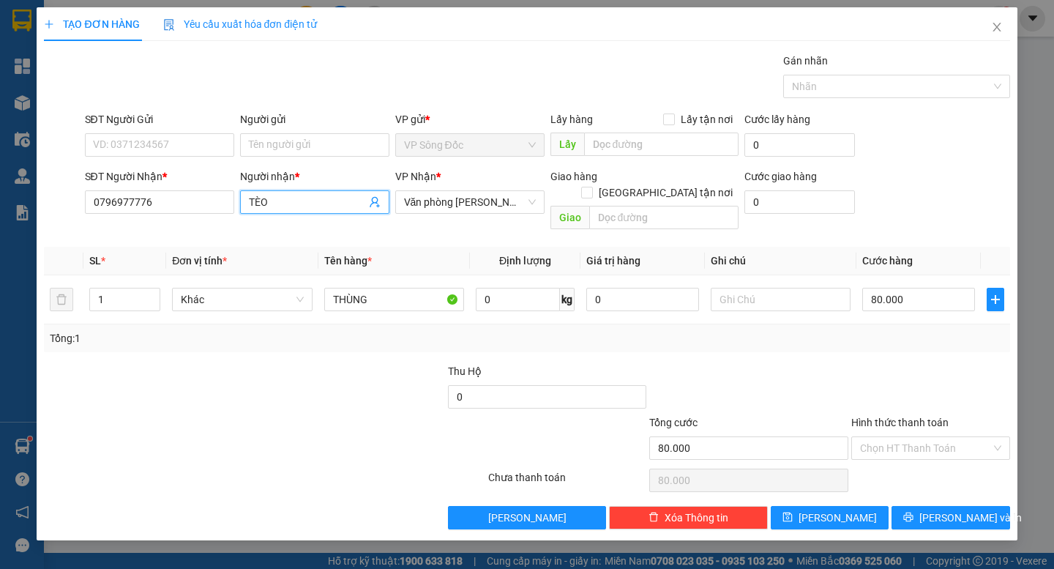
drag, startPoint x: 290, startPoint y: 199, endPoint x: 193, endPoint y: 247, distance: 107.7
click at [193, 247] on div "Transit Pickup Surcharge Ids Transit Deliver Surcharge Ids Transit Deliver Surc…" at bounding box center [527, 291] width 966 height 477
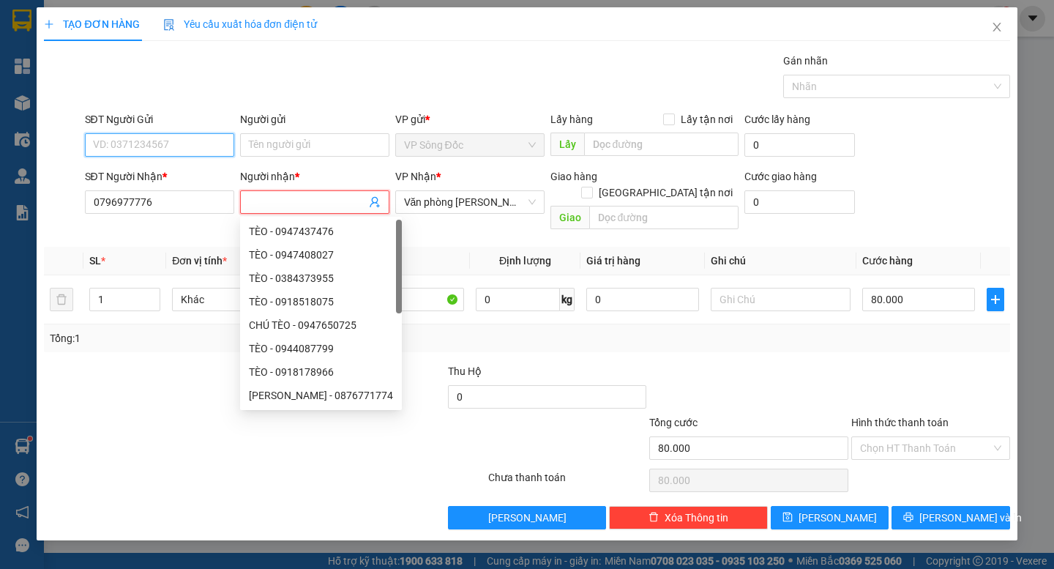
click at [168, 144] on input "SĐT Người Gửi" at bounding box center [159, 144] width 149 height 23
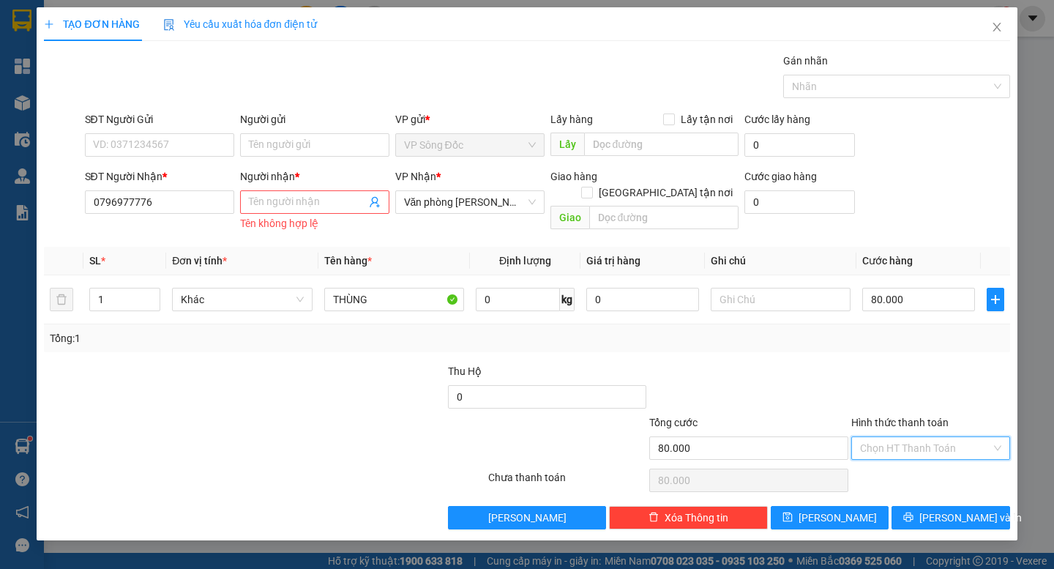
click at [930, 453] on input "Hình thức thanh toán" at bounding box center [925, 448] width 131 height 22
click at [917, 476] on div "Tại văn phòng" at bounding box center [930, 476] width 141 height 16
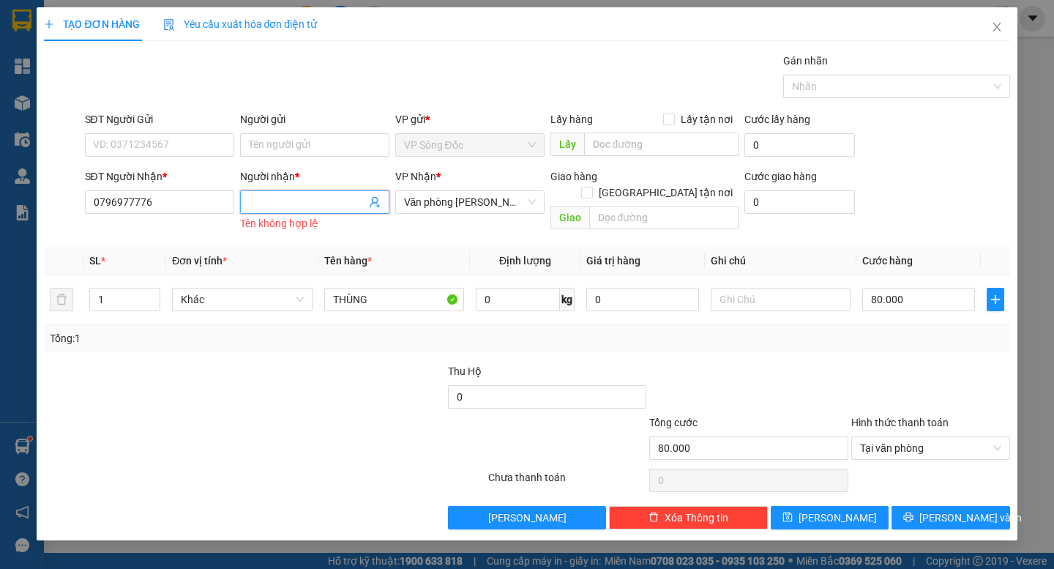
click at [277, 202] on input "Người nhận *" at bounding box center [307, 202] width 117 height 16
click at [296, 201] on input "Người nhận *" at bounding box center [307, 202] width 117 height 16
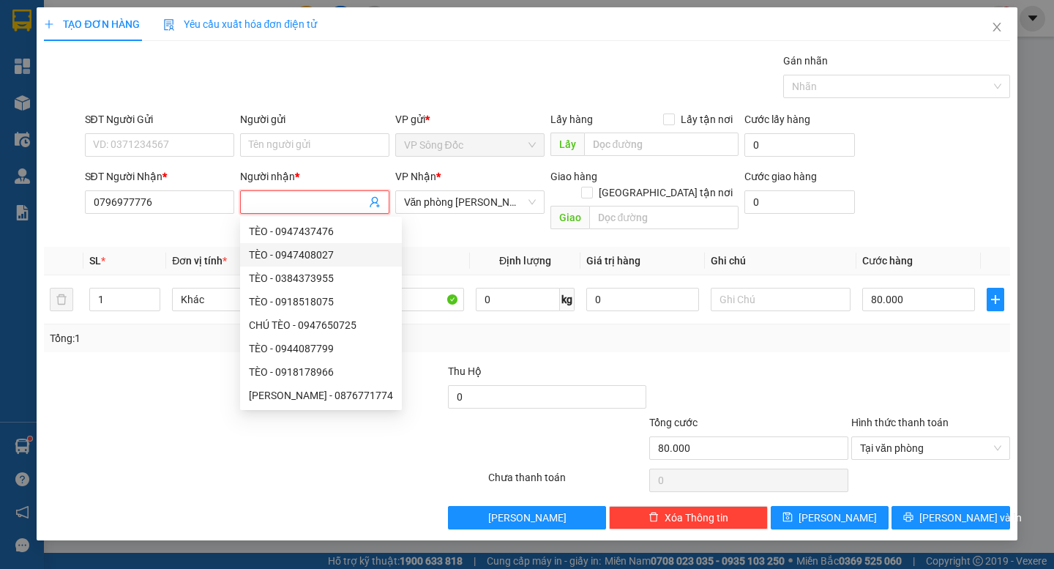
click at [197, 402] on div at bounding box center [143, 388] width 202 height 51
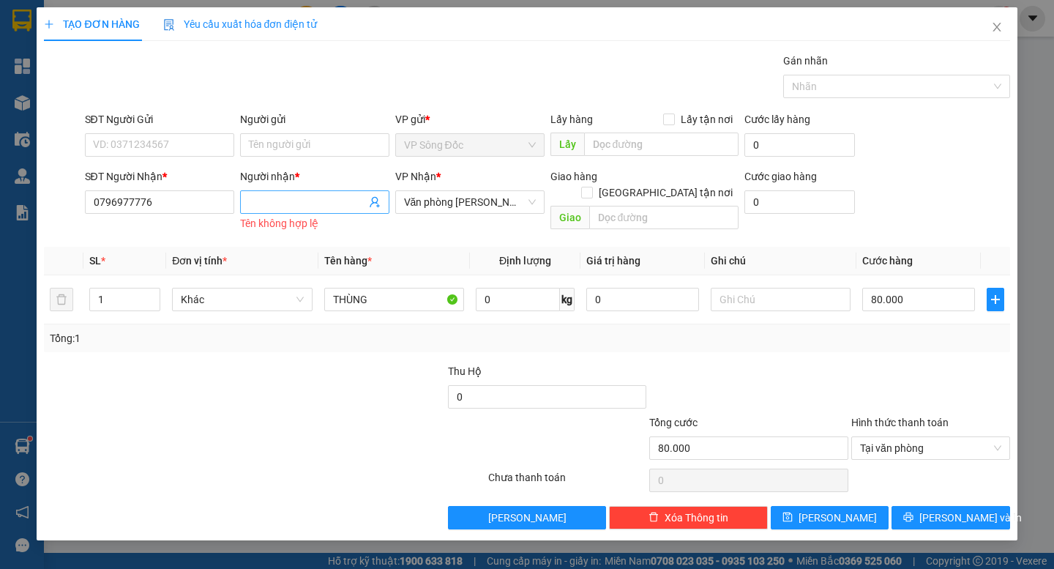
click at [265, 204] on input "Người nhận *" at bounding box center [307, 202] width 117 height 16
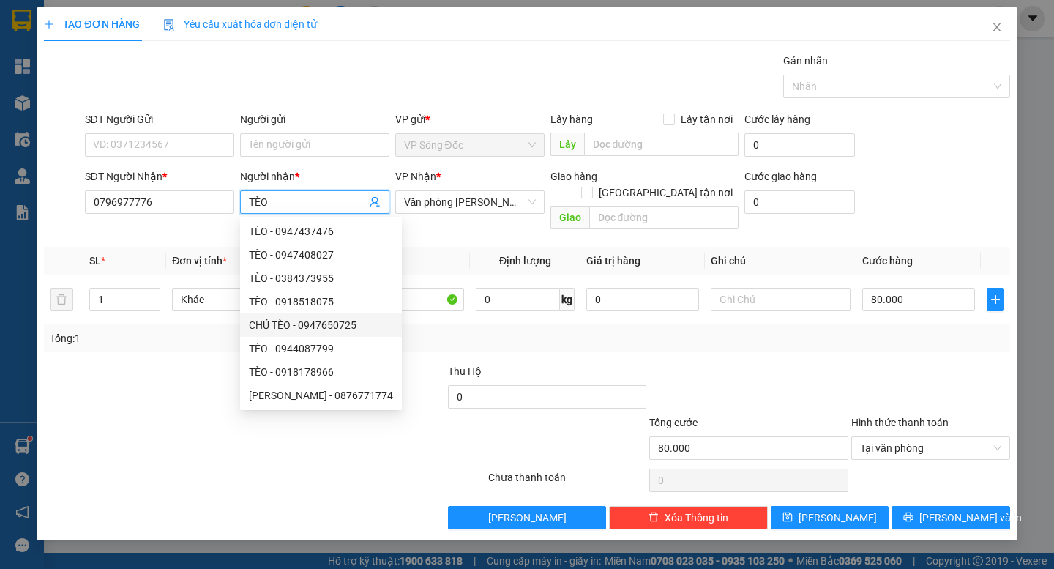
click at [187, 365] on div at bounding box center [143, 388] width 202 height 51
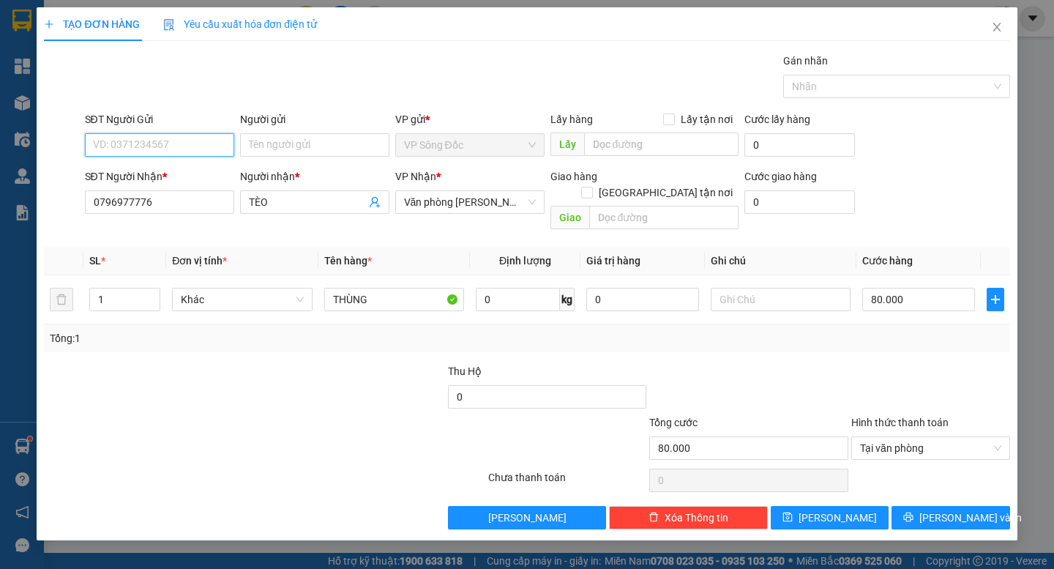
click at [161, 138] on input "SĐT Người Gửi" at bounding box center [159, 144] width 149 height 23
click at [295, 146] on input "Người gửi" at bounding box center [314, 144] width 149 height 23
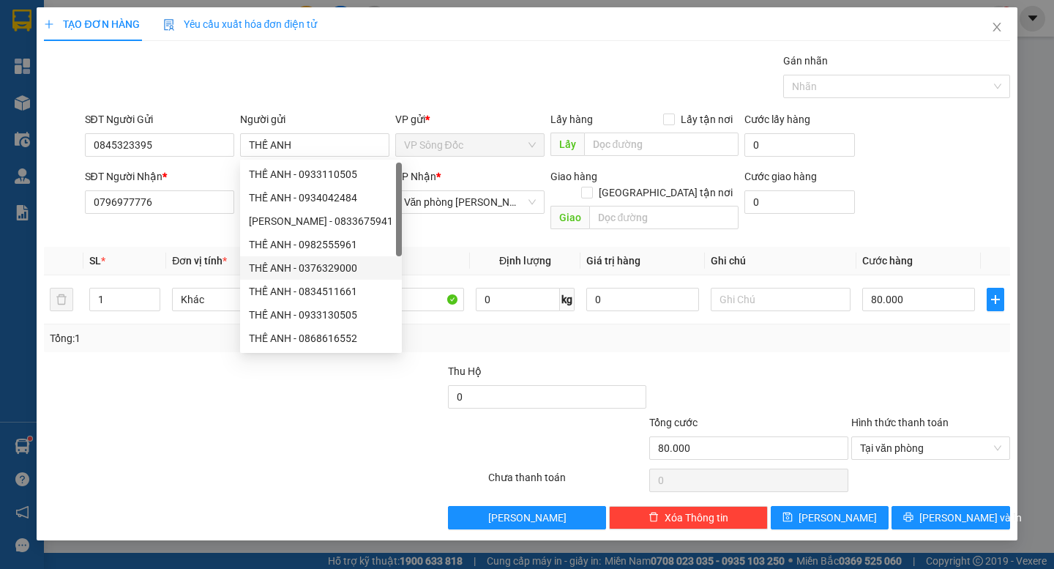
click at [255, 414] on div at bounding box center [183, 439] width 283 height 51
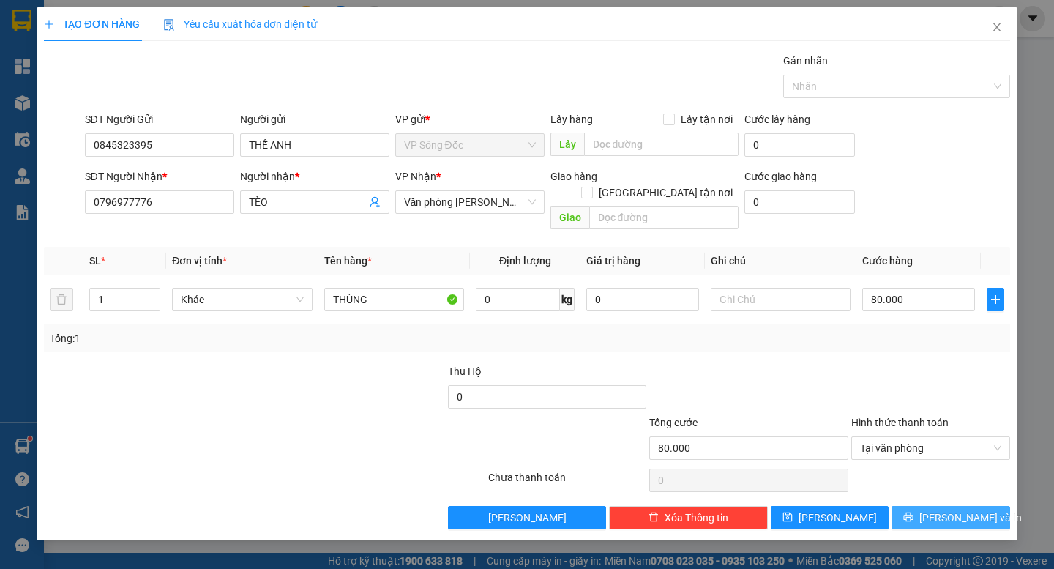
click at [938, 509] on span "[PERSON_NAME] và In" at bounding box center [970, 517] width 102 height 16
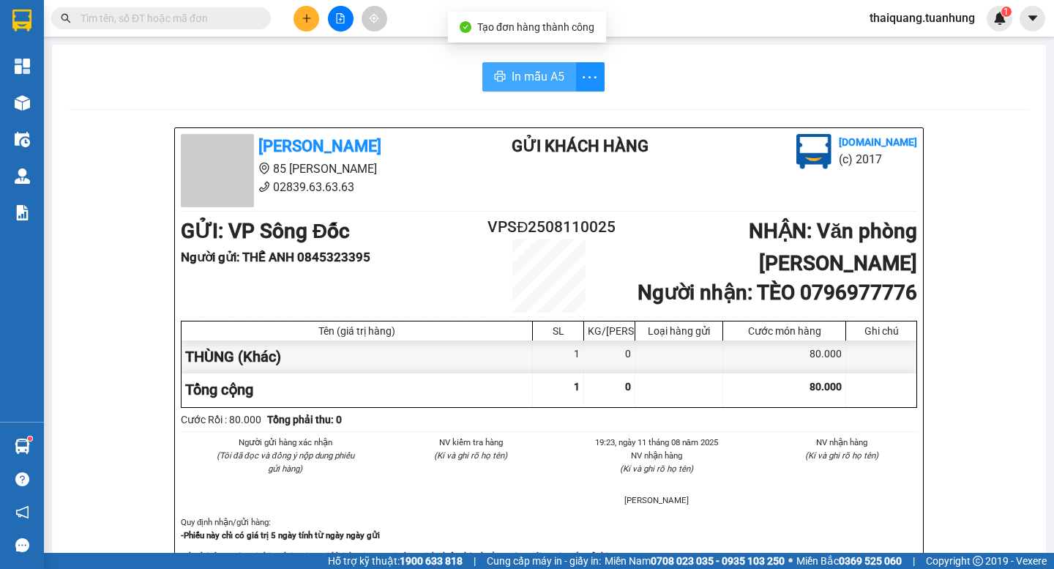
click at [545, 78] on span "In mẫu A5" at bounding box center [538, 76] width 53 height 18
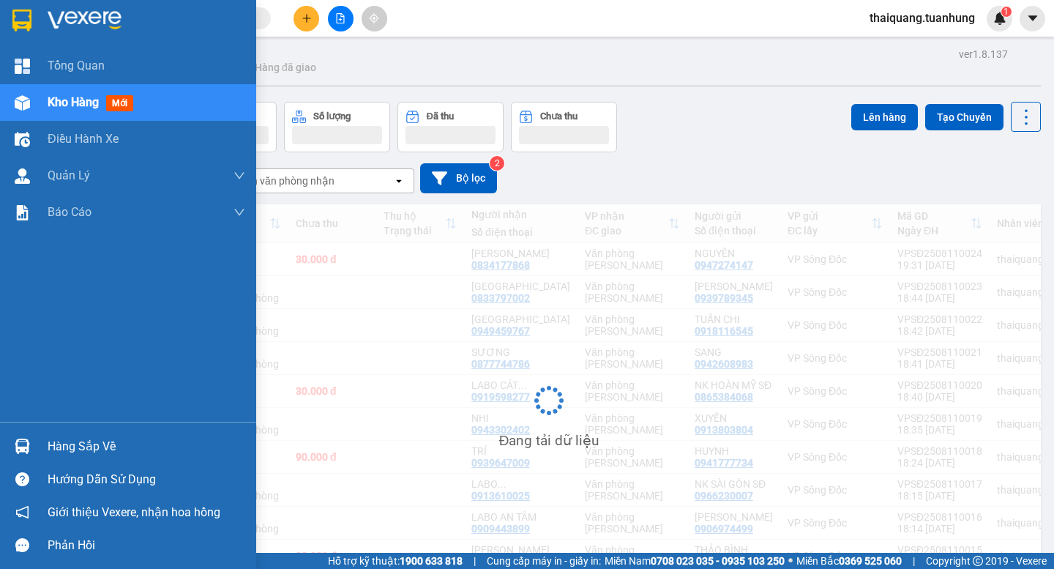
click at [68, 101] on span "Kho hàng" at bounding box center [73, 102] width 51 height 14
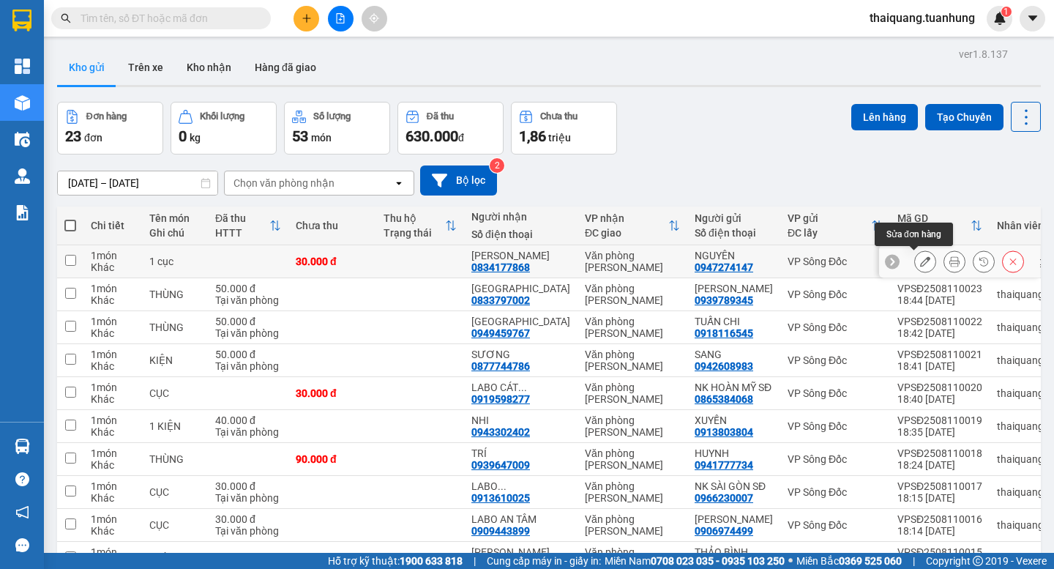
click at [919, 259] on button at bounding box center [925, 262] width 20 height 26
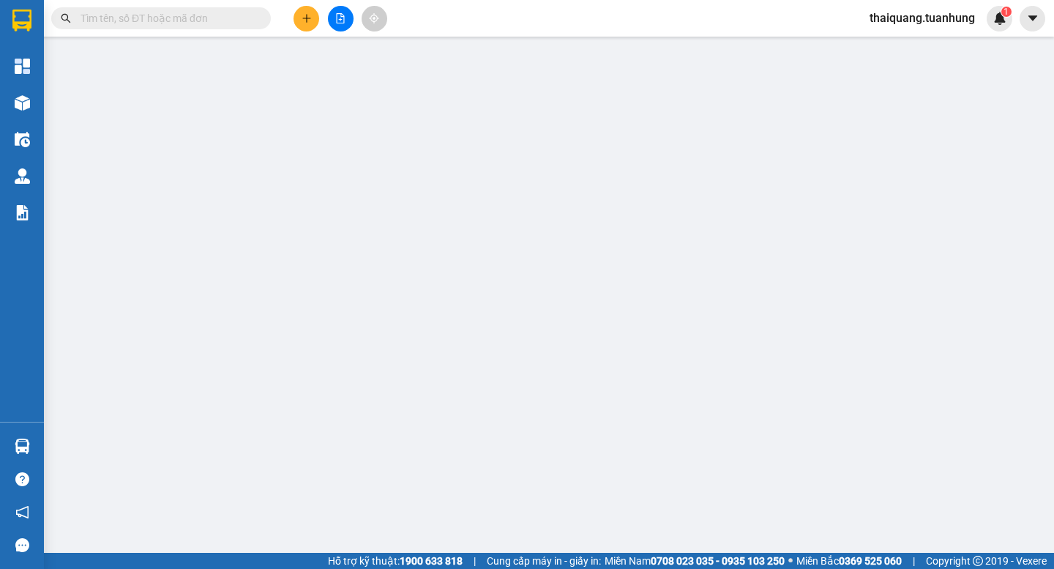
type input "0947274147"
type input "NGUYÊN"
type input "0834177868"
type input "[PERSON_NAME]"
type input "30.000"
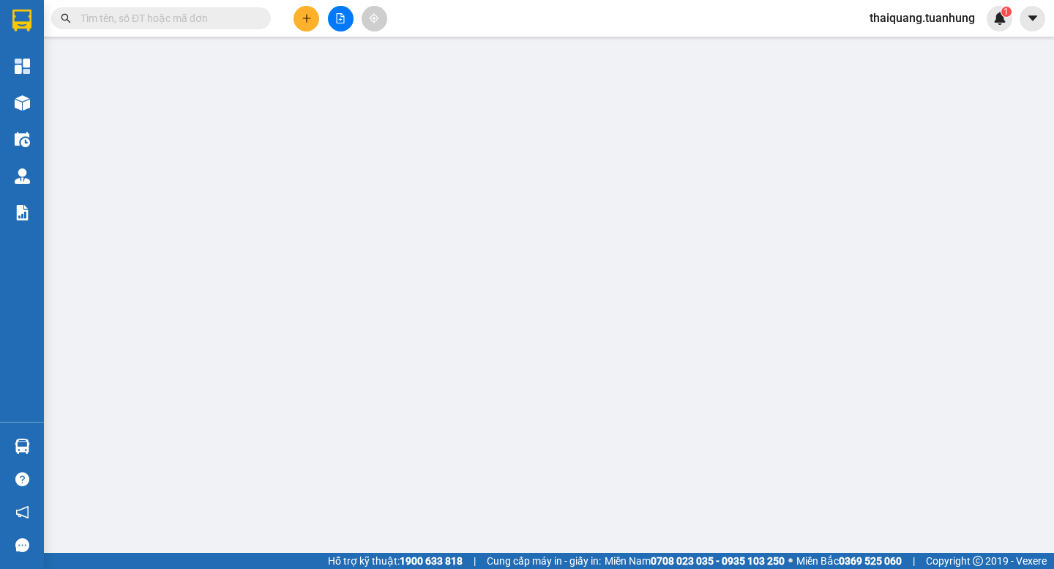
type input "30.000"
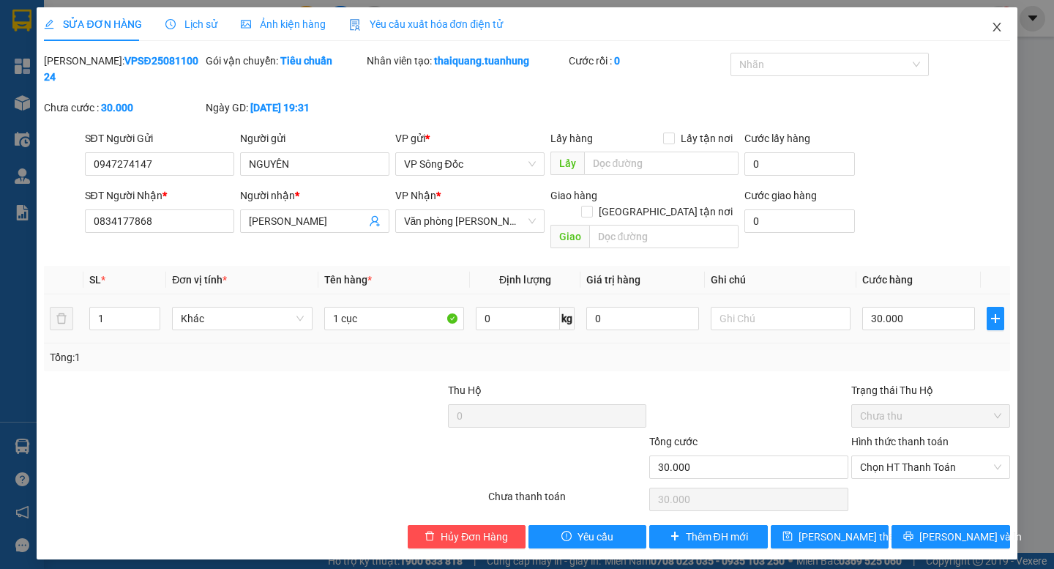
click at [996, 29] on icon "close" at bounding box center [997, 27] width 12 height 12
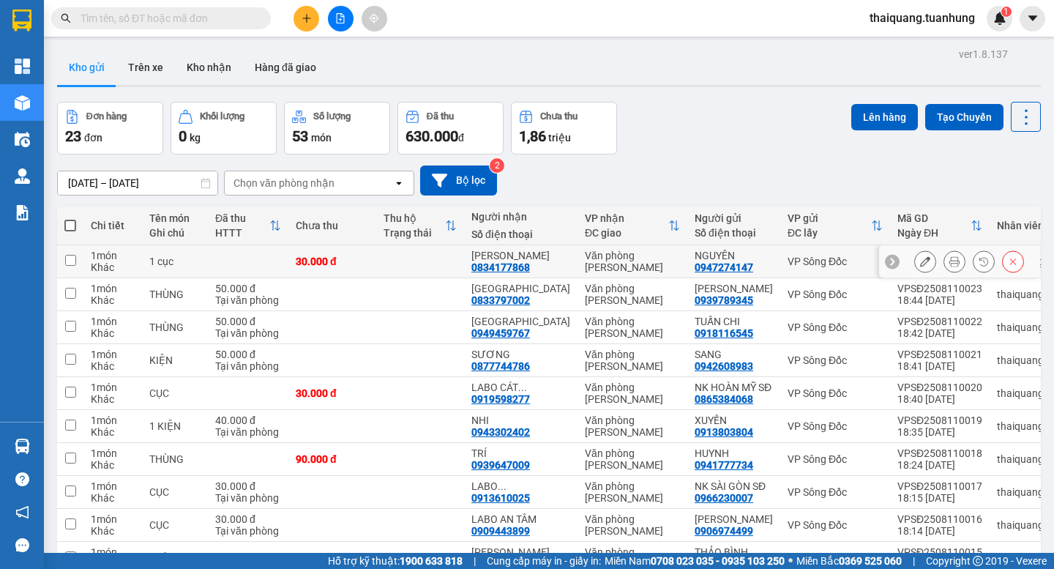
click at [949, 264] on icon at bounding box center [954, 261] width 10 height 10
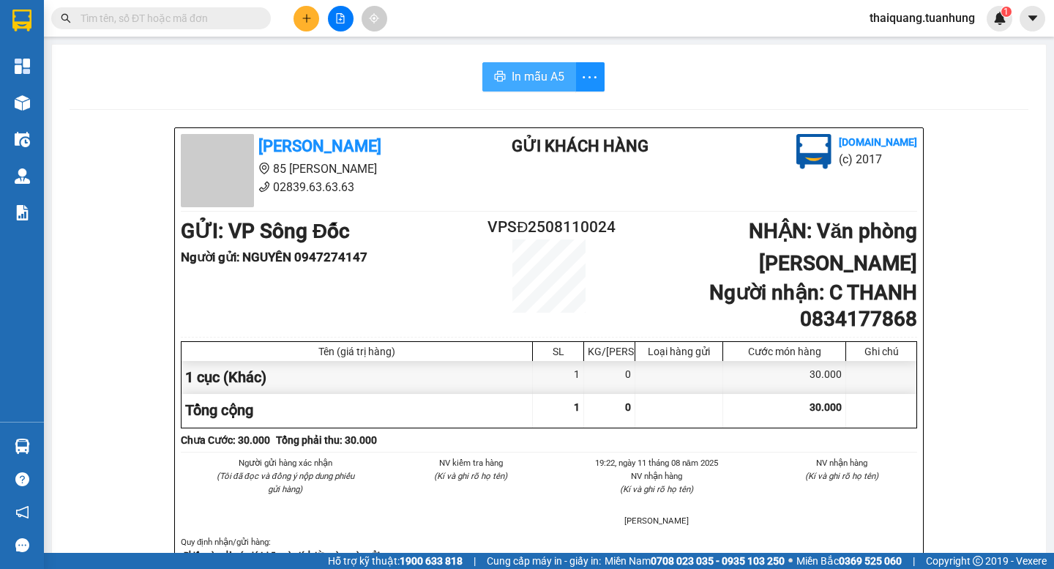
click at [536, 78] on span "In mẫu A5" at bounding box center [538, 76] width 53 height 18
